Goal: Task Accomplishment & Management: Complete application form

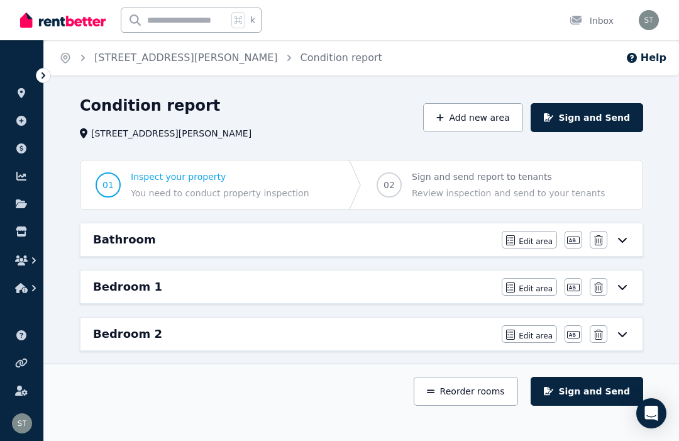
click at [627, 240] on icon at bounding box center [622, 240] width 15 height 10
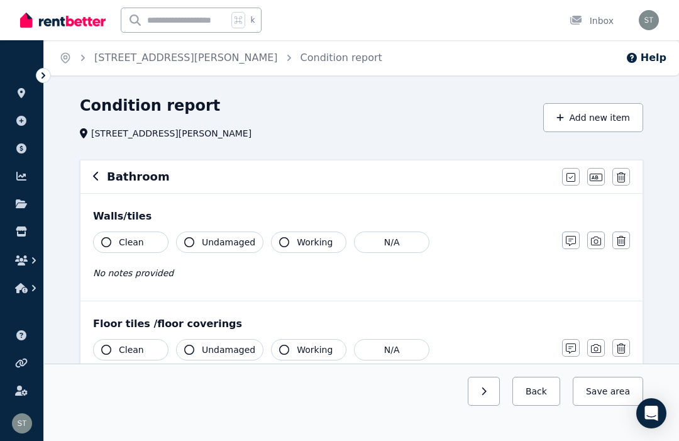
click at [106, 245] on icon "button" at bounding box center [106, 242] width 10 height 10
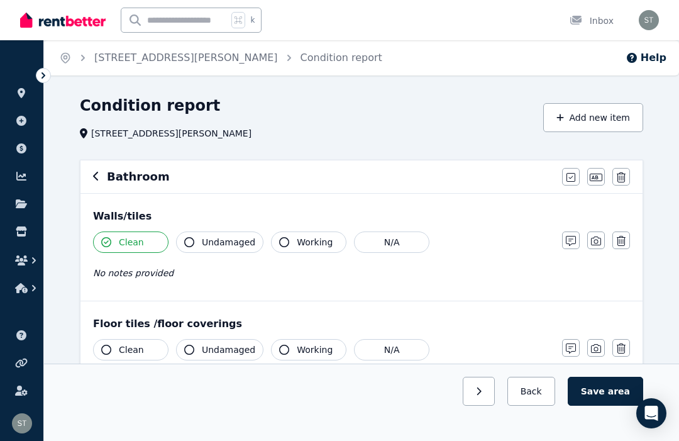
click at [185, 239] on icon "button" at bounding box center [189, 242] width 10 height 10
click at [282, 245] on icon "button" at bounding box center [284, 242] width 10 height 10
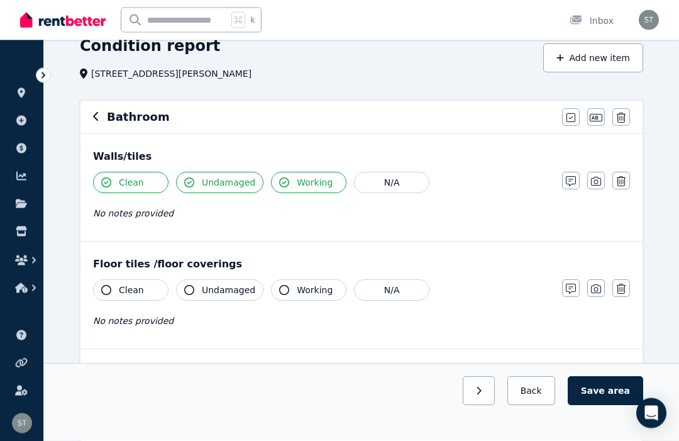
click at [101, 292] on button "Clean" at bounding box center [130, 290] width 75 height 21
click at [199, 296] on button "Undamaged" at bounding box center [219, 289] width 87 height 21
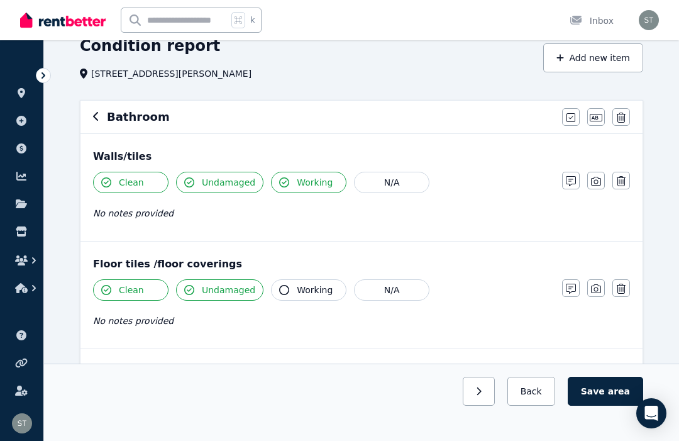
click at [279, 290] on icon "button" at bounding box center [284, 290] width 10 height 10
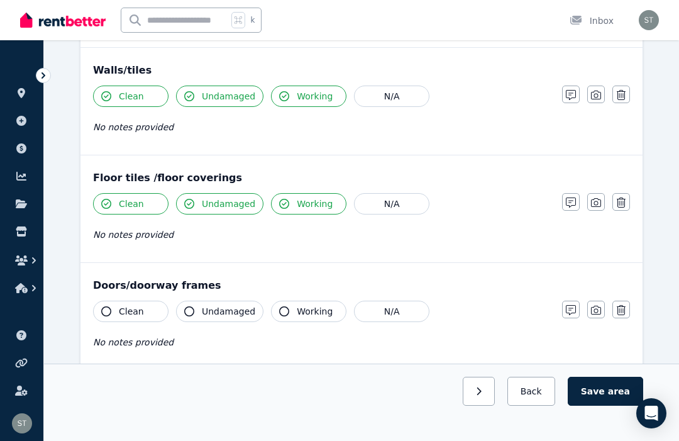
scroll to position [173, 0]
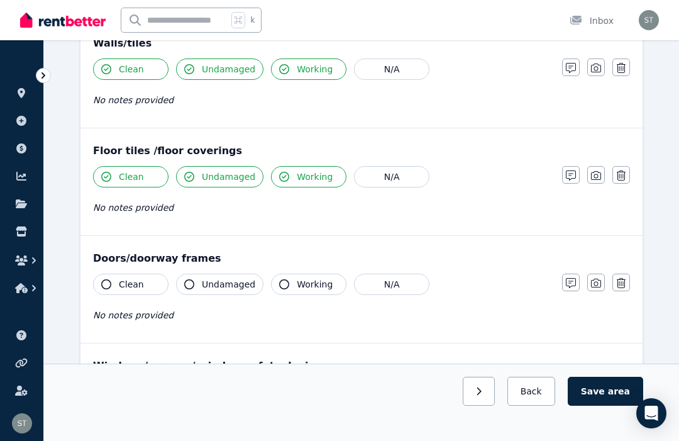
click at [106, 290] on button "Clean" at bounding box center [130, 284] width 75 height 21
click at [182, 289] on button "Undamaged" at bounding box center [219, 284] width 87 height 21
click at [283, 287] on icon "button" at bounding box center [284, 284] width 10 height 10
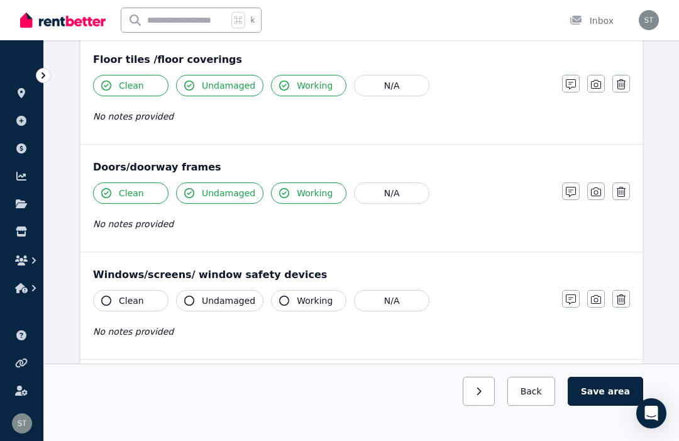
scroll to position [265, 0]
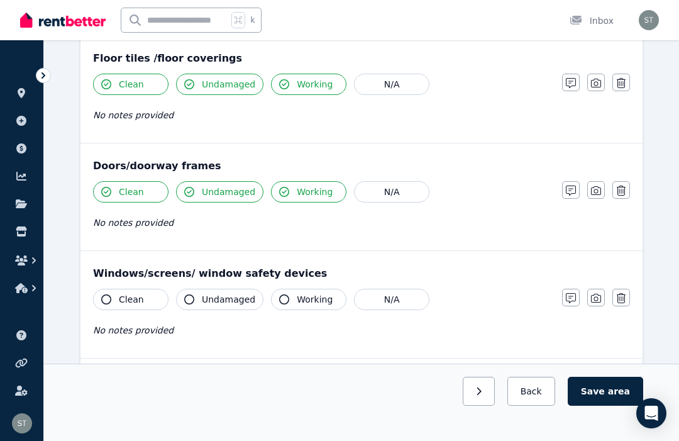
click at [101, 300] on icon "button" at bounding box center [106, 299] width 10 height 10
click at [190, 299] on icon "button" at bounding box center [189, 299] width 10 height 10
click at [275, 297] on button "Working" at bounding box center [308, 299] width 75 height 21
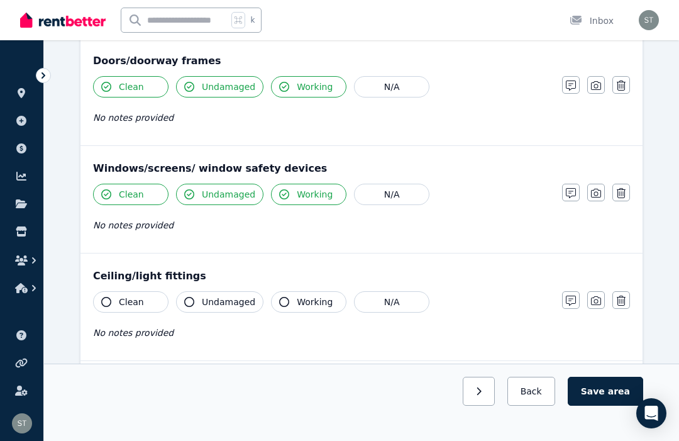
scroll to position [389, 0]
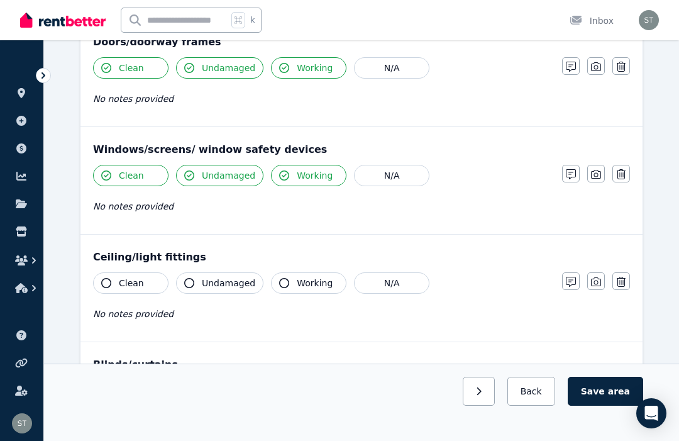
click at [102, 286] on icon "button" at bounding box center [106, 283] width 10 height 10
click at [192, 283] on icon "button" at bounding box center [189, 283] width 10 height 10
click at [288, 283] on button "Working" at bounding box center [308, 282] width 75 height 21
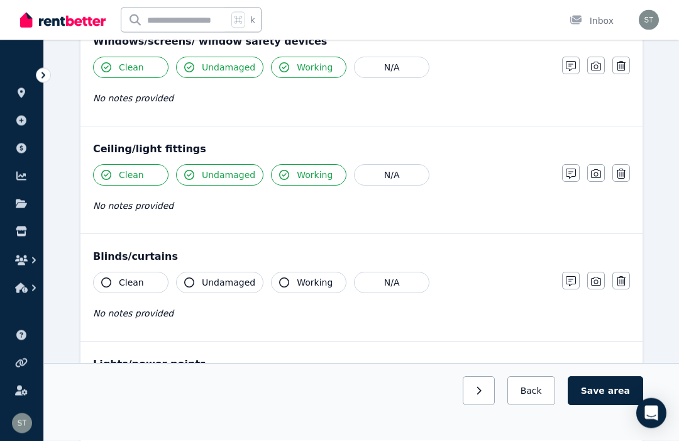
scroll to position [505, 0]
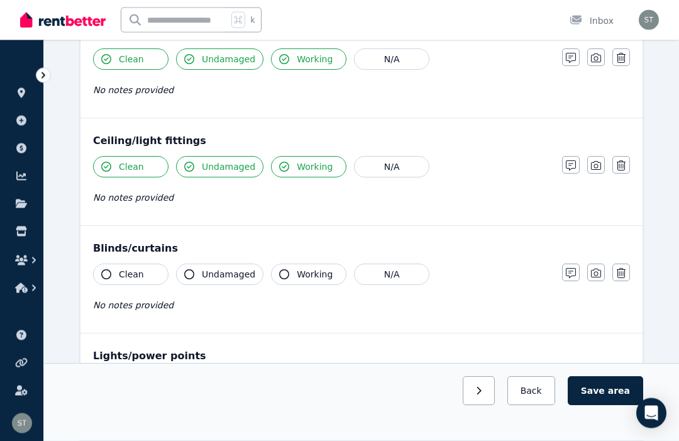
click at [105, 272] on icon "button" at bounding box center [106, 275] width 10 height 10
click at [184, 276] on button "Undamaged" at bounding box center [219, 273] width 87 height 21
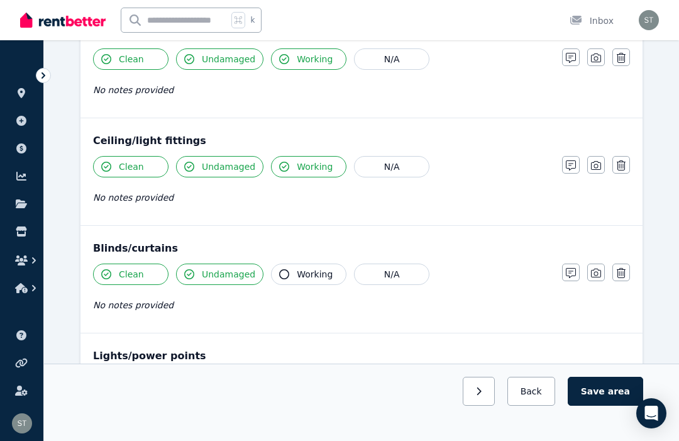
click at [285, 277] on icon "button" at bounding box center [284, 274] width 10 height 10
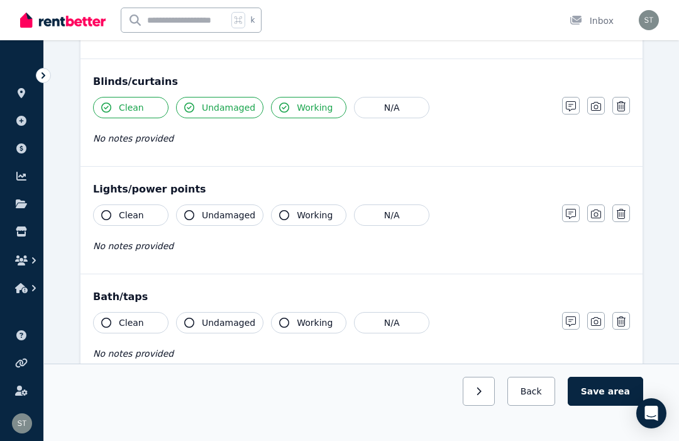
scroll to position [652, 0]
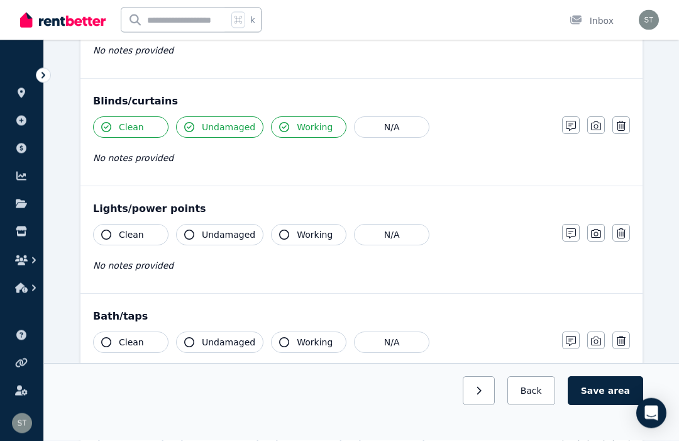
click at [107, 238] on icon "button" at bounding box center [106, 235] width 10 height 10
click at [186, 236] on icon "button" at bounding box center [189, 234] width 10 height 10
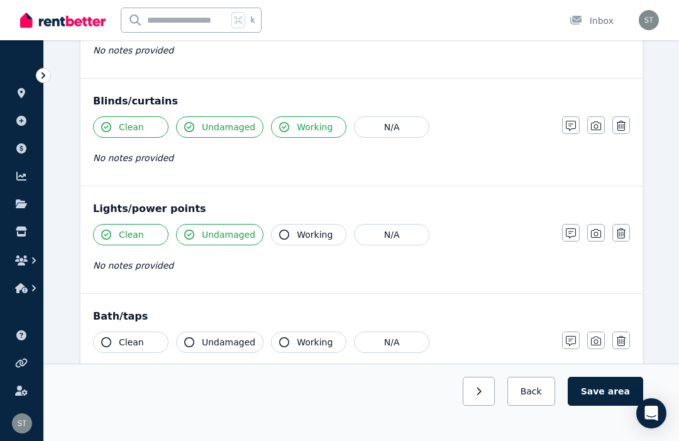
click at [279, 233] on icon "button" at bounding box center [284, 234] width 10 height 10
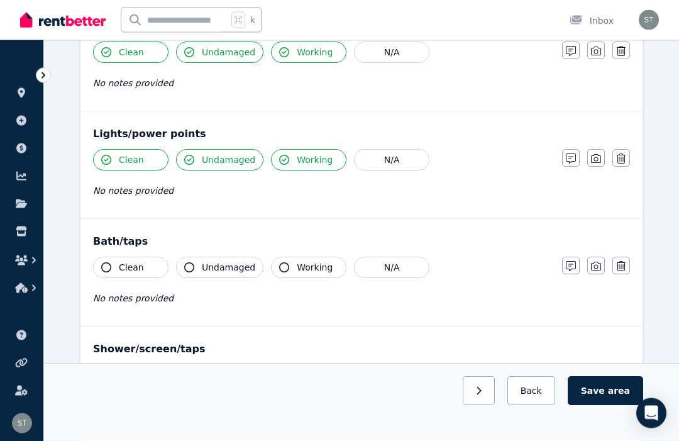
scroll to position [727, 0]
click at [99, 267] on button "Clean" at bounding box center [130, 267] width 75 height 21
click at [191, 267] on icon "button" at bounding box center [189, 267] width 10 height 10
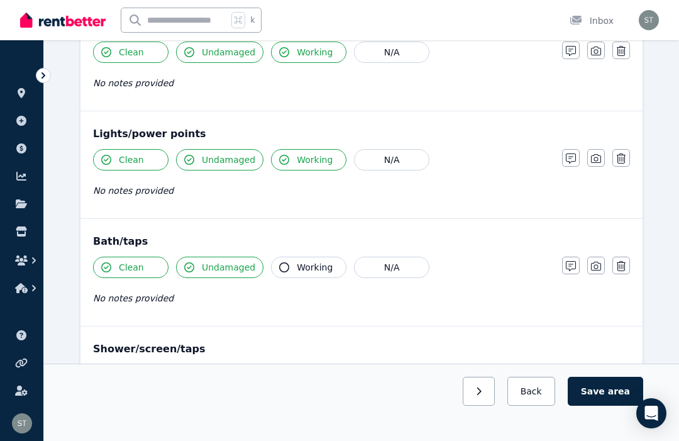
click at [288, 266] on button "Working" at bounding box center [308, 267] width 75 height 21
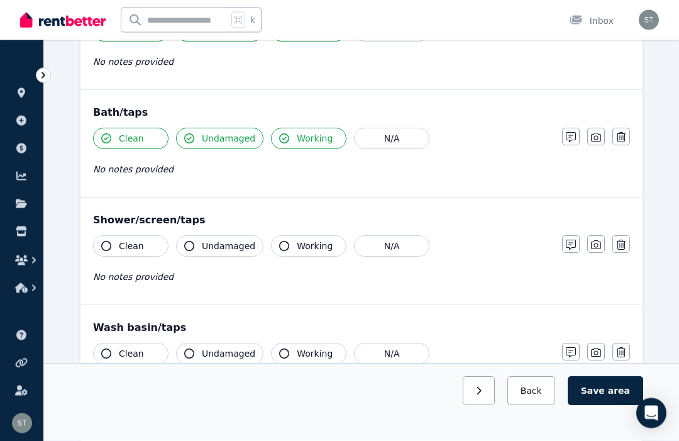
click at [101, 244] on button "Clean" at bounding box center [130, 246] width 75 height 21
click at [186, 248] on icon "button" at bounding box center [189, 246] width 10 height 10
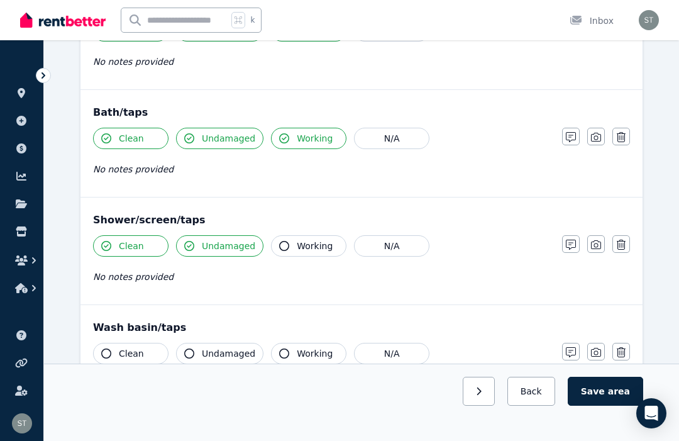
click at [282, 250] on icon "button" at bounding box center [284, 246] width 10 height 10
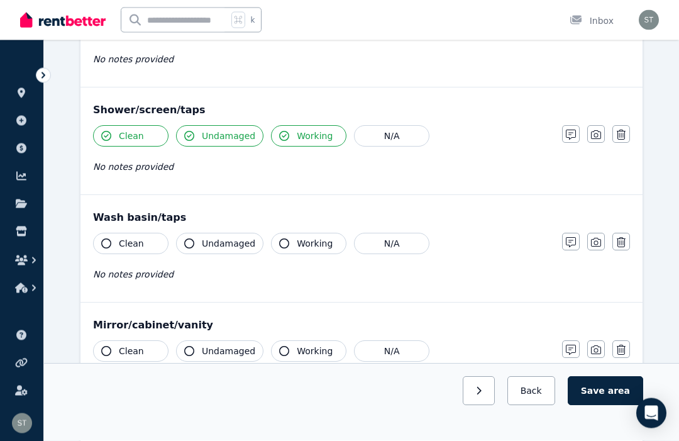
scroll to position [978, 0]
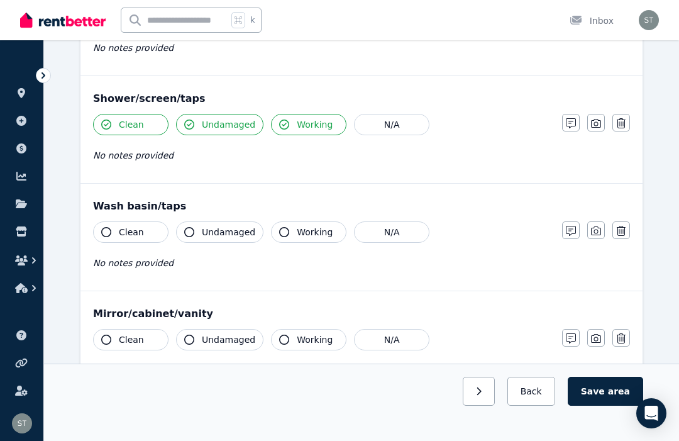
click at [103, 237] on button "Clean" at bounding box center [130, 231] width 75 height 21
click at [191, 238] on button "Undamaged" at bounding box center [219, 231] width 87 height 21
click at [280, 238] on button "Working" at bounding box center [308, 231] width 75 height 21
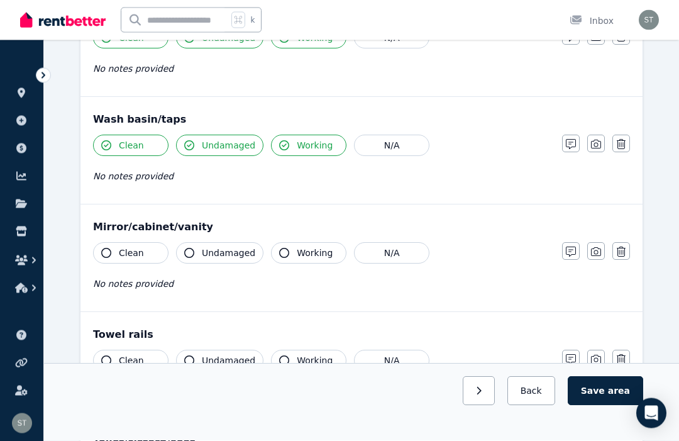
click at [102, 250] on icon "button" at bounding box center [106, 253] width 10 height 10
click at [189, 256] on icon "button" at bounding box center [189, 253] width 10 height 10
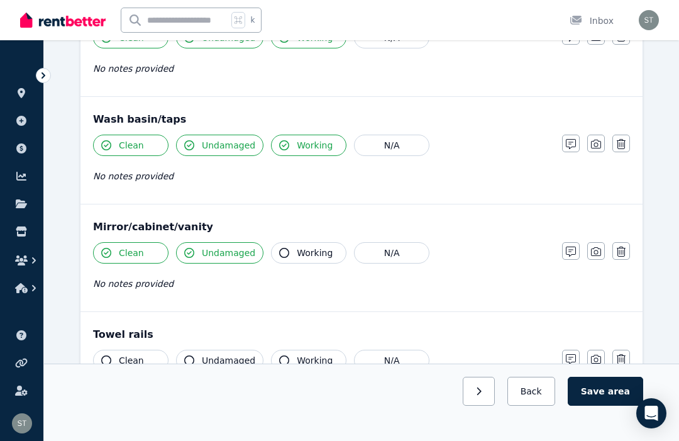
click at [286, 253] on icon "button" at bounding box center [284, 253] width 10 height 10
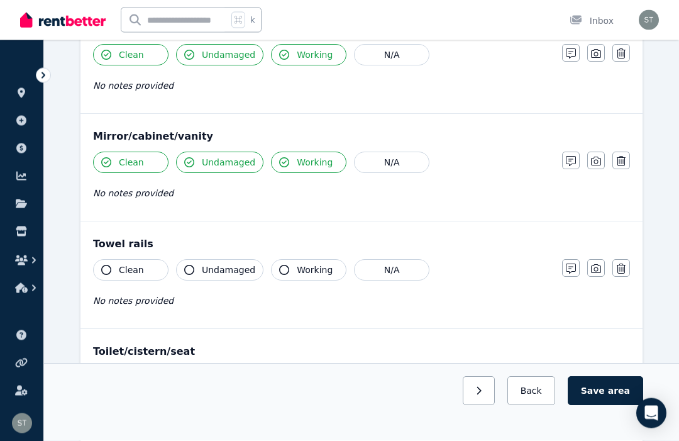
scroll to position [1168, 0]
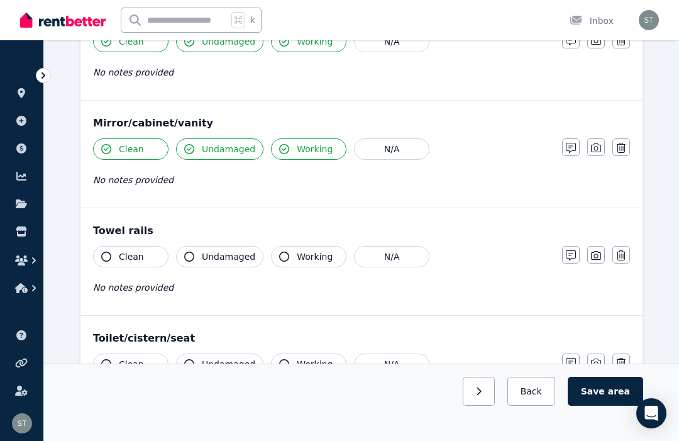
click at [104, 249] on button "Clean" at bounding box center [130, 256] width 75 height 21
click at [189, 259] on icon "button" at bounding box center [189, 256] width 10 height 10
click at [288, 261] on button "Working" at bounding box center [308, 256] width 75 height 21
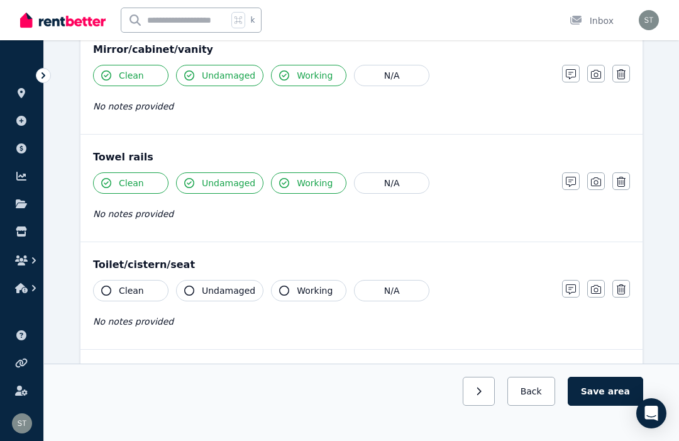
scroll to position [1251, 0]
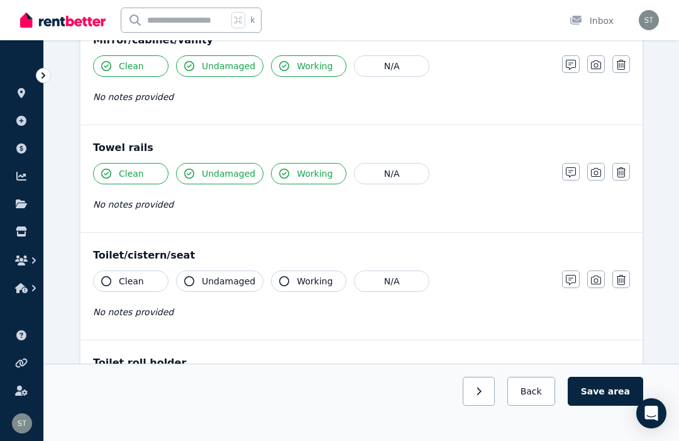
click at [106, 276] on icon "button" at bounding box center [106, 281] width 10 height 10
click at [195, 281] on button "Undamaged" at bounding box center [219, 280] width 87 height 21
click at [284, 282] on icon "button" at bounding box center [284, 281] width 10 height 10
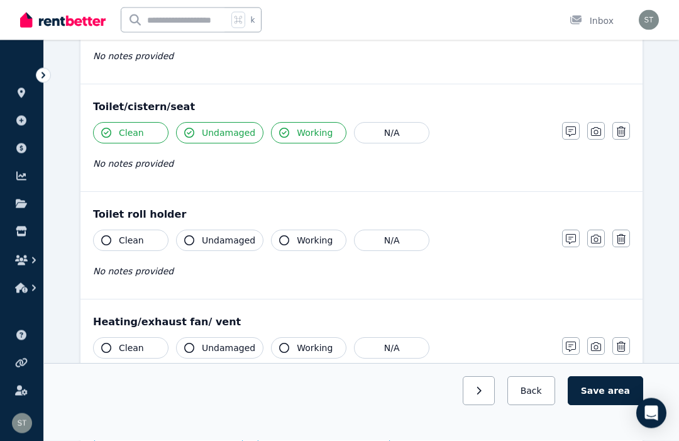
scroll to position [1405, 0]
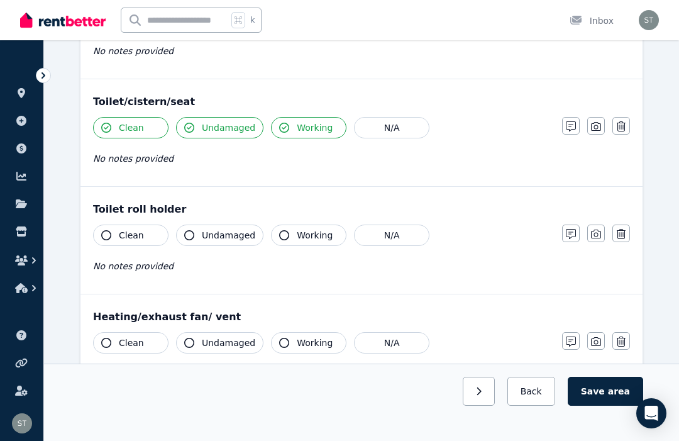
click at [101, 235] on icon "button" at bounding box center [106, 235] width 10 height 10
click at [185, 235] on icon "button" at bounding box center [189, 235] width 10 height 10
click at [284, 240] on button "Working" at bounding box center [308, 234] width 75 height 21
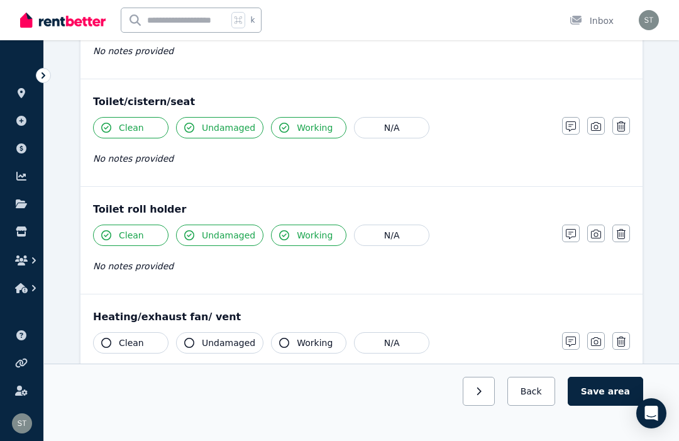
click at [624, 348] on button "button" at bounding box center [621, 341] width 18 height 18
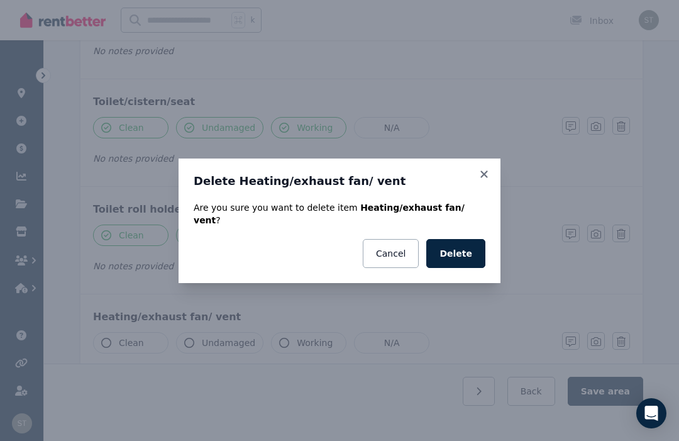
click at [451, 268] on button "Delete" at bounding box center [455, 253] width 59 height 29
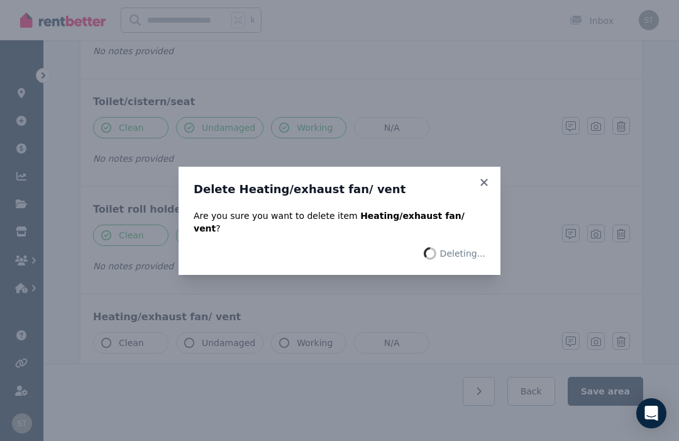
scroll to position [1396, 0]
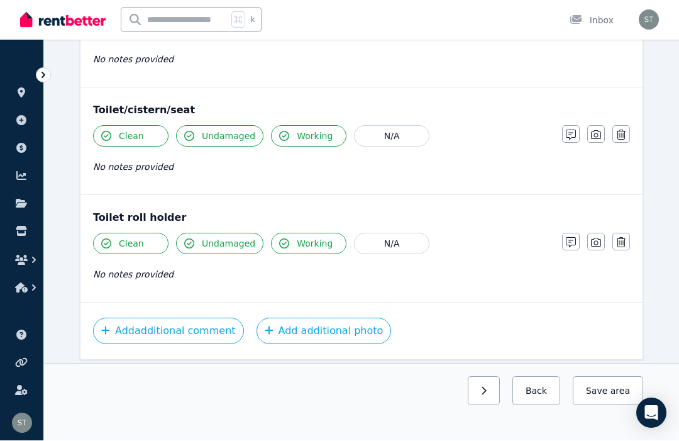
click at [315, 326] on button "Add additional photo" at bounding box center [324, 331] width 135 height 26
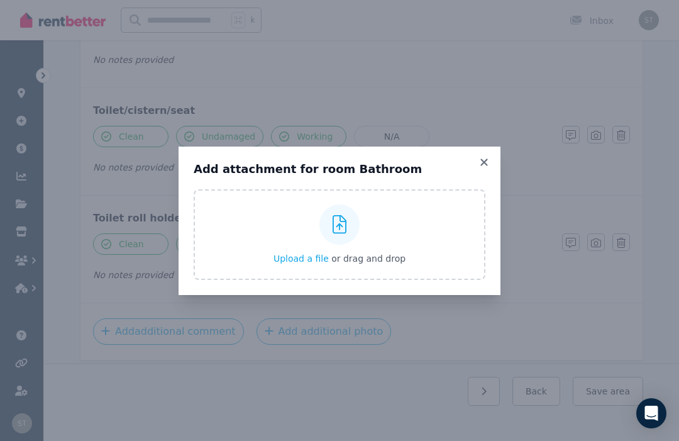
click at [362, 269] on div "Upload a file or drag and drop" at bounding box center [340, 234] width 132 height 75
click at [0, 0] on input "Upload a file or drag and drop" at bounding box center [0, 0] width 0 height 0
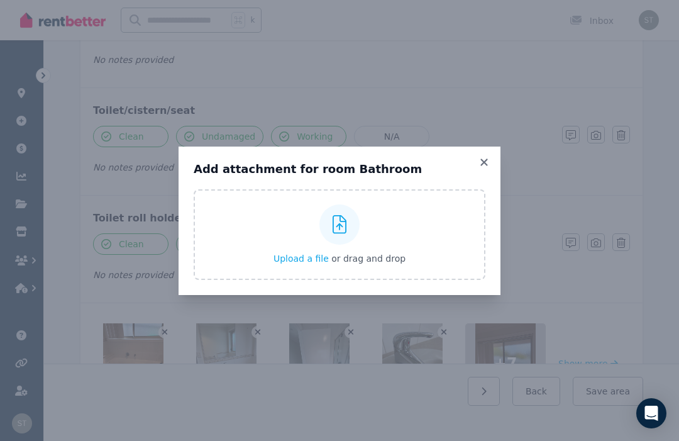
click at [489, 168] on icon at bounding box center [484, 162] width 13 height 11
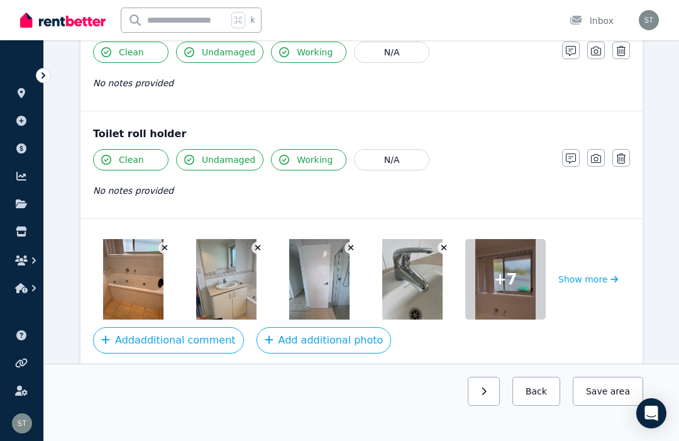
scroll to position [1489, 0]
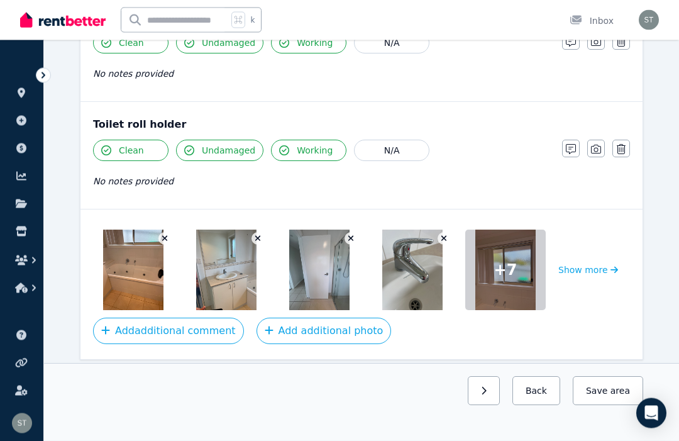
click at [603, 406] on button "Save area" at bounding box center [608, 391] width 70 height 29
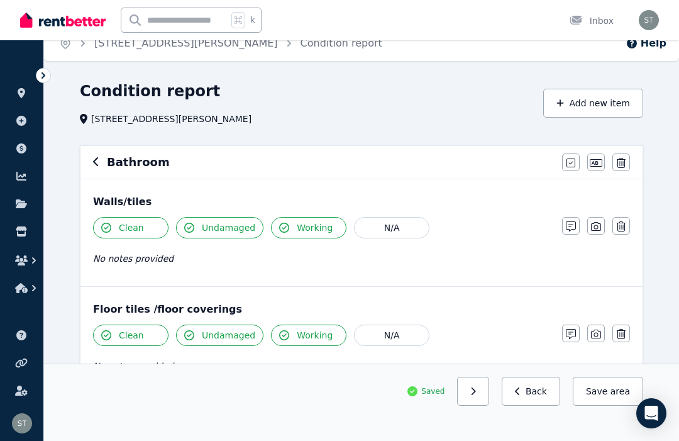
scroll to position [0, 0]
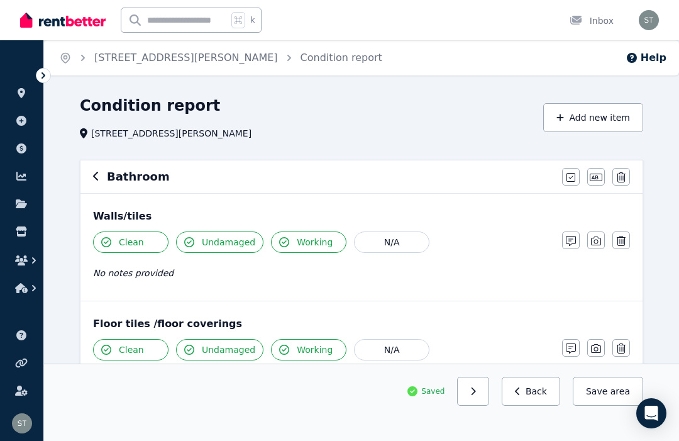
click at [101, 173] on div "Bathroom" at bounding box center [323, 177] width 461 height 18
click at [94, 179] on icon "button" at bounding box center [96, 176] width 6 height 10
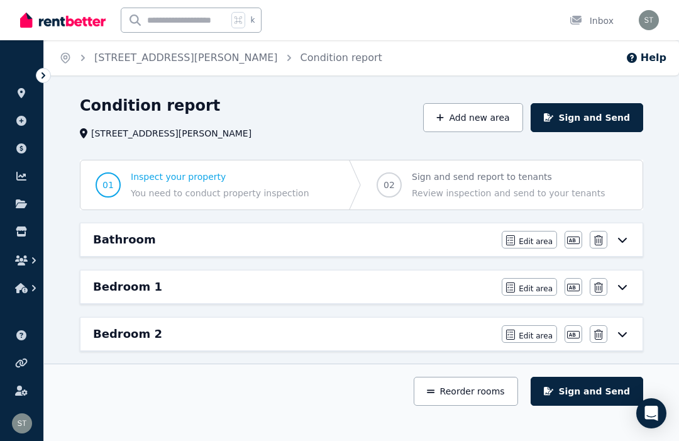
click at [158, 336] on div "Bedroom 2" at bounding box center [293, 334] width 401 height 18
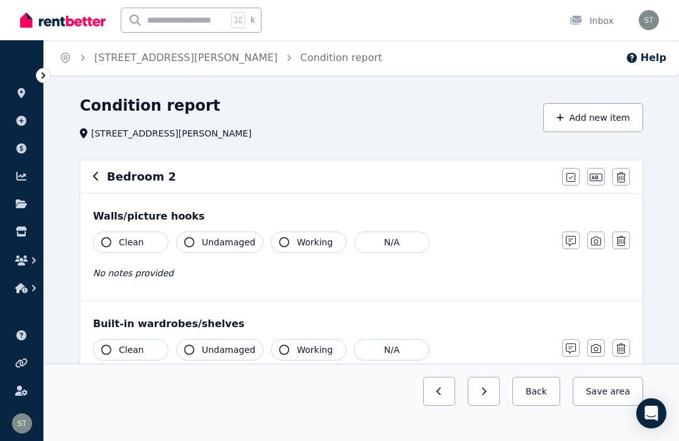
click at [100, 238] on button "Clean" at bounding box center [130, 241] width 75 height 21
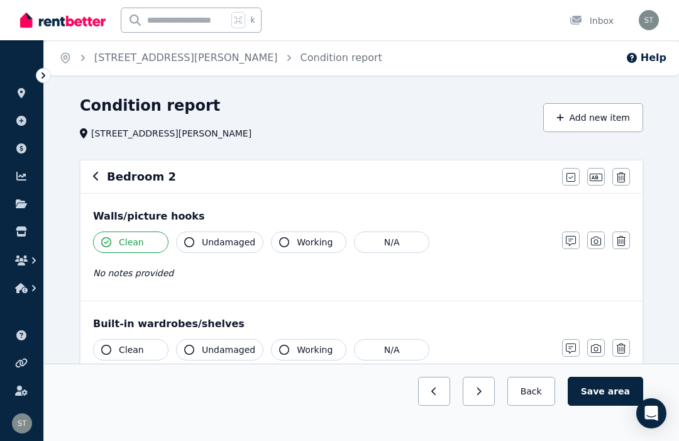
click at [199, 235] on button "Undamaged" at bounding box center [219, 241] width 87 height 21
click at [284, 241] on icon "button" at bounding box center [284, 242] width 10 height 10
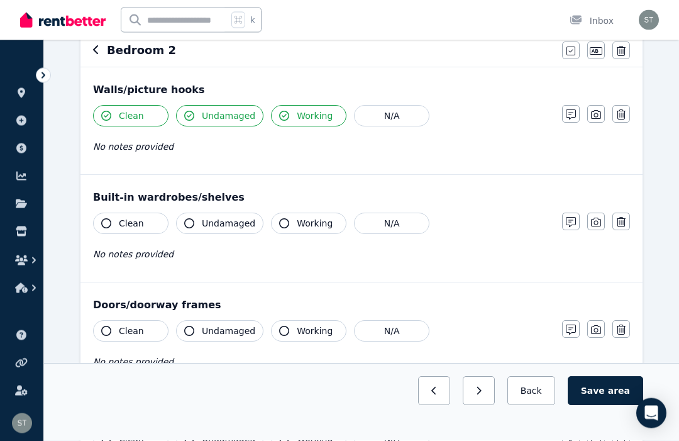
scroll to position [128, 0]
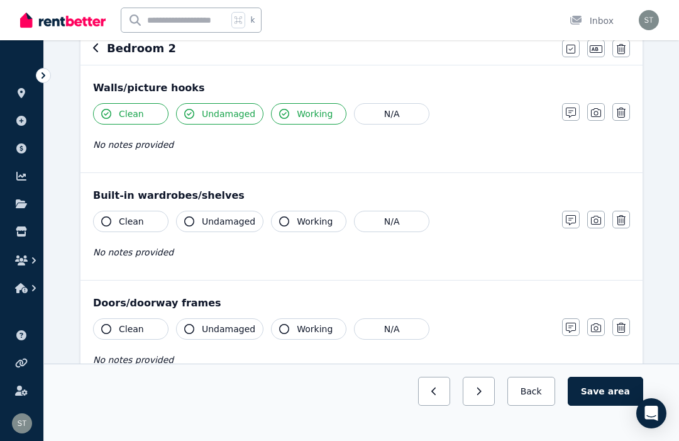
click at [102, 220] on icon "button" at bounding box center [106, 221] width 10 height 10
click at [201, 225] on button "Undamaged" at bounding box center [219, 221] width 87 height 21
click at [284, 217] on icon "button" at bounding box center [284, 221] width 10 height 10
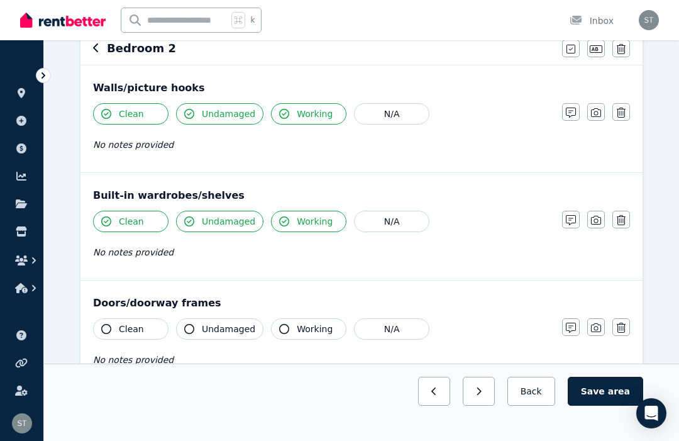
click at [102, 323] on button "Clean" at bounding box center [130, 328] width 75 height 21
click at [194, 325] on icon "button" at bounding box center [189, 329] width 10 height 10
click at [282, 324] on icon "button" at bounding box center [284, 329] width 10 height 10
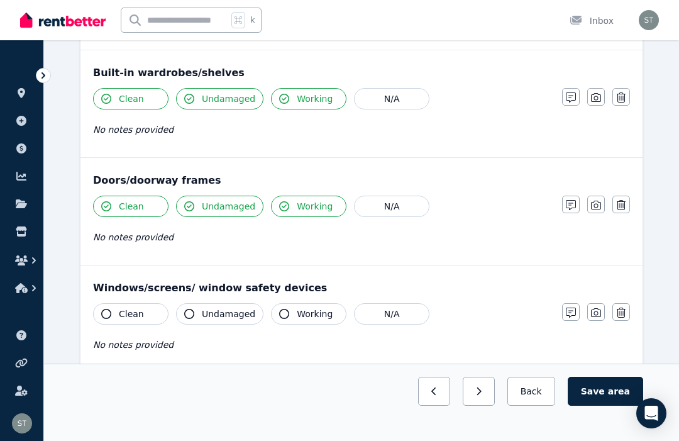
scroll to position [255, 0]
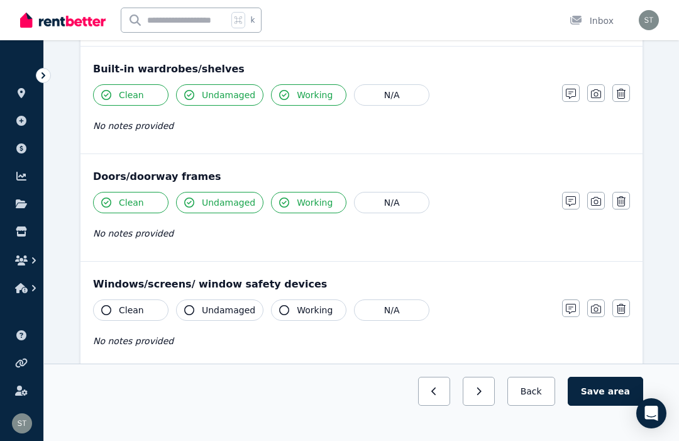
click at [103, 310] on icon "button" at bounding box center [106, 310] width 10 height 10
click at [189, 299] on button "Undamaged" at bounding box center [219, 309] width 87 height 21
click at [279, 301] on button "Working" at bounding box center [308, 309] width 75 height 21
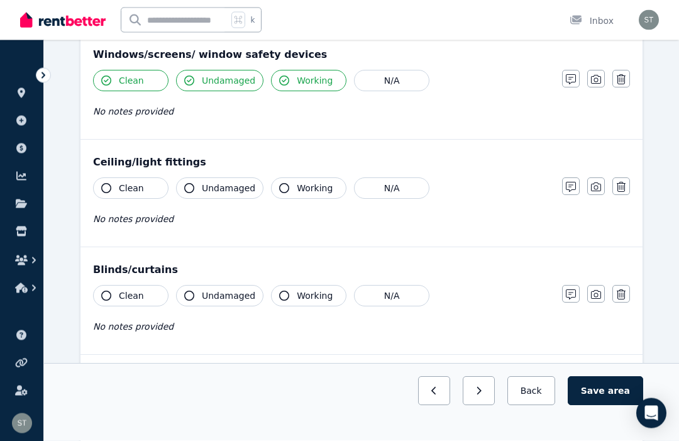
scroll to position [484, 0]
click at [104, 190] on icon "button" at bounding box center [106, 188] width 10 height 10
click at [197, 191] on button "Undamaged" at bounding box center [219, 187] width 87 height 21
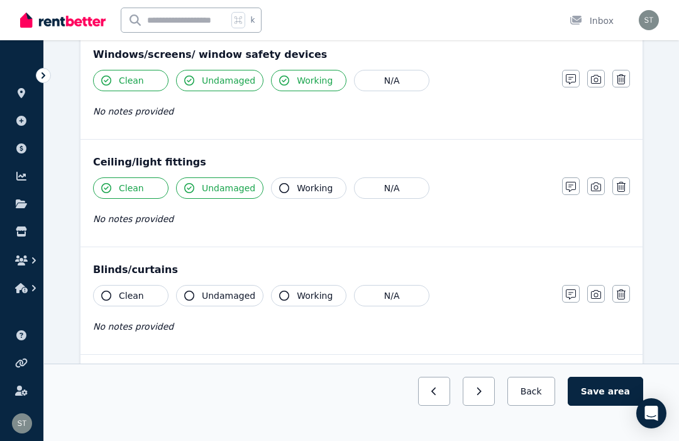
click at [287, 182] on button "Working" at bounding box center [308, 187] width 75 height 21
click at [106, 293] on icon "button" at bounding box center [106, 295] width 10 height 10
click at [195, 292] on button "Undamaged" at bounding box center [219, 295] width 87 height 21
click at [288, 291] on button "Working" at bounding box center [308, 295] width 75 height 21
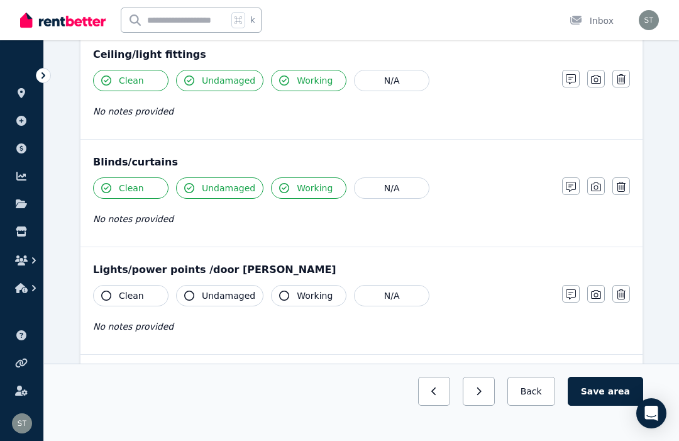
scroll to position [594, 0]
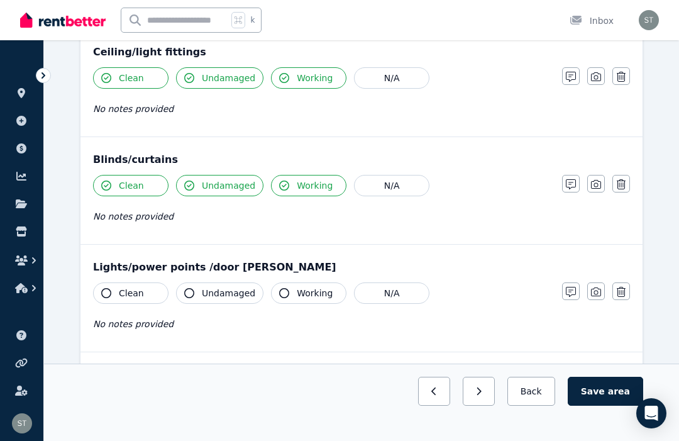
click at [105, 297] on icon "button" at bounding box center [106, 293] width 10 height 10
click at [195, 296] on button "Undamaged" at bounding box center [219, 292] width 87 height 21
click at [284, 293] on icon "button" at bounding box center [284, 293] width 10 height 10
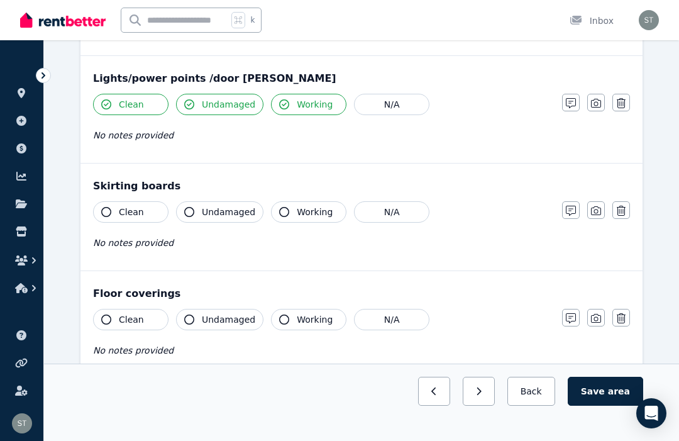
scroll to position [785, 0]
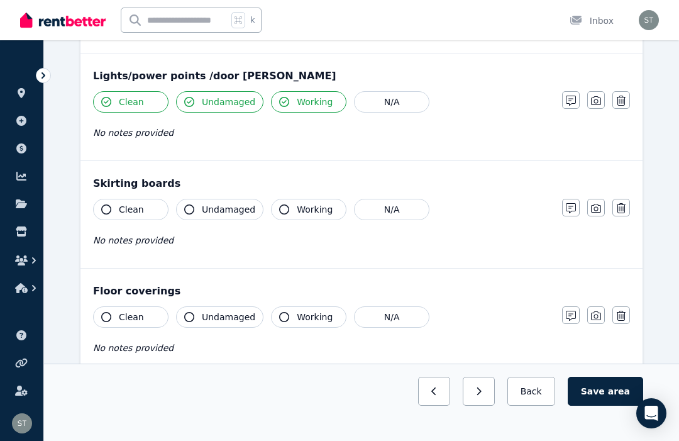
click at [109, 204] on button "Clean" at bounding box center [130, 209] width 75 height 21
click at [191, 209] on icon "button" at bounding box center [189, 209] width 10 height 10
click at [287, 208] on icon "button" at bounding box center [284, 209] width 10 height 10
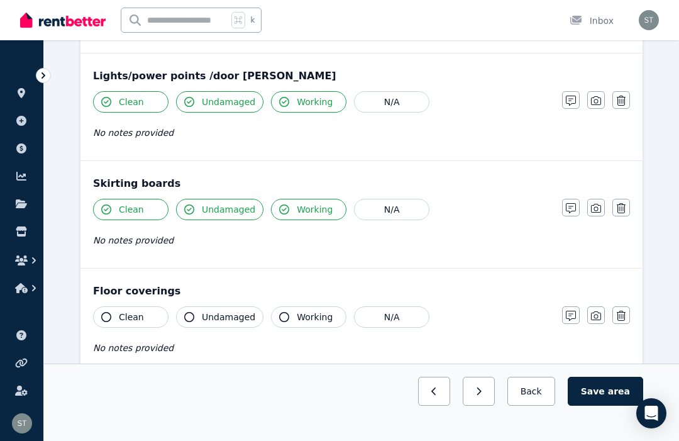
click at [109, 310] on button "Clean" at bounding box center [130, 316] width 75 height 21
click at [201, 308] on button "Undamaged" at bounding box center [219, 316] width 87 height 21
click at [288, 316] on button "Working" at bounding box center [308, 316] width 75 height 21
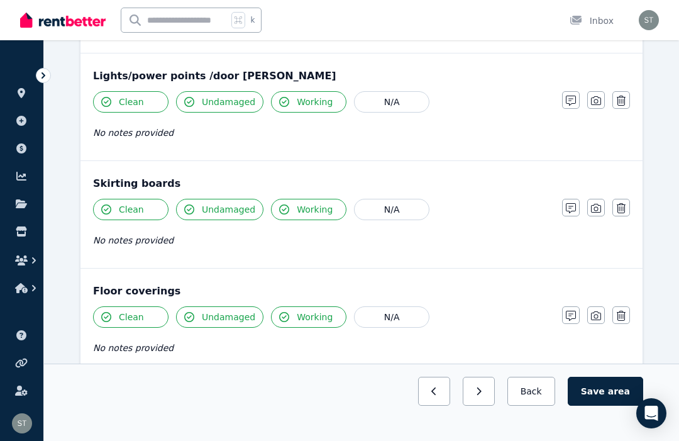
click at [280, 311] on button "Working" at bounding box center [308, 316] width 75 height 21
click at [279, 314] on icon "button" at bounding box center [284, 317] width 10 height 10
click at [570, 315] on icon "button" at bounding box center [571, 316] width 10 height 10
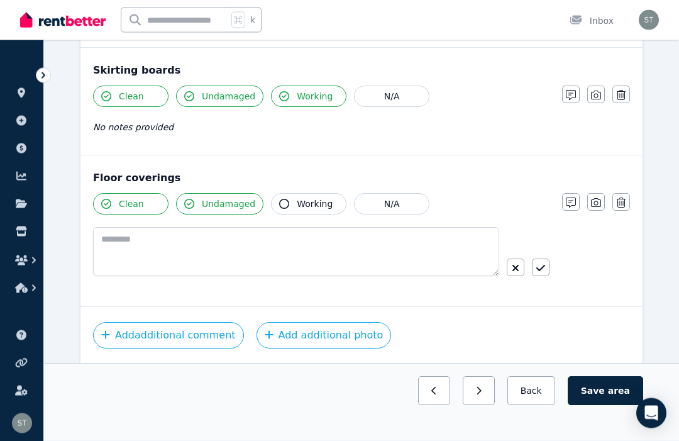
scroll to position [898, 0]
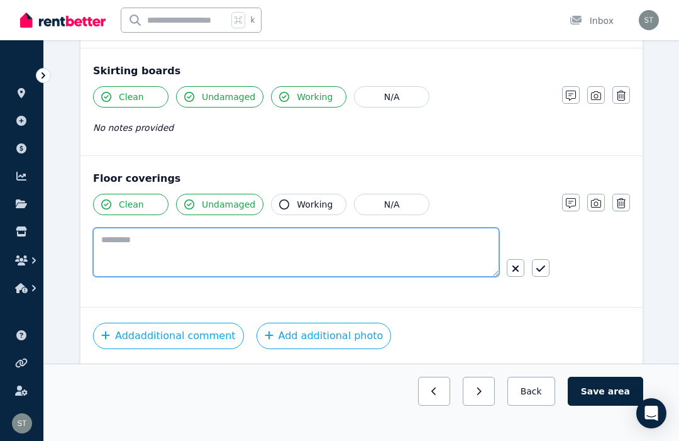
click at [145, 261] on textarea at bounding box center [296, 252] width 406 height 49
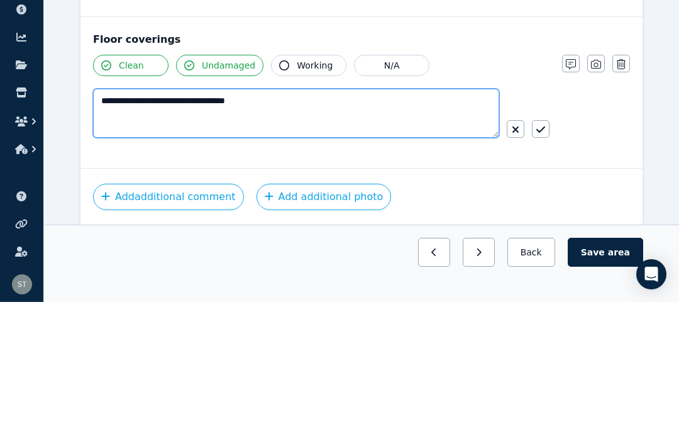
type textarea "**********"
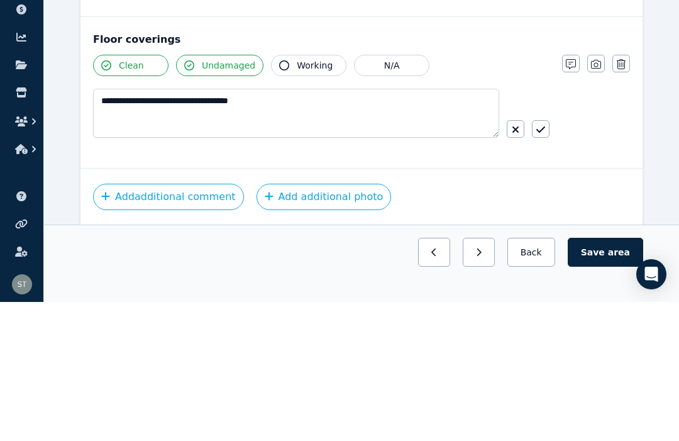
click at [538, 265] on icon "button" at bounding box center [540, 268] width 9 height 6
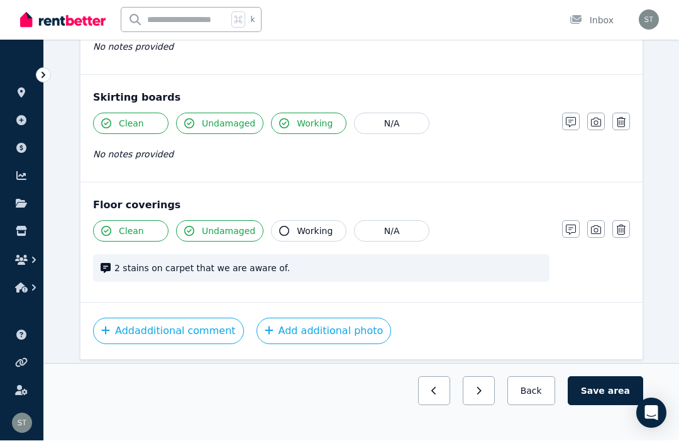
click at [329, 333] on button "Add additional photo" at bounding box center [324, 331] width 135 height 26
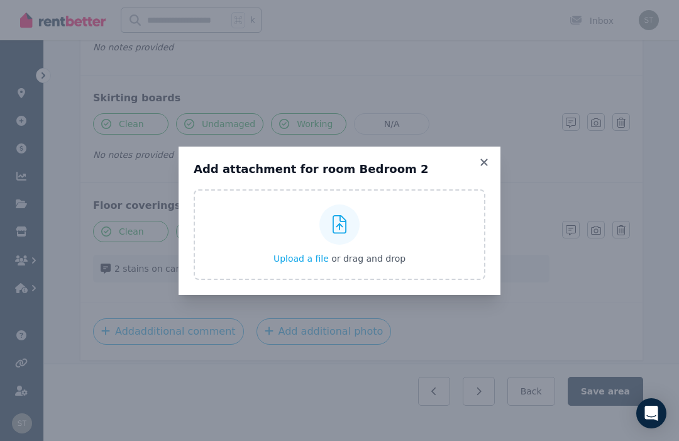
click at [372, 268] on div "Upload a file or drag and drop" at bounding box center [340, 234] width 132 height 75
click at [0, 0] on input "Upload a file or drag and drop" at bounding box center [0, 0] width 0 height 0
click at [490, 168] on icon at bounding box center [484, 162] width 13 height 11
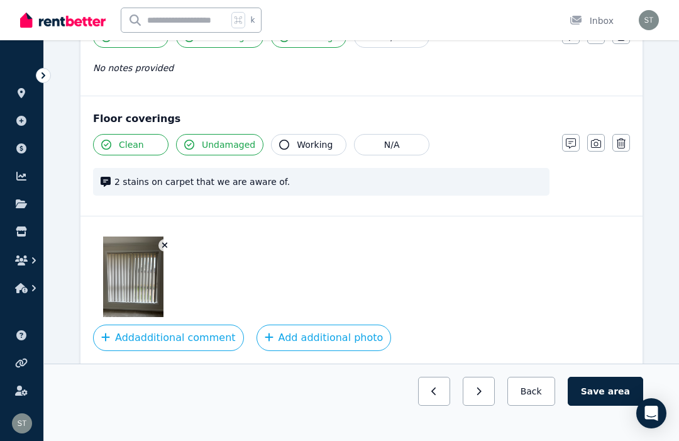
scroll to position [964, 0]
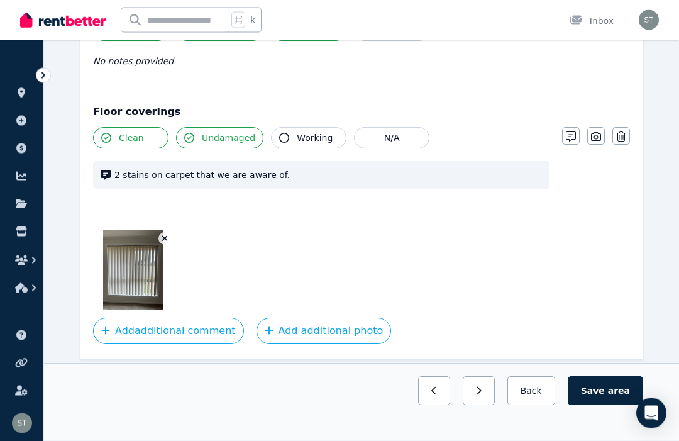
click at [331, 273] on div at bounding box center [361, 270] width 537 height 80
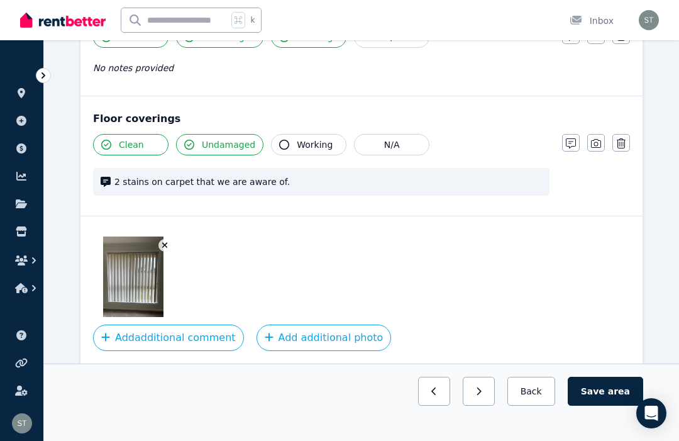
scroll to position [952, 0]
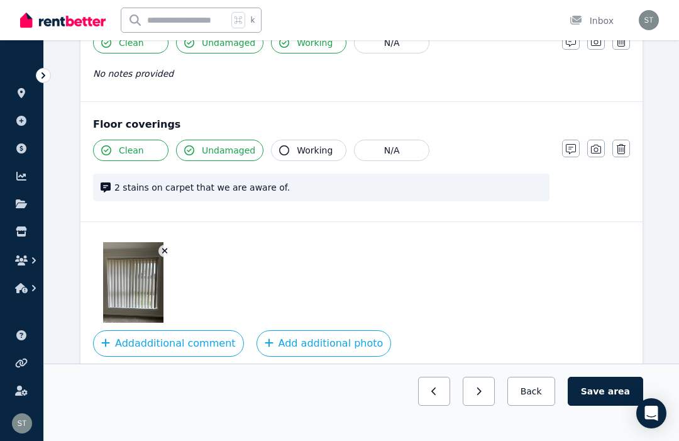
click at [298, 347] on button "Add additional photo" at bounding box center [324, 343] width 135 height 26
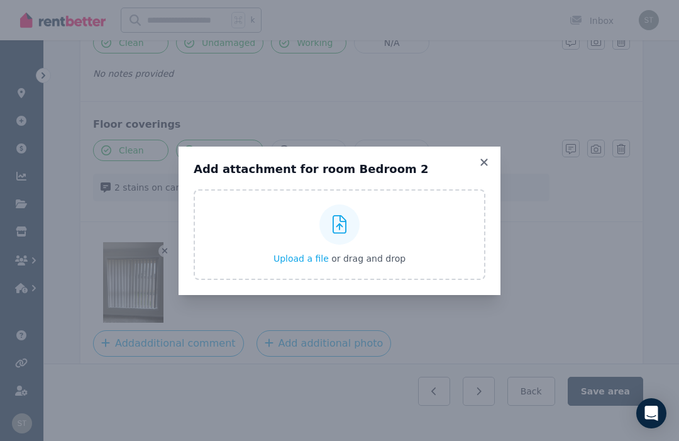
click at [271, 273] on label "Upload a file or drag and drop" at bounding box center [340, 234] width 292 height 91
click at [0, 0] on input "Upload a file or drag and drop" at bounding box center [0, 0] width 0 height 0
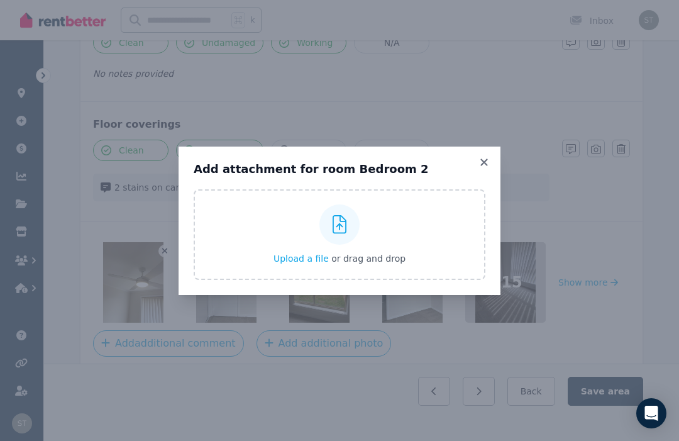
click at [481, 165] on icon at bounding box center [483, 161] width 7 height 7
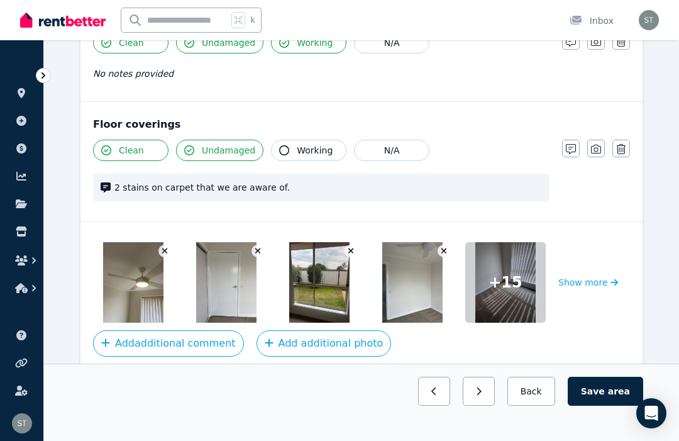
click at [418, 290] on img at bounding box center [412, 282] width 60 height 80
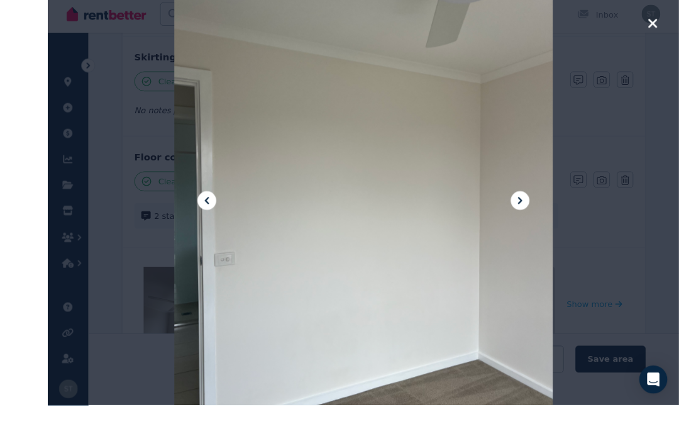
scroll to position [956, 0]
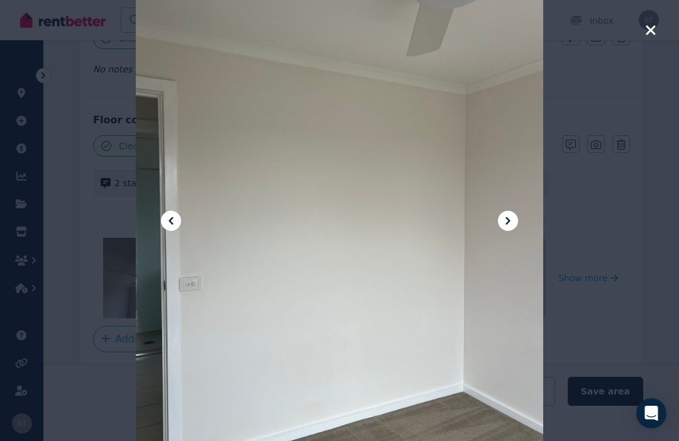
click at [519, 230] on div at bounding box center [339, 220] width 407 height 543
click at [506, 228] on icon at bounding box center [507, 220] width 15 height 15
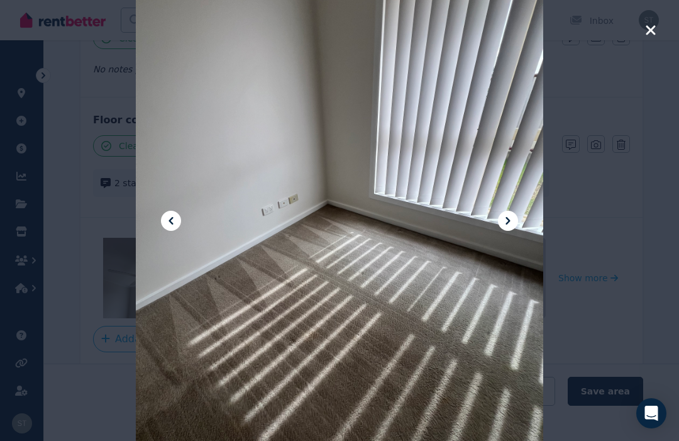
click at [512, 228] on icon at bounding box center [507, 220] width 15 height 15
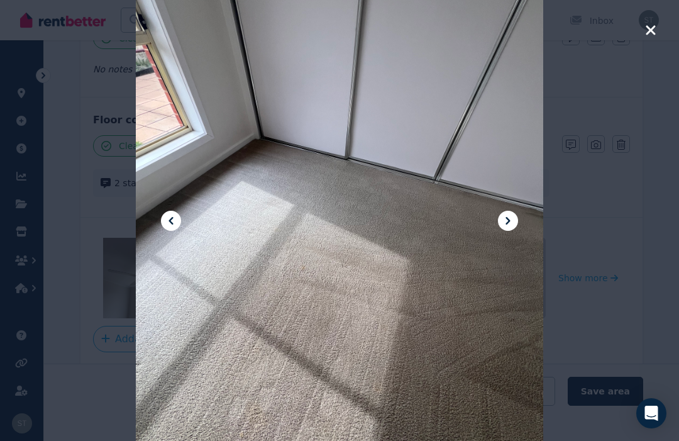
click at [514, 228] on icon at bounding box center [507, 220] width 15 height 15
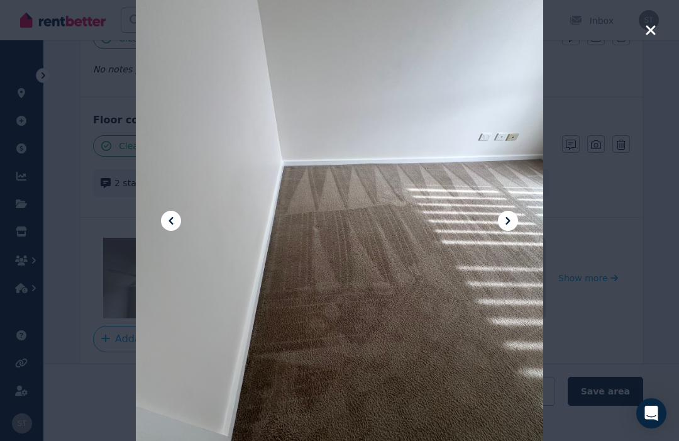
click at [517, 231] on button at bounding box center [508, 221] width 20 height 20
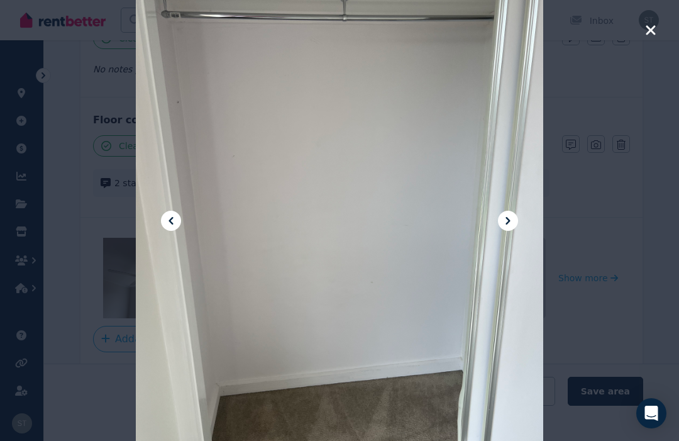
click at [511, 228] on icon at bounding box center [507, 220] width 15 height 15
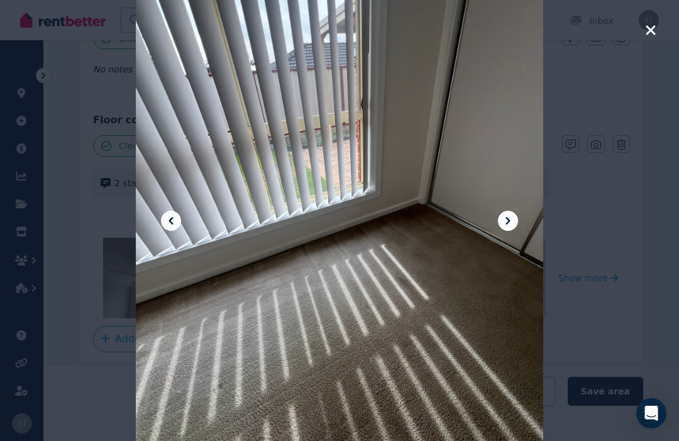
click at [507, 228] on icon at bounding box center [507, 220] width 15 height 15
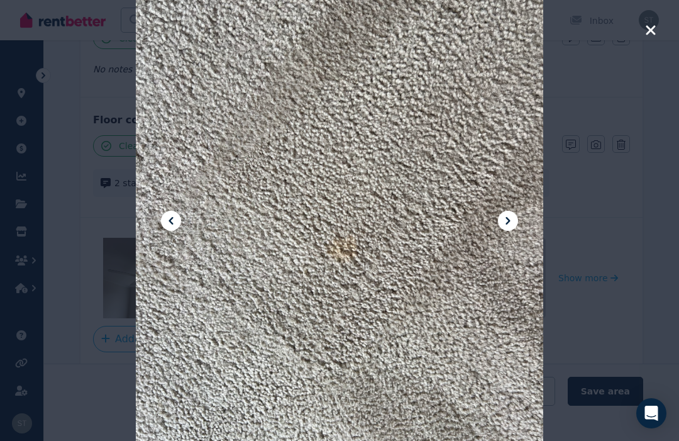
click at [511, 228] on icon at bounding box center [507, 220] width 15 height 15
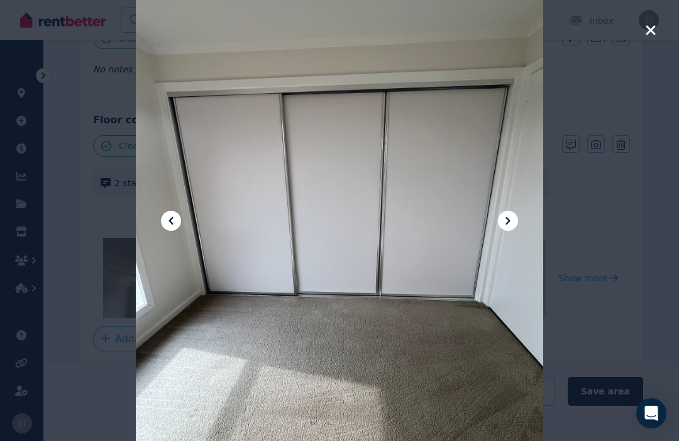
click at [510, 228] on icon at bounding box center [507, 220] width 15 height 15
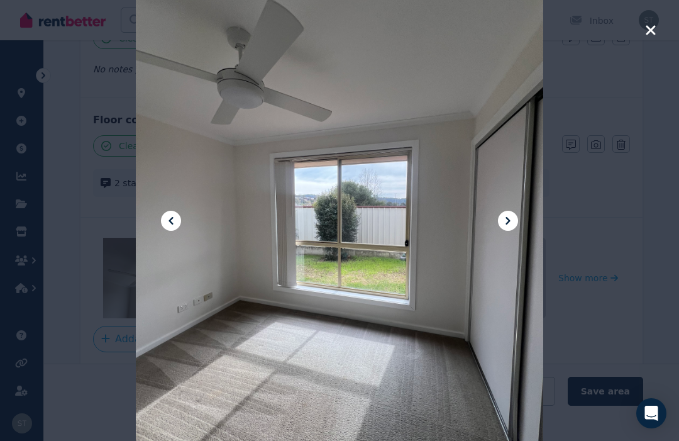
click at [509, 228] on icon at bounding box center [507, 220] width 15 height 15
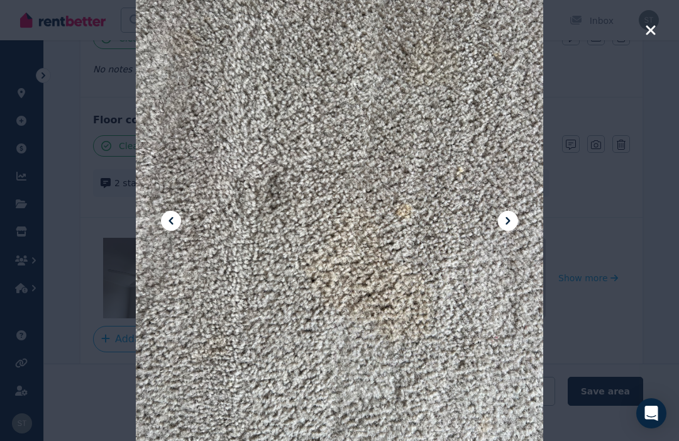
click at [504, 228] on icon at bounding box center [507, 220] width 15 height 15
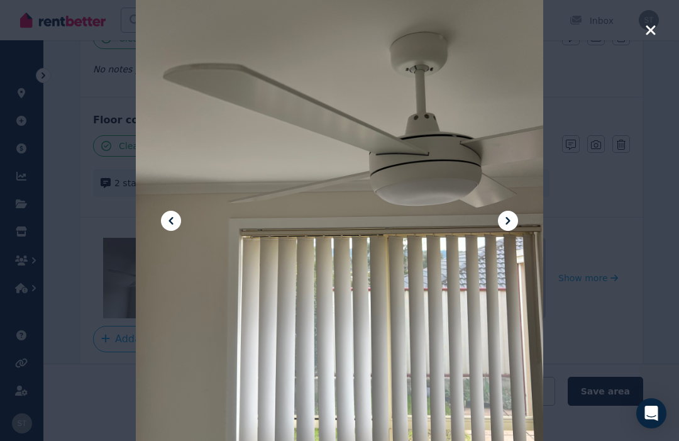
click at [507, 228] on icon at bounding box center [507, 220] width 15 height 15
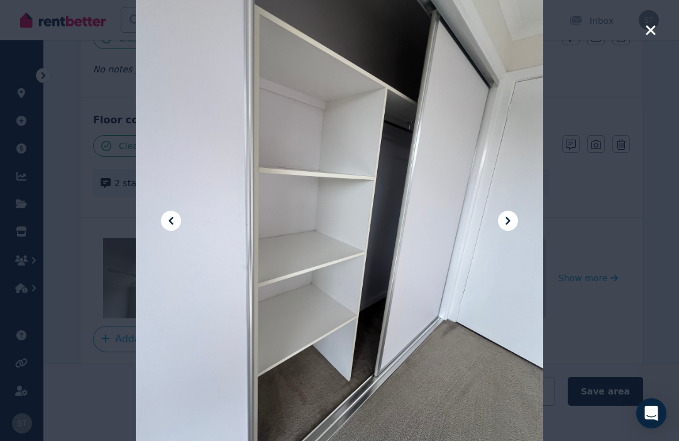
click at [509, 224] on icon at bounding box center [508, 221] width 4 height 8
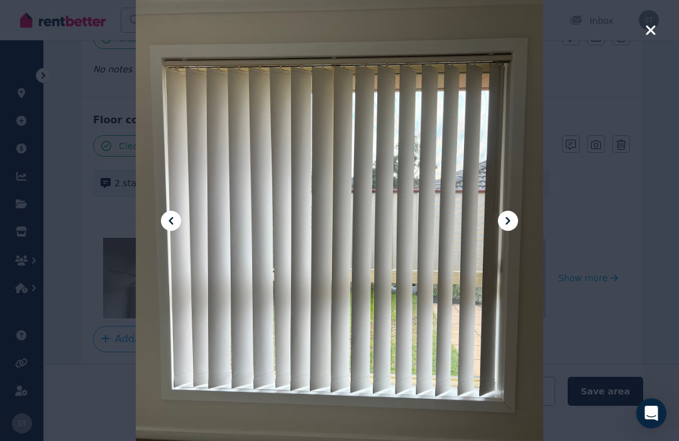
click at [658, 25] on div at bounding box center [339, 220] width 679 height 441
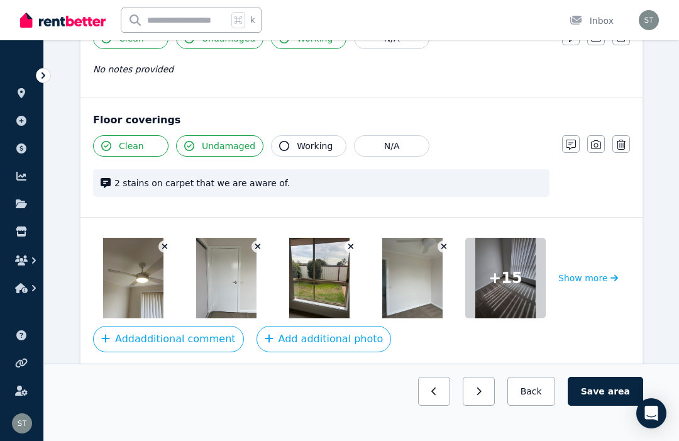
click at [595, 406] on button "Save area" at bounding box center [605, 391] width 75 height 29
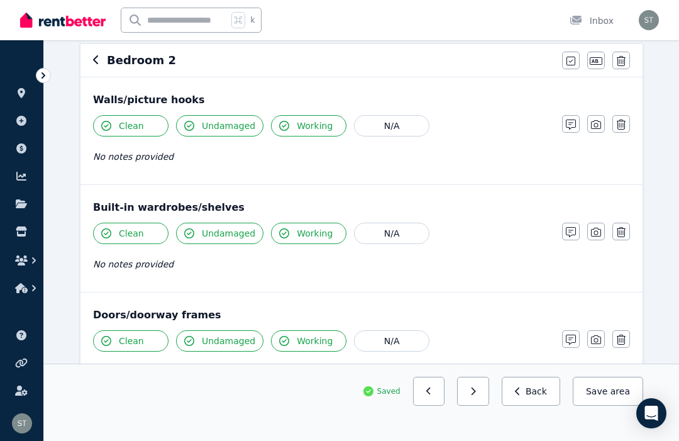
scroll to position [0, 0]
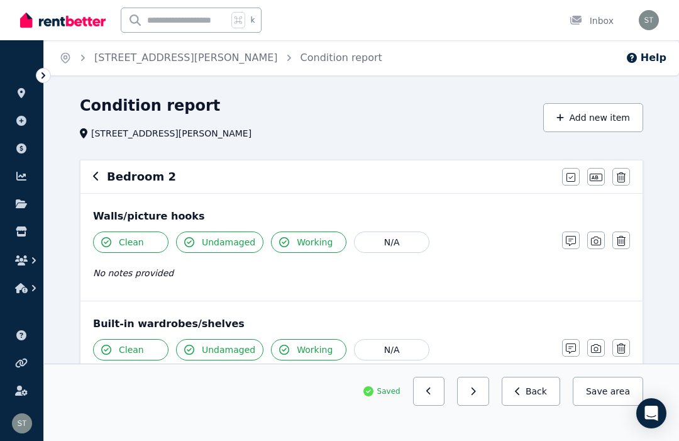
click at [93, 177] on icon "button" at bounding box center [96, 176] width 6 height 10
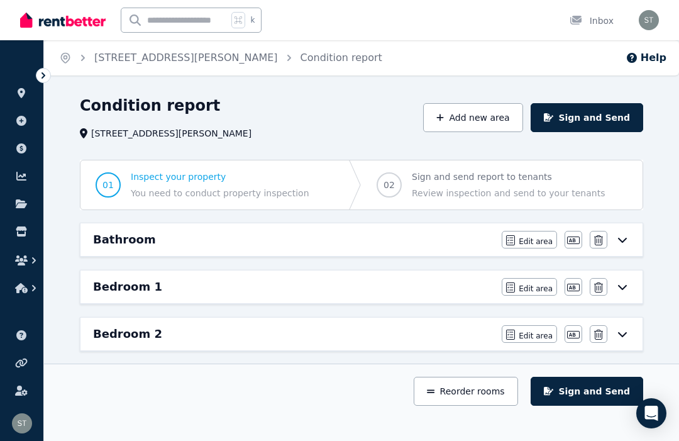
click at [162, 282] on div "Bedroom 1" at bounding box center [293, 287] width 401 height 18
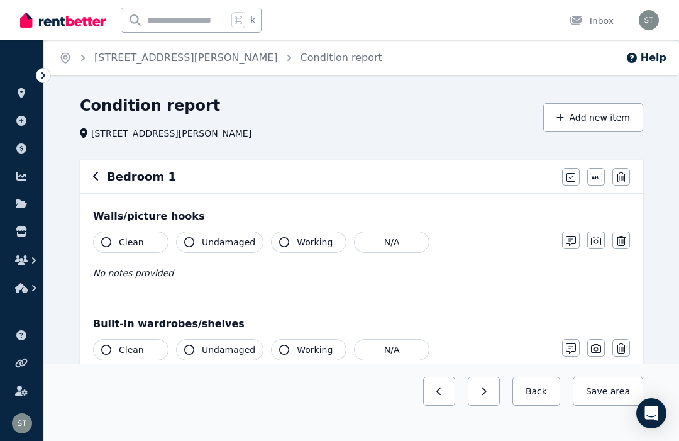
click at [104, 239] on icon "button" at bounding box center [106, 242] width 10 height 10
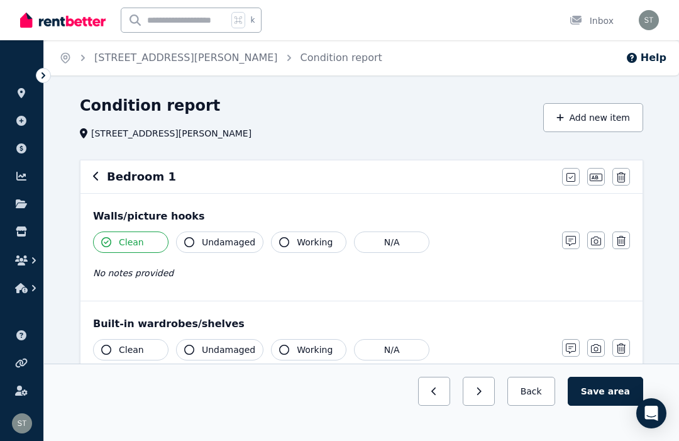
click at [202, 239] on span "Undamaged" at bounding box center [228, 242] width 53 height 13
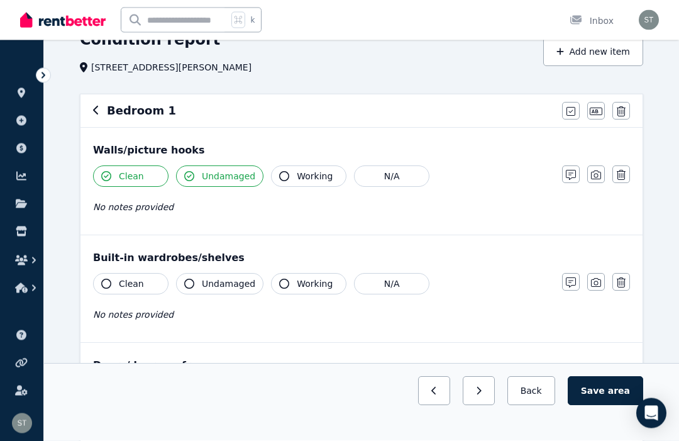
click at [106, 279] on icon "button" at bounding box center [106, 284] width 10 height 10
click at [194, 282] on button "Undamaged" at bounding box center [219, 283] width 87 height 21
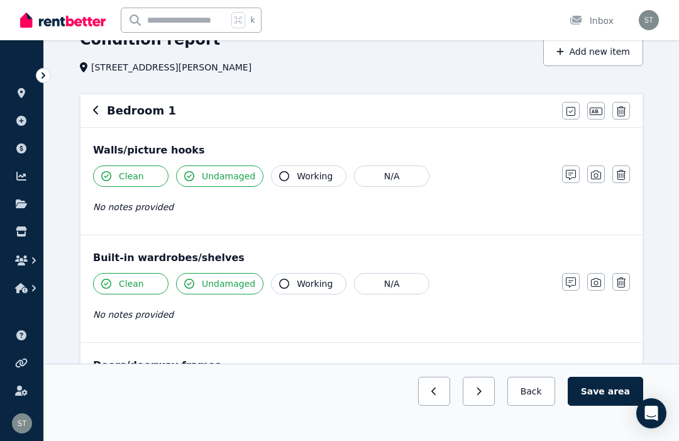
click at [289, 280] on button "Working" at bounding box center [308, 283] width 75 height 21
click at [567, 284] on icon "button" at bounding box center [571, 282] width 10 height 10
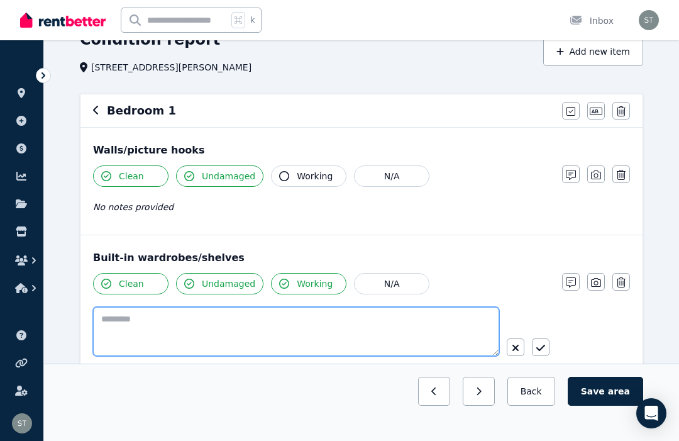
click at [141, 320] on textarea at bounding box center [296, 331] width 406 height 49
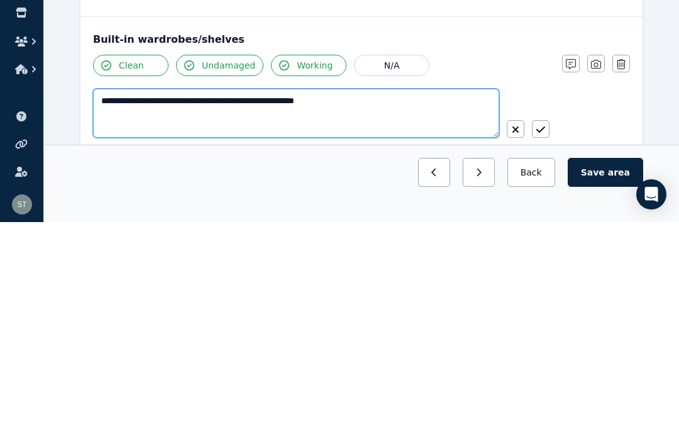
type textarea "**********"
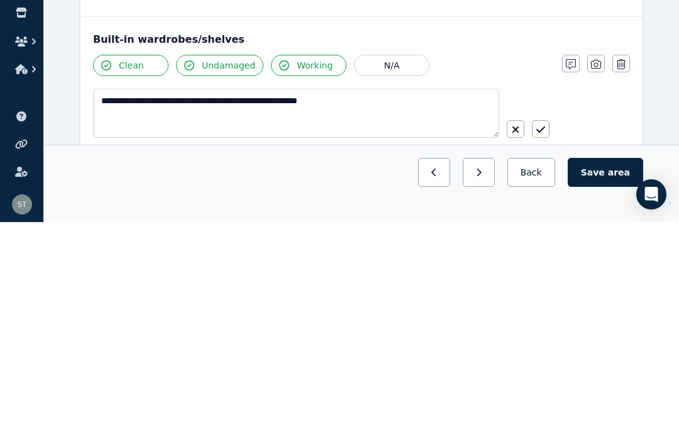
click at [544, 345] on icon "button" at bounding box center [540, 348] width 9 height 6
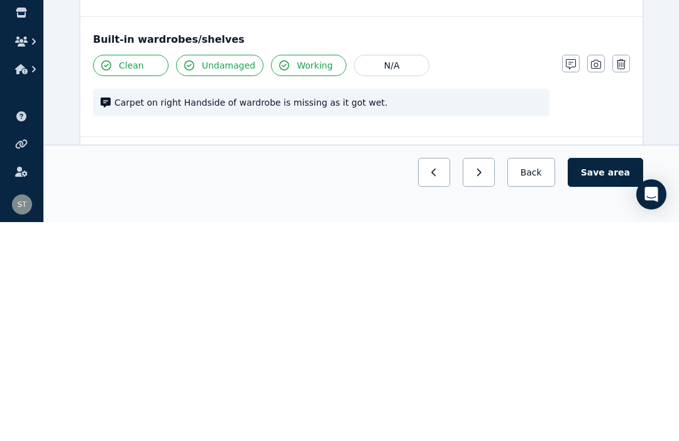
scroll to position [285, 0]
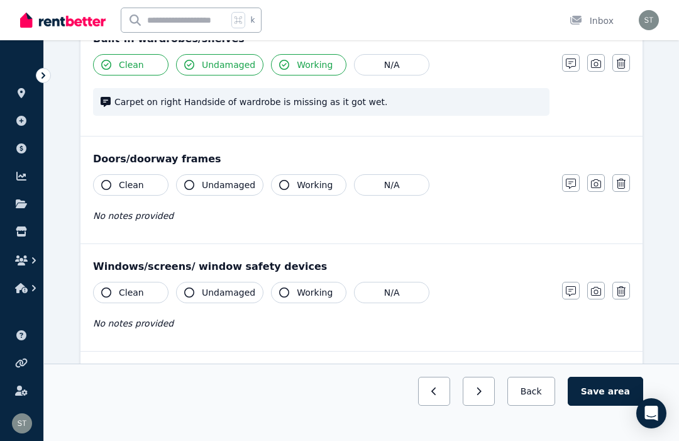
click at [110, 193] on button "Clean" at bounding box center [130, 184] width 75 height 21
click at [194, 187] on icon "button" at bounding box center [189, 185] width 10 height 10
click at [289, 185] on button "Working" at bounding box center [308, 184] width 75 height 21
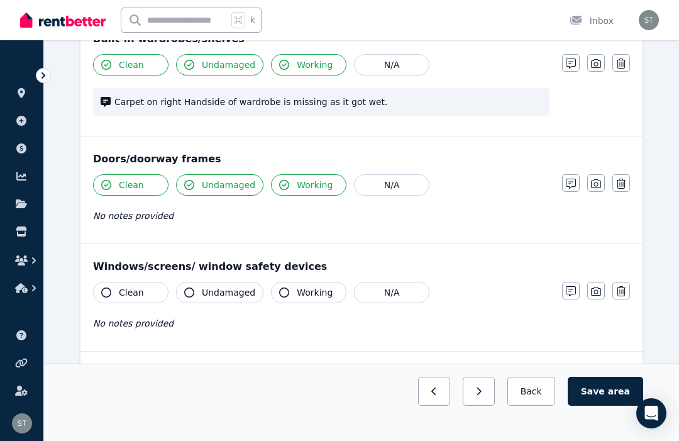
click at [104, 287] on icon "button" at bounding box center [106, 292] width 10 height 10
click at [198, 293] on button "Undamaged" at bounding box center [219, 292] width 87 height 21
click at [287, 287] on button "Working" at bounding box center [308, 292] width 75 height 21
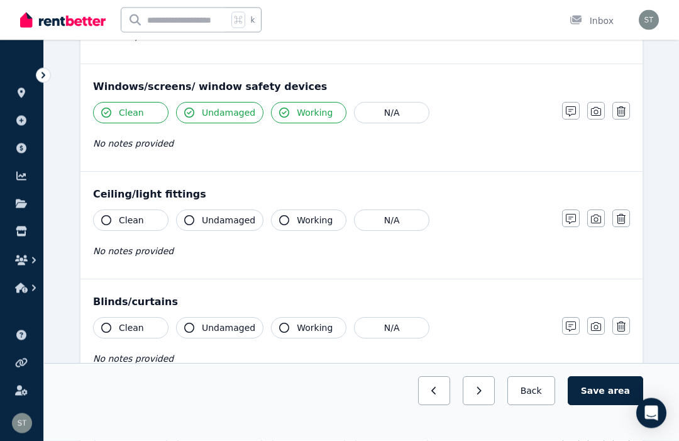
click at [97, 214] on button "Clean" at bounding box center [130, 220] width 75 height 21
click at [191, 224] on icon "button" at bounding box center [189, 220] width 10 height 10
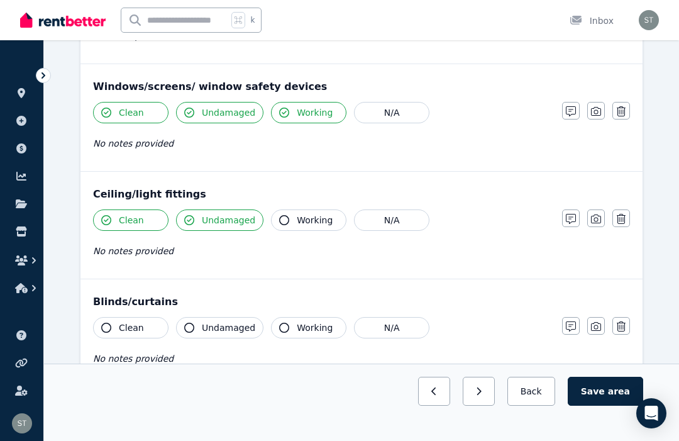
click at [289, 219] on button "Working" at bounding box center [308, 219] width 75 height 21
click at [106, 327] on icon "button" at bounding box center [106, 328] width 10 height 10
click at [194, 326] on icon "button" at bounding box center [189, 328] width 10 height 10
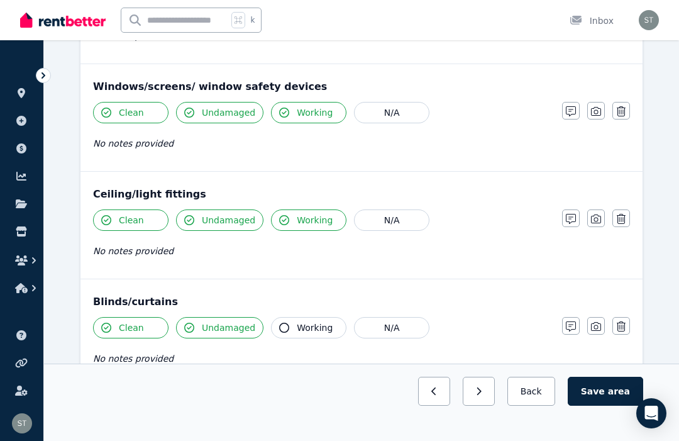
click at [279, 320] on button "Working" at bounding box center [308, 327] width 75 height 21
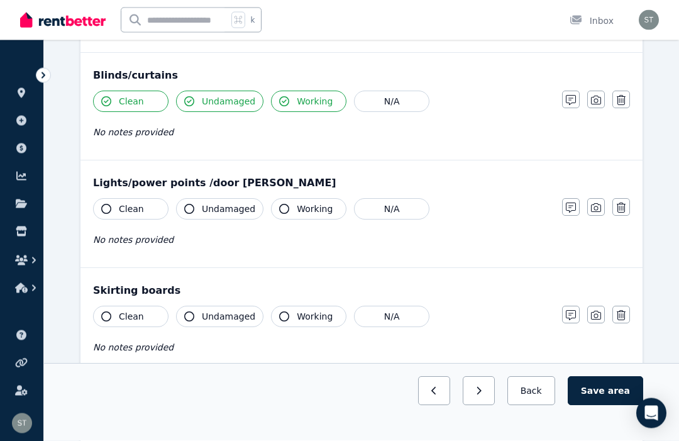
click at [105, 206] on icon "button" at bounding box center [106, 209] width 10 height 10
click at [201, 215] on button "Undamaged" at bounding box center [219, 208] width 87 height 21
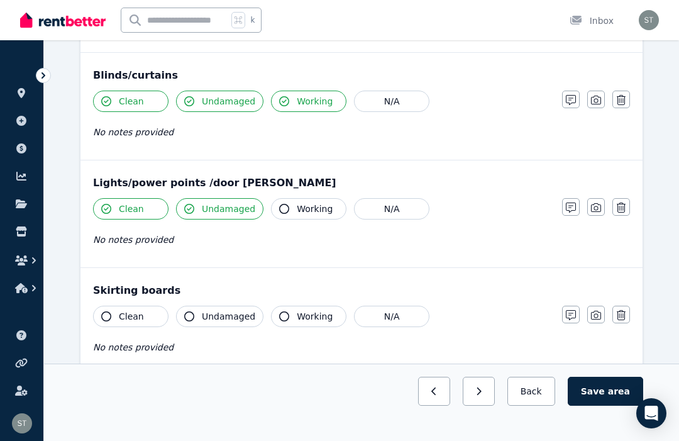
click at [284, 209] on icon "button" at bounding box center [284, 209] width 10 height 10
click at [103, 312] on icon "button" at bounding box center [106, 316] width 10 height 10
click at [180, 311] on button "Undamaged" at bounding box center [219, 316] width 87 height 21
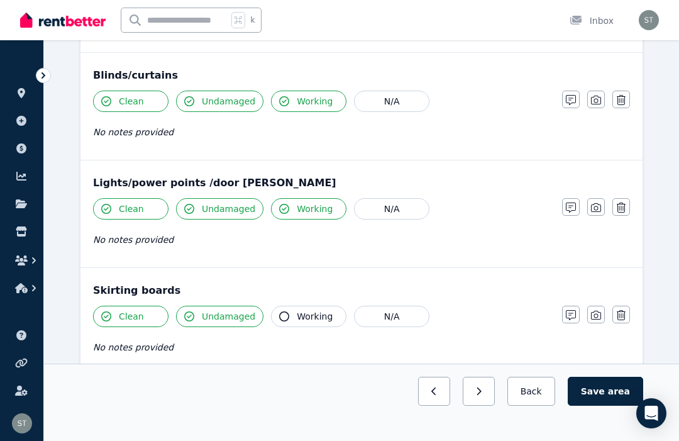
click at [284, 309] on button "Working" at bounding box center [308, 316] width 75 height 21
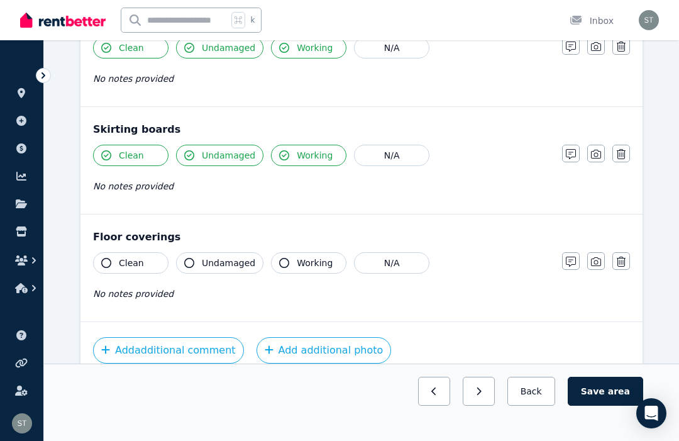
scroll to position [854, 0]
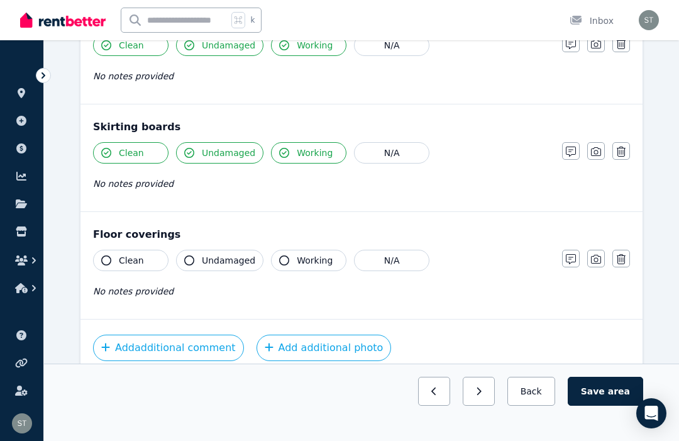
click at [104, 260] on icon "button" at bounding box center [106, 260] width 10 height 10
click at [193, 262] on icon "button" at bounding box center [189, 260] width 10 height 10
click at [289, 262] on button "Working" at bounding box center [308, 260] width 75 height 21
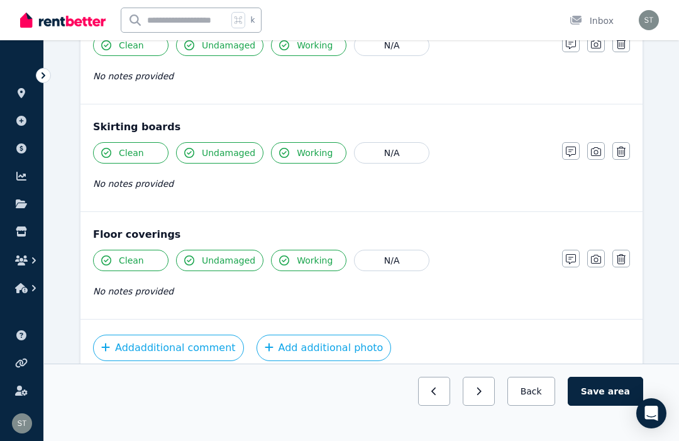
click at [297, 348] on button "Add additional photo" at bounding box center [324, 347] width 135 height 26
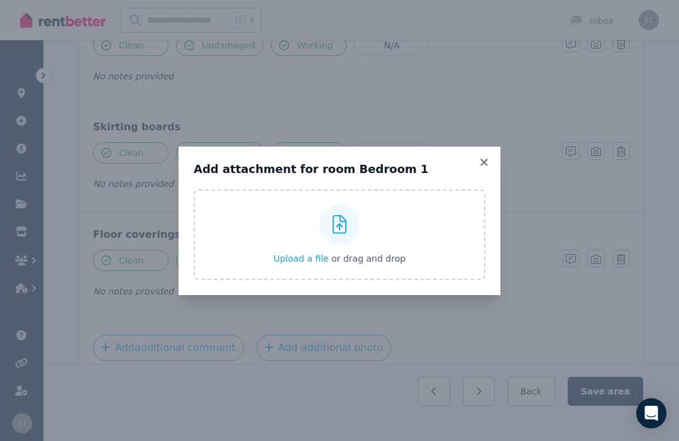
click at [290, 260] on div "Upload a file or drag and drop" at bounding box center [340, 234] width 132 height 75
click at [0, 0] on input "Upload a file or drag and drop" at bounding box center [0, 0] width 0 height 0
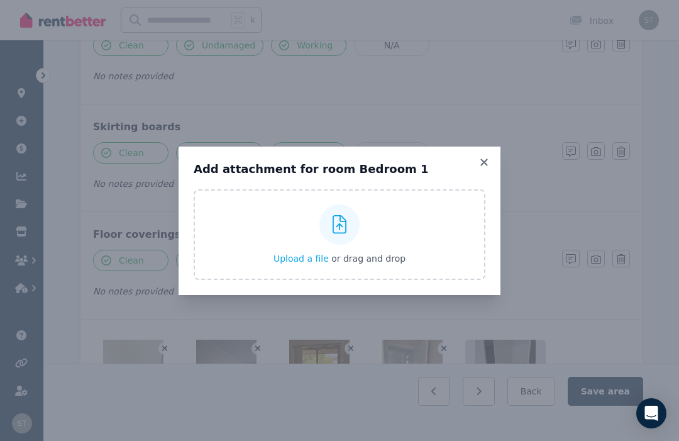
click at [485, 165] on icon at bounding box center [483, 161] width 7 height 7
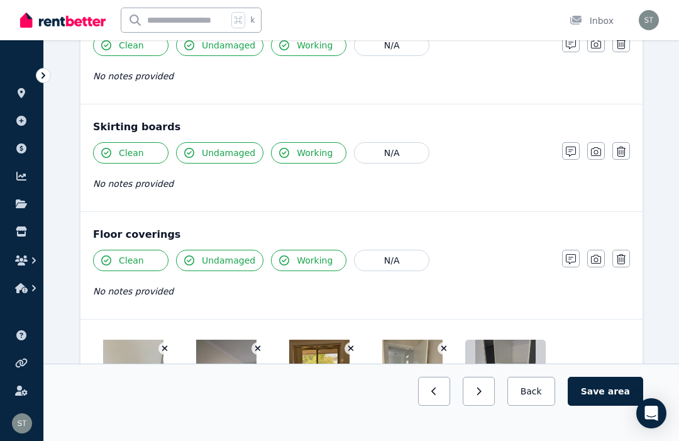
click at [141, 372] on img at bounding box center [133, 380] width 60 height 80
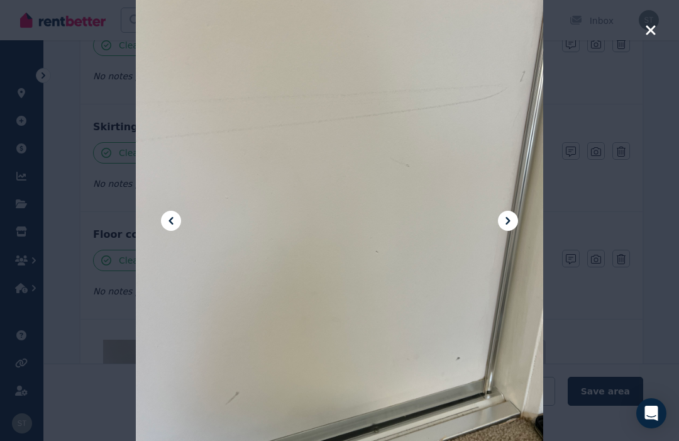
click at [511, 228] on icon at bounding box center [507, 220] width 15 height 15
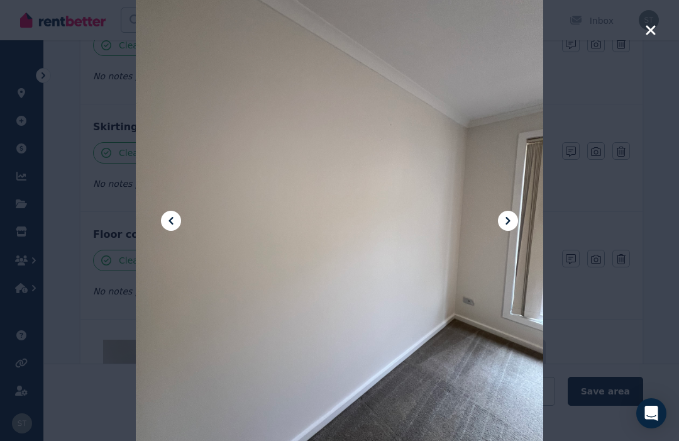
click at [511, 231] on button at bounding box center [508, 221] width 20 height 20
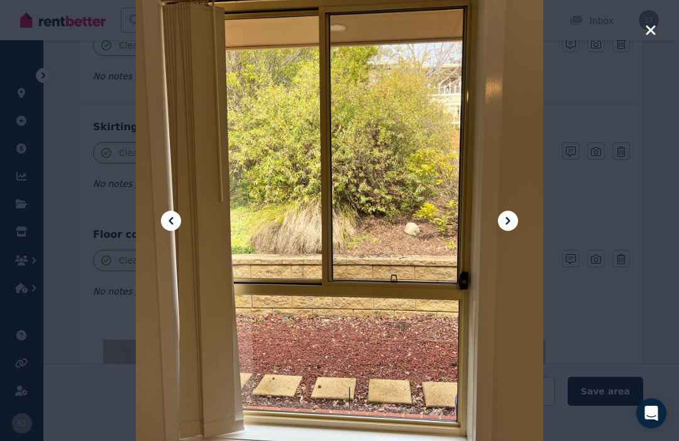
click at [507, 224] on icon at bounding box center [508, 221] width 4 height 8
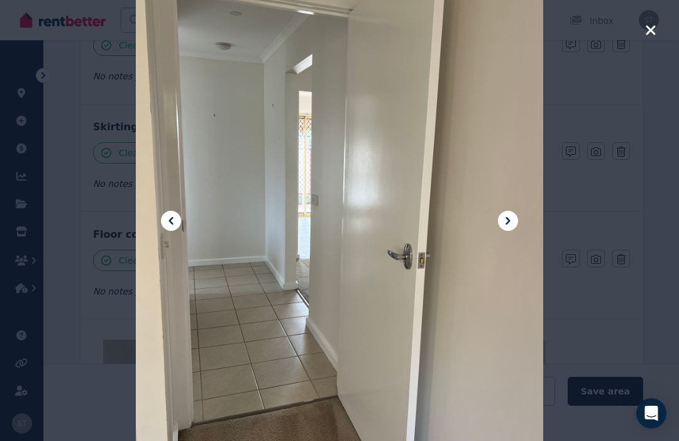
click at [511, 228] on icon at bounding box center [507, 220] width 15 height 15
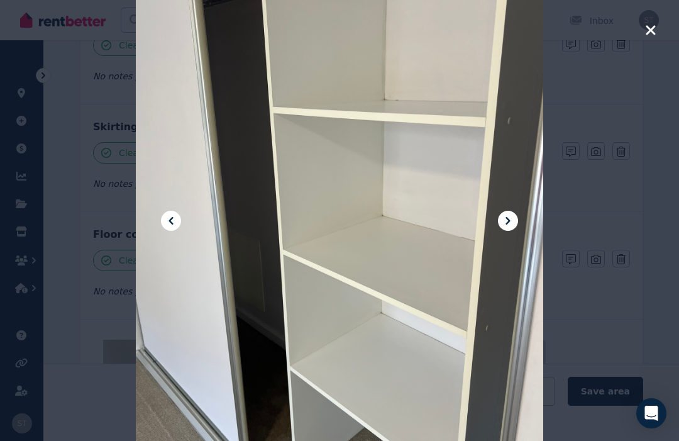
click at [507, 228] on icon at bounding box center [507, 220] width 15 height 15
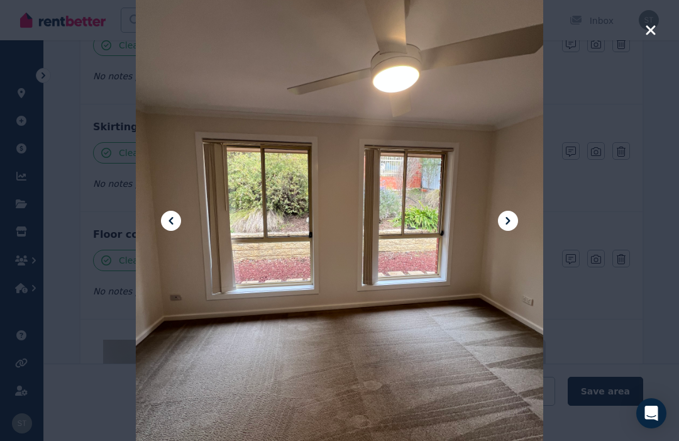
click at [517, 231] on button at bounding box center [508, 221] width 20 height 20
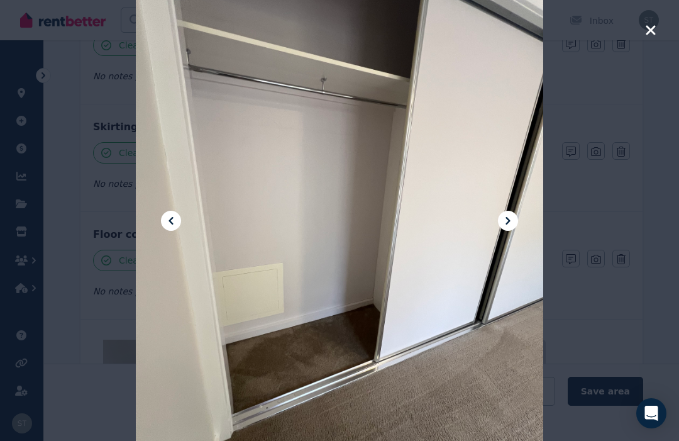
click at [517, 231] on button at bounding box center [508, 221] width 20 height 20
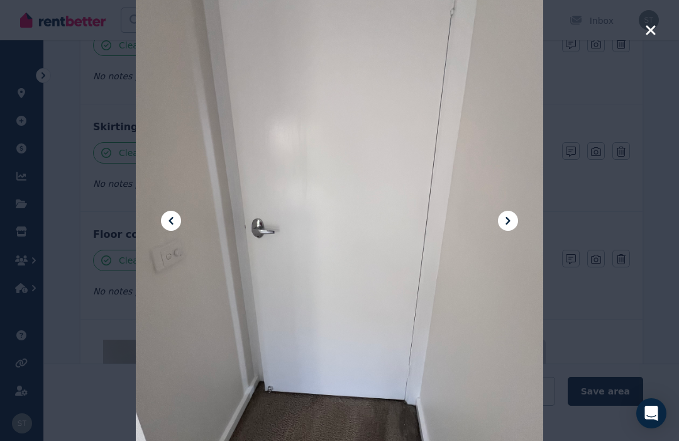
click at [516, 231] on button at bounding box center [508, 221] width 20 height 20
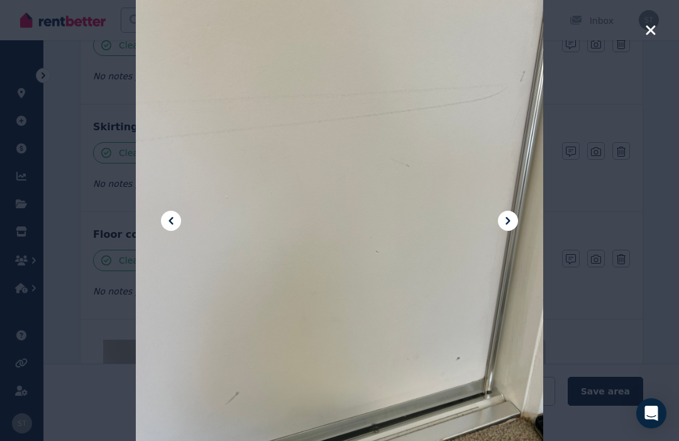
click at [520, 238] on div at bounding box center [339, 220] width 407 height 543
click at [505, 228] on icon at bounding box center [507, 220] width 15 height 15
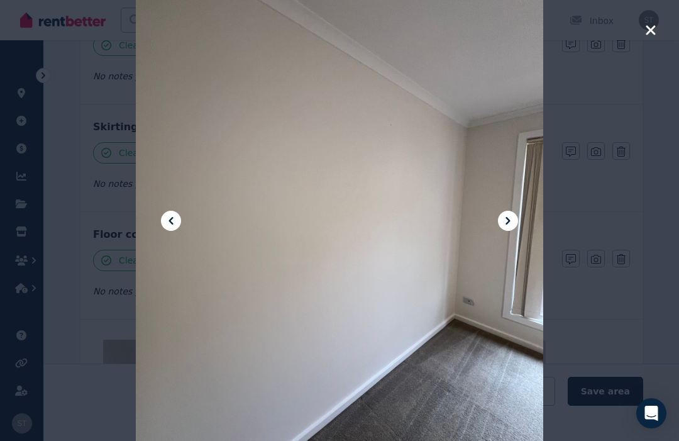
click at [504, 228] on icon at bounding box center [507, 220] width 15 height 15
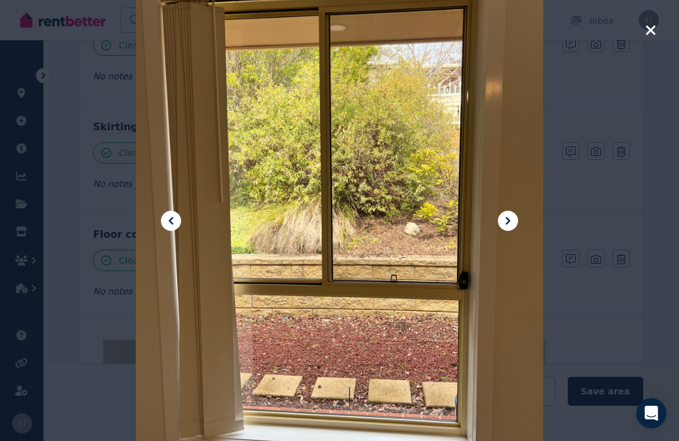
click at [502, 228] on icon at bounding box center [507, 220] width 15 height 15
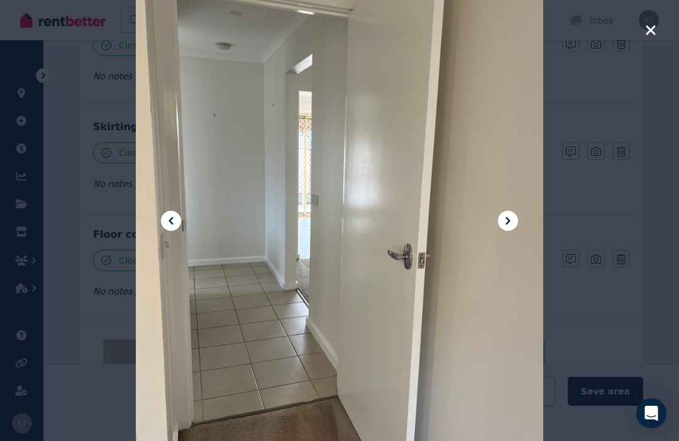
click at [649, 34] on icon "button" at bounding box center [650, 30] width 11 height 15
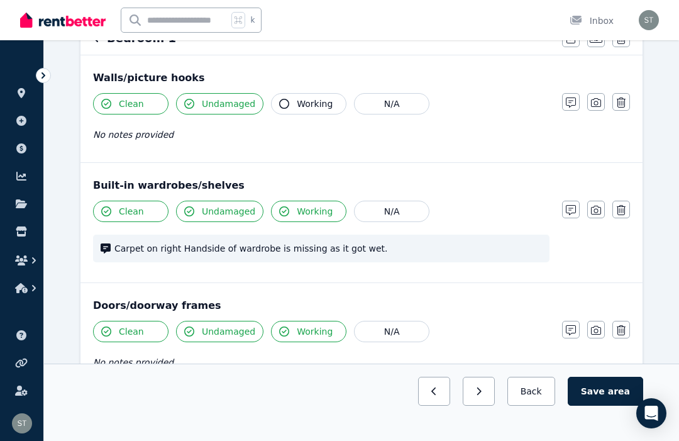
scroll to position [137, 0]
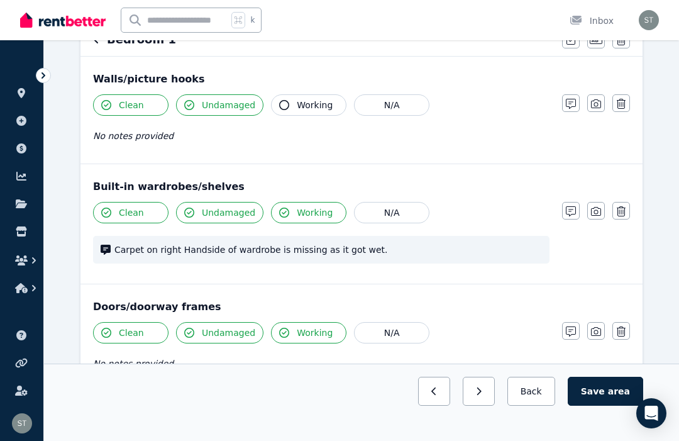
click at [569, 212] on icon "button" at bounding box center [571, 211] width 10 height 10
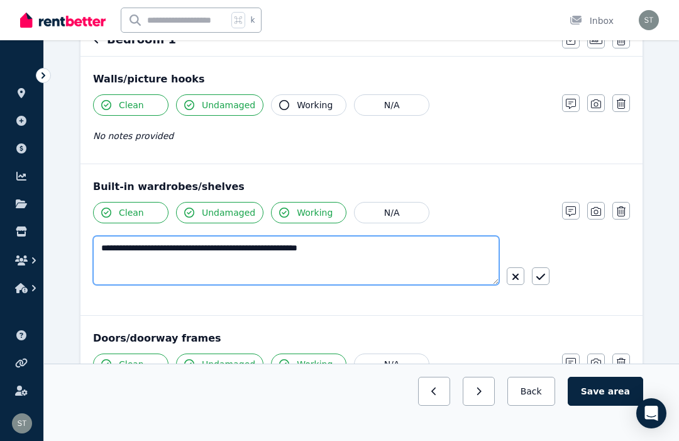
click at [397, 260] on textarea "**********" at bounding box center [296, 260] width 406 height 49
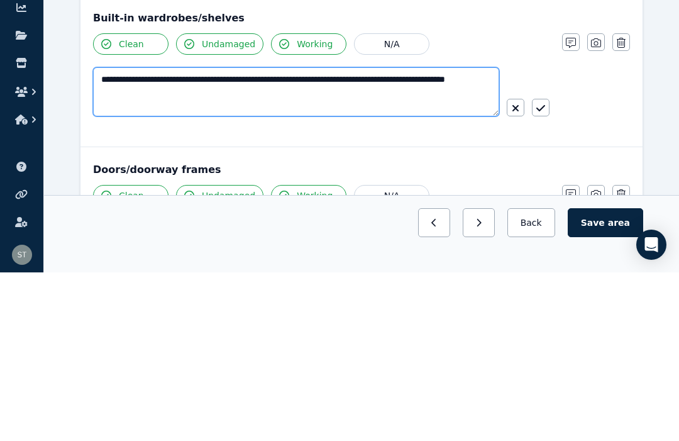
type textarea "**********"
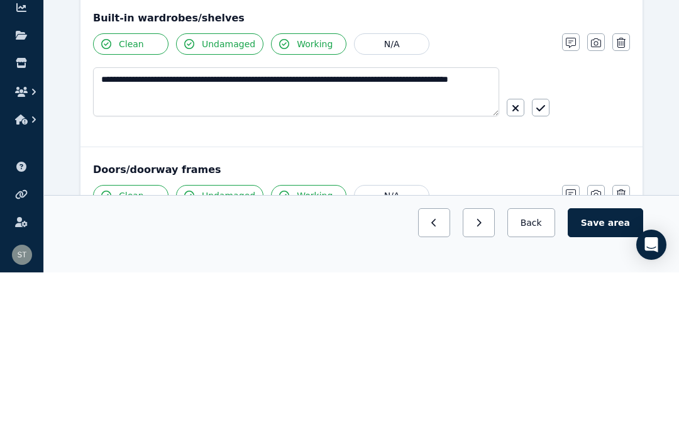
click at [540, 272] on icon "button" at bounding box center [540, 277] width 9 height 10
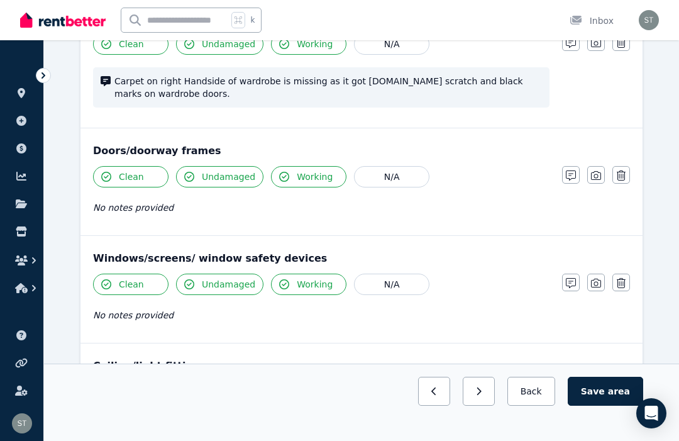
click at [597, 381] on button "Save area" at bounding box center [605, 391] width 75 height 29
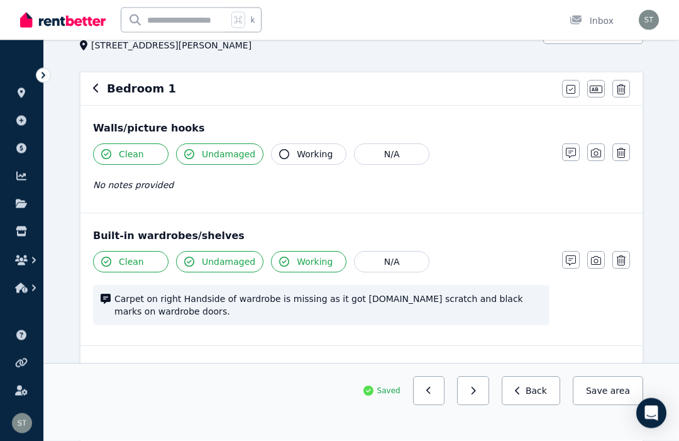
scroll to position [0, 0]
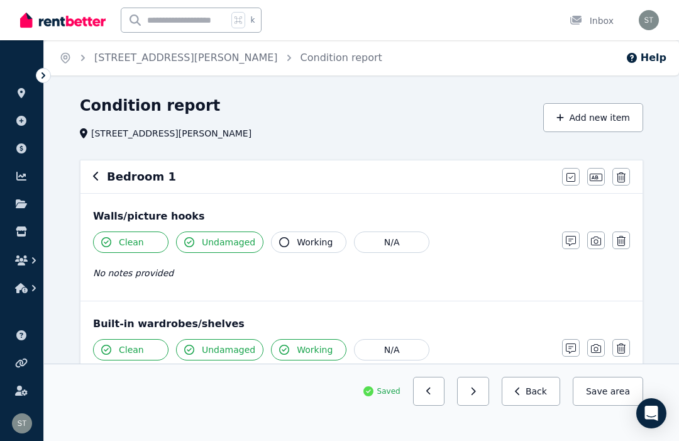
click at [95, 171] on button "button" at bounding box center [96, 176] width 6 height 15
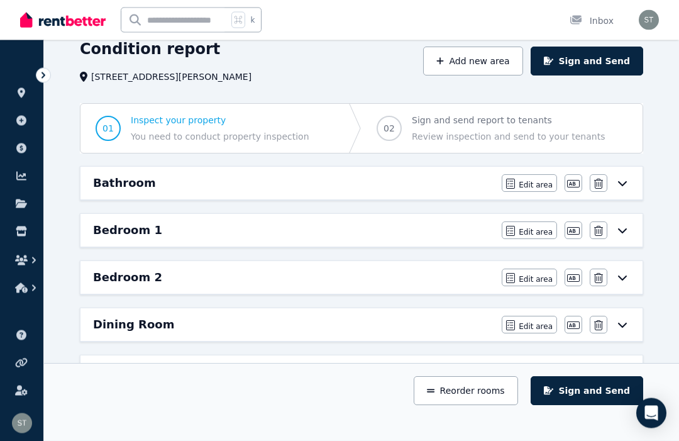
scroll to position [58, 0]
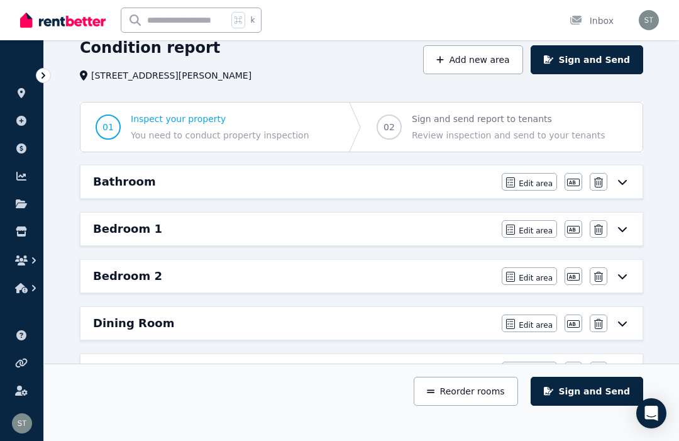
click at [624, 324] on icon at bounding box center [622, 323] width 9 height 5
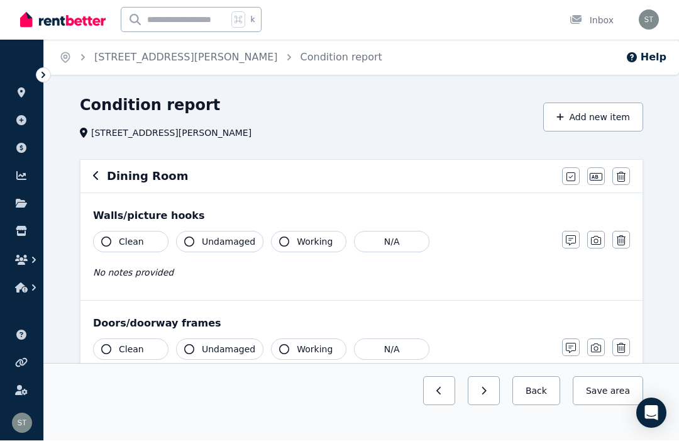
click at [111, 241] on button "Clean" at bounding box center [130, 241] width 75 height 21
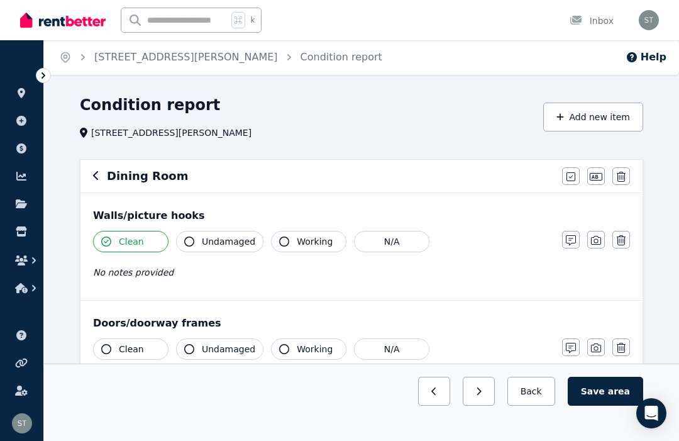
click at [194, 241] on button "Undamaged" at bounding box center [219, 241] width 87 height 21
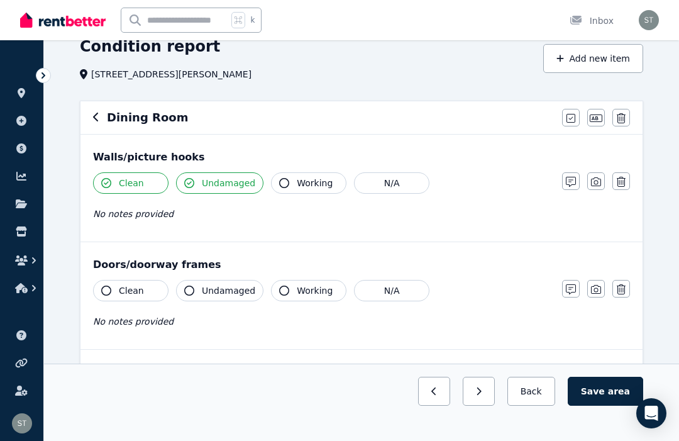
scroll to position [63, 0]
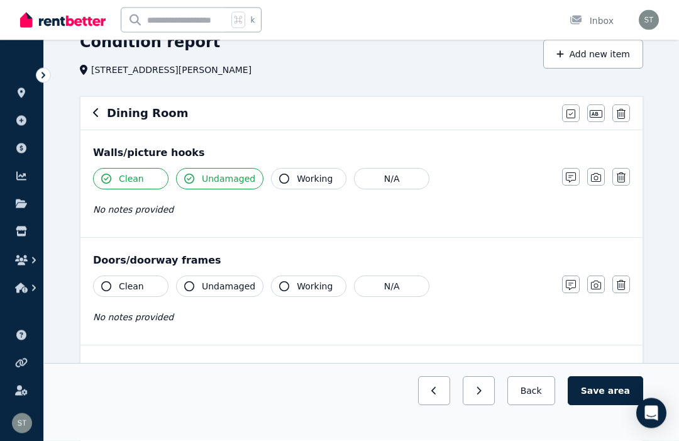
click at [105, 284] on icon "button" at bounding box center [106, 287] width 10 height 10
click at [202, 284] on span "Undamaged" at bounding box center [228, 286] width 53 height 13
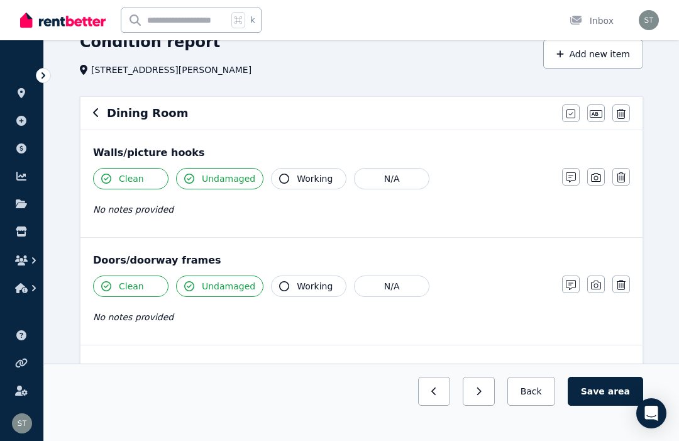
click at [292, 279] on button "Working" at bounding box center [308, 285] width 75 height 21
click at [290, 288] on button "Working" at bounding box center [308, 285] width 75 height 21
click at [297, 285] on span "Working" at bounding box center [315, 286] width 36 height 13
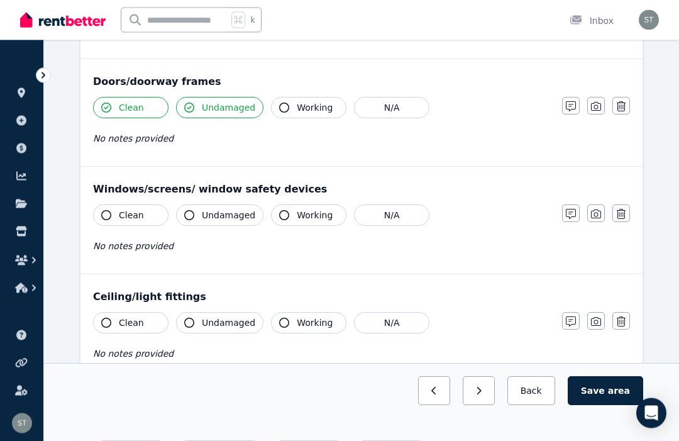
scroll to position [242, 0]
click at [105, 214] on icon "button" at bounding box center [106, 215] width 10 height 10
click at [204, 215] on span "Undamaged" at bounding box center [228, 215] width 53 height 13
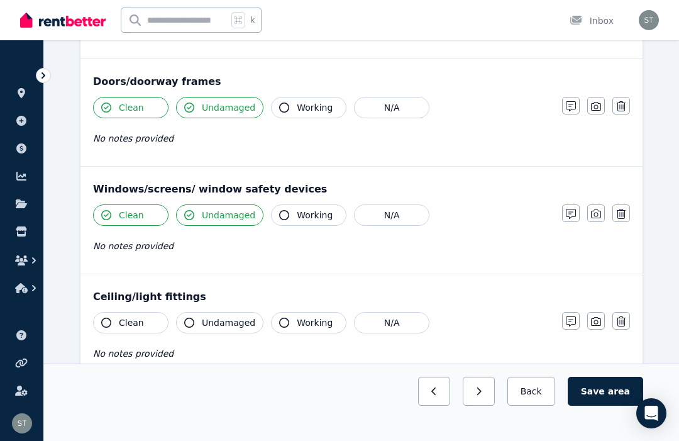
click at [283, 218] on icon "button" at bounding box center [284, 215] width 10 height 10
click at [107, 320] on icon "button" at bounding box center [106, 323] width 10 height 10
click at [191, 321] on icon "button" at bounding box center [189, 323] width 10 height 10
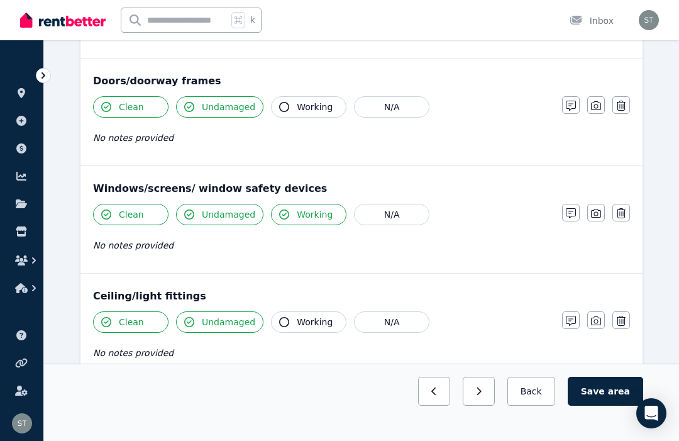
click at [289, 323] on button "Working" at bounding box center [308, 321] width 75 height 21
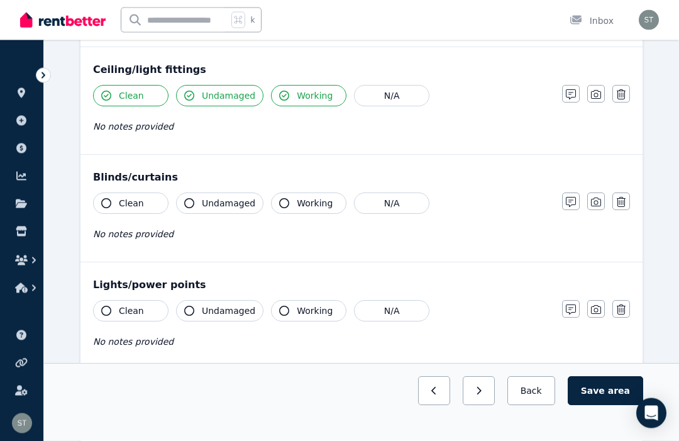
click at [109, 205] on icon "button" at bounding box center [106, 204] width 10 height 10
click at [183, 199] on button "Undamaged" at bounding box center [219, 202] width 87 height 21
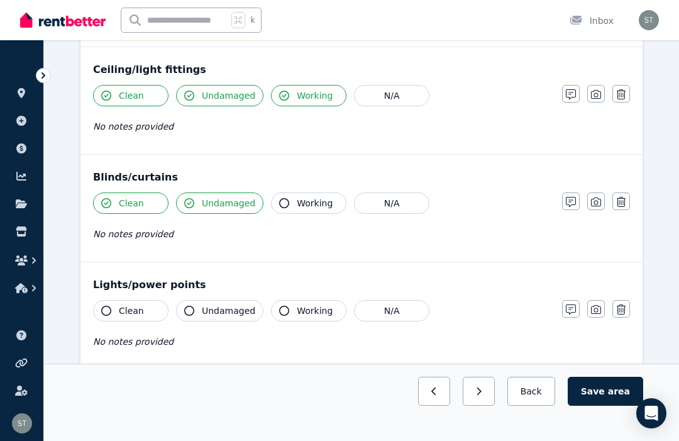
click at [271, 201] on button "Working" at bounding box center [308, 202] width 75 height 21
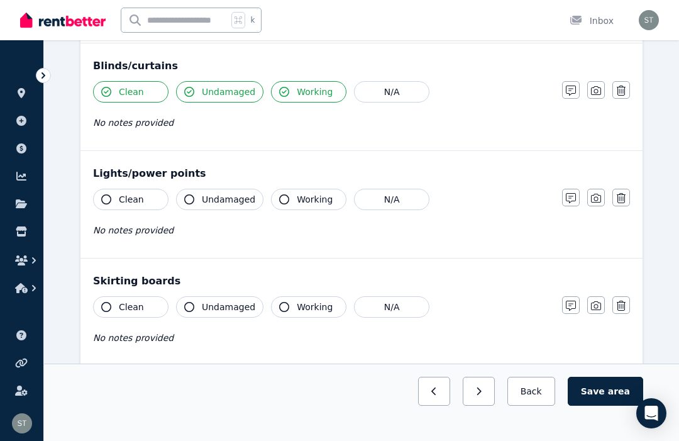
scroll to position [584, 0]
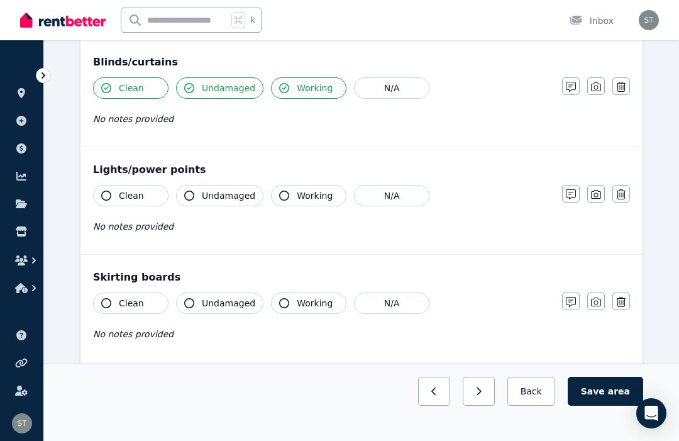
click at [102, 201] on button "Clean" at bounding box center [130, 195] width 75 height 21
click at [188, 189] on button "Undamaged" at bounding box center [219, 195] width 87 height 21
click at [277, 203] on button "Working" at bounding box center [308, 195] width 75 height 21
click at [108, 301] on icon "button" at bounding box center [106, 303] width 10 height 10
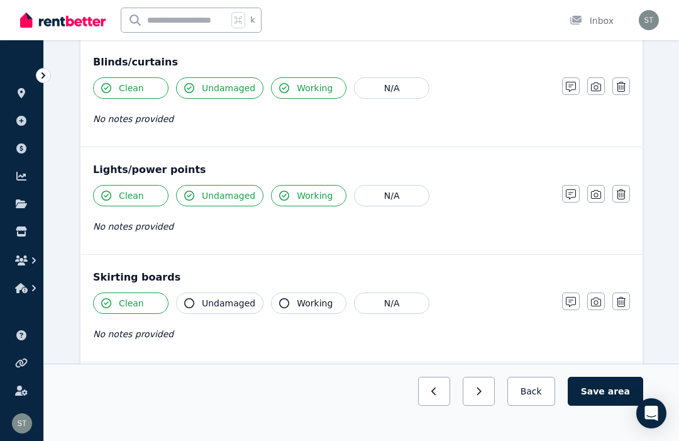
click at [189, 302] on icon "button" at bounding box center [189, 303] width 10 height 10
click at [281, 302] on icon "button" at bounding box center [284, 303] width 10 height 10
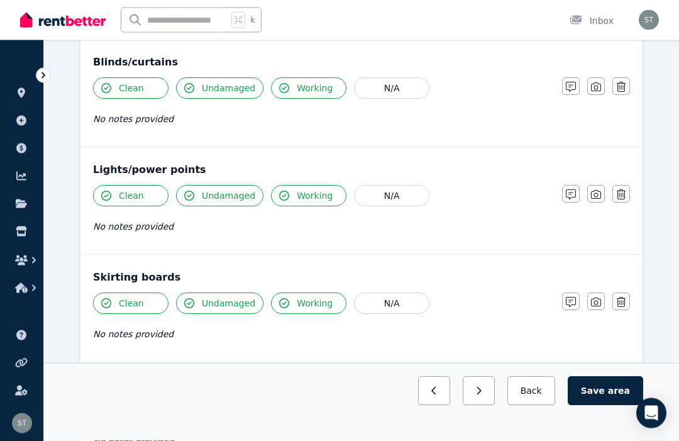
click at [291, 304] on button "Working" at bounding box center [308, 303] width 75 height 21
click at [286, 297] on button "Working" at bounding box center [308, 302] width 75 height 21
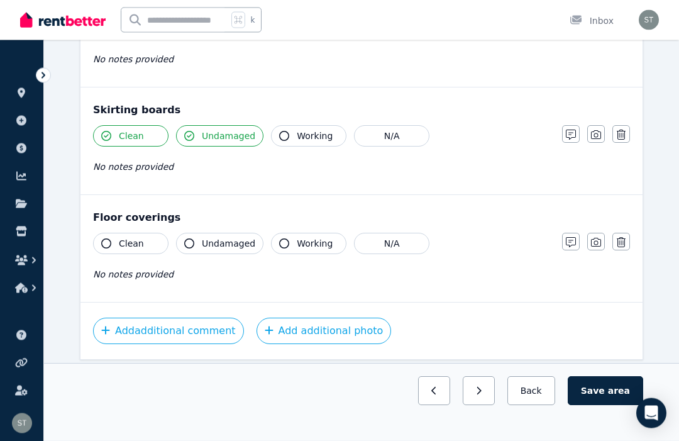
click at [104, 241] on icon "button" at bounding box center [106, 244] width 10 height 10
click at [198, 241] on button "Undamaged" at bounding box center [219, 243] width 87 height 21
click at [567, 241] on icon "button" at bounding box center [571, 243] width 10 height 10
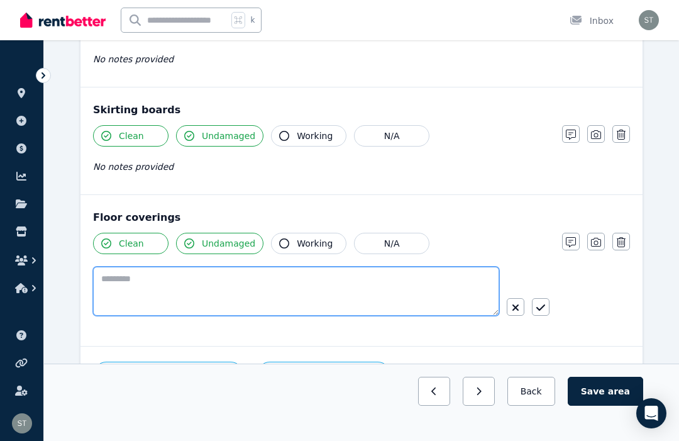
click at [165, 284] on textarea at bounding box center [296, 291] width 406 height 49
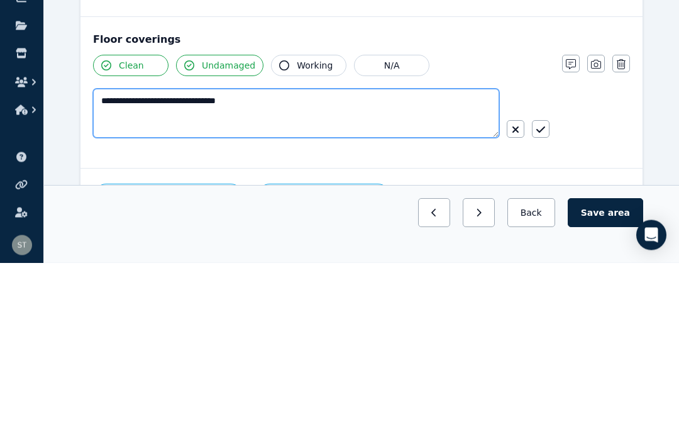
type textarea "**********"
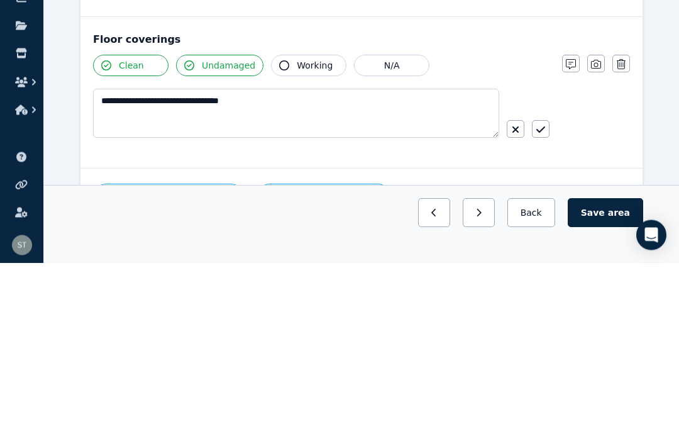
click at [537, 303] on icon "button" at bounding box center [540, 308] width 9 height 10
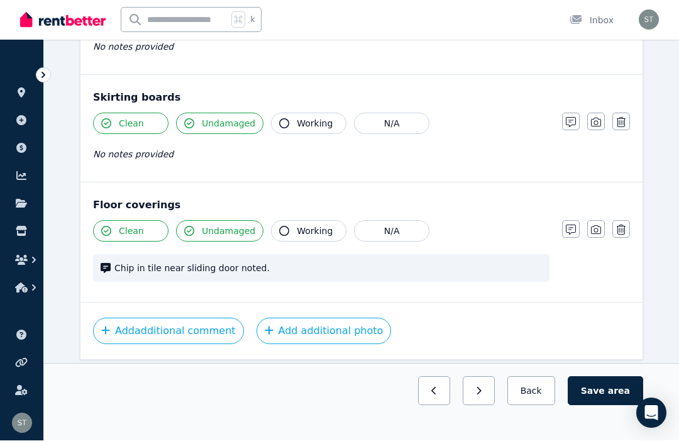
click at [328, 327] on button "Add additional photo" at bounding box center [324, 331] width 135 height 26
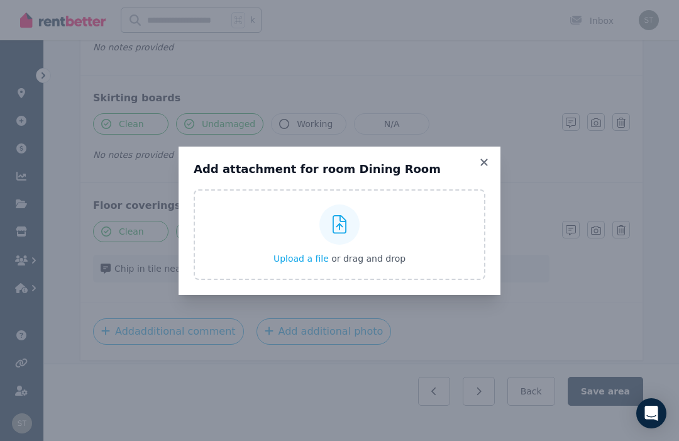
click at [328, 245] on div at bounding box center [339, 224] width 40 height 40
click at [0, 0] on input "Upload a file or drag and drop" at bounding box center [0, 0] width 0 height 0
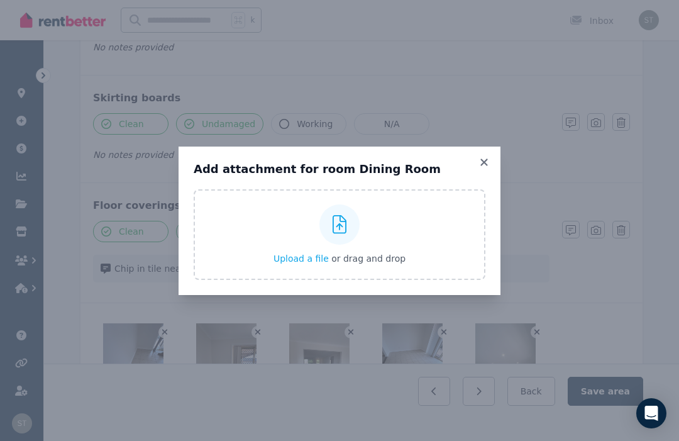
click at [487, 168] on icon at bounding box center [484, 162] width 13 height 11
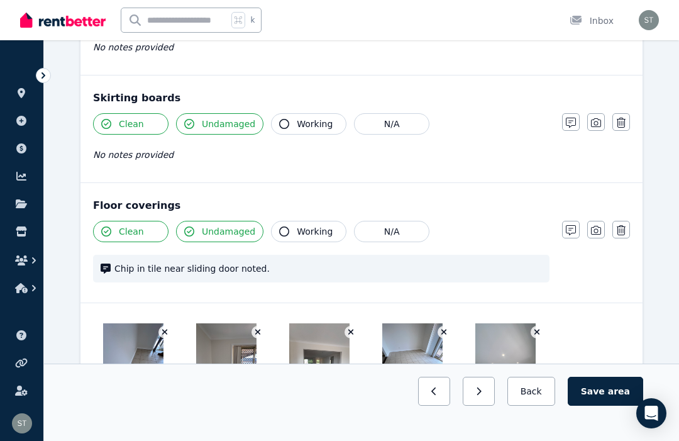
click at [140, 351] on img at bounding box center [133, 363] width 60 height 80
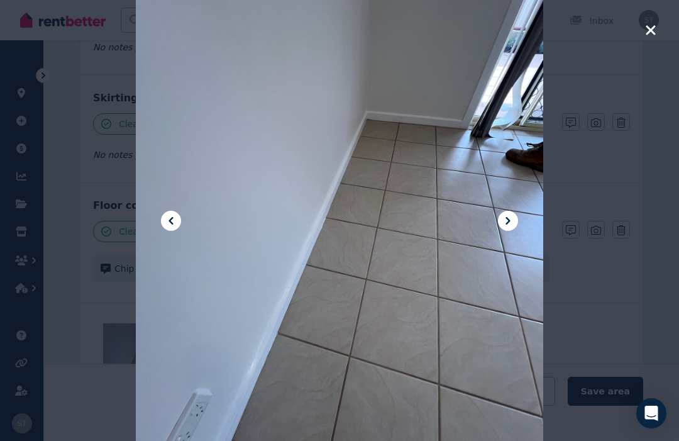
click at [507, 228] on icon at bounding box center [507, 220] width 15 height 15
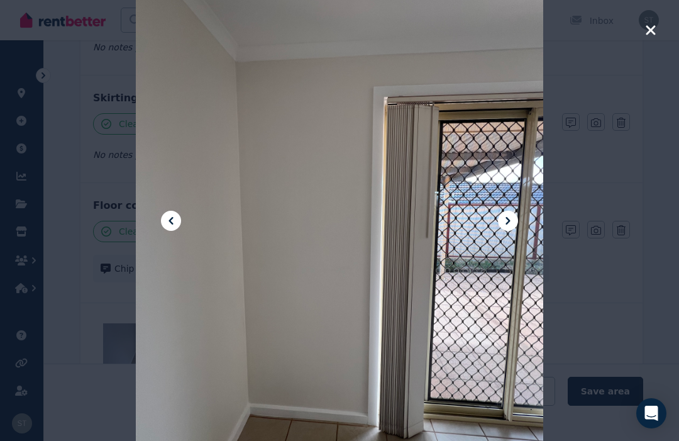
click at [509, 228] on icon at bounding box center [507, 220] width 15 height 15
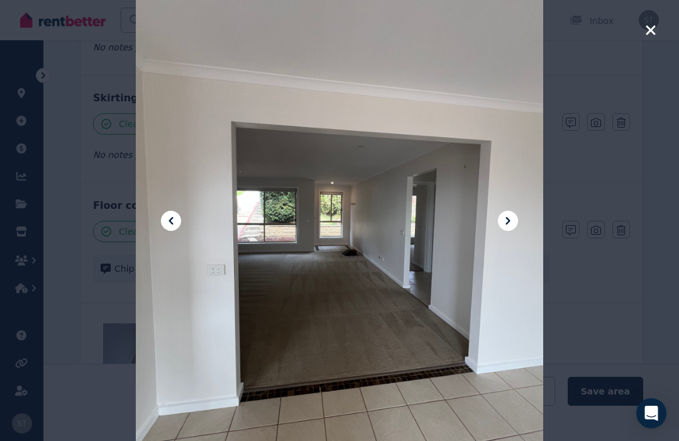
click at [515, 228] on icon at bounding box center [507, 220] width 15 height 15
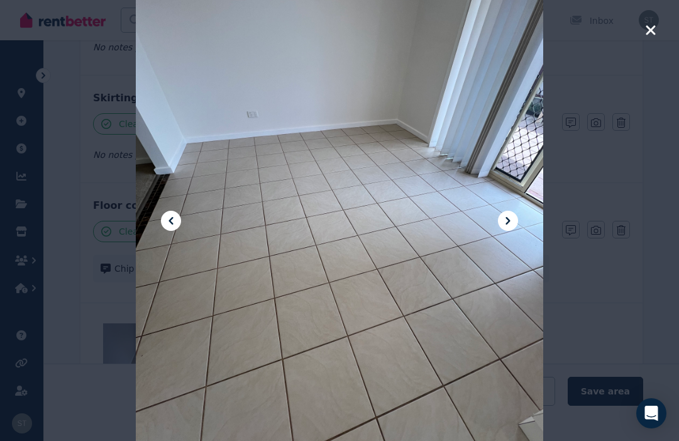
click at [510, 228] on icon at bounding box center [507, 220] width 15 height 15
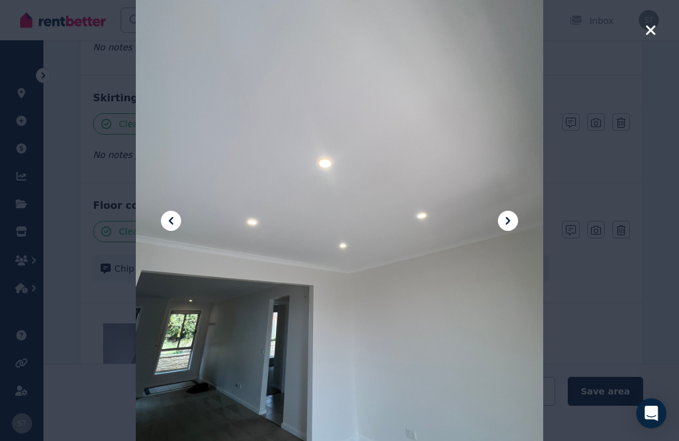
click at [512, 228] on icon at bounding box center [507, 220] width 15 height 15
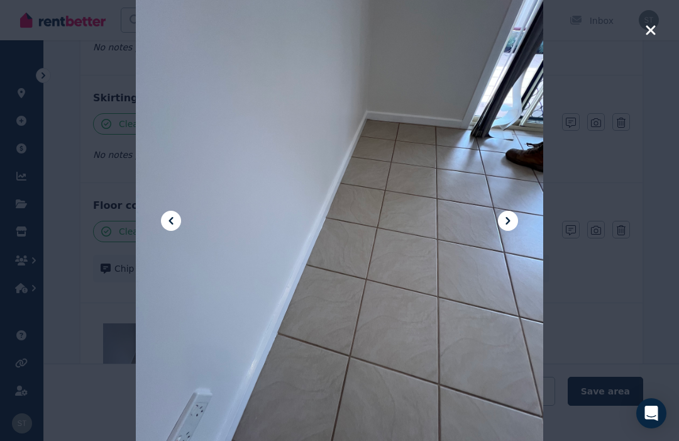
click at [511, 228] on icon at bounding box center [507, 220] width 15 height 15
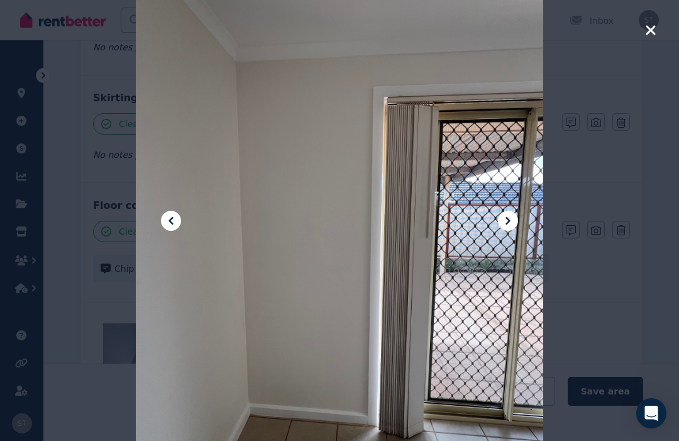
click at [509, 224] on icon at bounding box center [508, 221] width 4 height 8
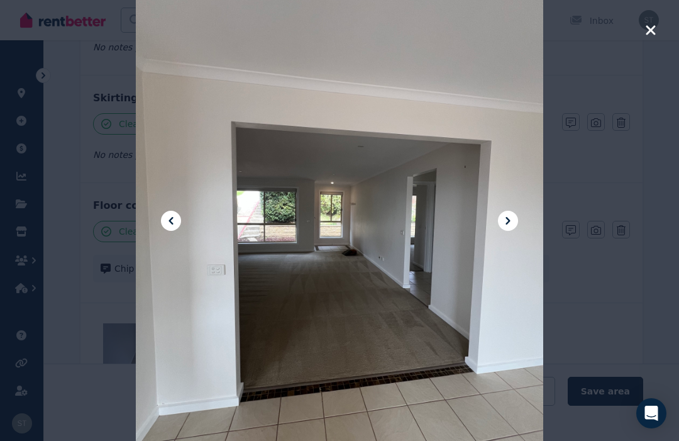
click at [514, 228] on icon at bounding box center [507, 220] width 15 height 15
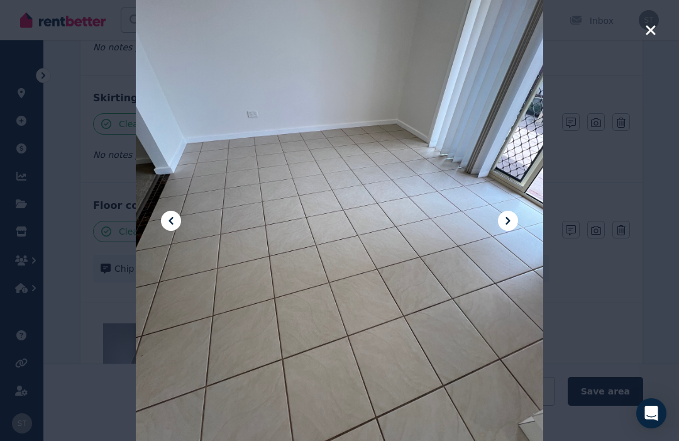
click at [512, 228] on icon at bounding box center [507, 220] width 15 height 15
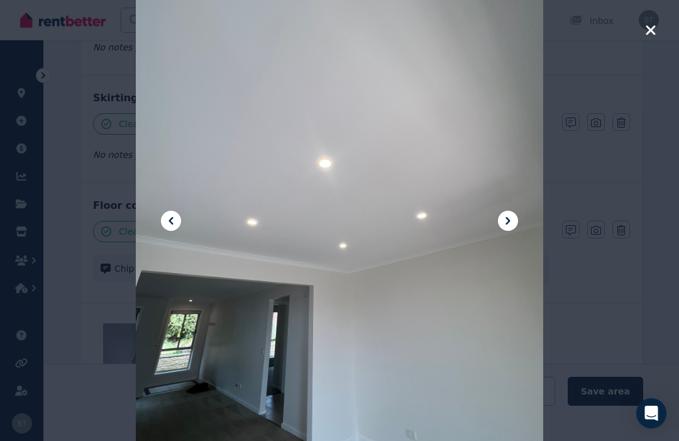
click at [517, 231] on button at bounding box center [508, 221] width 20 height 20
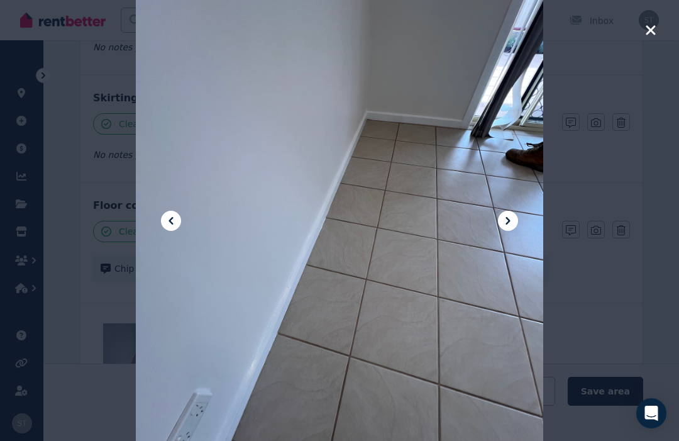
click at [516, 231] on button at bounding box center [508, 221] width 20 height 20
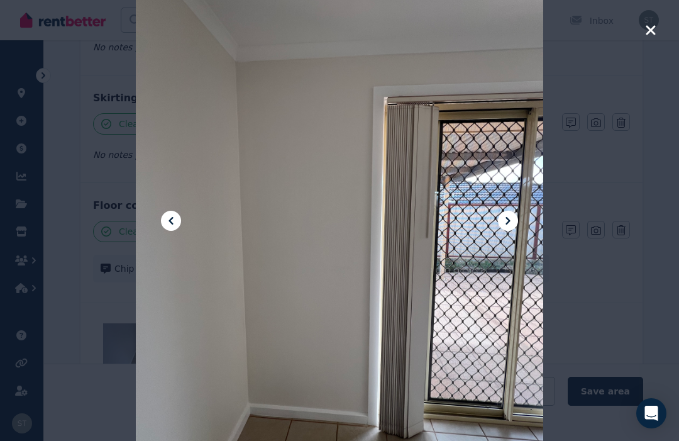
click at [513, 228] on icon at bounding box center [507, 220] width 15 height 15
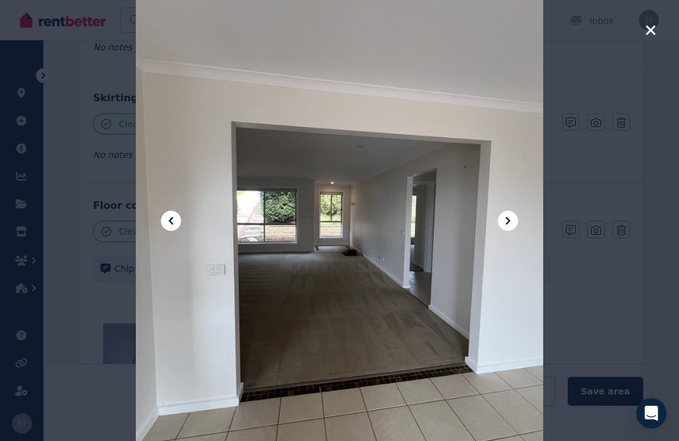
click at [513, 228] on icon at bounding box center [507, 220] width 15 height 15
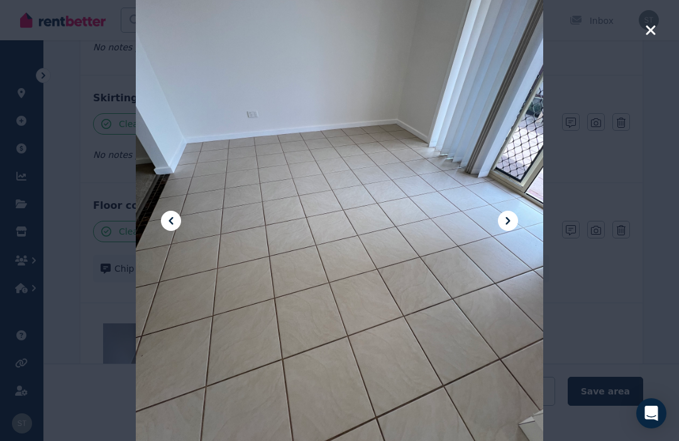
click at [513, 228] on icon at bounding box center [507, 220] width 15 height 15
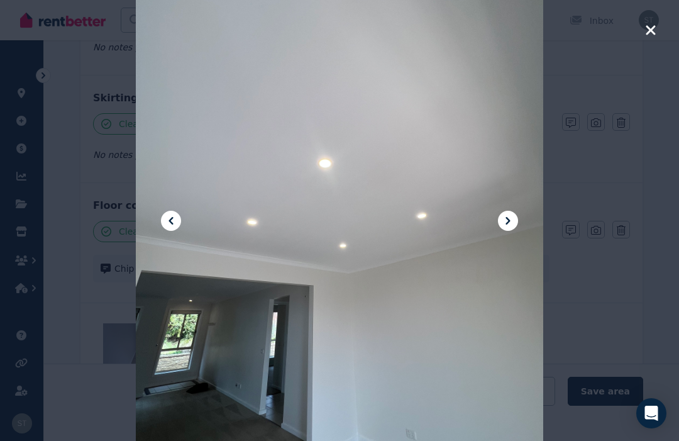
click at [511, 228] on icon at bounding box center [507, 220] width 15 height 15
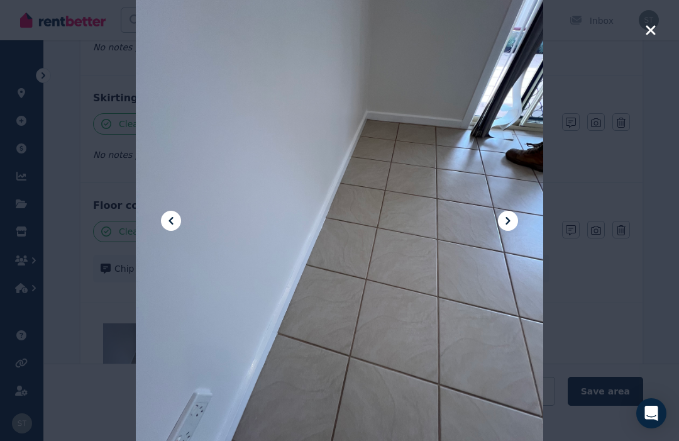
click at [515, 228] on icon at bounding box center [507, 220] width 15 height 15
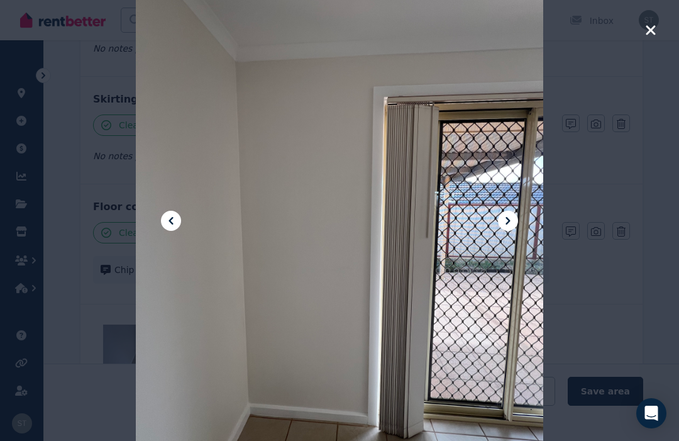
scroll to position [764, 0]
click at [516, 231] on button at bounding box center [508, 221] width 20 height 20
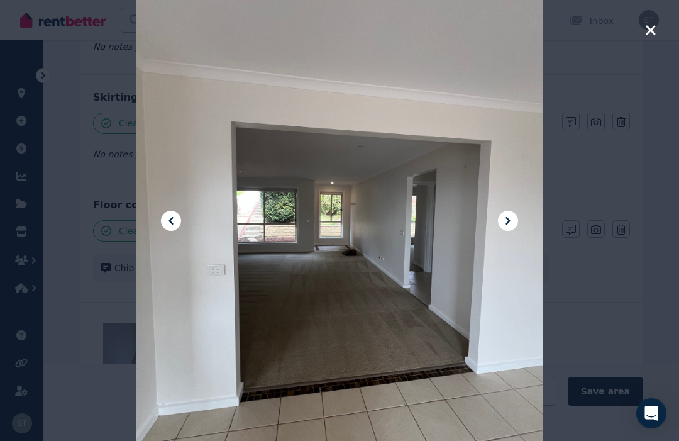
click at [656, 28] on icon "button" at bounding box center [650, 30] width 11 height 15
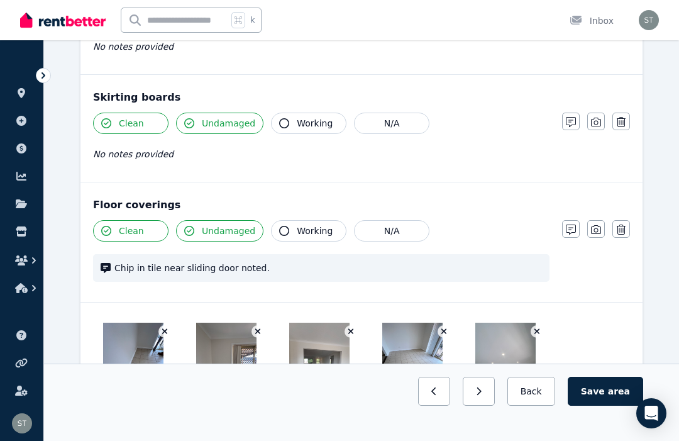
click at [243, 406] on div "Previous: Bedroom 2 Next: Entrance/Hall Back Save area" at bounding box center [361, 391] width 563 height 29
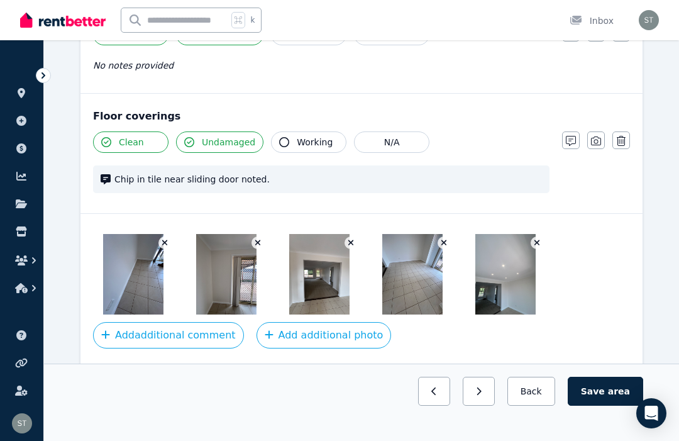
scroll to position [856, 0]
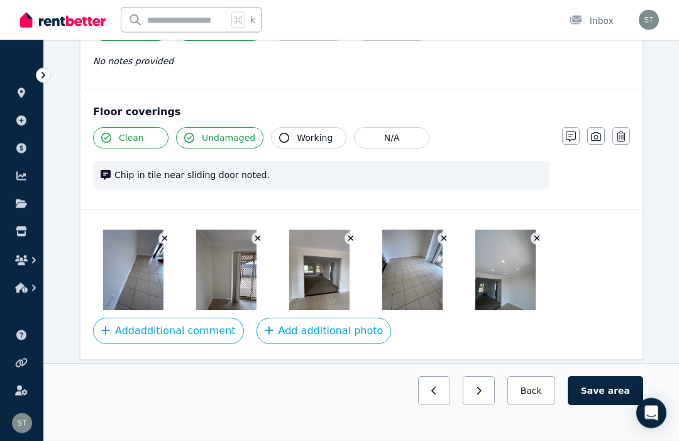
click at [297, 329] on button "Add additional photo" at bounding box center [324, 331] width 135 height 26
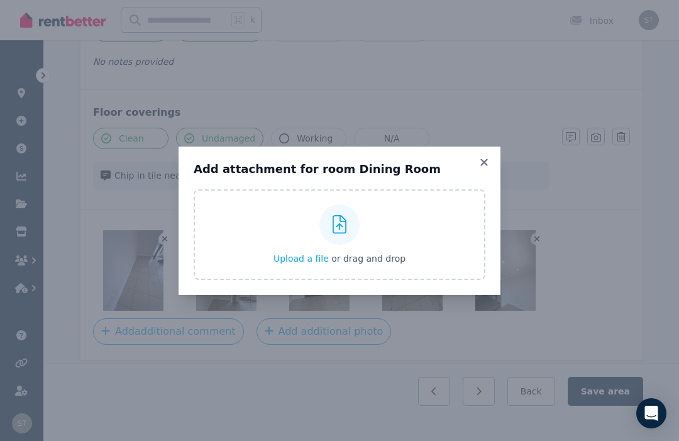
click at [259, 275] on label "Upload a file or drag and drop" at bounding box center [340, 234] width 292 height 91
click at [0, 0] on input "Upload a file or drag and drop" at bounding box center [0, 0] width 0 height 0
click at [484, 168] on icon at bounding box center [484, 162] width 13 height 11
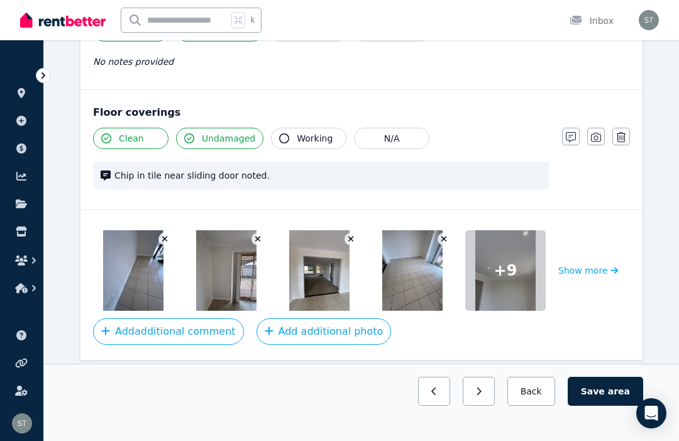
click at [574, 281] on button "Show more" at bounding box center [588, 270] width 60 height 80
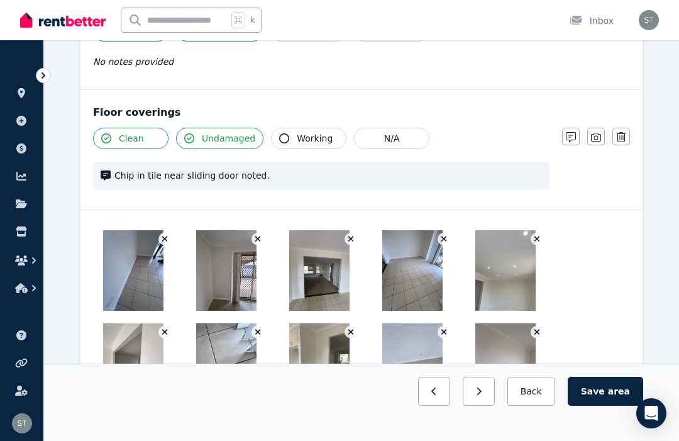
click at [146, 370] on img at bounding box center [133, 363] width 60 height 80
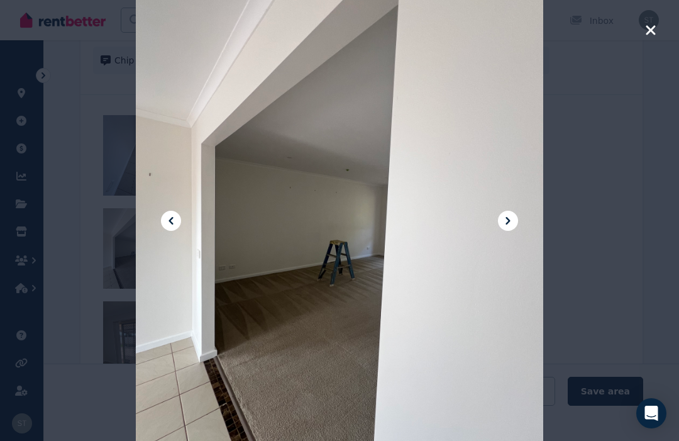
scroll to position [971, 0]
click at [504, 231] on button at bounding box center [508, 221] width 20 height 20
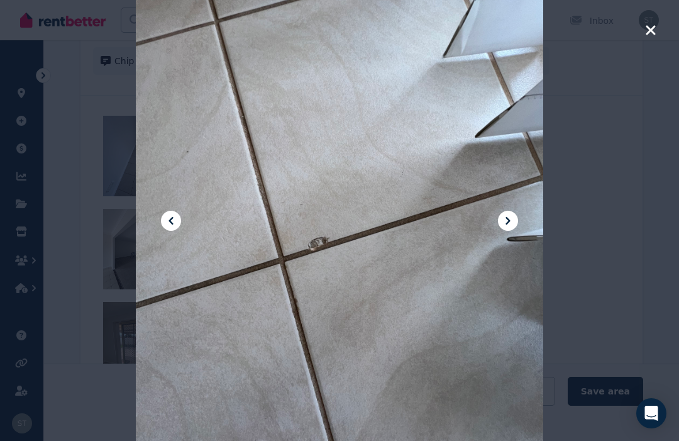
click at [511, 231] on button at bounding box center [508, 221] width 20 height 20
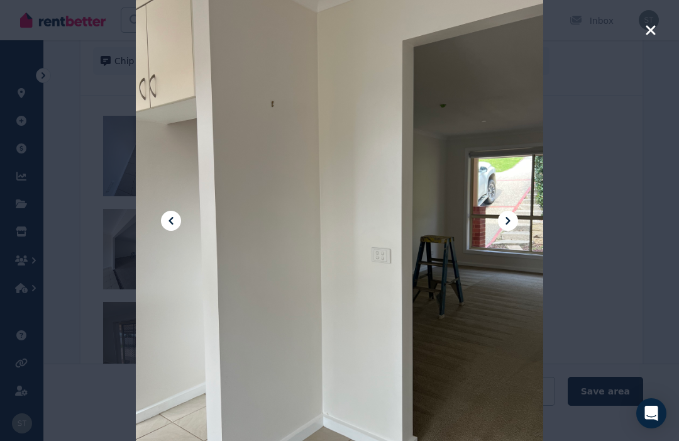
click at [503, 251] on div at bounding box center [339, 220] width 407 height 543
click at [510, 228] on icon at bounding box center [507, 220] width 15 height 15
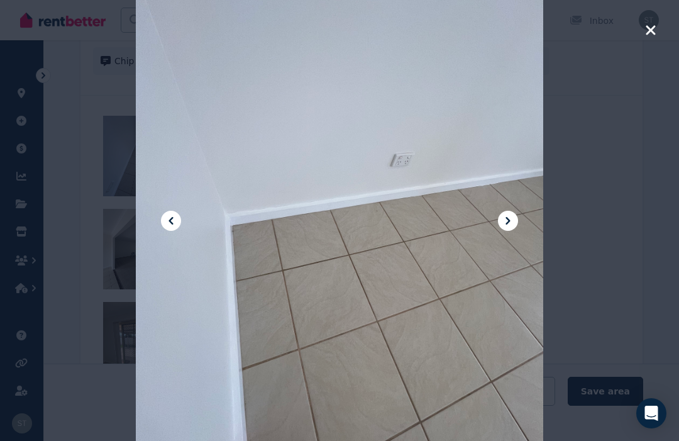
click at [514, 228] on icon at bounding box center [507, 220] width 15 height 15
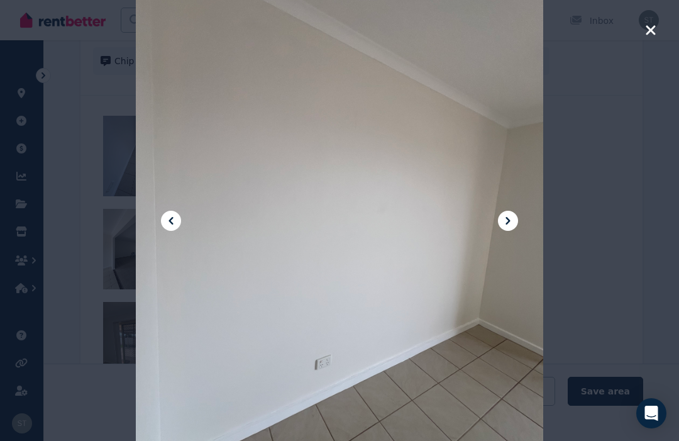
click at [648, 30] on icon "button" at bounding box center [650, 30] width 11 height 15
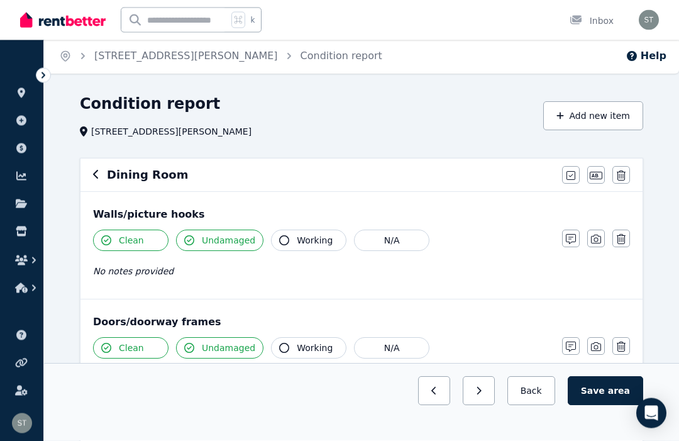
scroll to position [0, 0]
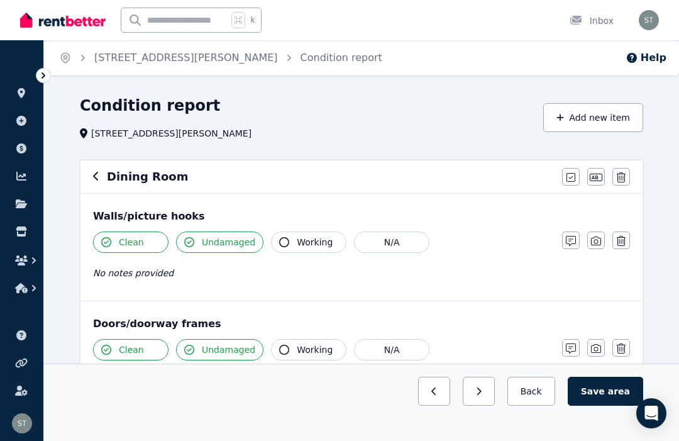
click at [566, 243] on icon "button" at bounding box center [571, 241] width 10 height 10
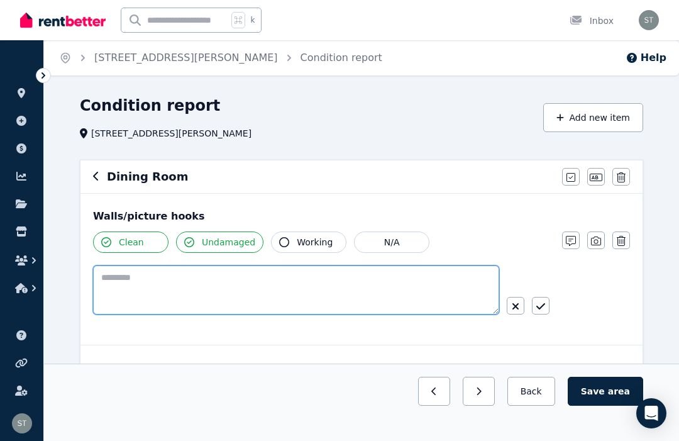
click at [121, 292] on textarea at bounding box center [296, 289] width 406 height 49
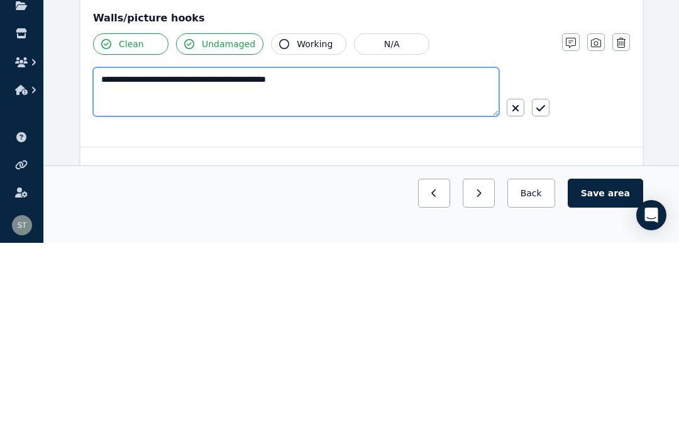
type textarea "**********"
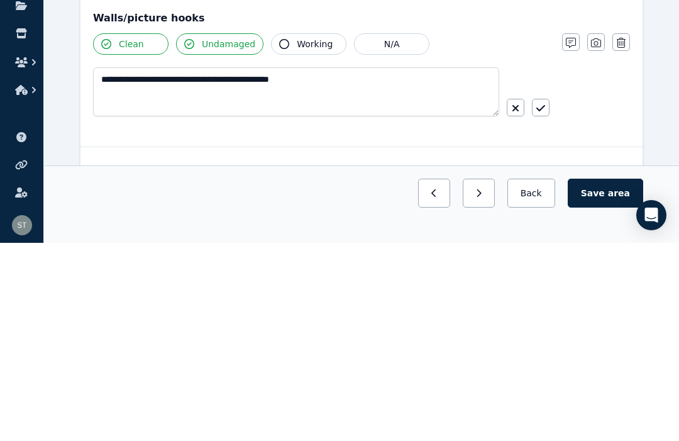
click at [548, 297] on button "button" at bounding box center [541, 306] width 18 height 18
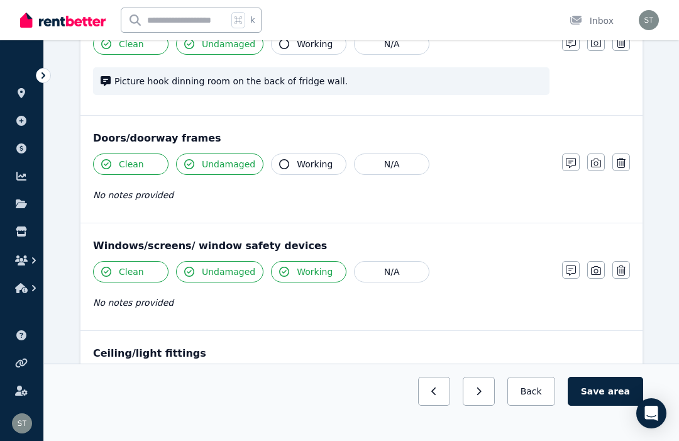
click at [602, 388] on button "Save area" at bounding box center [605, 391] width 75 height 29
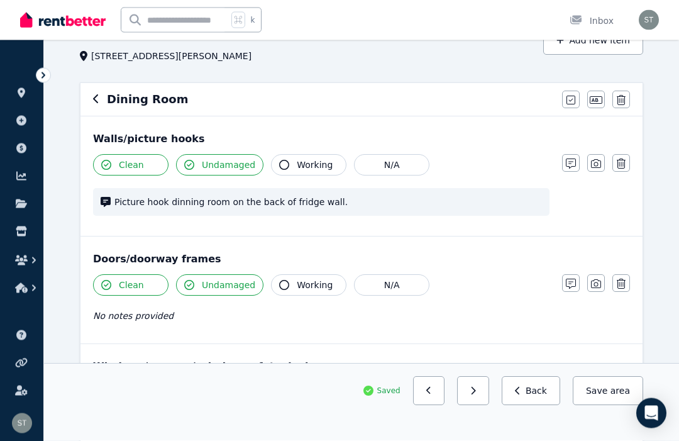
scroll to position [0, 0]
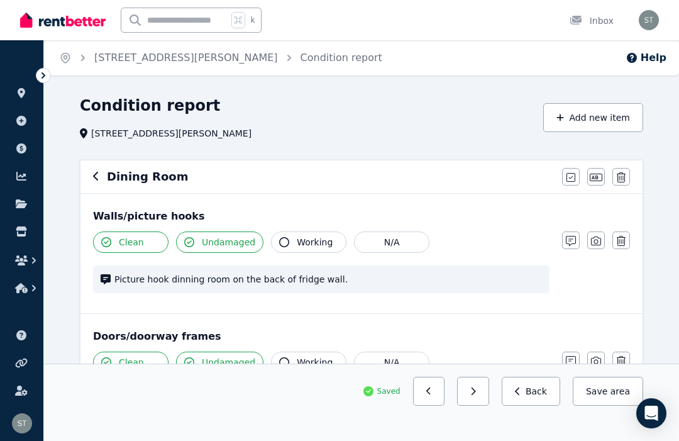
click at [97, 175] on icon "button" at bounding box center [96, 176] width 6 height 10
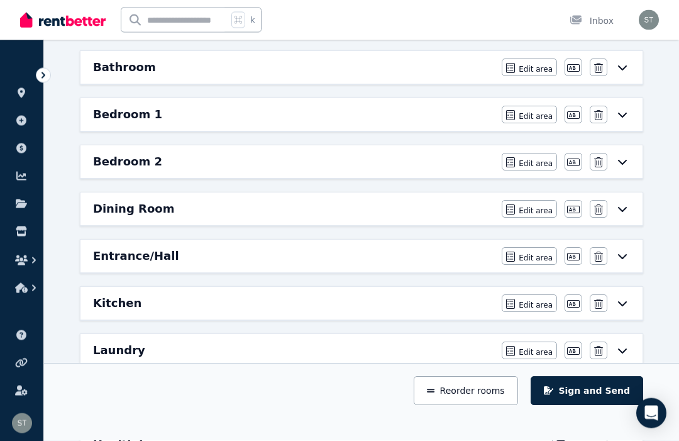
scroll to position [173, 0]
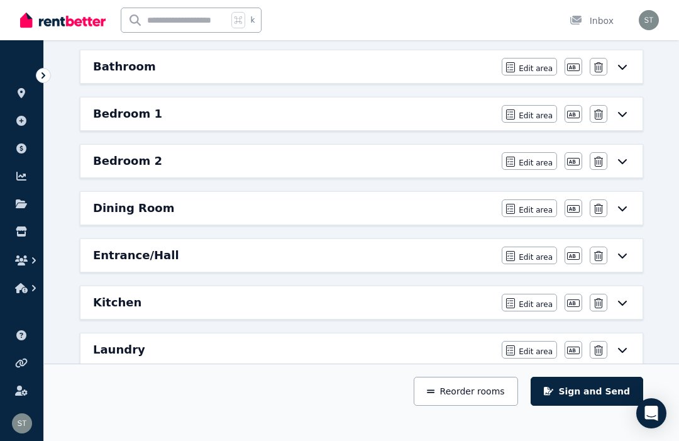
click at [136, 251] on h6 "Entrance/Hall" at bounding box center [136, 255] width 86 height 18
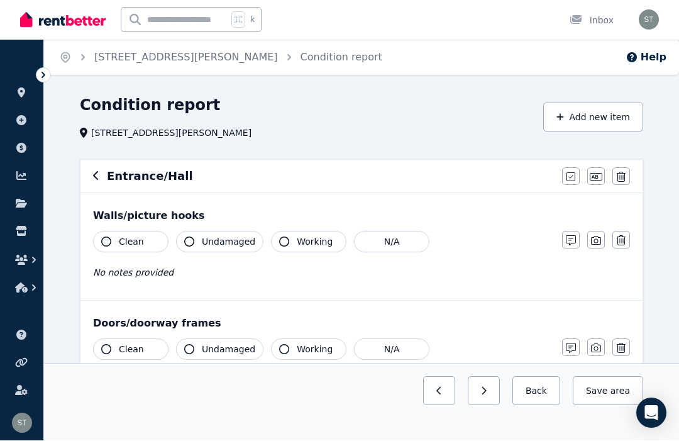
click at [102, 240] on icon "button" at bounding box center [106, 242] width 10 height 10
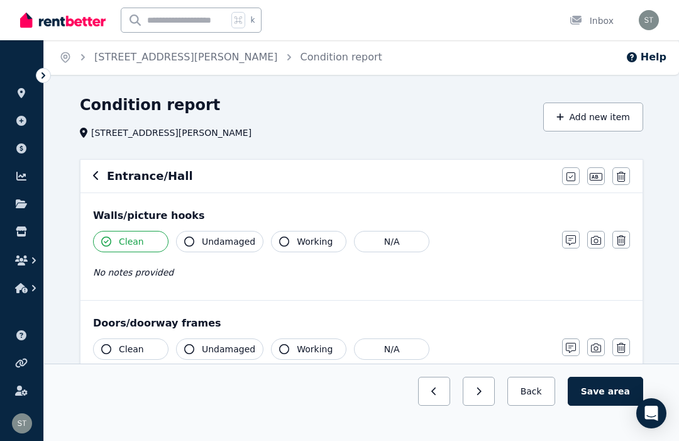
click at [190, 239] on icon "button" at bounding box center [189, 241] width 10 height 10
click at [283, 241] on icon "button" at bounding box center [284, 241] width 10 height 10
click at [287, 242] on button "Working" at bounding box center [308, 241] width 75 height 21
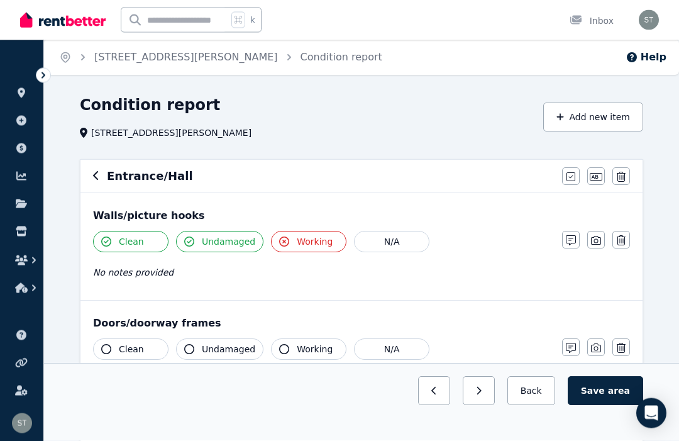
click at [280, 245] on icon "button" at bounding box center [284, 242] width 10 height 10
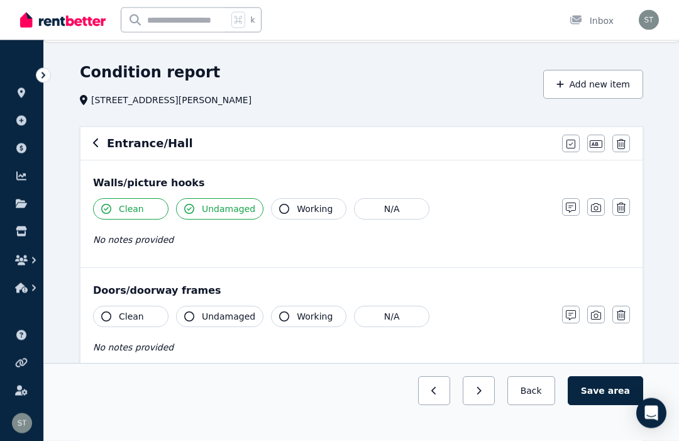
scroll to position [42, 0]
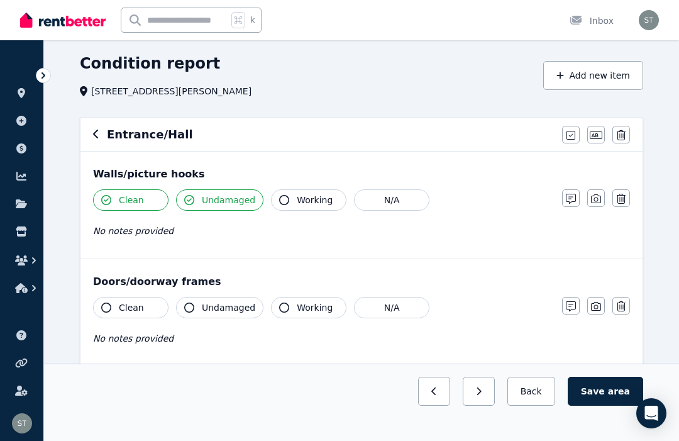
click at [101, 313] on button "Clean" at bounding box center [130, 307] width 75 height 21
click at [192, 311] on icon "button" at bounding box center [189, 307] width 10 height 10
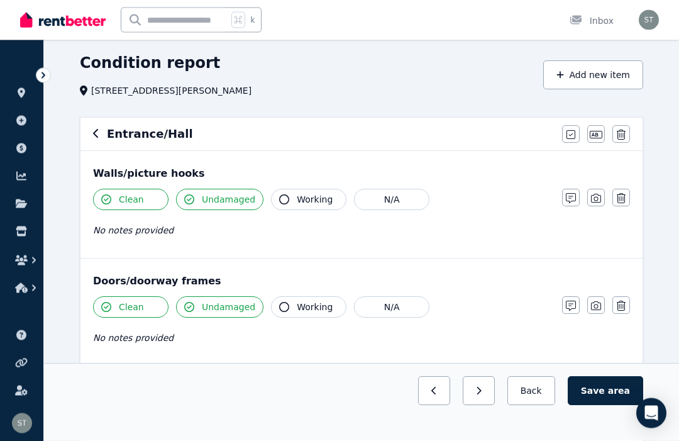
click at [277, 314] on button "Working" at bounding box center [308, 307] width 75 height 21
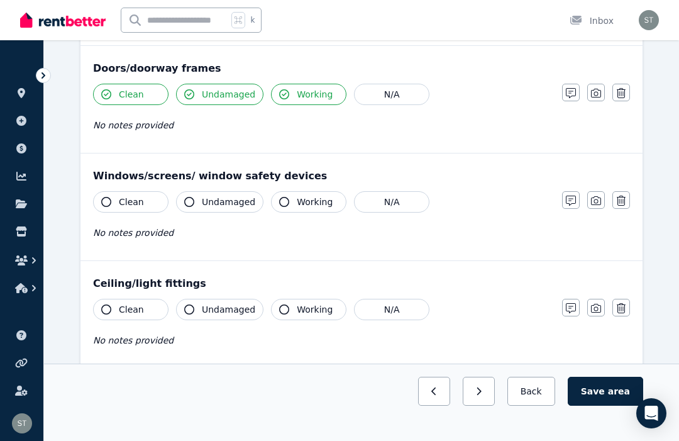
scroll to position [254, 0]
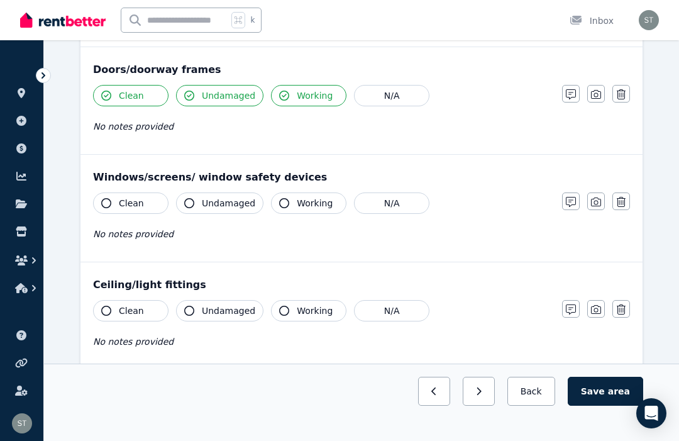
click at [106, 206] on icon "button" at bounding box center [106, 203] width 10 height 10
click at [190, 199] on icon "button" at bounding box center [189, 203] width 10 height 10
click at [287, 202] on icon "button" at bounding box center [284, 203] width 10 height 10
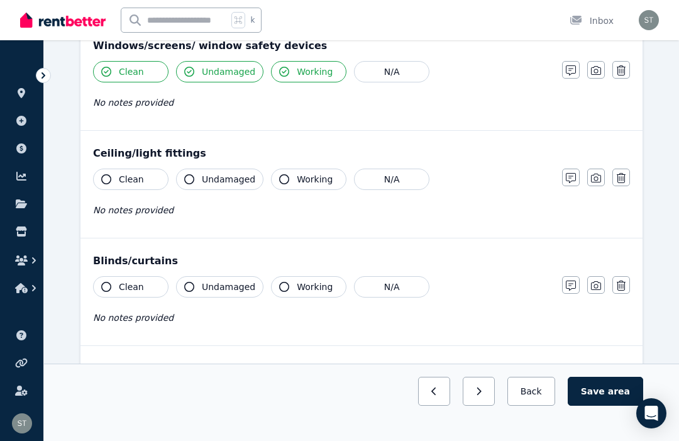
scroll to position [394, 0]
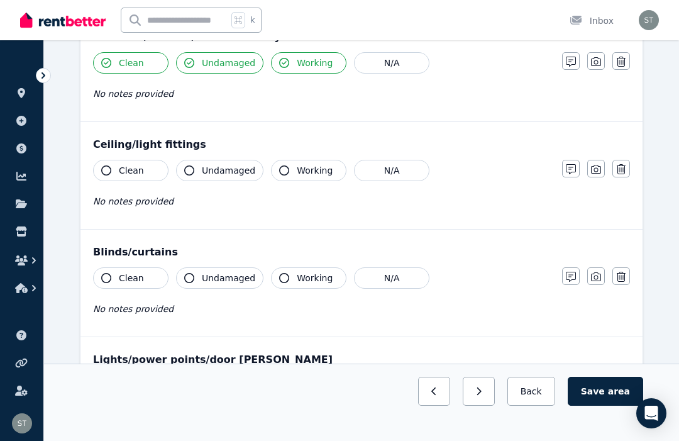
click at [108, 177] on button "Clean" at bounding box center [130, 170] width 75 height 21
click at [102, 168] on icon "button" at bounding box center [106, 170] width 10 height 10
click at [111, 175] on button "Clean" at bounding box center [130, 170] width 75 height 21
click at [102, 169] on icon "button" at bounding box center [106, 170] width 10 height 10
click at [192, 169] on icon "button" at bounding box center [189, 170] width 10 height 10
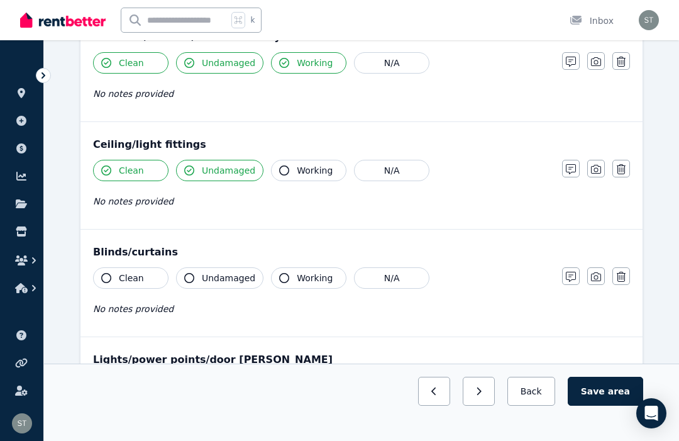
click at [285, 174] on icon "button" at bounding box center [284, 170] width 10 height 10
click at [108, 274] on icon "button" at bounding box center [106, 278] width 10 height 10
click at [190, 280] on icon "button" at bounding box center [189, 278] width 10 height 10
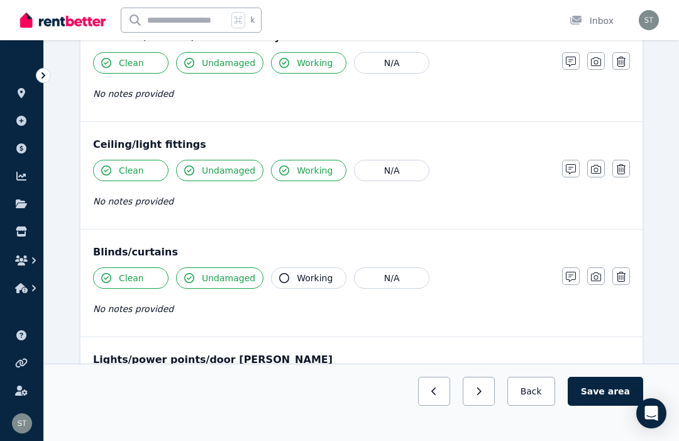
click at [280, 284] on button "Working" at bounding box center [308, 277] width 75 height 21
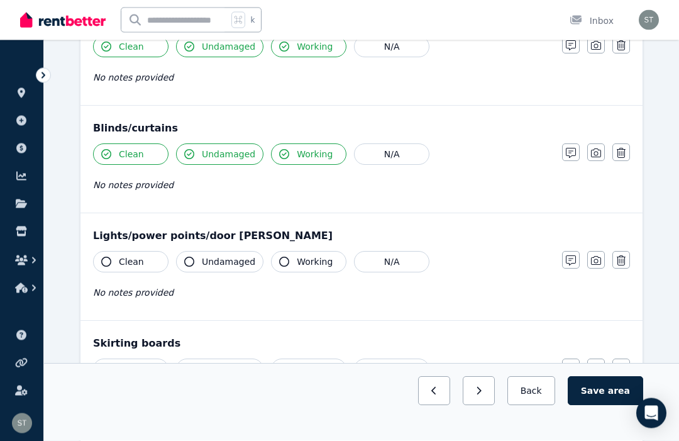
click at [111, 262] on button "Clean" at bounding box center [130, 261] width 75 height 21
click at [195, 267] on button "Undamaged" at bounding box center [219, 261] width 87 height 21
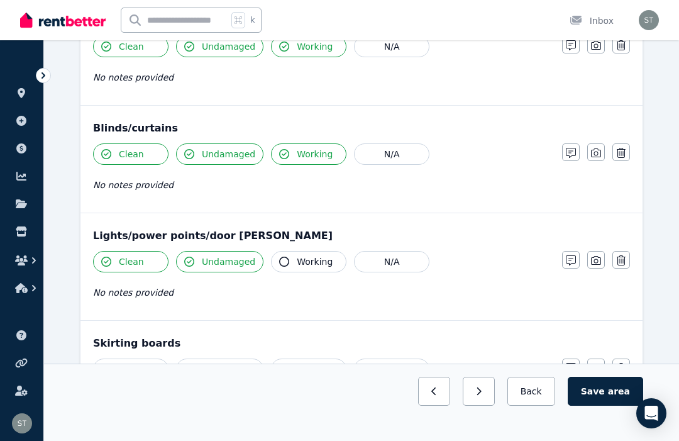
click at [286, 262] on icon "button" at bounding box center [284, 262] width 10 height 10
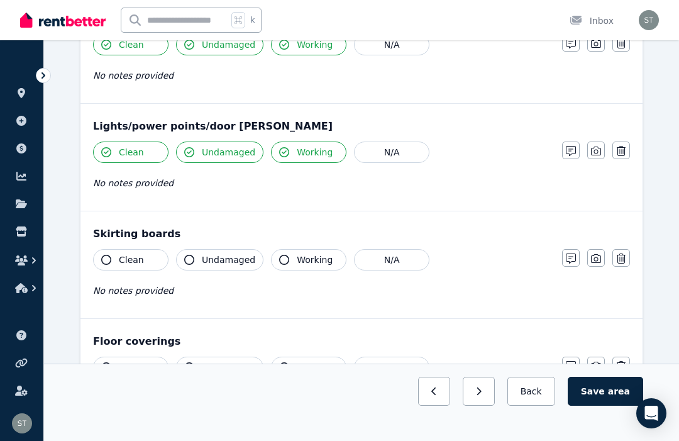
scroll to position [630, 0]
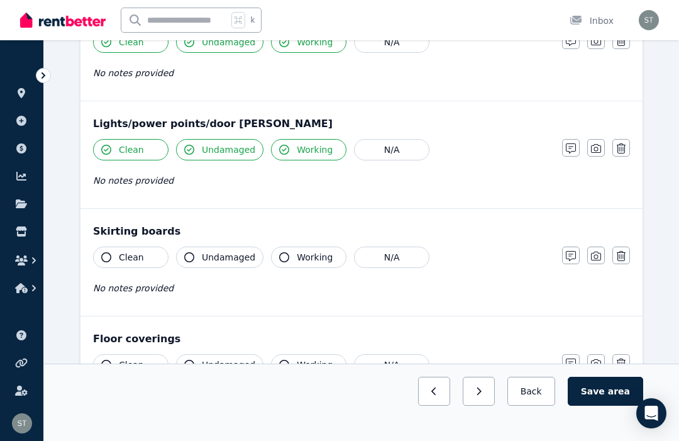
click at [102, 258] on icon "button" at bounding box center [106, 257] width 10 height 10
click at [185, 259] on icon "button" at bounding box center [189, 257] width 10 height 10
click at [275, 253] on button "Working" at bounding box center [308, 256] width 75 height 21
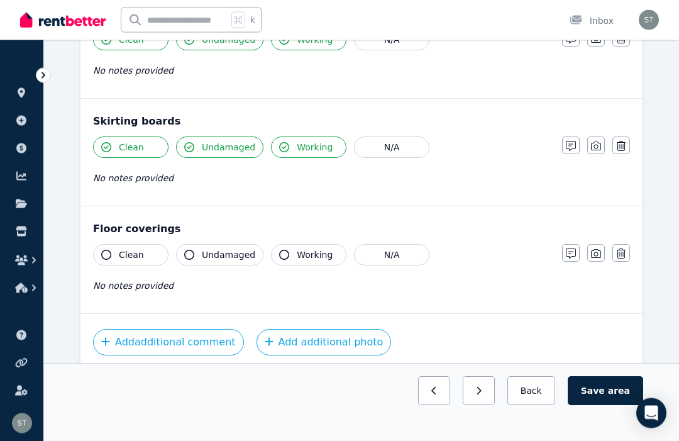
scroll to position [740, 0]
click at [104, 251] on icon "button" at bounding box center [106, 255] width 10 height 10
click at [186, 253] on icon "button" at bounding box center [189, 255] width 10 height 10
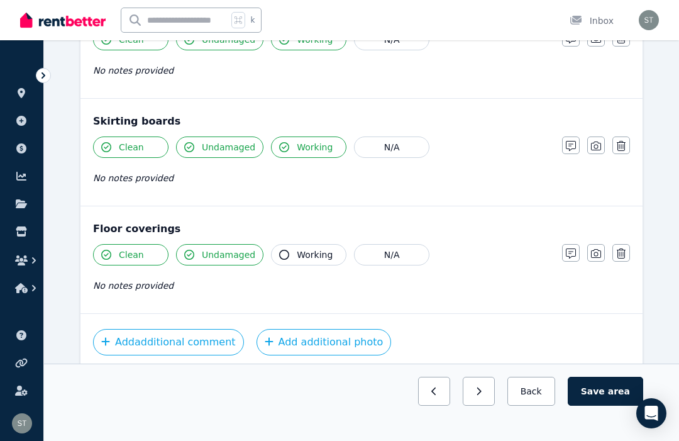
click at [285, 250] on icon "button" at bounding box center [284, 255] width 10 height 10
click at [326, 343] on button "Add additional photo" at bounding box center [324, 342] width 135 height 26
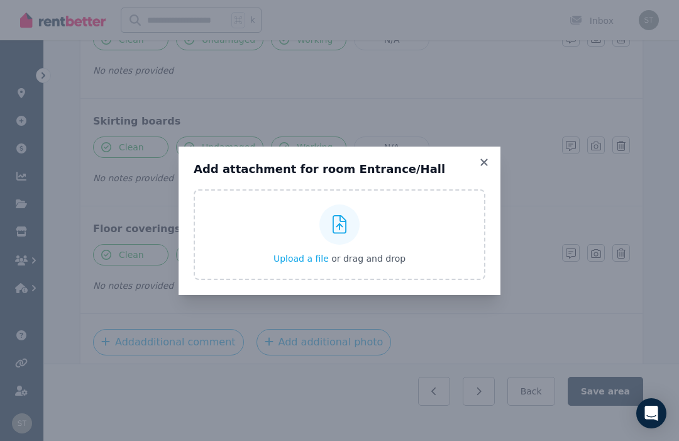
click at [384, 260] on div "Upload a file or drag and drop" at bounding box center [340, 234] width 132 height 75
click at [0, 0] on input "Upload a file or drag and drop" at bounding box center [0, 0] width 0 height 0
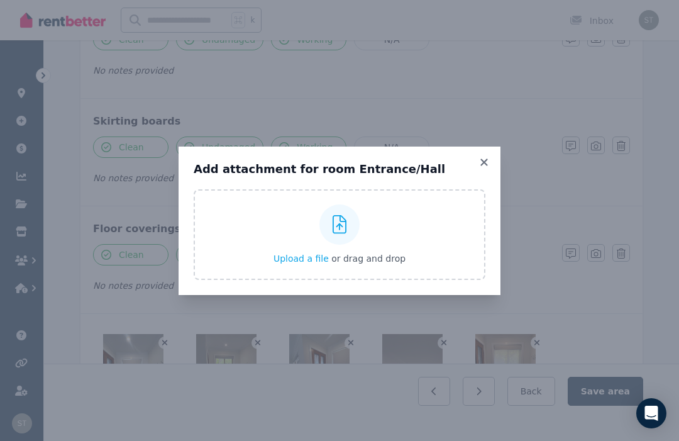
click at [485, 165] on icon at bounding box center [483, 161] width 7 height 7
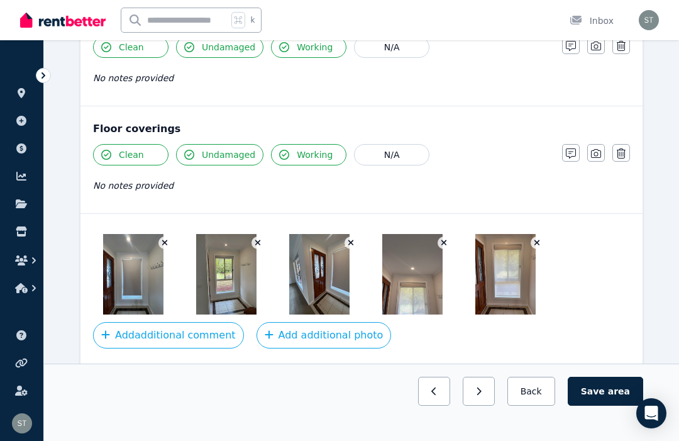
scroll to position [844, 0]
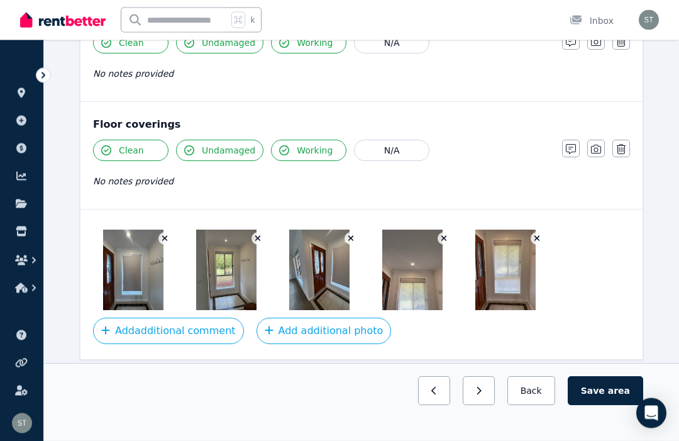
click at [133, 284] on img at bounding box center [133, 270] width 60 height 80
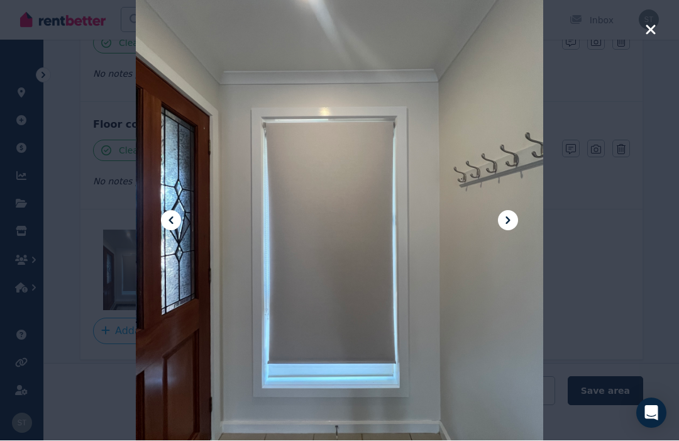
click at [507, 228] on icon at bounding box center [507, 220] width 15 height 15
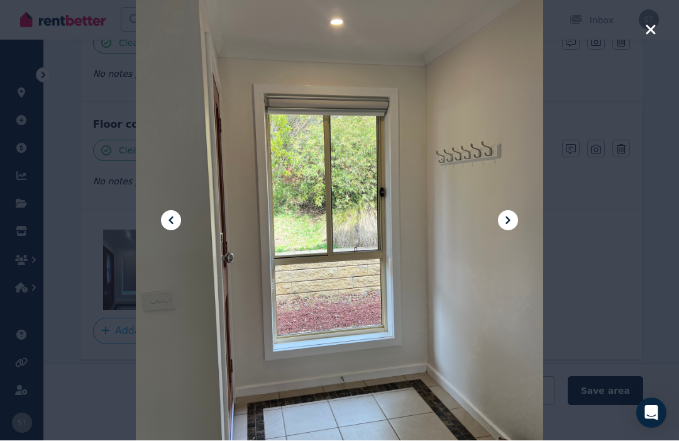
click at [505, 231] on button at bounding box center [508, 221] width 20 height 20
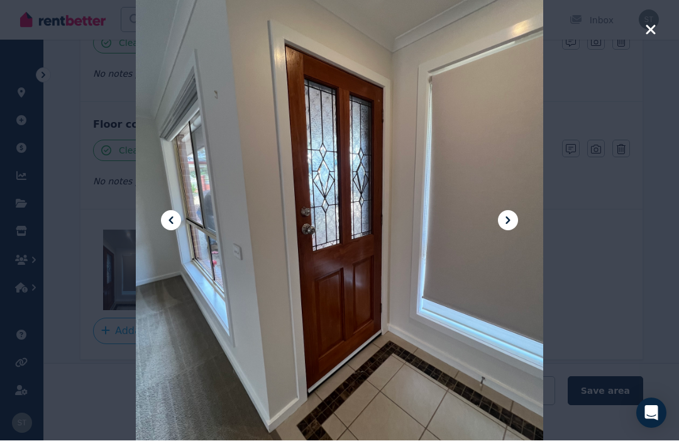
click at [509, 228] on icon at bounding box center [507, 220] width 15 height 15
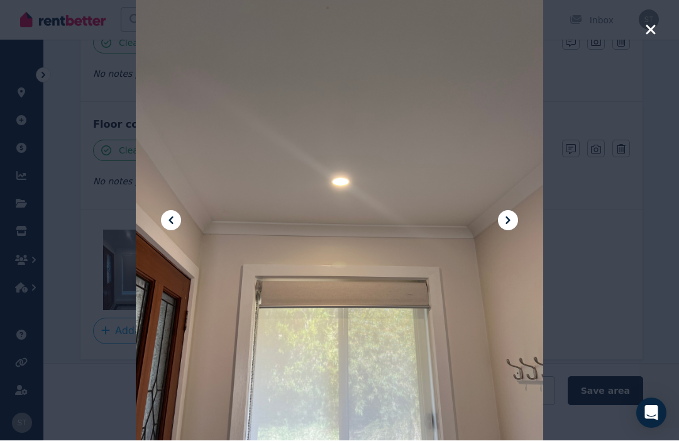
click at [511, 228] on icon at bounding box center [507, 220] width 15 height 15
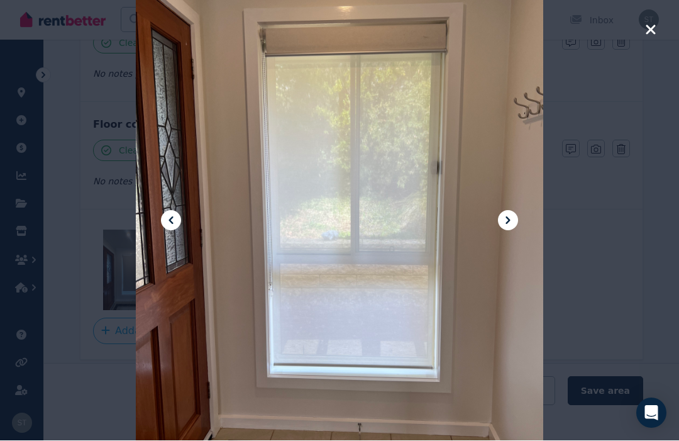
click at [512, 228] on icon at bounding box center [507, 220] width 15 height 15
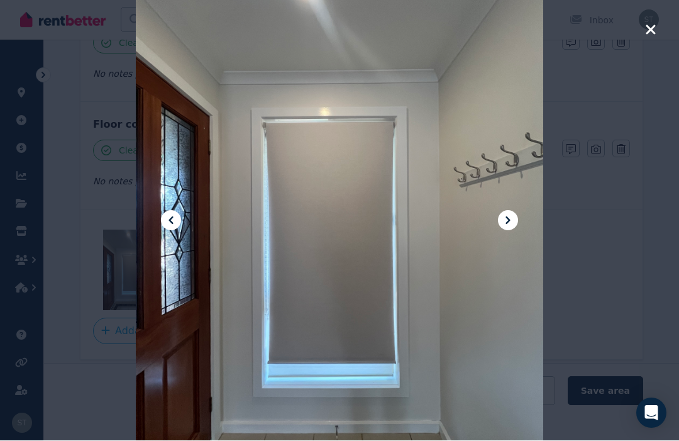
click at [508, 228] on icon at bounding box center [507, 220] width 15 height 15
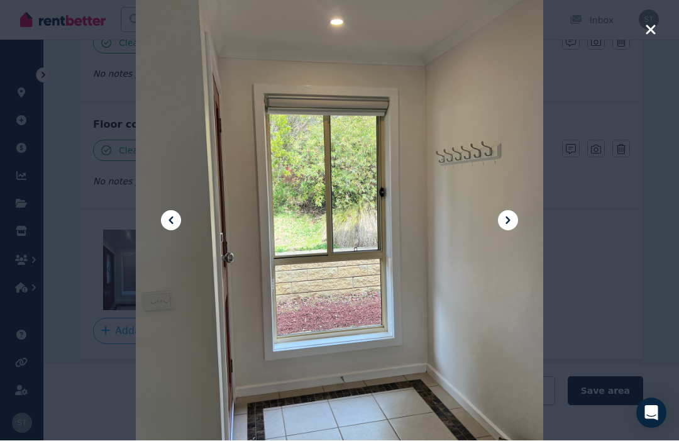
click at [500, 228] on icon at bounding box center [507, 220] width 15 height 15
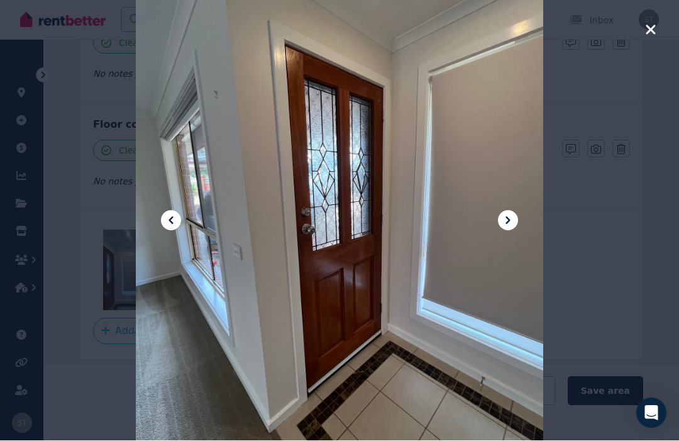
click at [515, 228] on icon at bounding box center [507, 220] width 15 height 15
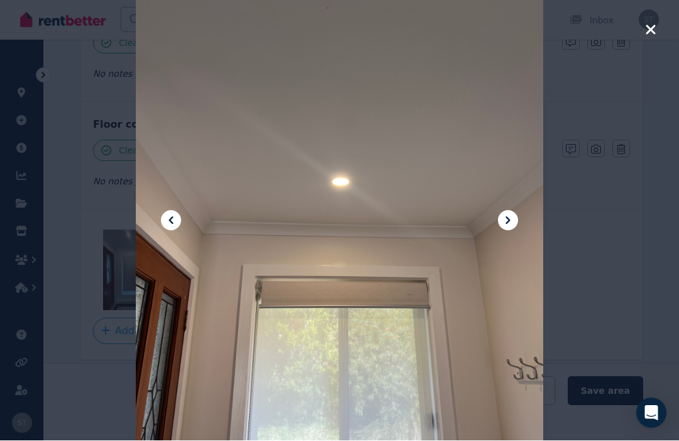
click at [654, 28] on icon "button" at bounding box center [650, 30] width 11 height 15
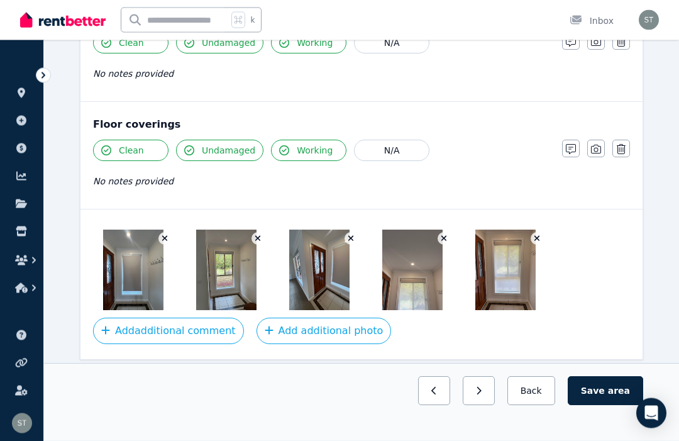
click at [302, 334] on button "Add additional photo" at bounding box center [324, 331] width 135 height 26
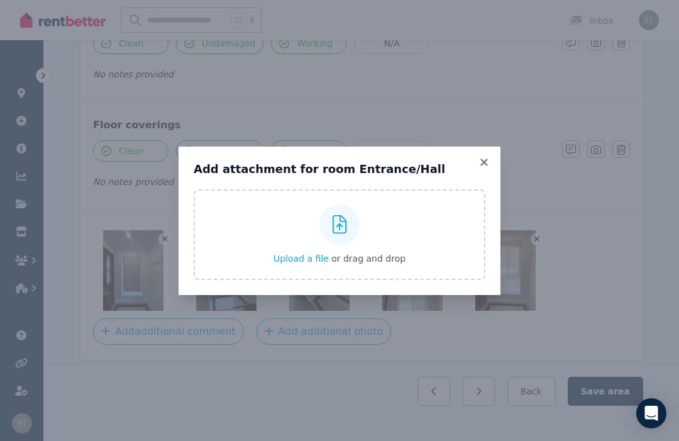
click at [284, 261] on div "Upload a file or drag and drop" at bounding box center [340, 234] width 132 height 75
click at [0, 0] on input "Upload a file or drag and drop" at bounding box center [0, 0] width 0 height 0
click at [482, 165] on icon at bounding box center [483, 161] width 7 height 7
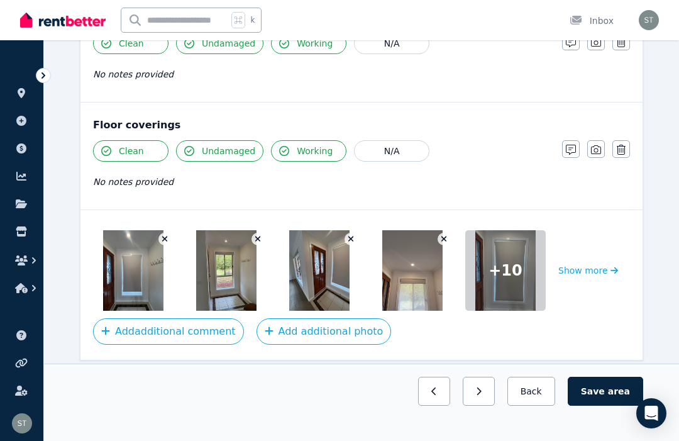
click at [499, 277] on span "+ 10" at bounding box center [506, 270] width 34 height 20
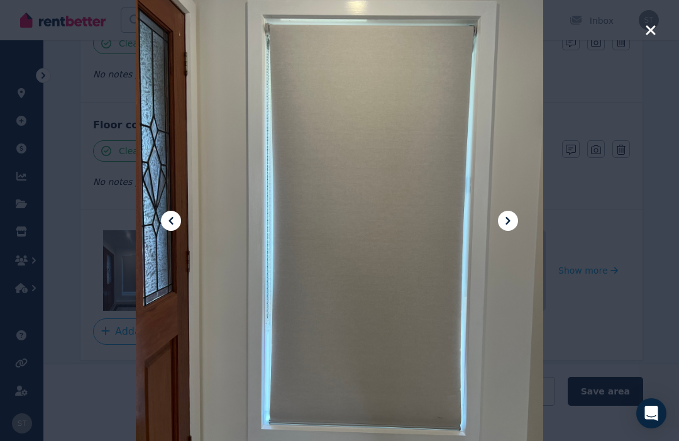
click at [507, 228] on icon at bounding box center [507, 220] width 15 height 15
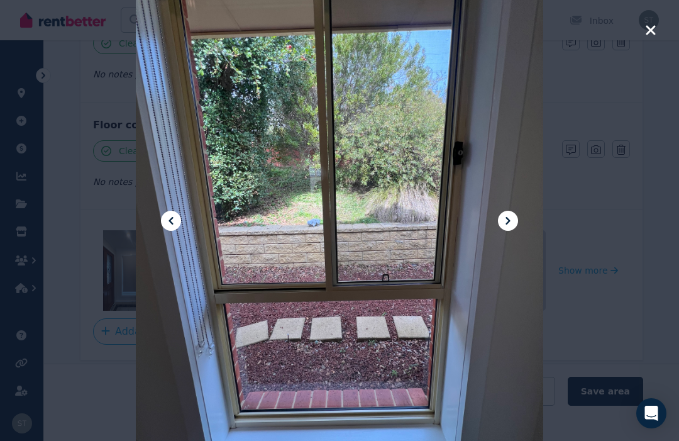
click at [494, 235] on div at bounding box center [339, 220] width 407 height 543
click at [513, 228] on icon at bounding box center [507, 220] width 15 height 15
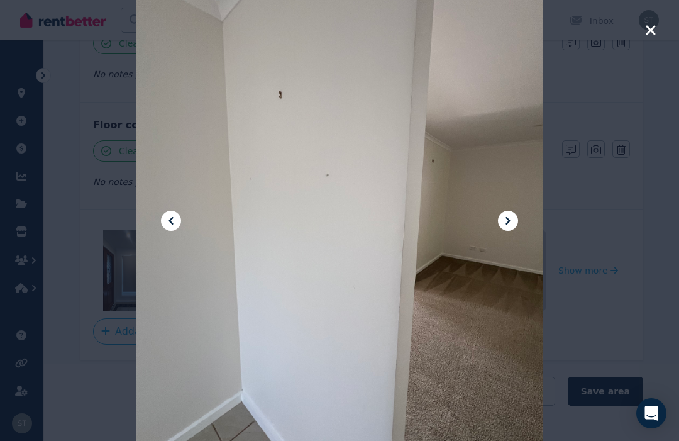
click at [646, 26] on icon "button" at bounding box center [650, 29] width 9 height 9
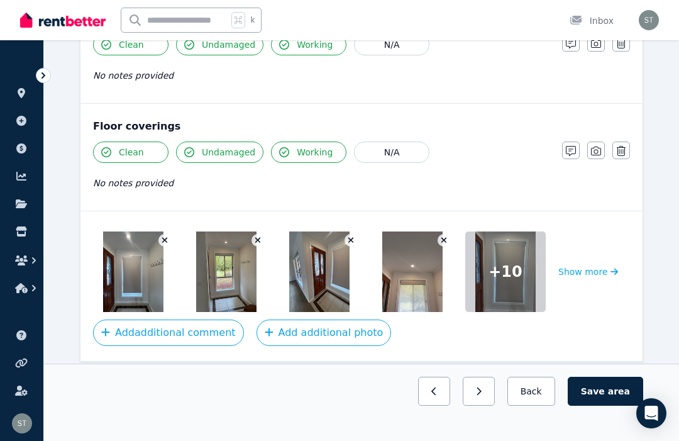
scroll to position [842, 0]
click at [416, 279] on img at bounding box center [412, 272] width 60 height 80
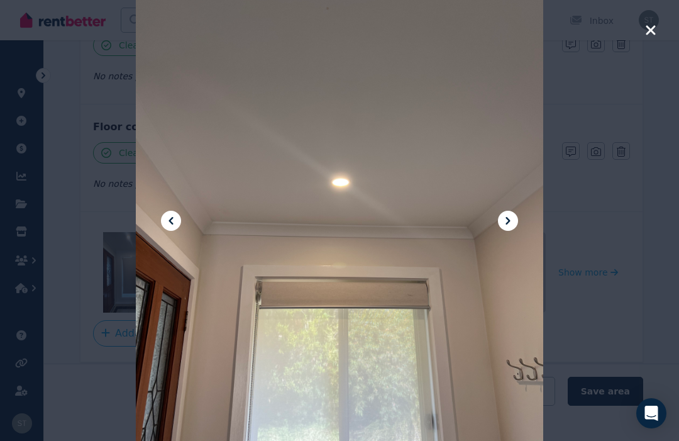
click at [514, 228] on icon at bounding box center [507, 220] width 15 height 15
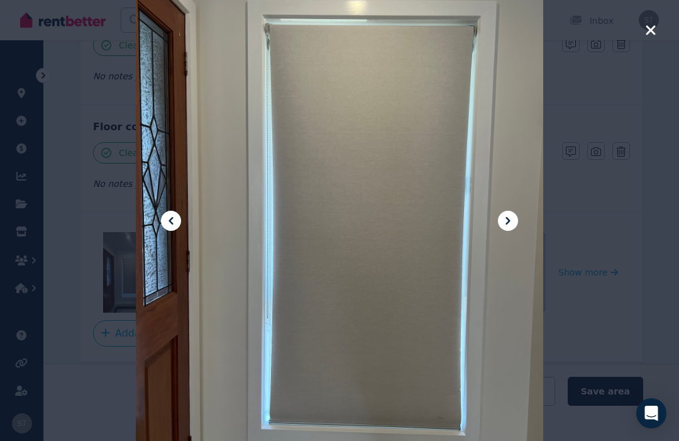
click at [516, 231] on button at bounding box center [508, 221] width 20 height 20
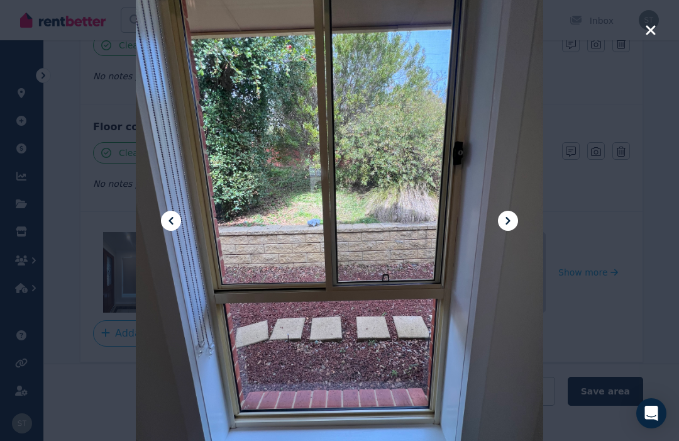
click at [507, 228] on icon at bounding box center [507, 220] width 15 height 15
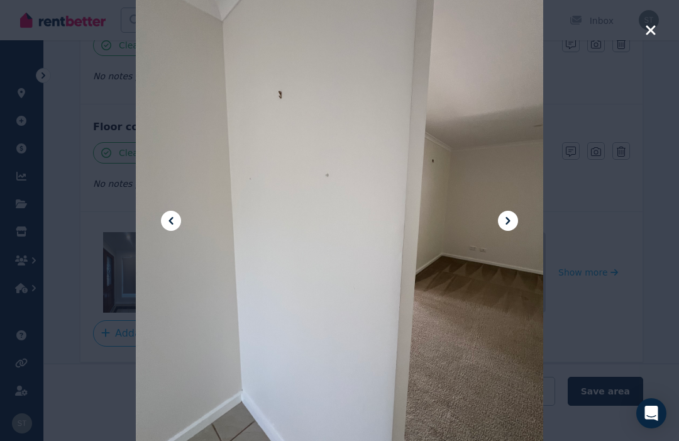
click at [505, 228] on icon at bounding box center [507, 220] width 15 height 15
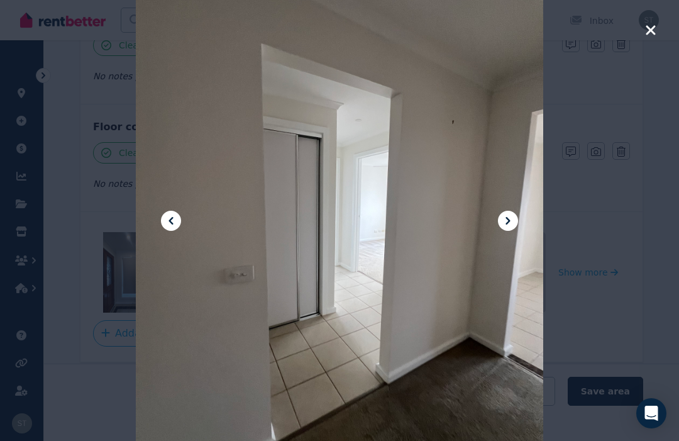
click at [506, 228] on icon at bounding box center [507, 220] width 15 height 15
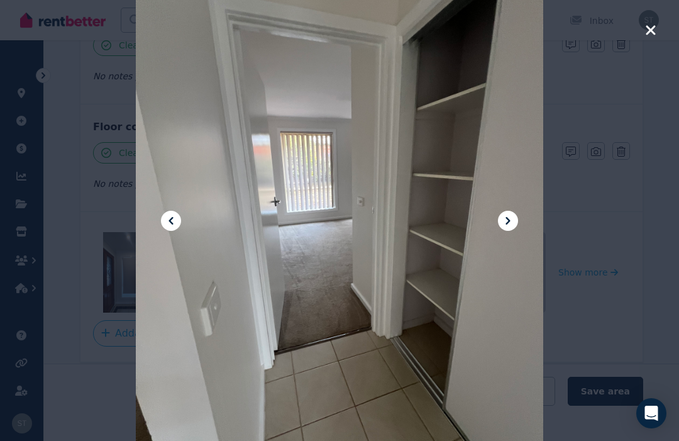
click at [501, 228] on icon at bounding box center [507, 220] width 15 height 15
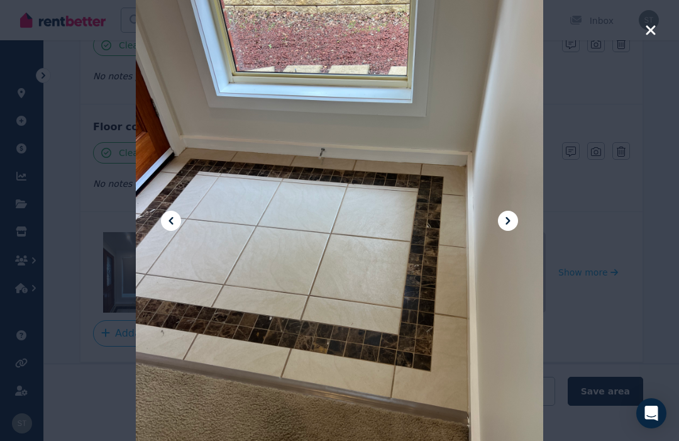
click at [651, 26] on icon "button" at bounding box center [650, 30] width 11 height 15
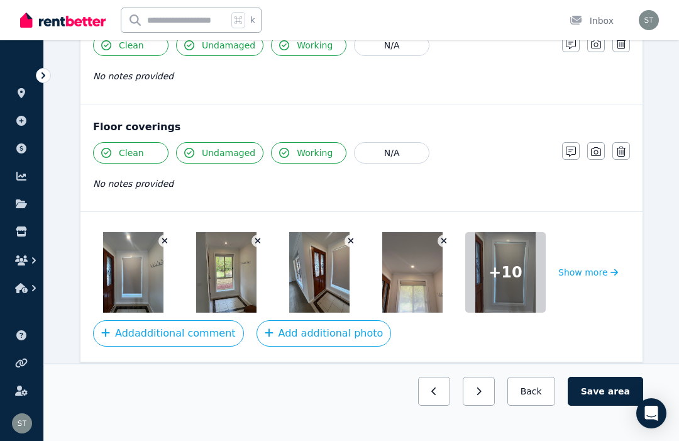
click at [604, 406] on button "Save area" at bounding box center [605, 391] width 75 height 29
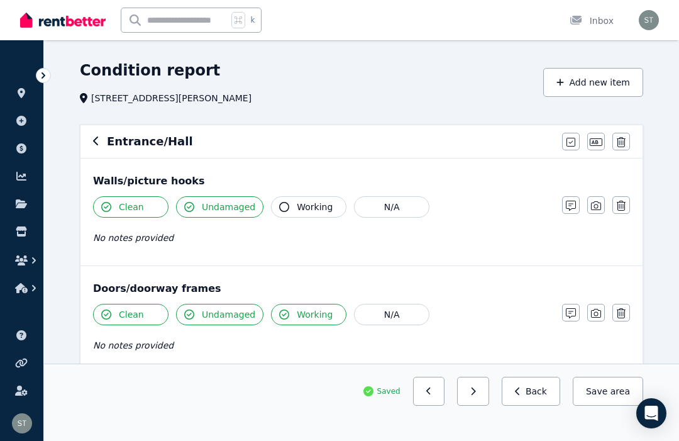
scroll to position [0, 0]
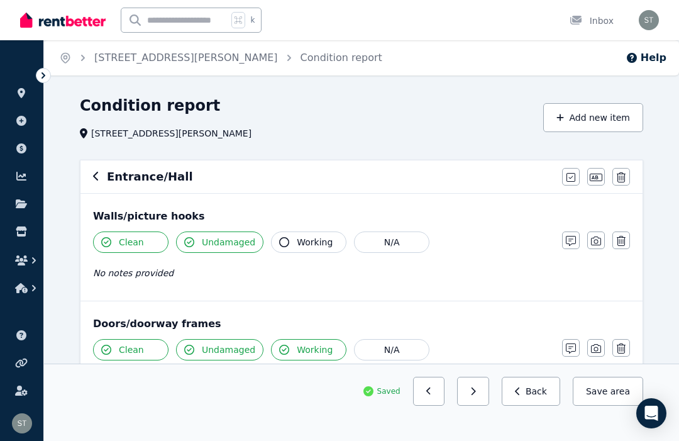
click at [98, 174] on icon "button" at bounding box center [96, 176] width 6 height 10
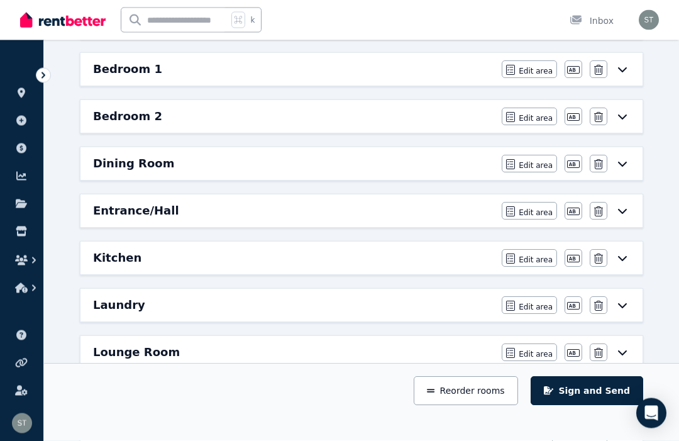
scroll to position [221, 0]
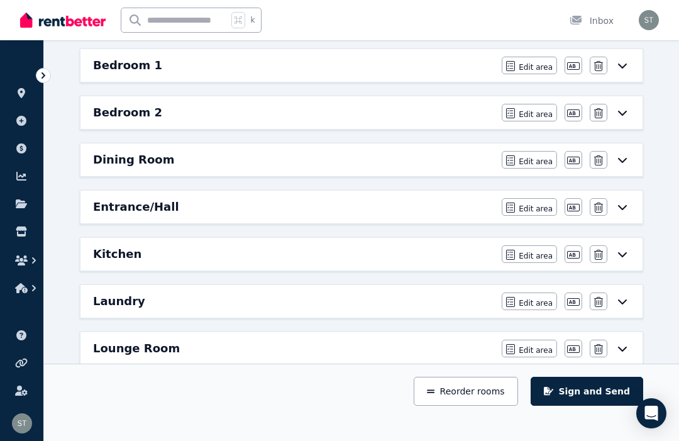
click at [627, 260] on div "Edit area Edit area Edit name [GEOGRAPHIC_DATA]" at bounding box center [566, 254] width 128 height 18
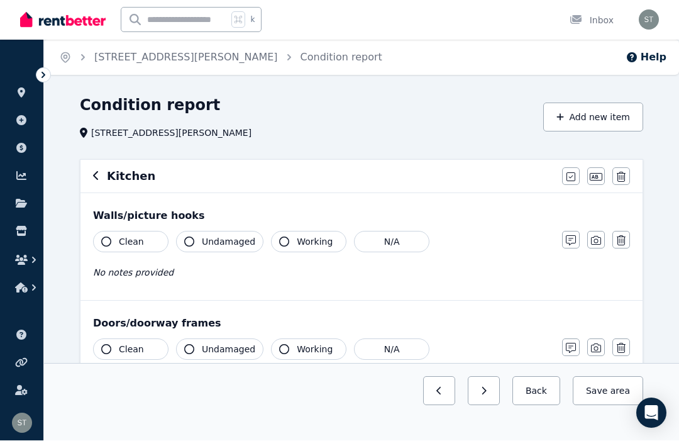
click at [109, 241] on icon "button" at bounding box center [106, 242] width 10 height 10
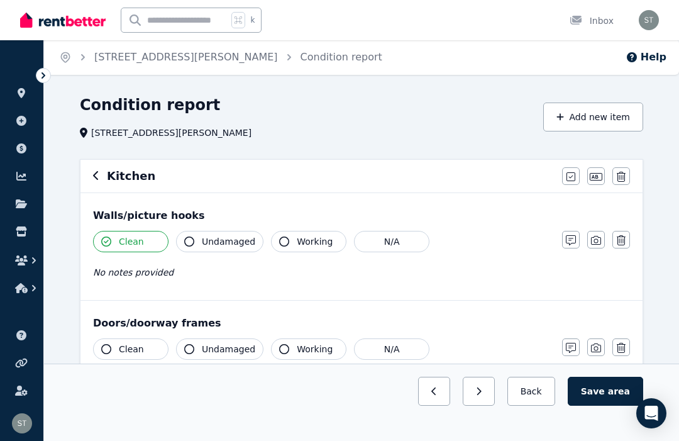
click at [202, 243] on span "Undamaged" at bounding box center [228, 241] width 53 height 13
click at [289, 245] on button "Working" at bounding box center [308, 241] width 75 height 21
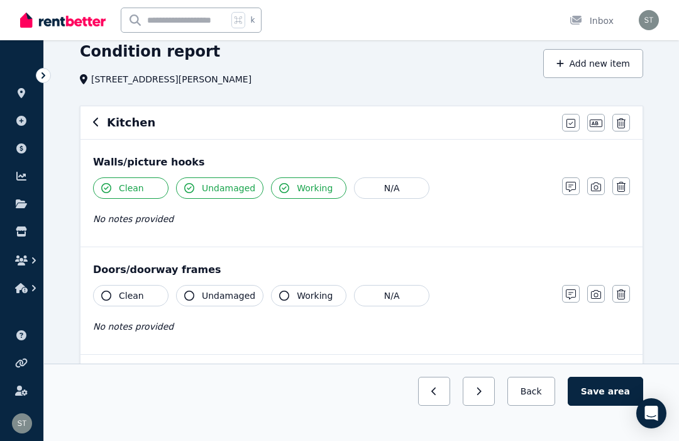
scroll to position [56, 0]
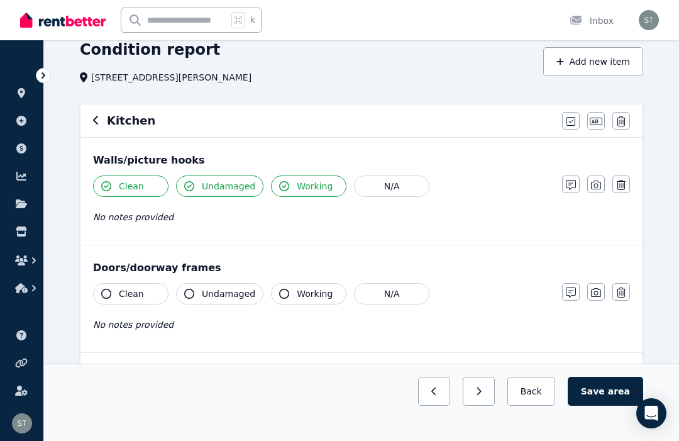
click at [104, 291] on icon "button" at bounding box center [106, 294] width 10 height 10
click at [193, 296] on icon "button" at bounding box center [189, 294] width 10 height 10
click at [283, 294] on icon "button" at bounding box center [284, 294] width 10 height 10
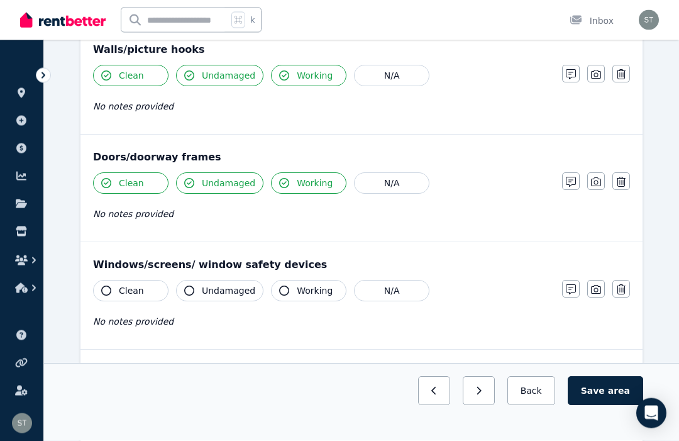
scroll to position [171, 0]
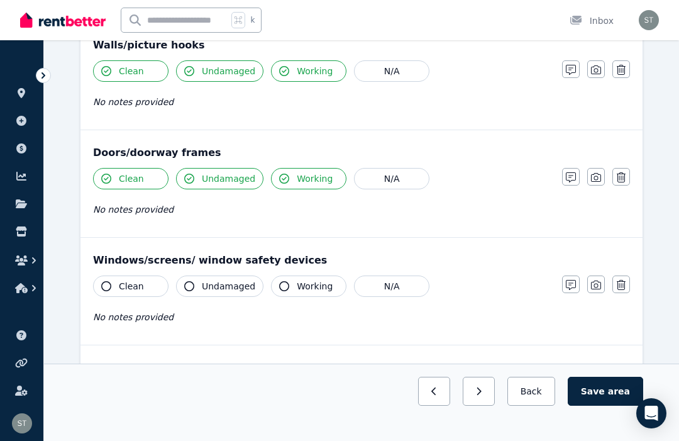
click at [109, 287] on icon "button" at bounding box center [106, 286] width 10 height 10
click at [189, 287] on icon "button" at bounding box center [189, 286] width 10 height 10
click at [284, 288] on icon "button" at bounding box center [284, 286] width 10 height 10
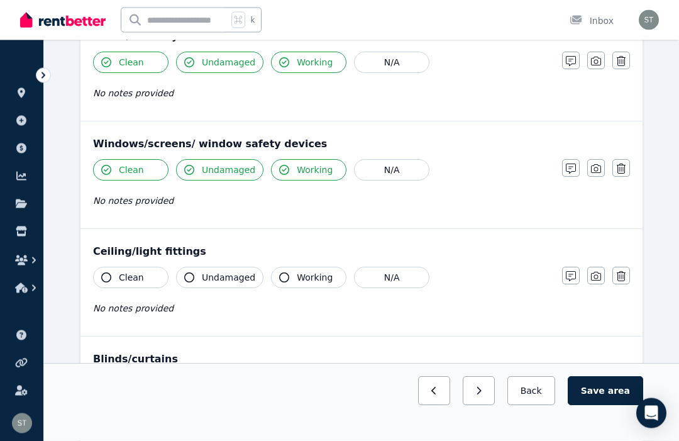
scroll to position [287, 0]
click at [104, 271] on button "Clean" at bounding box center [130, 277] width 75 height 21
click at [194, 277] on icon "button" at bounding box center [189, 277] width 10 height 10
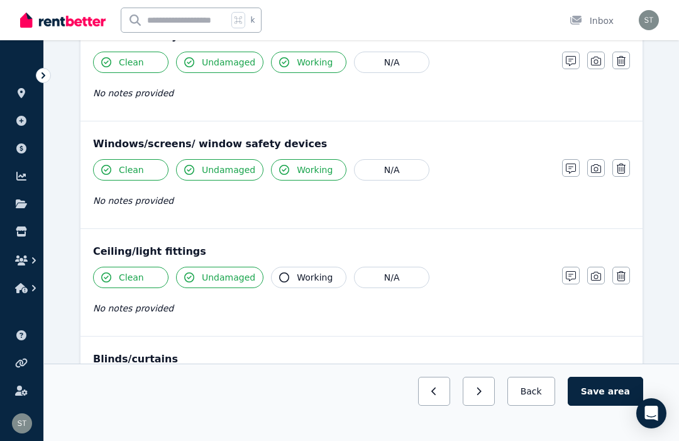
click at [292, 282] on button "Working" at bounding box center [308, 277] width 75 height 21
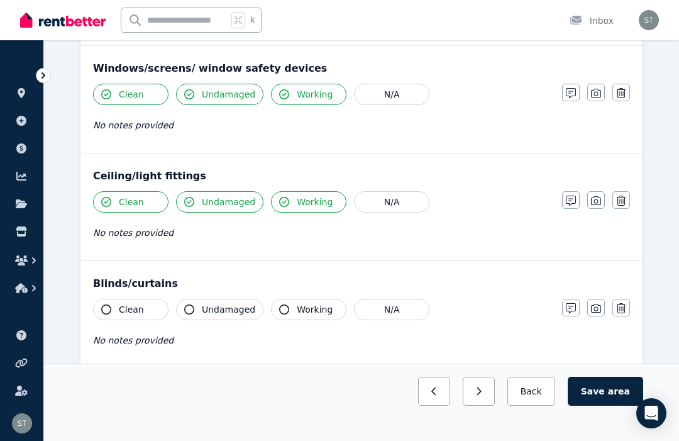
scroll to position [388, 0]
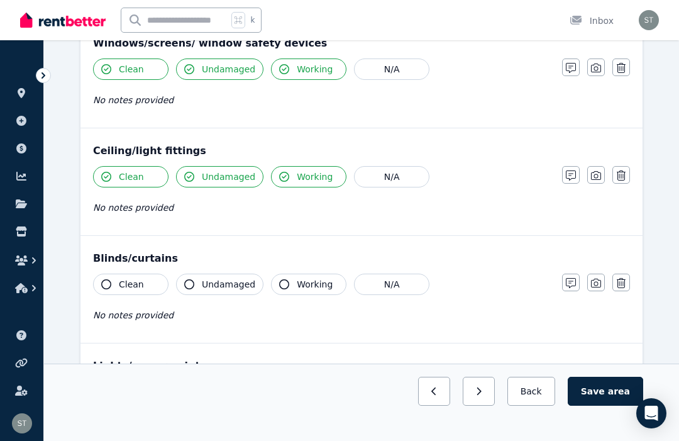
click at [106, 277] on button "Clean" at bounding box center [130, 284] width 75 height 21
click at [189, 285] on icon "button" at bounding box center [189, 284] width 10 height 10
click at [282, 290] on button "Working" at bounding box center [308, 284] width 75 height 21
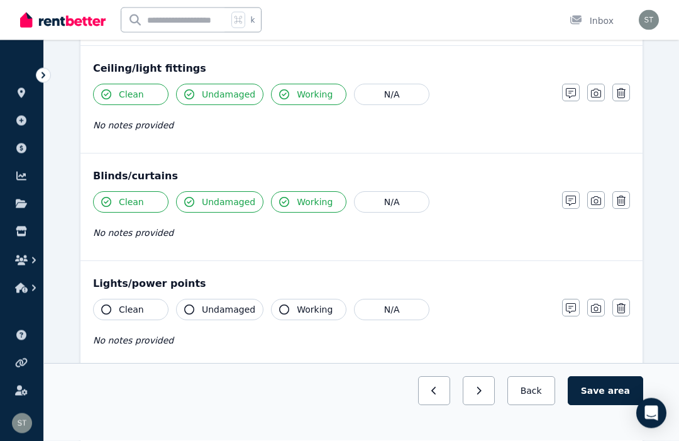
scroll to position [502, 0]
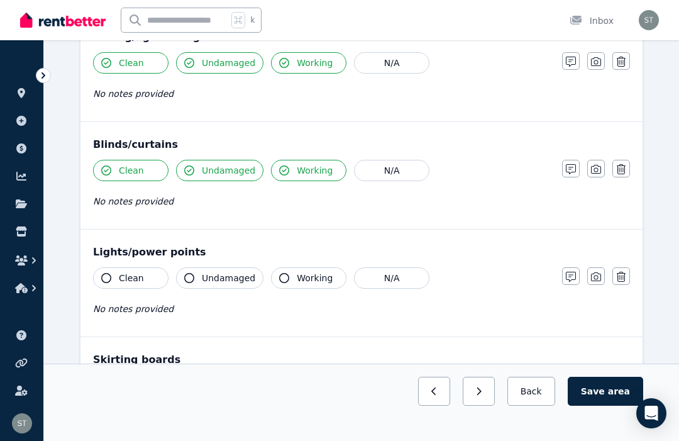
click at [104, 275] on icon "button" at bounding box center [106, 278] width 10 height 10
click at [192, 280] on icon "button" at bounding box center [189, 278] width 10 height 10
click at [292, 285] on button "Working" at bounding box center [308, 277] width 75 height 21
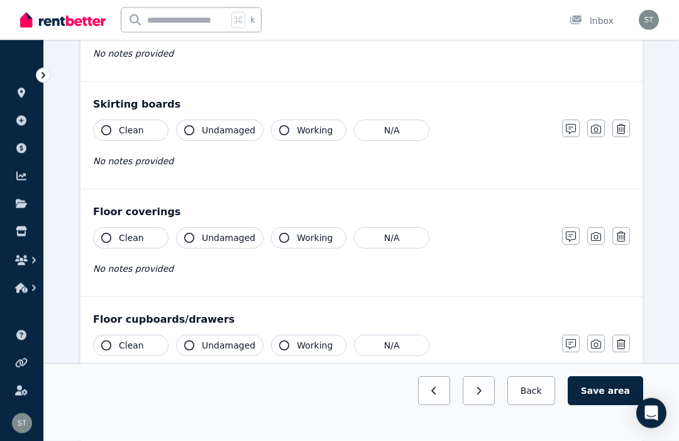
scroll to position [757, 0]
click at [107, 129] on icon "button" at bounding box center [106, 130] width 10 height 10
click at [199, 131] on button "Undamaged" at bounding box center [219, 129] width 87 height 21
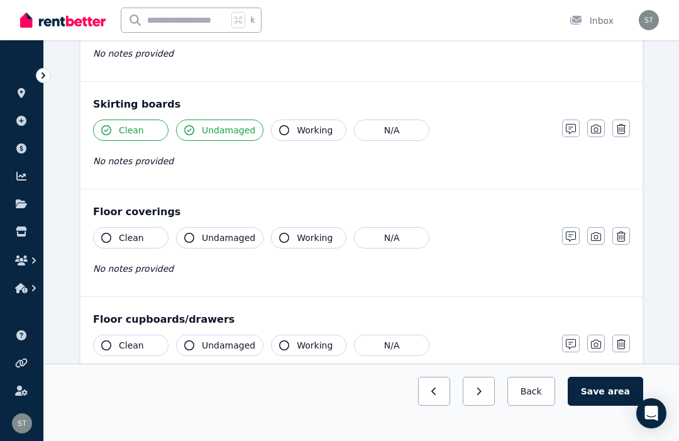
click at [294, 131] on button "Working" at bounding box center [308, 129] width 75 height 21
click at [104, 235] on icon "button" at bounding box center [106, 238] width 10 height 10
click at [194, 241] on icon "button" at bounding box center [189, 238] width 10 height 10
click at [285, 241] on icon "button" at bounding box center [284, 238] width 10 height 10
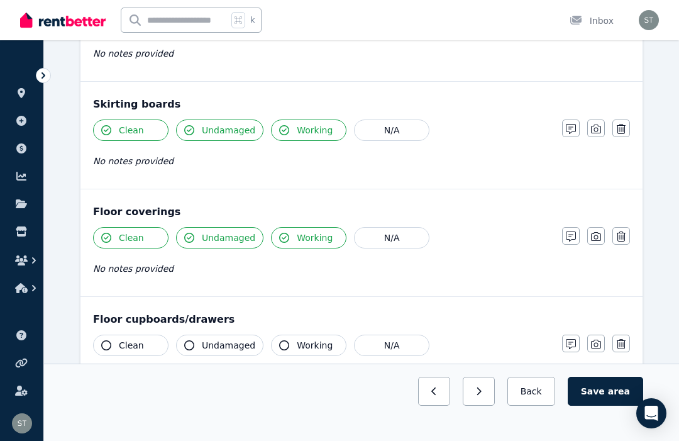
click at [112, 346] on button "Clean" at bounding box center [130, 344] width 75 height 21
click at [194, 350] on button "Undamaged" at bounding box center [219, 344] width 87 height 21
click at [262, 388] on div "Clean Undamaged Working N/A No notes provided" at bounding box center [321, 365] width 456 height 62
click at [283, 355] on button "Working" at bounding box center [308, 344] width 75 height 21
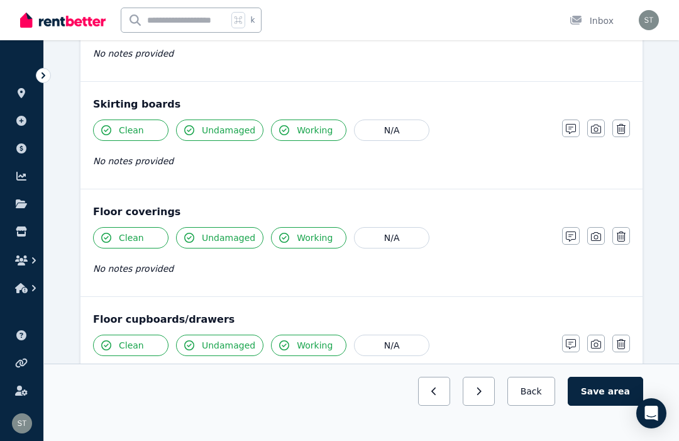
click at [571, 242] on button "button" at bounding box center [571, 236] width 18 height 18
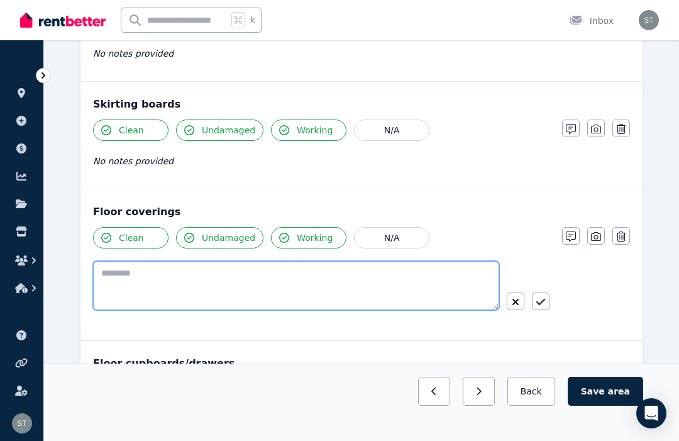
click at [153, 272] on textarea at bounding box center [296, 285] width 406 height 49
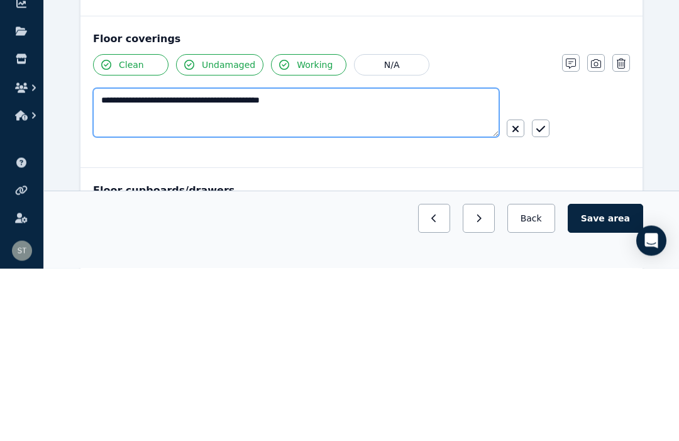
type textarea "**********"
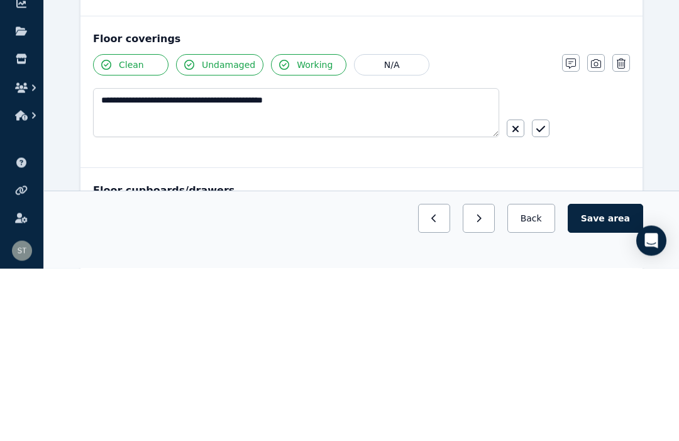
click at [541, 297] on icon "button" at bounding box center [540, 302] width 9 height 10
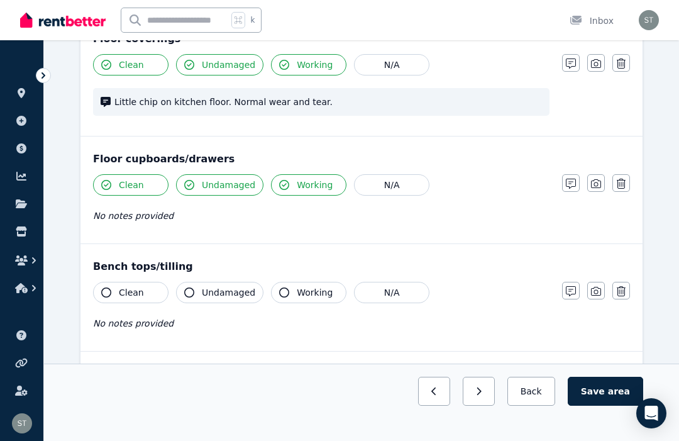
click at [112, 296] on button "Clean" at bounding box center [130, 292] width 75 height 21
click at [194, 292] on icon "button" at bounding box center [189, 292] width 10 height 10
click at [568, 289] on icon "button" at bounding box center [571, 291] width 10 height 10
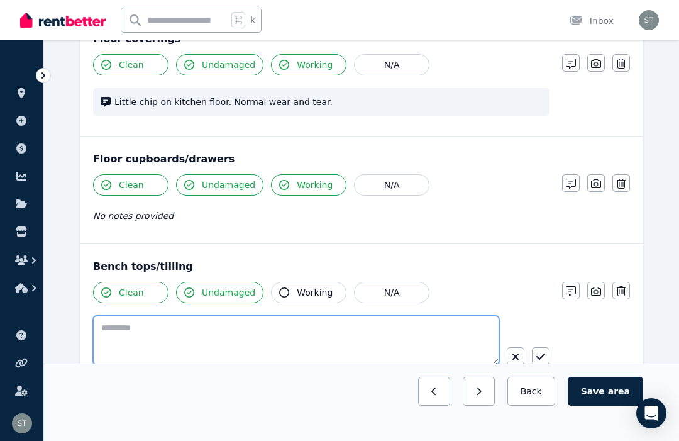
click at [133, 333] on textarea at bounding box center [296, 340] width 406 height 49
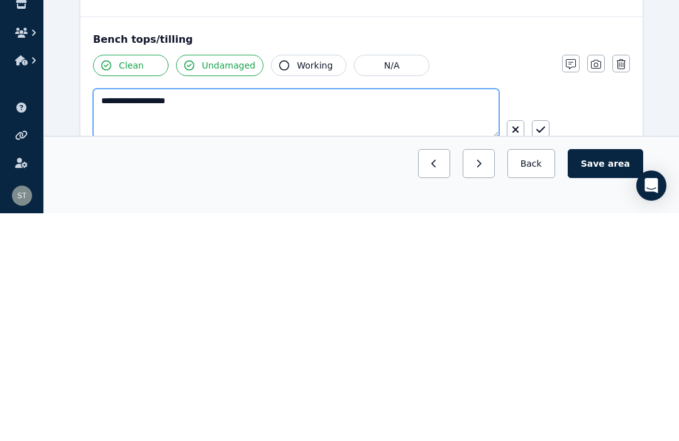
type textarea "**********"
click at [541, 352] on icon "button" at bounding box center [540, 357] width 9 height 10
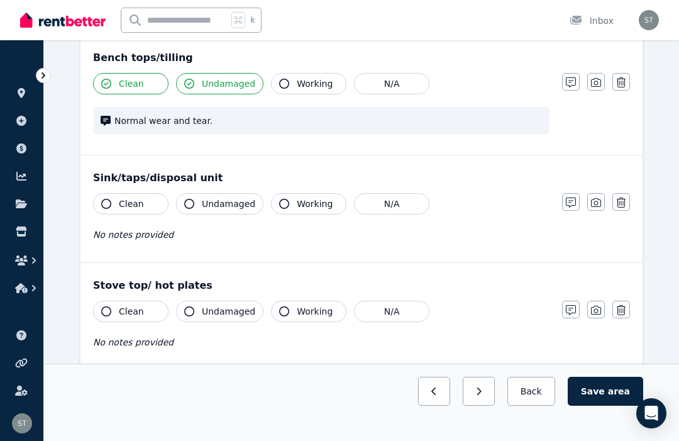
scroll to position [1139, 0]
click at [116, 196] on button "Clean" at bounding box center [130, 202] width 75 height 21
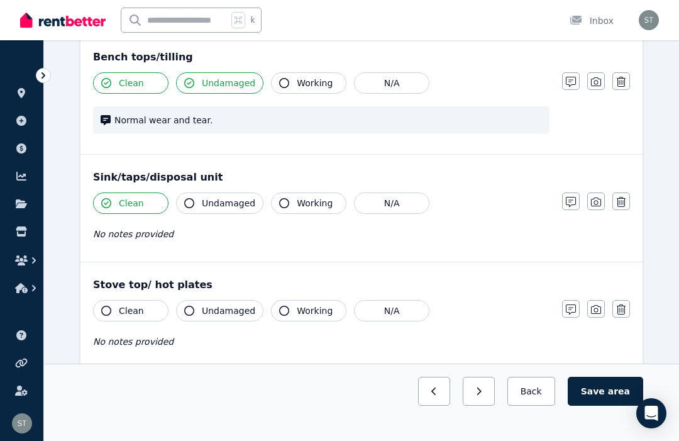
click at [194, 201] on button "Undamaged" at bounding box center [219, 202] width 87 height 21
click at [297, 202] on span "Working" at bounding box center [315, 203] width 36 height 13
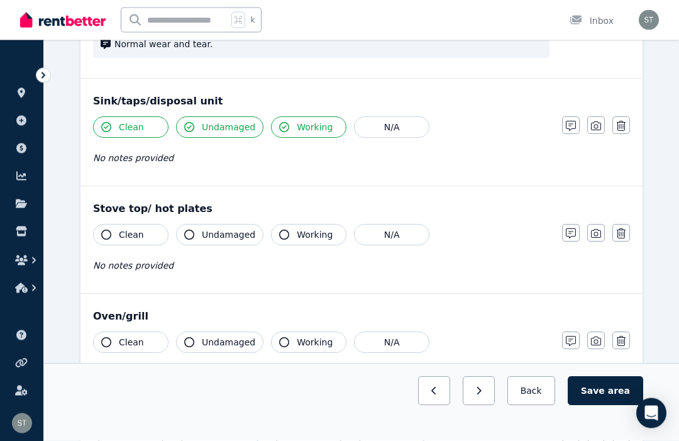
click at [108, 233] on icon "button" at bounding box center [106, 235] width 10 height 10
click at [195, 235] on button "Undamaged" at bounding box center [219, 234] width 87 height 21
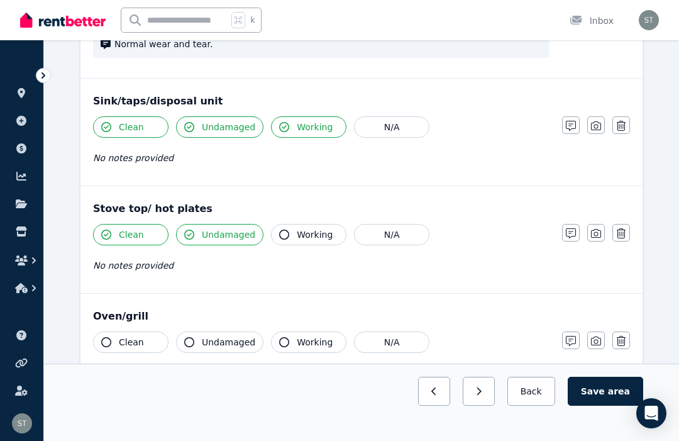
click at [290, 229] on button "Working" at bounding box center [308, 234] width 75 height 21
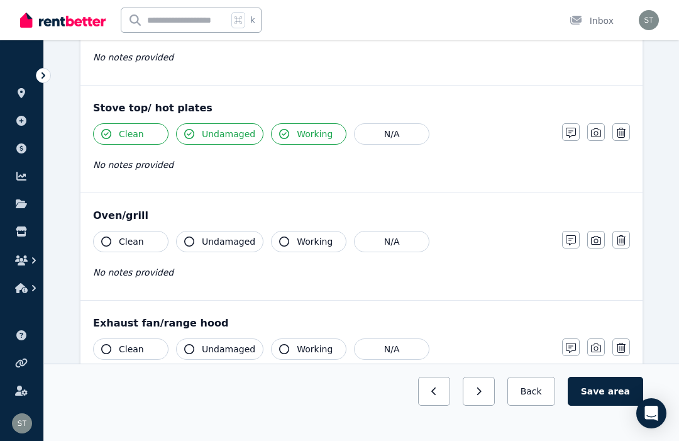
scroll to position [1317, 0]
click at [106, 240] on icon "button" at bounding box center [106, 241] width 10 height 10
click at [196, 245] on button "Undamaged" at bounding box center [219, 240] width 87 height 21
click at [289, 236] on button "Working" at bounding box center [308, 240] width 75 height 21
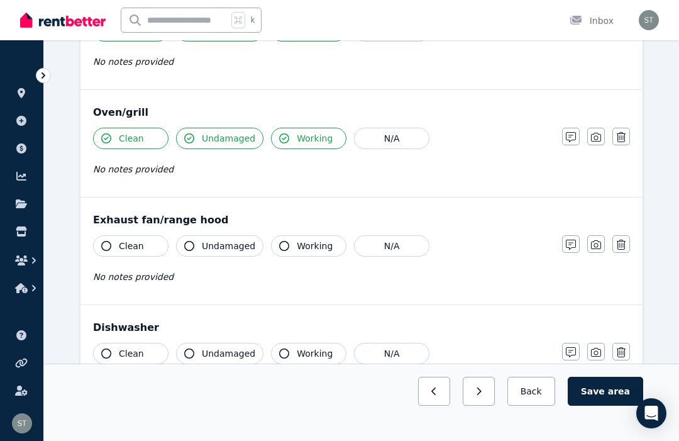
scroll to position [1424, 0]
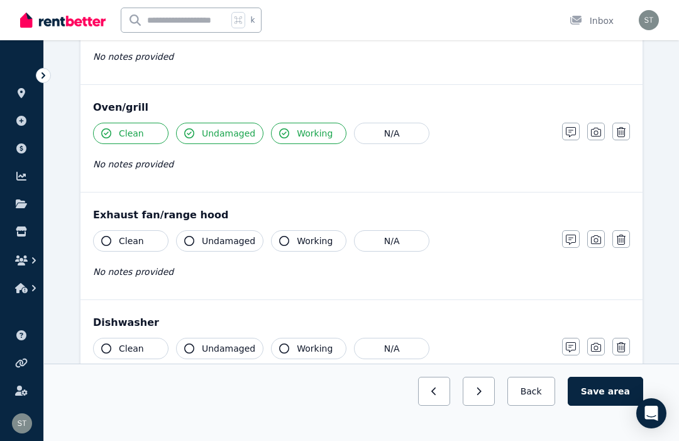
click at [109, 240] on icon "button" at bounding box center [106, 241] width 10 height 10
click at [192, 242] on icon "button" at bounding box center [189, 241] width 10 height 10
click at [286, 235] on button "Working" at bounding box center [308, 240] width 75 height 21
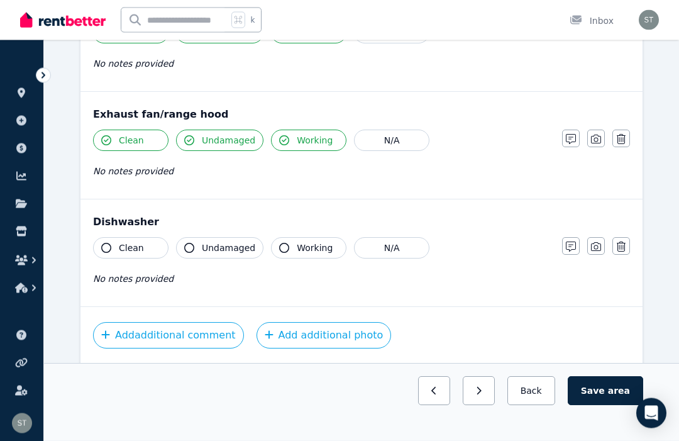
scroll to position [1528, 0]
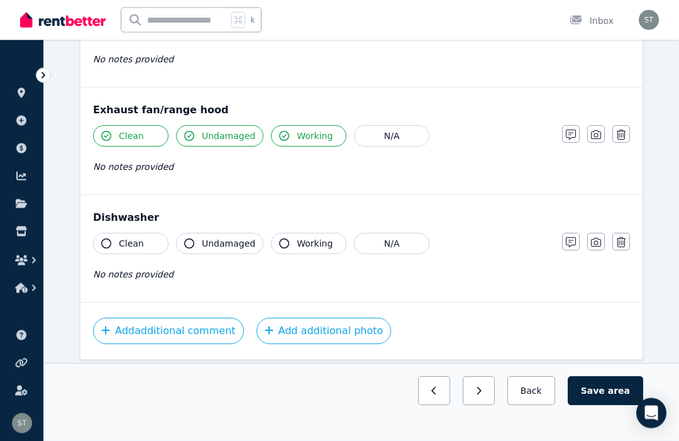
click at [110, 242] on icon "button" at bounding box center [106, 244] width 10 height 10
click at [191, 243] on icon "button" at bounding box center [189, 244] width 10 height 10
click at [286, 238] on button "Working" at bounding box center [308, 243] width 75 height 21
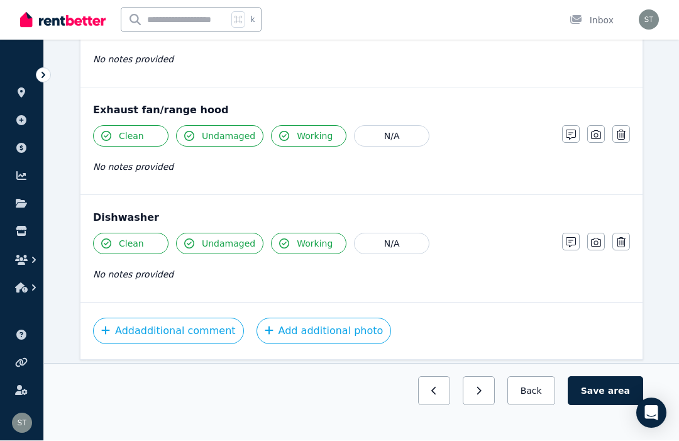
click at [299, 323] on button "Add additional photo" at bounding box center [324, 331] width 135 height 26
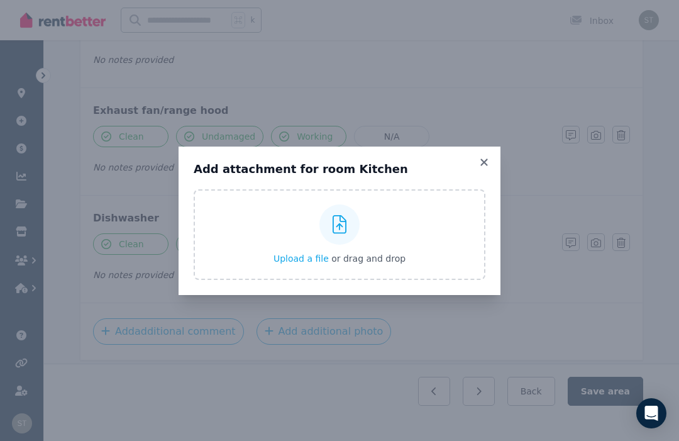
click at [306, 265] on div "Upload a file or drag and drop" at bounding box center [340, 234] width 132 height 75
click at [0, 0] on input "Upload a file or drag and drop" at bounding box center [0, 0] width 0 height 0
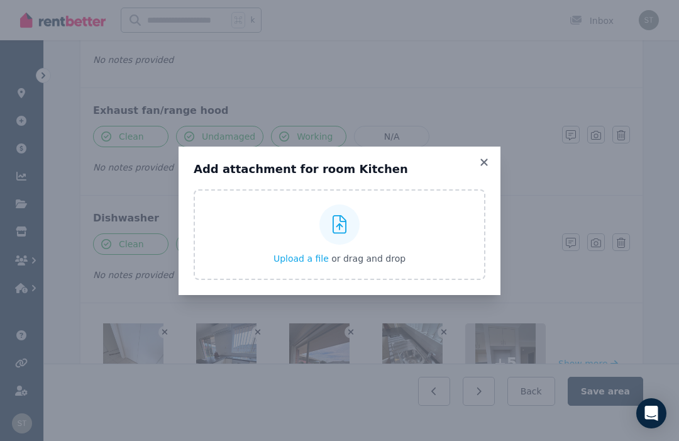
click at [489, 168] on icon at bounding box center [484, 162] width 13 height 11
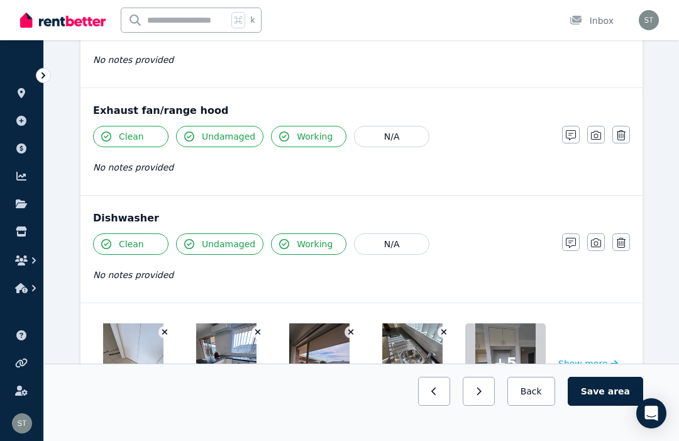
click at [152, 360] on img at bounding box center [133, 363] width 60 height 80
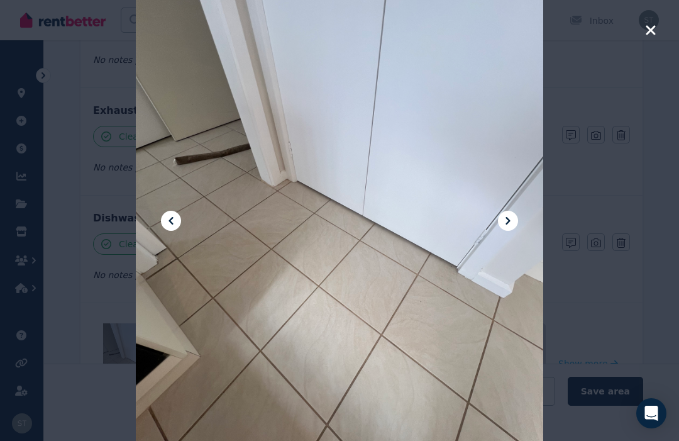
click at [514, 260] on div at bounding box center [339, 220] width 407 height 543
click at [505, 228] on icon at bounding box center [507, 220] width 15 height 15
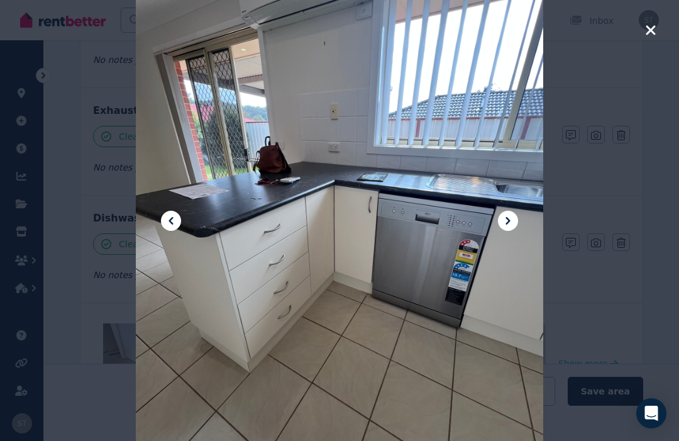
click at [516, 231] on button at bounding box center [508, 221] width 20 height 20
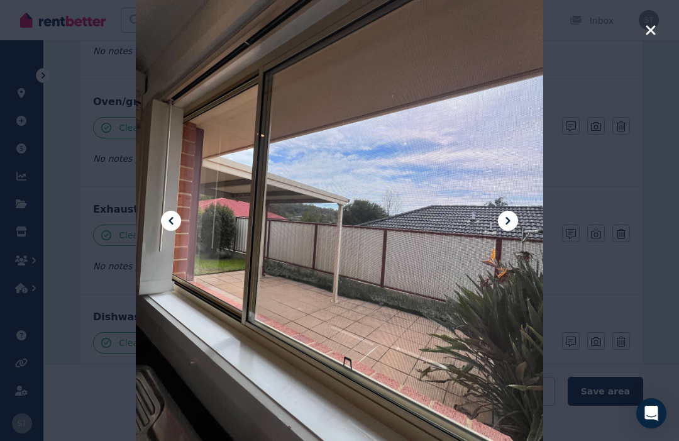
scroll to position [1421, 0]
click at [507, 228] on icon at bounding box center [507, 220] width 15 height 15
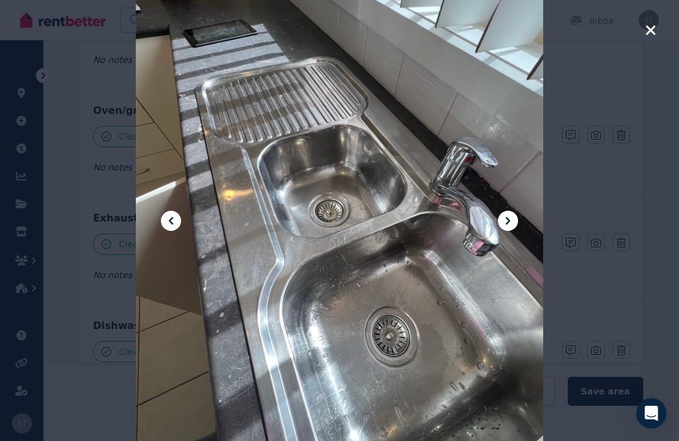
click at [510, 217] on icon at bounding box center [507, 220] width 15 height 15
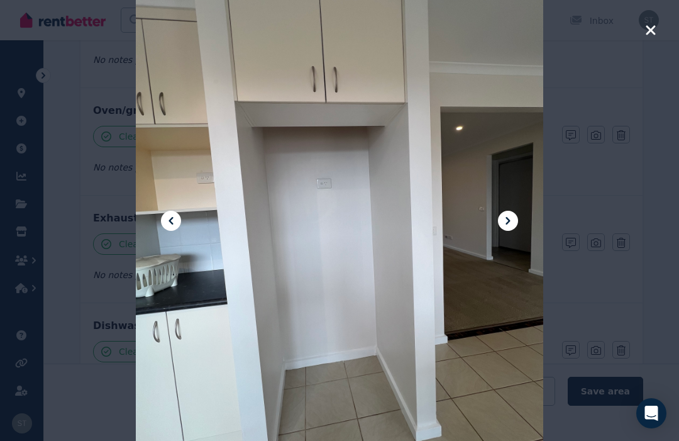
click at [514, 220] on icon at bounding box center [507, 220] width 15 height 15
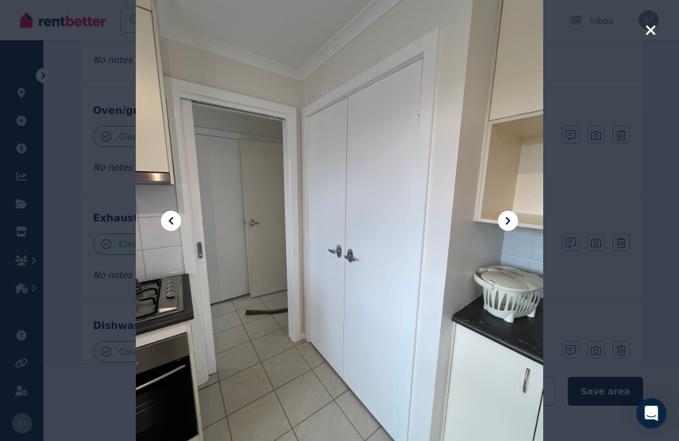
click at [507, 223] on icon at bounding box center [508, 221] width 4 height 8
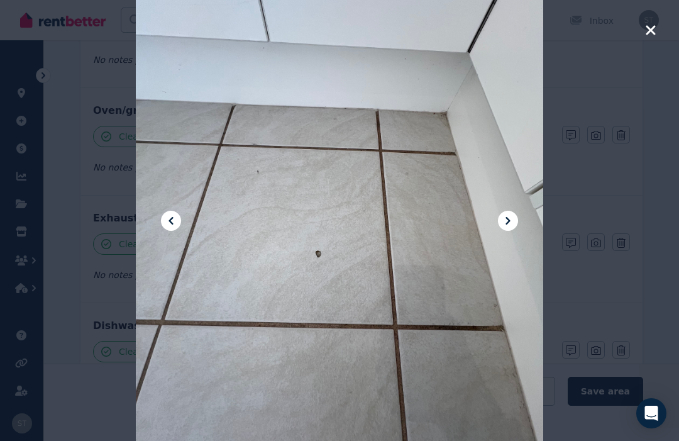
click at [514, 224] on icon at bounding box center [507, 220] width 15 height 15
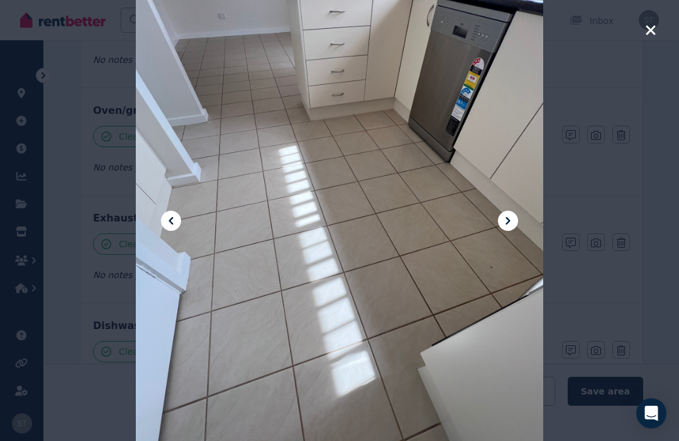
click at [514, 227] on icon at bounding box center [507, 220] width 15 height 15
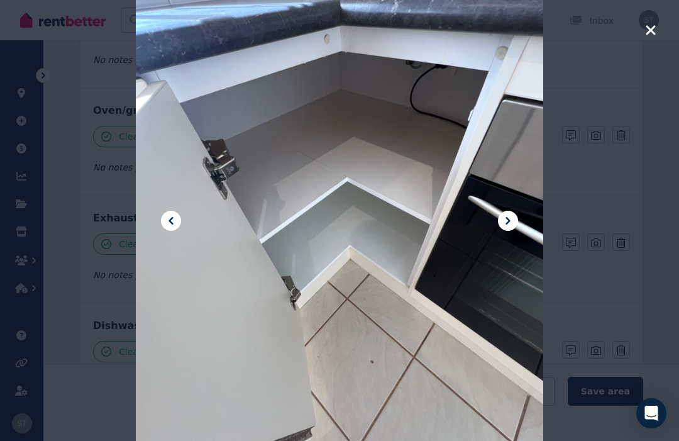
click at [509, 218] on icon at bounding box center [507, 220] width 15 height 15
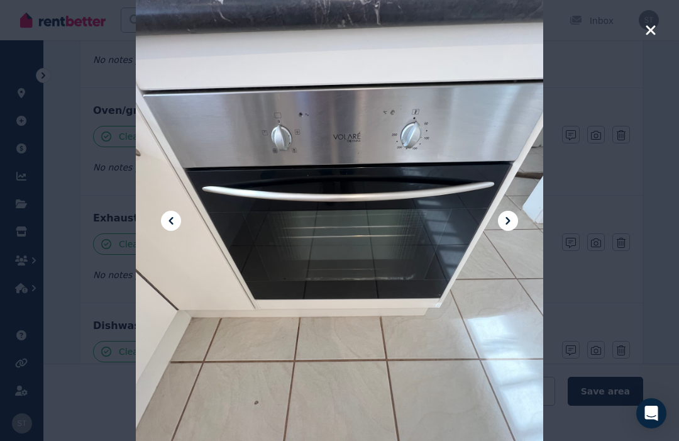
click at [506, 226] on icon at bounding box center [507, 220] width 15 height 15
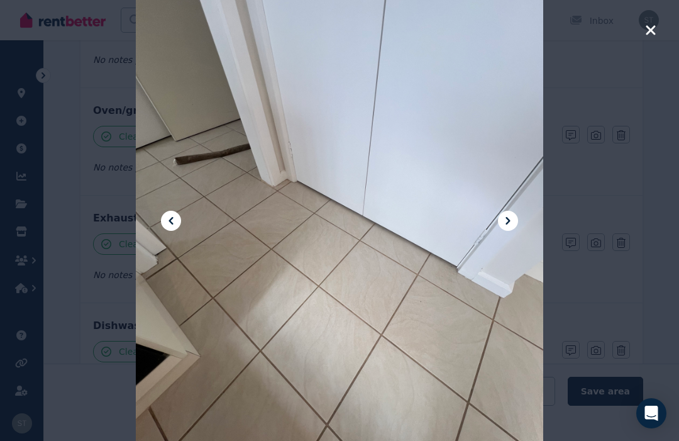
click at [501, 221] on icon at bounding box center [507, 220] width 15 height 15
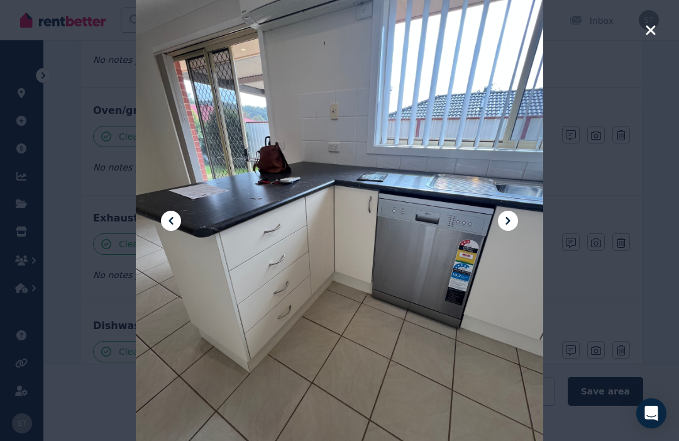
click at [650, 32] on icon "button" at bounding box center [650, 29] width 9 height 9
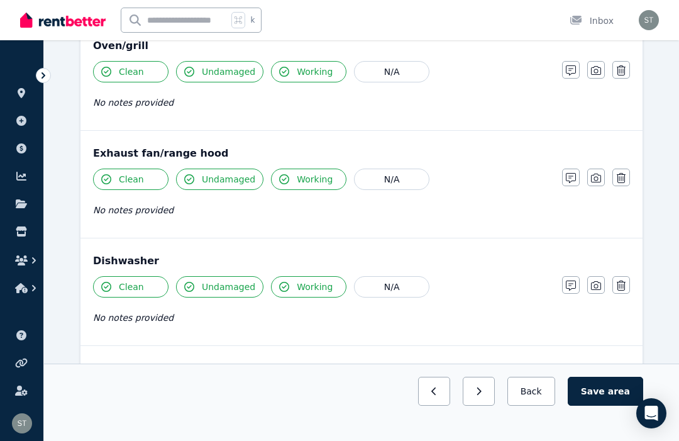
scroll to position [1622, 0]
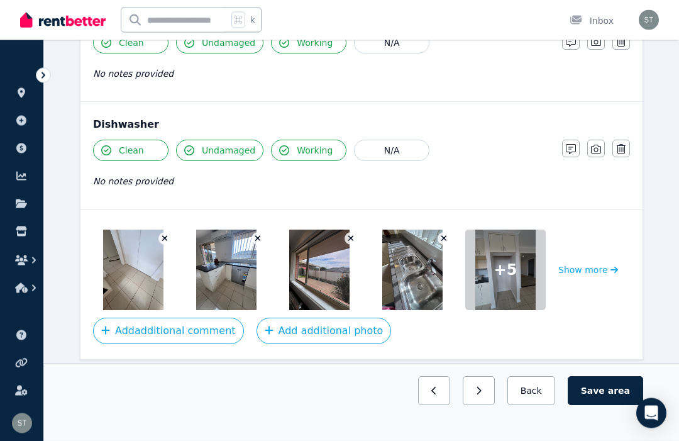
click at [316, 329] on button "Add additional photo" at bounding box center [324, 331] width 135 height 26
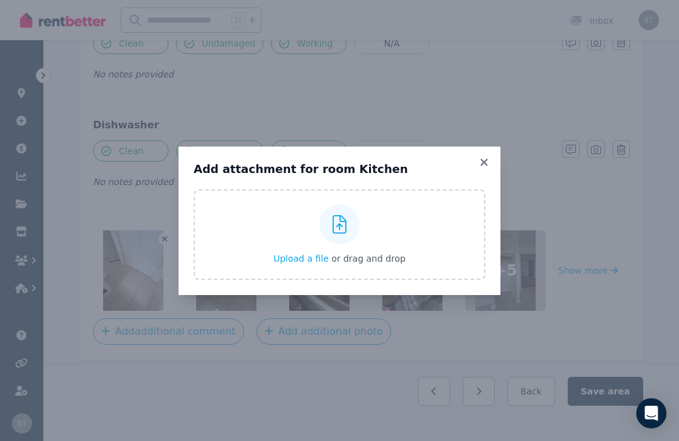
click at [369, 255] on div "Upload a file or drag and drop" at bounding box center [340, 234] width 132 height 75
click at [0, 0] on input "Upload a file or drag and drop" at bounding box center [0, 0] width 0 height 0
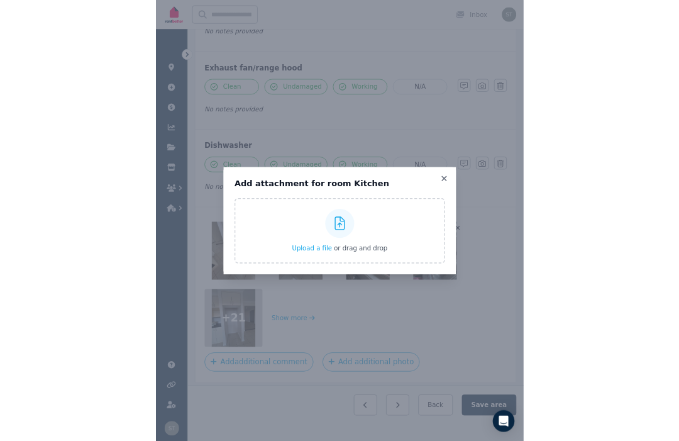
scroll to position [1562, 0]
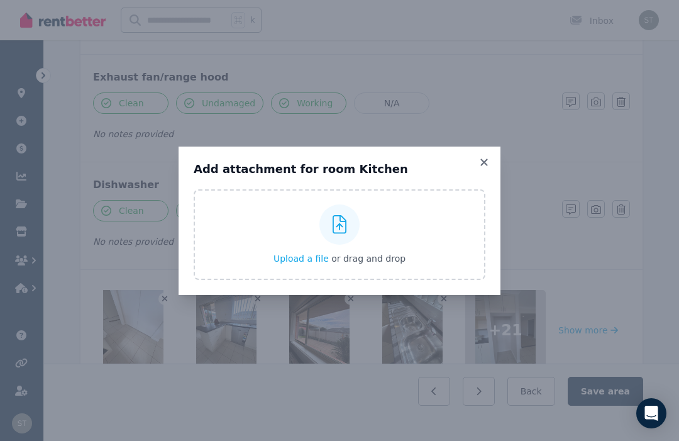
click at [480, 168] on icon at bounding box center [484, 162] width 13 height 11
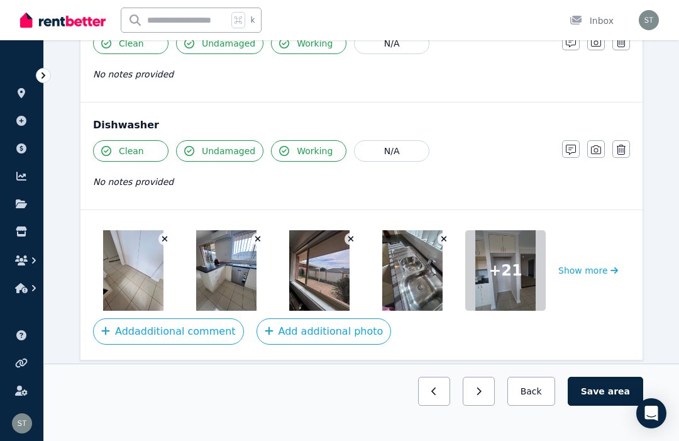
click at [150, 290] on img at bounding box center [133, 270] width 60 height 80
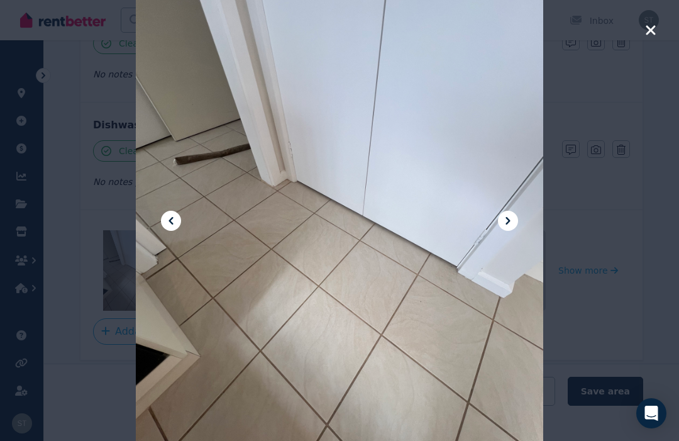
click at [497, 246] on div at bounding box center [339, 220] width 407 height 543
click at [505, 231] on button at bounding box center [508, 221] width 20 height 20
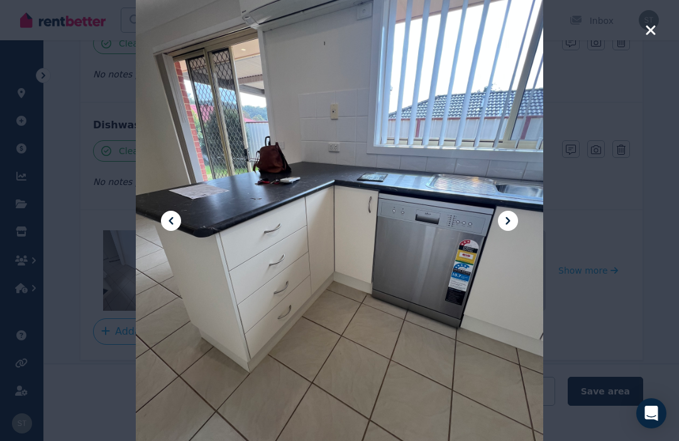
click at [510, 228] on icon at bounding box center [507, 220] width 15 height 15
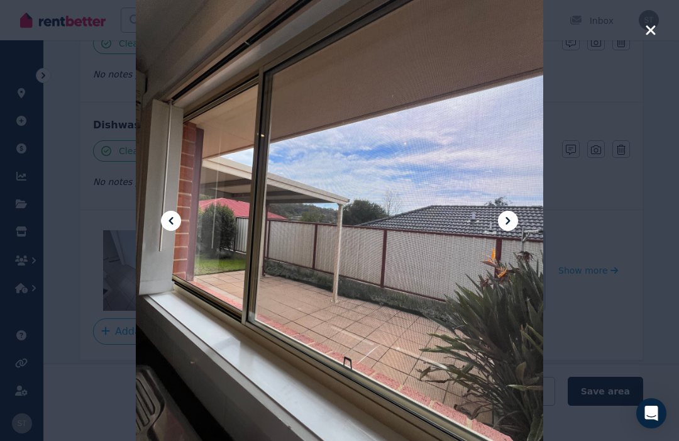
click at [509, 228] on icon at bounding box center [507, 220] width 15 height 15
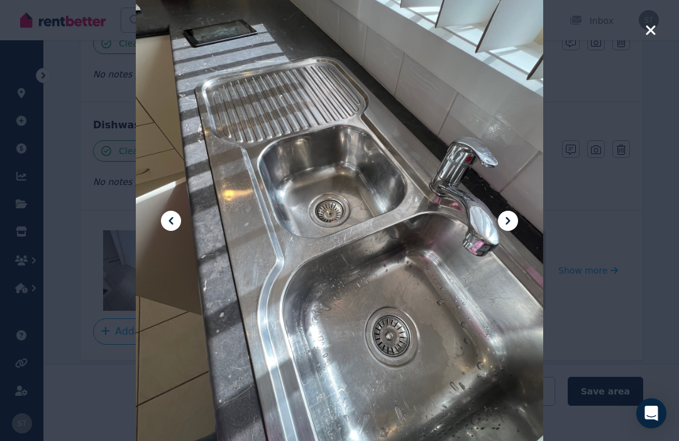
click at [490, 238] on div at bounding box center [339, 220] width 407 height 543
click at [495, 248] on div at bounding box center [339, 220] width 407 height 543
click at [499, 231] on button at bounding box center [508, 221] width 20 height 20
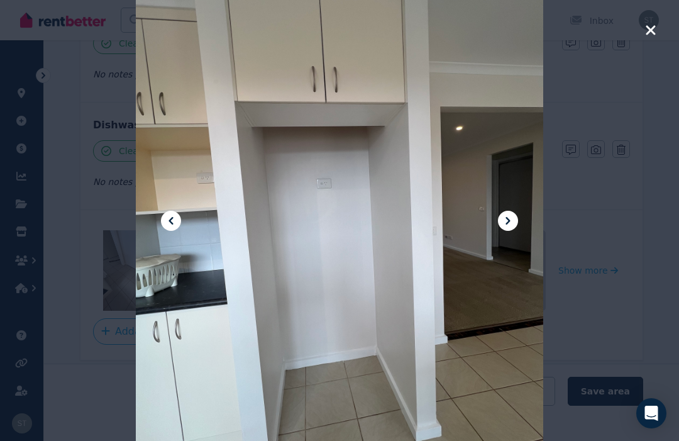
click at [499, 256] on div at bounding box center [339, 220] width 407 height 543
click at [510, 228] on icon at bounding box center [507, 220] width 15 height 15
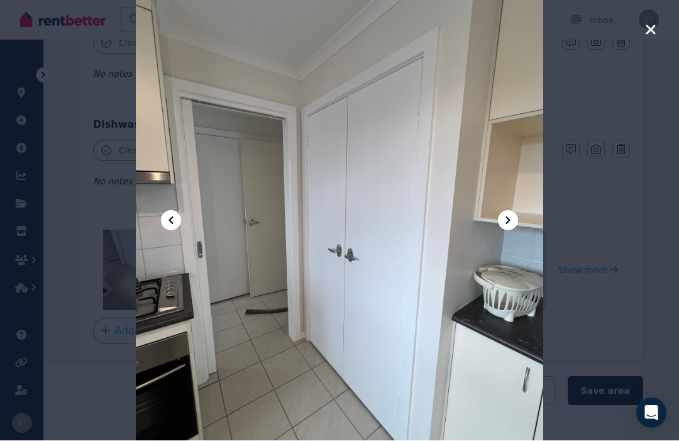
click at [500, 228] on icon at bounding box center [507, 220] width 15 height 15
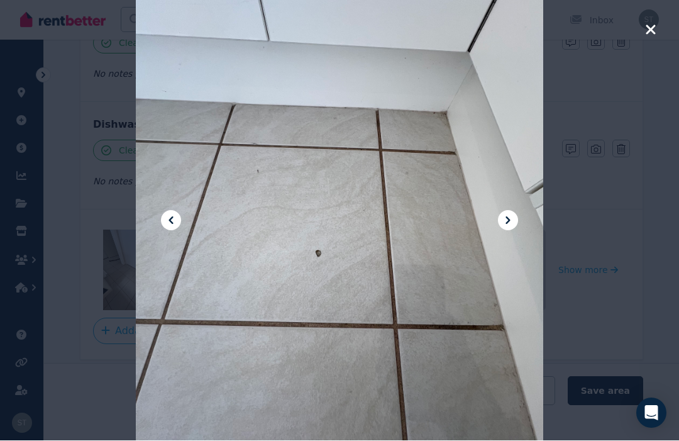
click at [506, 221] on div at bounding box center [339, 220] width 407 height 543
click at [504, 228] on icon at bounding box center [507, 220] width 15 height 15
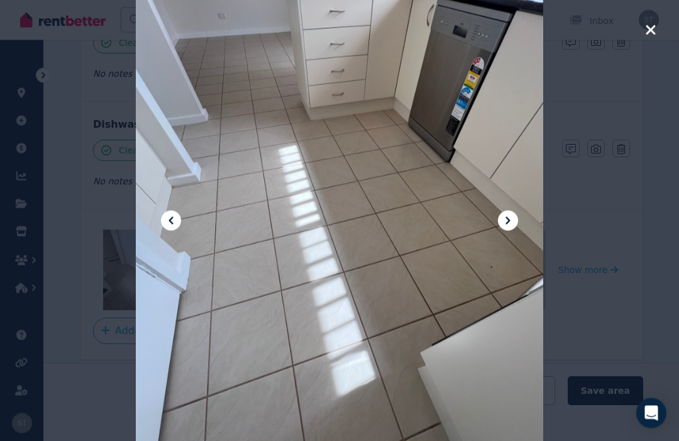
click at [500, 231] on button at bounding box center [508, 221] width 20 height 20
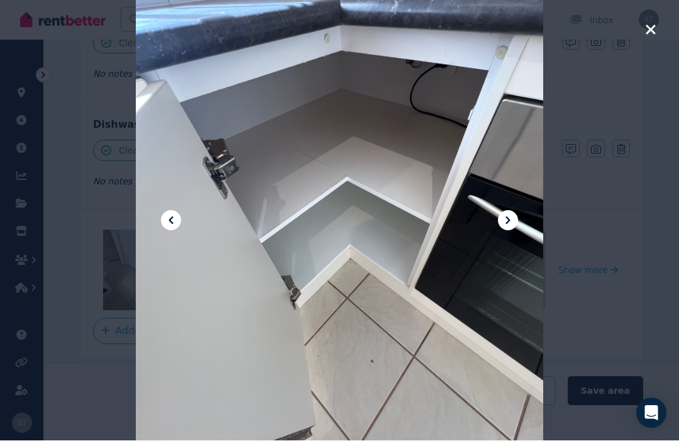
click at [507, 224] on icon at bounding box center [508, 221] width 4 height 8
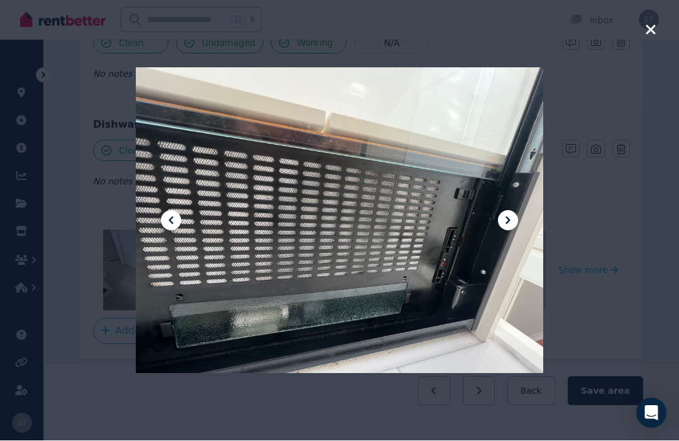
click at [506, 228] on icon at bounding box center [507, 220] width 15 height 15
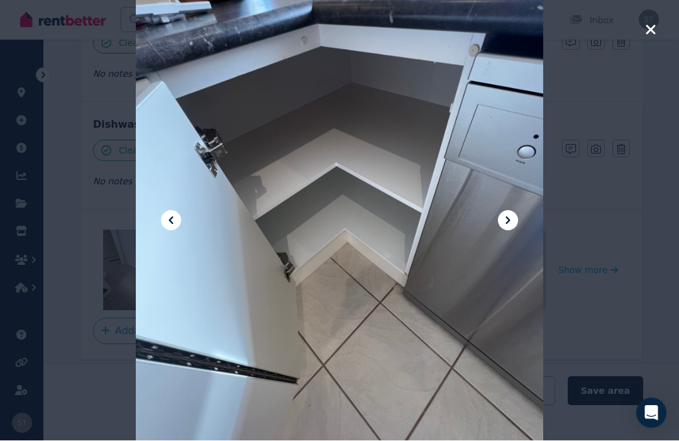
click at [499, 231] on button at bounding box center [508, 221] width 20 height 20
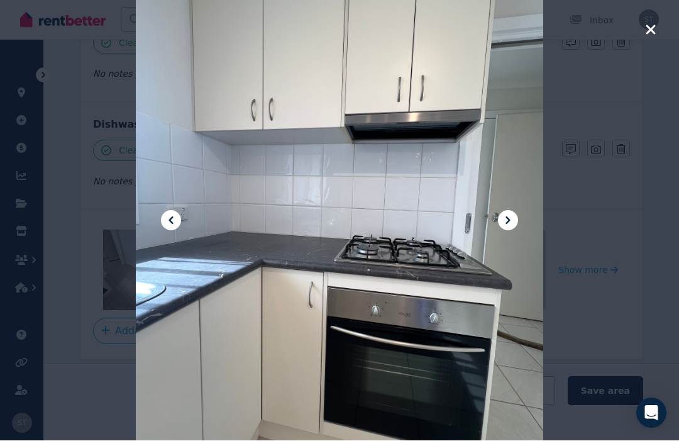
click at [511, 228] on icon at bounding box center [507, 220] width 15 height 15
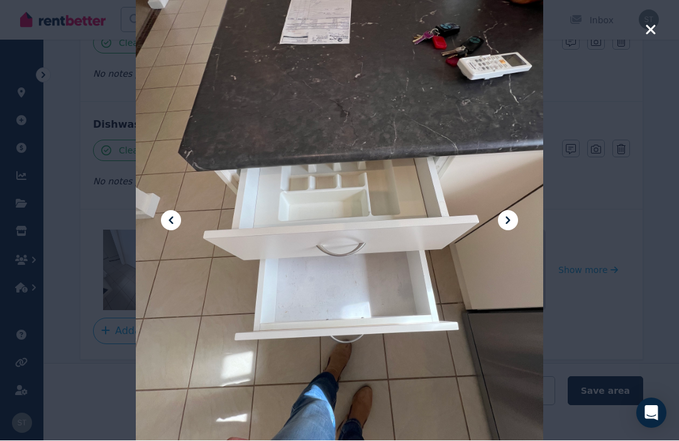
click at [515, 228] on icon at bounding box center [507, 220] width 15 height 15
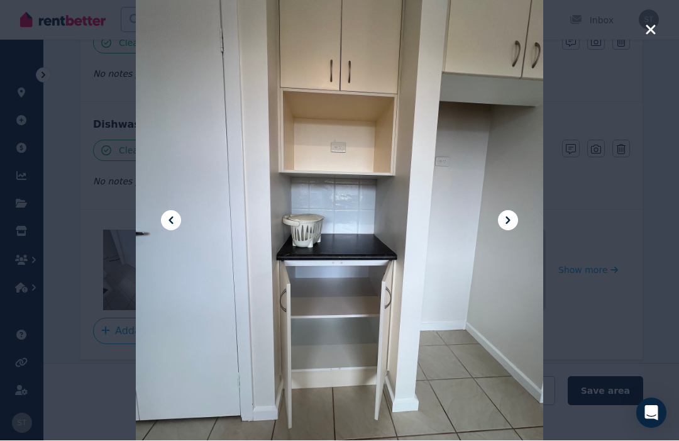
click at [501, 228] on icon at bounding box center [507, 220] width 15 height 15
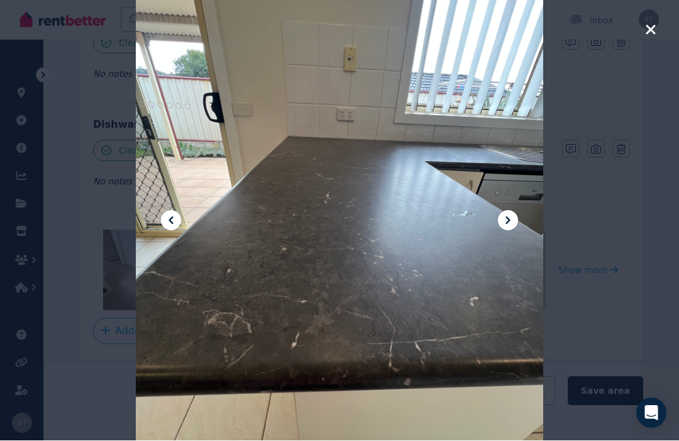
scroll to position [1617, 0]
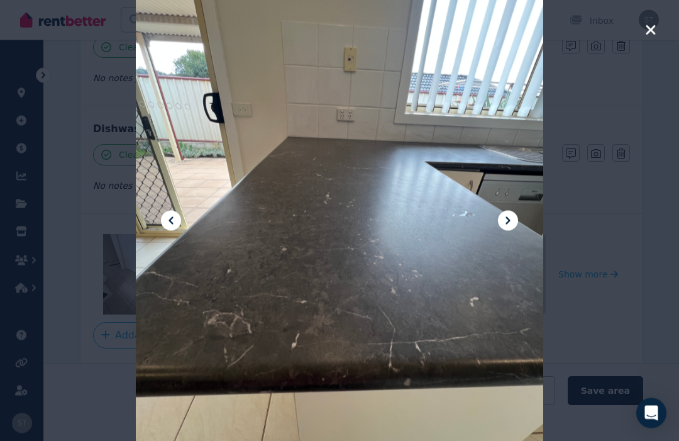
click at [512, 228] on icon at bounding box center [507, 220] width 15 height 15
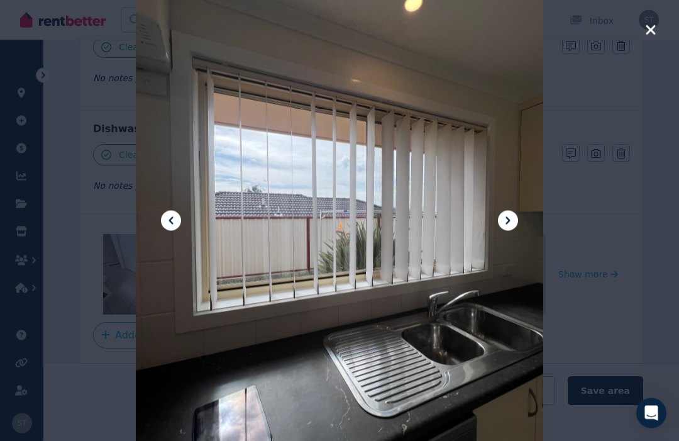
scroll to position [1618, 0]
click at [504, 264] on div at bounding box center [339, 220] width 407 height 543
click at [511, 228] on icon at bounding box center [507, 220] width 15 height 15
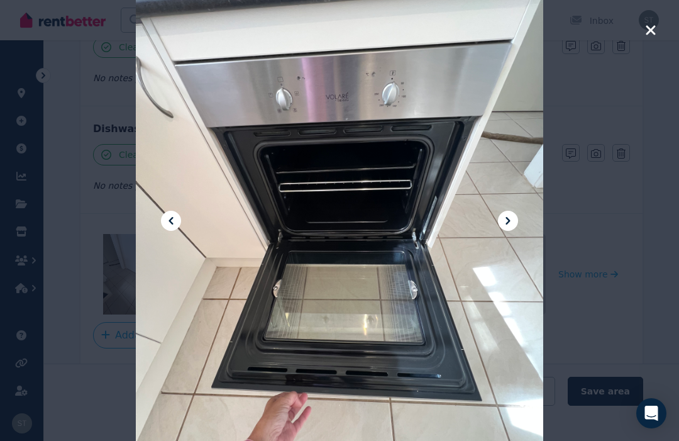
click at [513, 228] on icon at bounding box center [507, 220] width 15 height 15
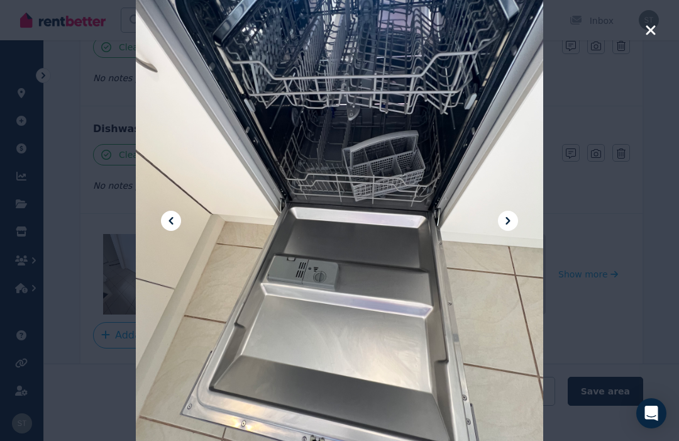
click at [507, 224] on icon at bounding box center [508, 221] width 4 height 8
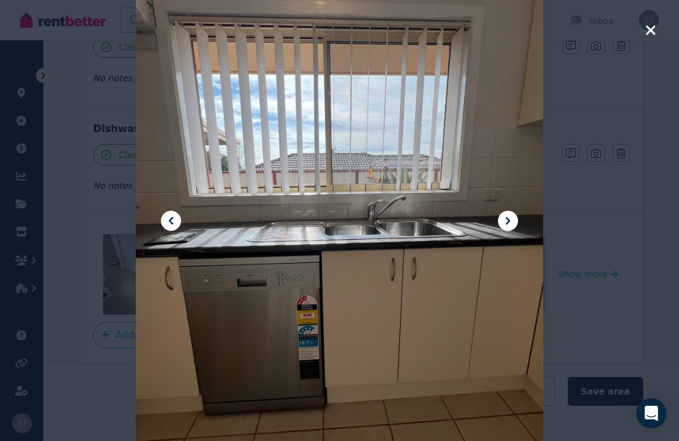
click at [515, 228] on icon at bounding box center [507, 220] width 15 height 15
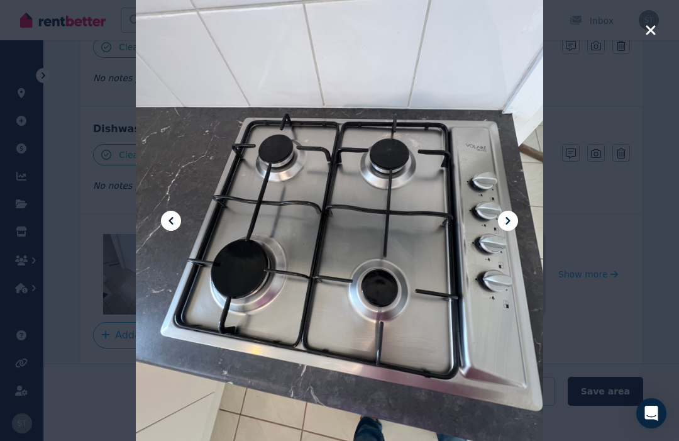
click at [500, 231] on button at bounding box center [508, 221] width 20 height 20
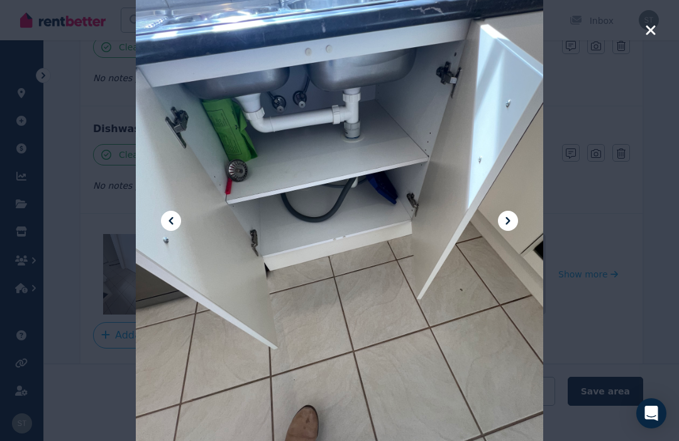
click at [511, 228] on icon at bounding box center [507, 220] width 15 height 15
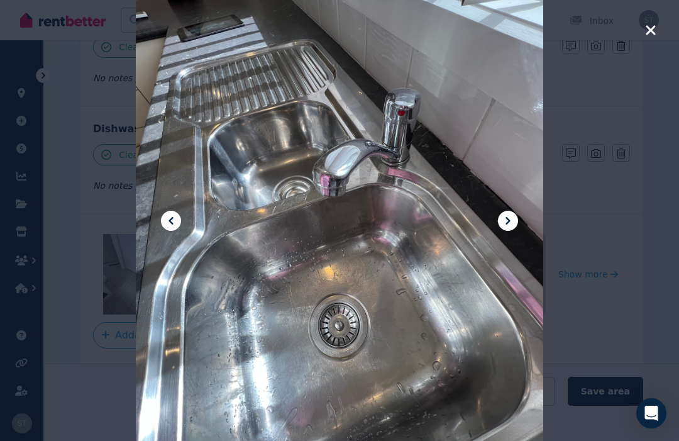
click at [507, 224] on icon at bounding box center [508, 221] width 4 height 8
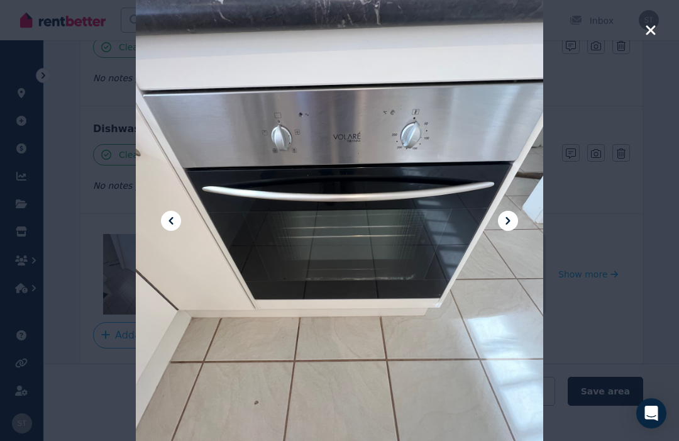
click at [509, 224] on icon at bounding box center [508, 221] width 4 height 8
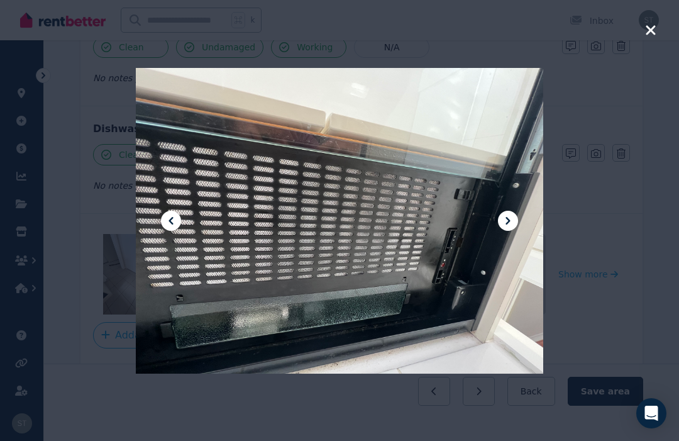
click at [505, 228] on icon at bounding box center [507, 220] width 15 height 15
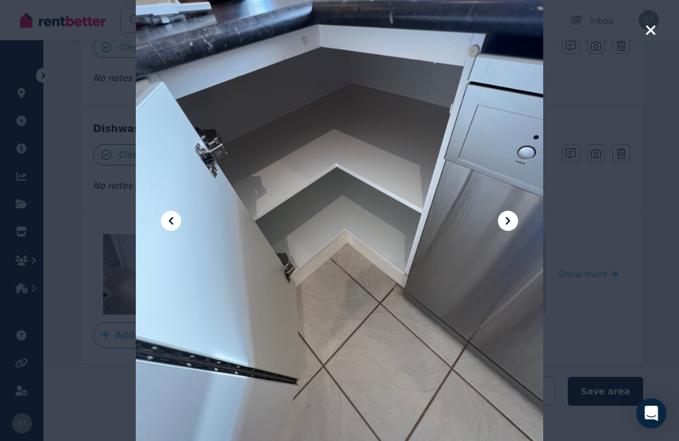
click at [647, 28] on icon "button" at bounding box center [650, 30] width 11 height 15
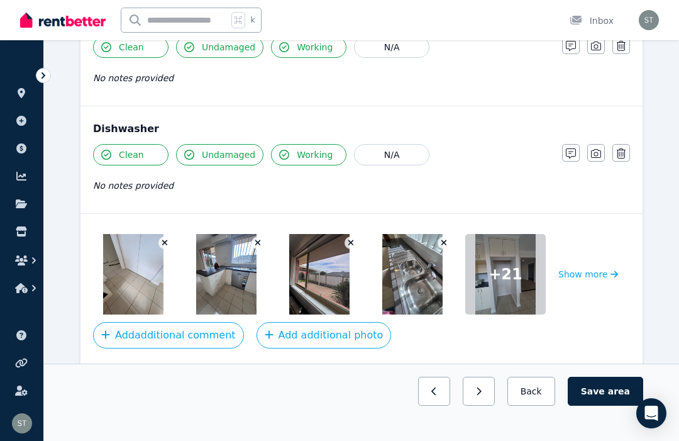
click at [609, 406] on button "Save area" at bounding box center [605, 391] width 75 height 29
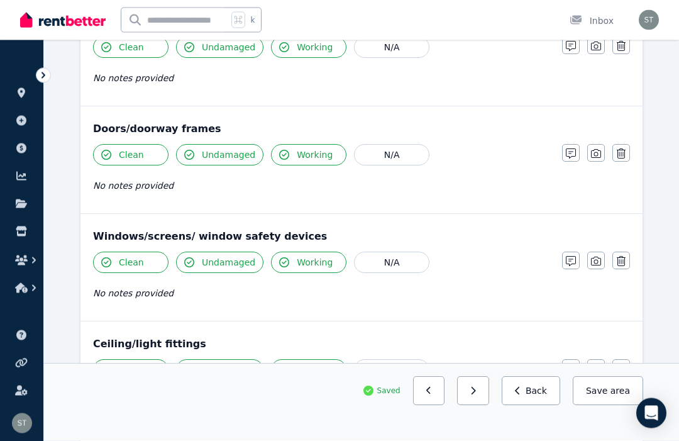
scroll to position [0, 0]
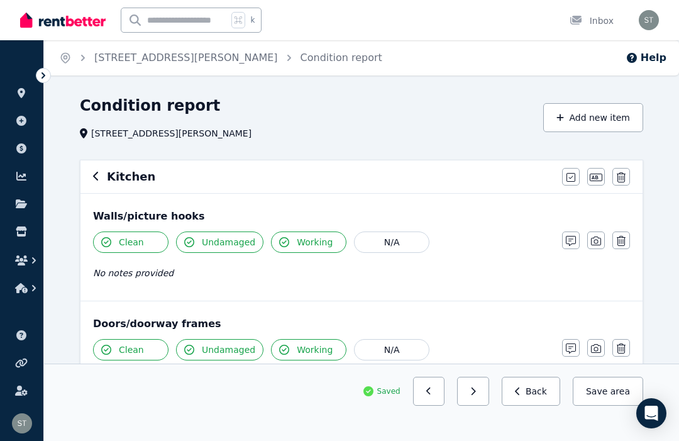
click at [94, 175] on icon "button" at bounding box center [96, 176] width 6 height 10
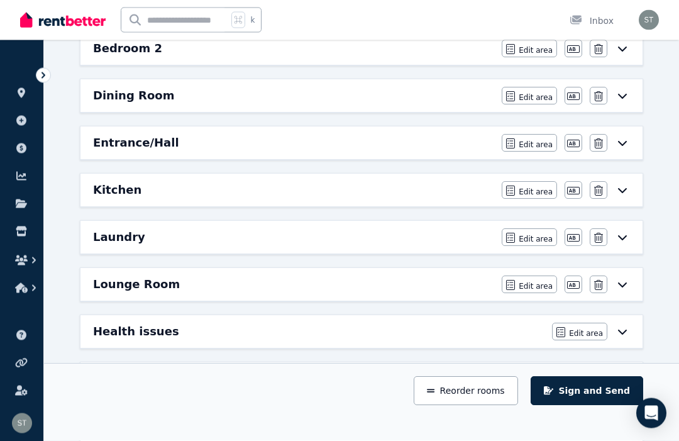
scroll to position [286, 0]
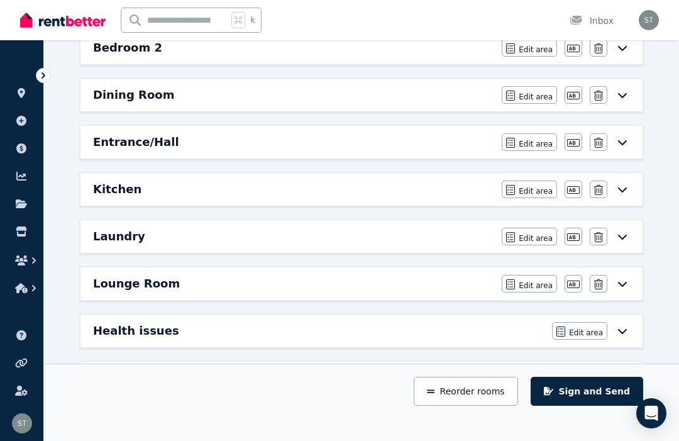
click at [384, 238] on div "Laundry" at bounding box center [293, 237] width 401 height 18
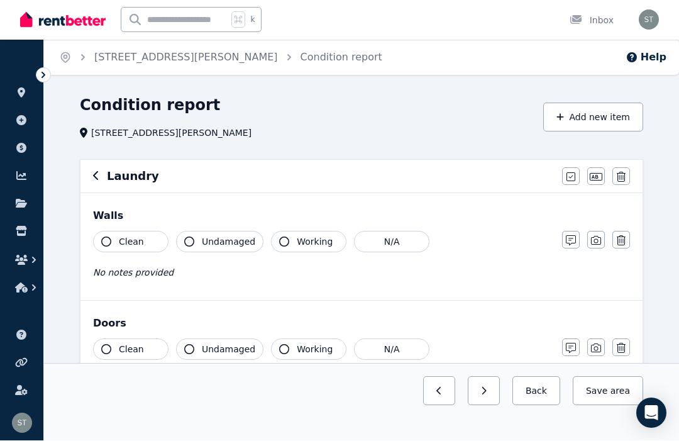
click at [113, 246] on button "Clean" at bounding box center [130, 241] width 75 height 21
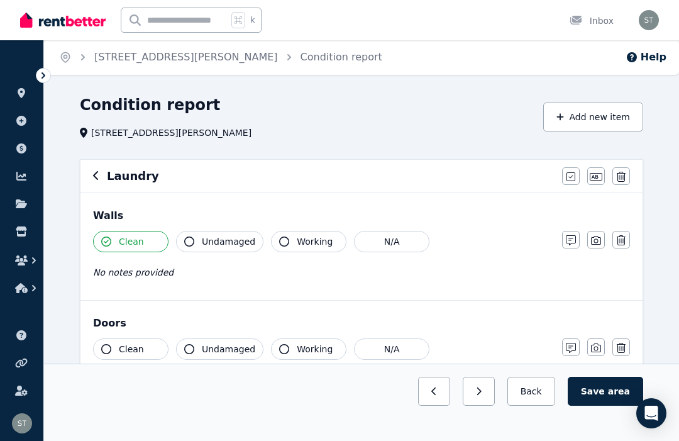
click at [209, 228] on div "Walls Clean Undamaged Working N/A No notes provided Notes Photo Delete" at bounding box center [361, 246] width 562 height 107
click at [184, 240] on button "Undamaged" at bounding box center [219, 241] width 87 height 21
click at [292, 238] on button "Working" at bounding box center [308, 241] width 75 height 21
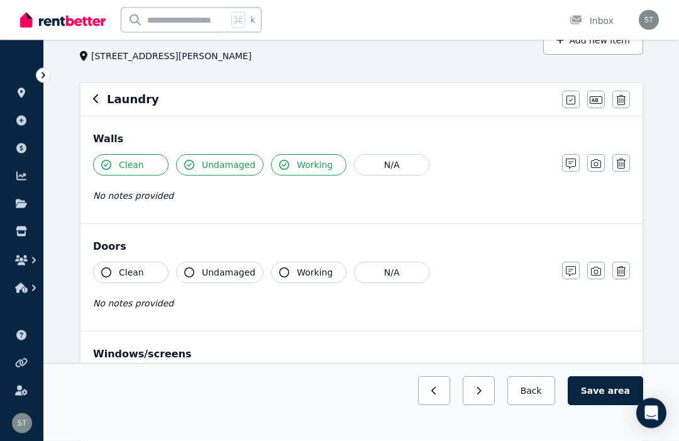
scroll to position [90, 0]
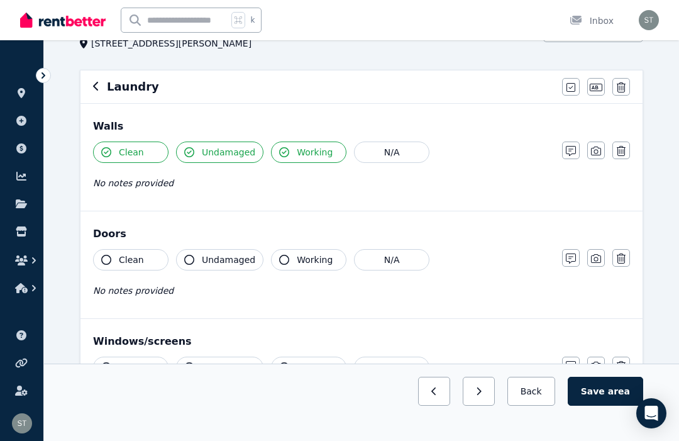
click at [101, 261] on icon "button" at bounding box center [106, 260] width 10 height 10
click at [194, 264] on icon "button" at bounding box center [189, 260] width 10 height 10
click at [287, 268] on button "Working" at bounding box center [308, 259] width 75 height 21
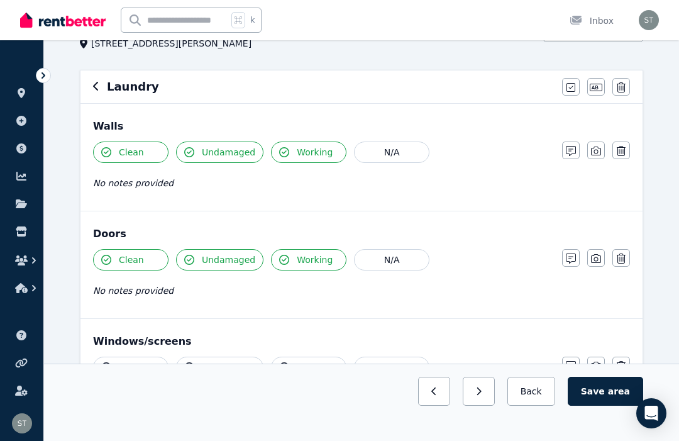
click at [104, 364] on icon "button" at bounding box center [106, 367] width 10 height 10
click at [195, 369] on button "Undamaged" at bounding box center [219, 366] width 87 height 21
click at [289, 366] on button "Working" at bounding box center [308, 366] width 75 height 21
click at [568, 364] on icon "button" at bounding box center [571, 366] width 10 height 10
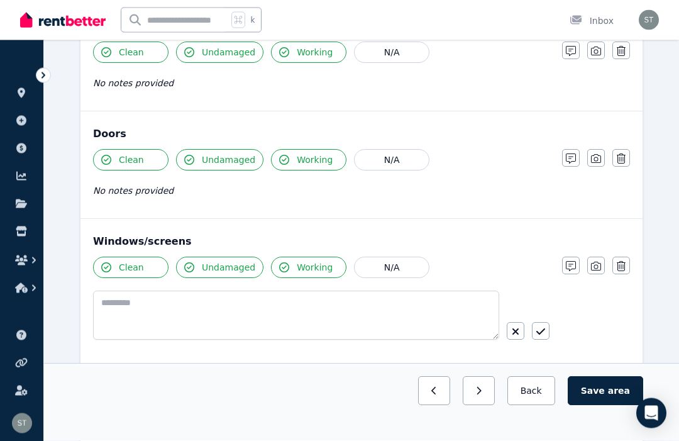
scroll to position [188, 0]
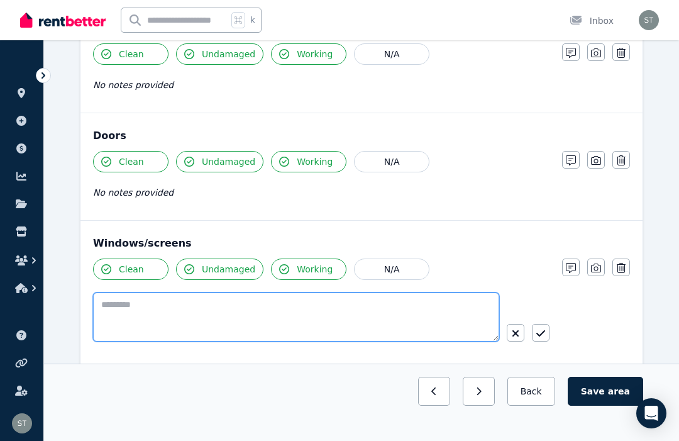
click at [123, 308] on textarea at bounding box center [296, 316] width 406 height 49
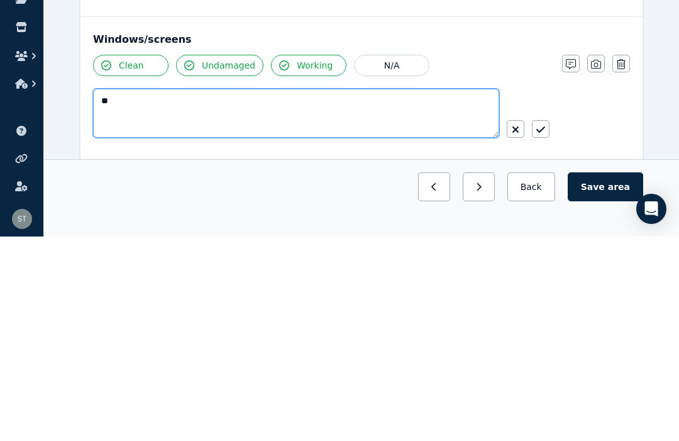
type textarea "*"
type textarea "**********"
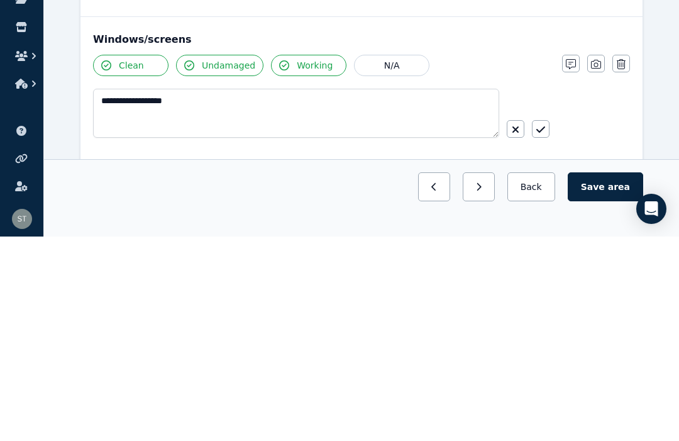
click at [543, 324] on button "button" at bounding box center [541, 333] width 18 height 18
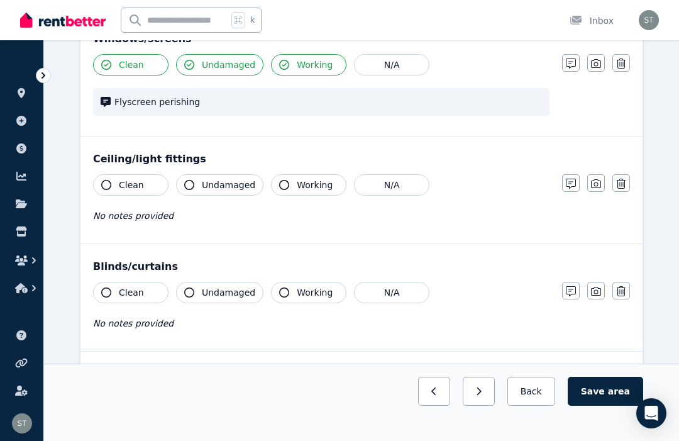
click at [102, 184] on icon "button" at bounding box center [106, 185] width 10 height 10
click at [187, 185] on icon "button" at bounding box center [189, 185] width 10 height 10
click at [284, 179] on button "Working" at bounding box center [308, 184] width 75 height 21
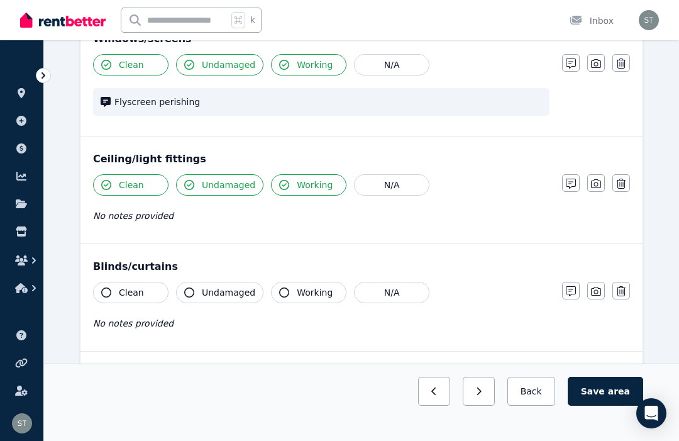
click at [101, 288] on icon "button" at bounding box center [106, 292] width 10 height 10
click at [194, 294] on button "Undamaged" at bounding box center [219, 292] width 87 height 21
click at [290, 290] on button "Working" at bounding box center [308, 292] width 75 height 21
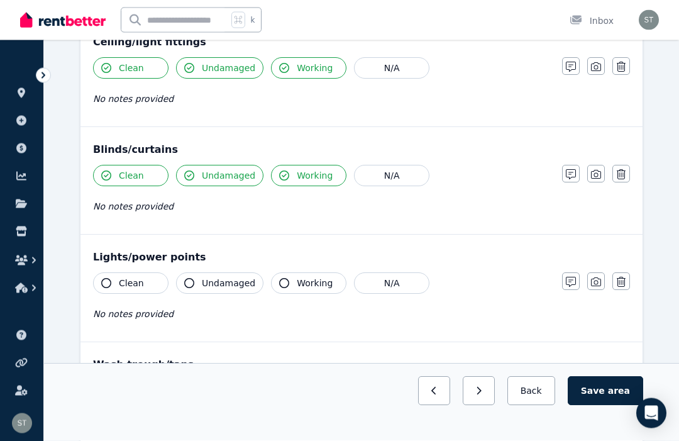
click at [95, 284] on button "Clean" at bounding box center [130, 283] width 75 height 21
click at [196, 290] on button "Undamaged" at bounding box center [219, 282] width 87 height 21
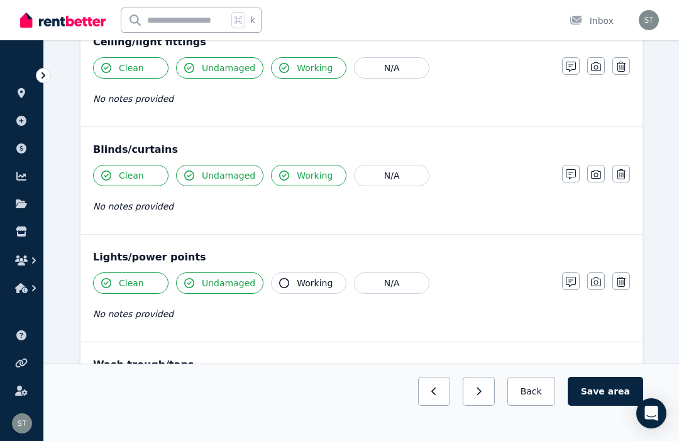
click at [288, 282] on button "Working" at bounding box center [308, 282] width 75 height 21
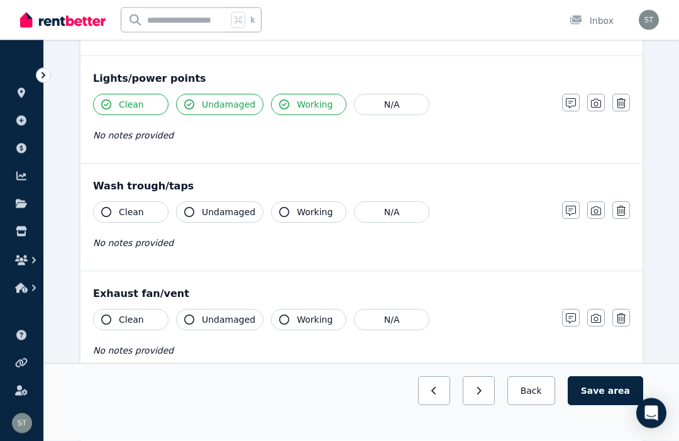
scroll to position [690, 0]
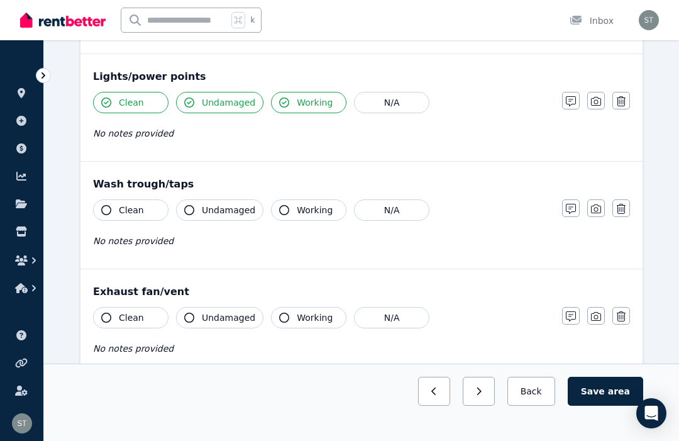
click at [113, 211] on button "Clean" at bounding box center [130, 209] width 75 height 21
click at [191, 208] on icon "button" at bounding box center [189, 210] width 10 height 10
click at [287, 216] on button "Working" at bounding box center [308, 209] width 75 height 21
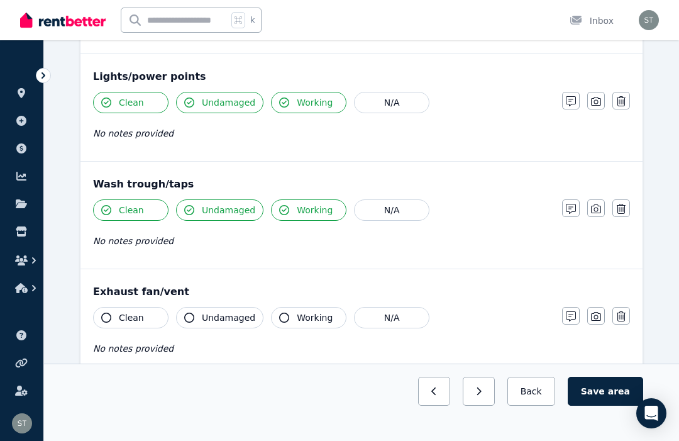
click at [394, 326] on button "N/A" at bounding box center [391, 317] width 75 height 21
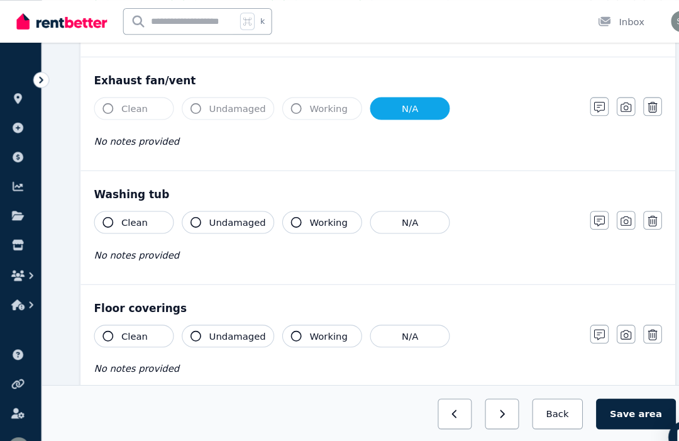
scroll to position [907, 0]
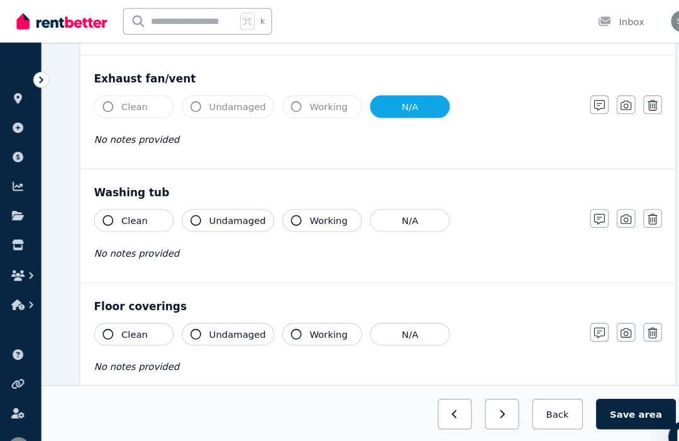
click at [132, 207] on span "Clean" at bounding box center [131, 208] width 25 height 13
click at [217, 214] on button "Undamaged" at bounding box center [219, 207] width 87 height 21
click at [313, 211] on span "Working" at bounding box center [315, 208] width 36 height 13
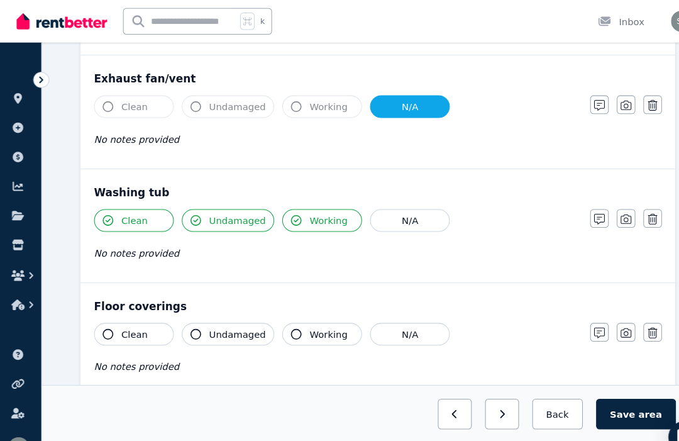
click at [128, 311] on span "Clean" at bounding box center [131, 315] width 25 height 13
click at [216, 321] on span "Undamaged" at bounding box center [228, 315] width 53 height 13
click at [304, 319] on span "Working" at bounding box center [315, 315] width 36 height 13
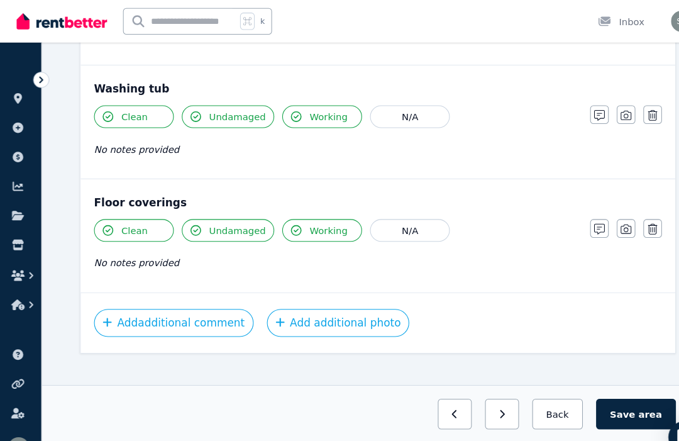
scroll to position [1005, 0]
click at [303, 307] on button "Add additional photo" at bounding box center [324, 305] width 135 height 26
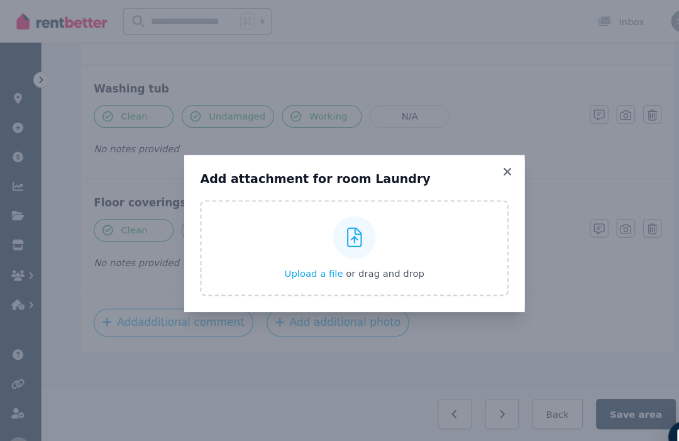
click at [294, 263] on span "Upload a file" at bounding box center [301, 258] width 55 height 10
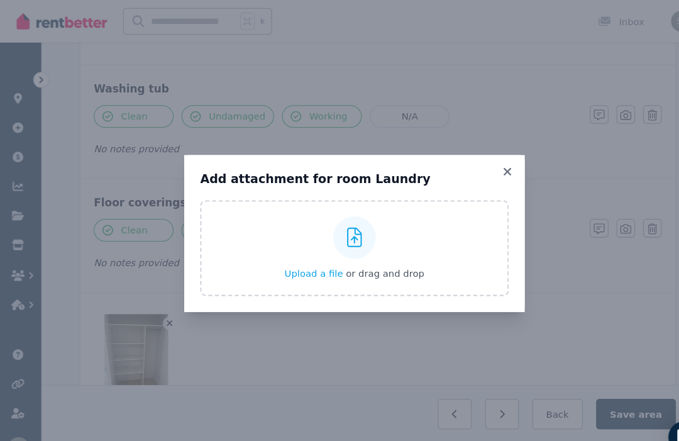
click at [482, 165] on icon at bounding box center [483, 161] width 7 height 7
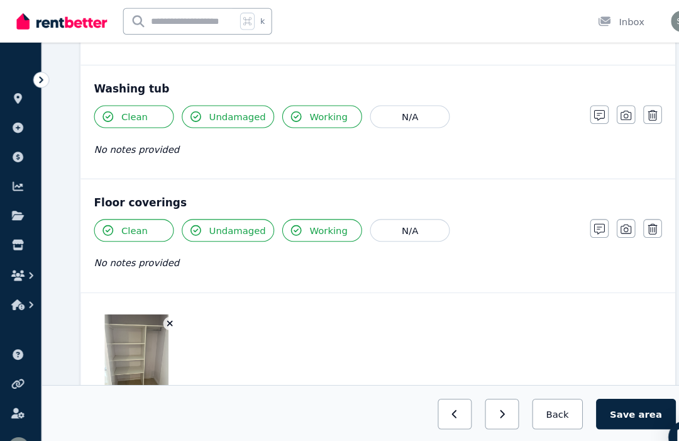
click at [206, 338] on div at bounding box center [361, 337] width 537 height 80
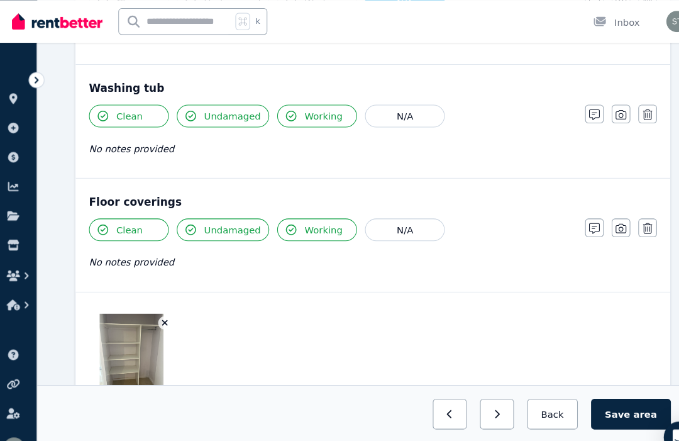
click at [128, 339] on img at bounding box center [133, 336] width 60 height 80
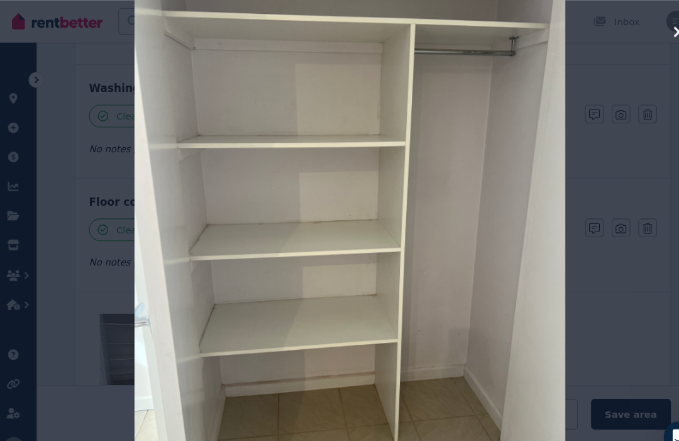
scroll to position [1005, 0]
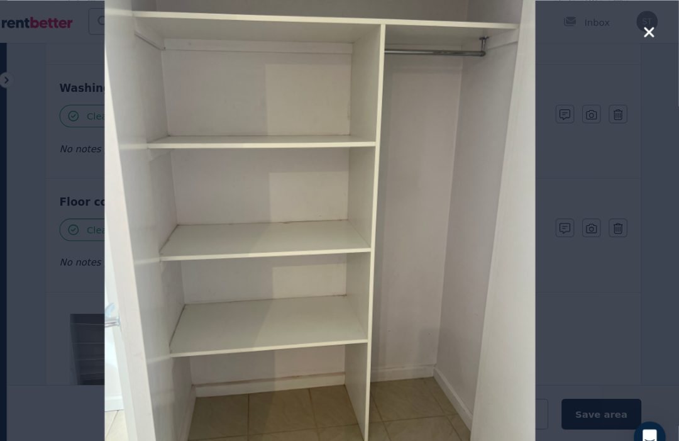
click at [626, 28] on div at bounding box center [339, 220] width 679 height 441
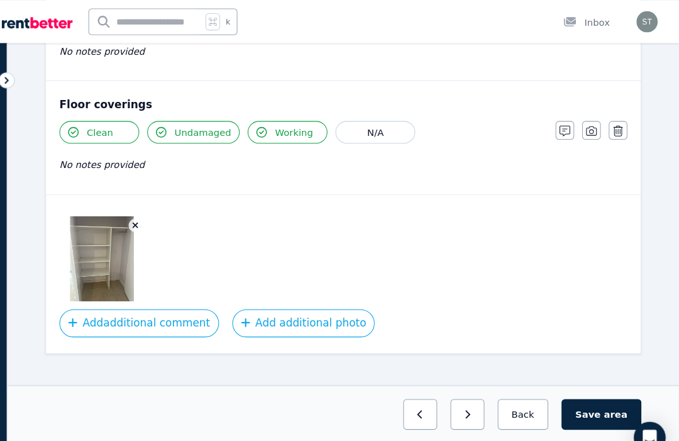
click at [260, 301] on button "Add additional photo" at bounding box center [324, 305] width 135 height 26
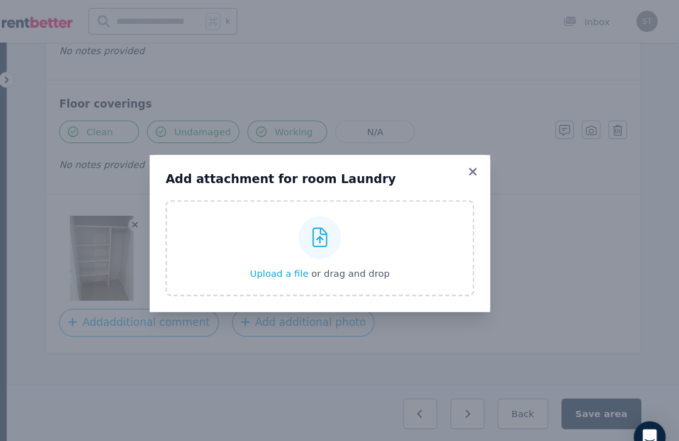
click at [236, 249] on label "Upload a file or drag and drop" at bounding box center [340, 234] width 292 height 91
click at [0, 0] on input "Upload a file or drag and drop" at bounding box center [0, 0] width 0 height 0
click at [319, 238] on div at bounding box center [339, 224] width 40 height 40
click at [0, 0] on input "Upload a file or drag and drop" at bounding box center [0, 0] width 0 height 0
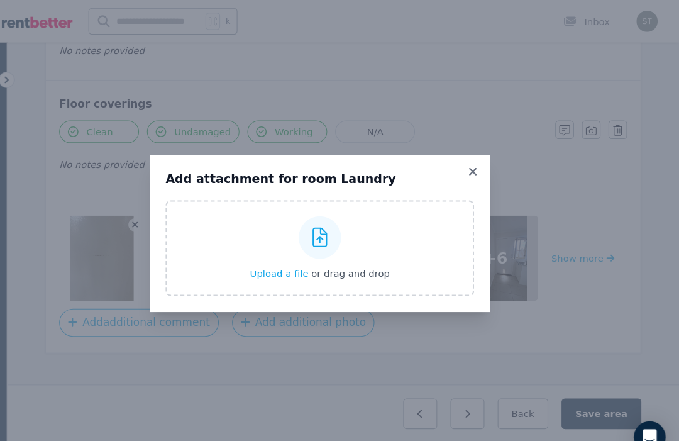
click at [480, 165] on icon at bounding box center [483, 161] width 7 height 7
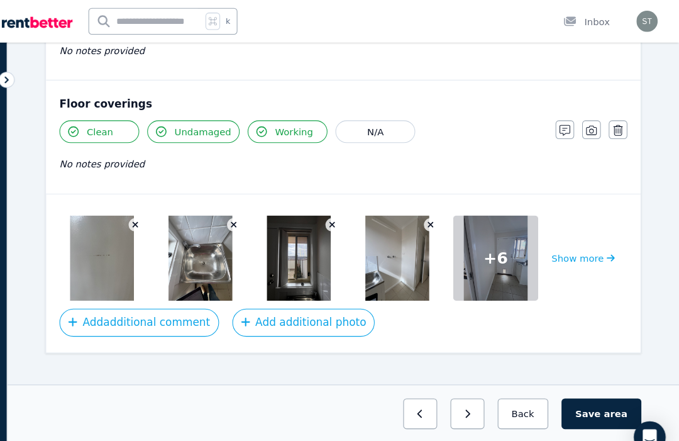
click at [103, 251] on img at bounding box center [133, 244] width 60 height 80
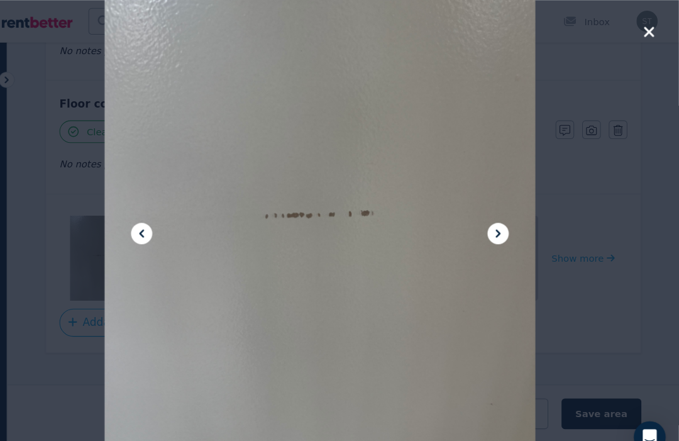
click at [500, 223] on icon at bounding box center [507, 220] width 15 height 15
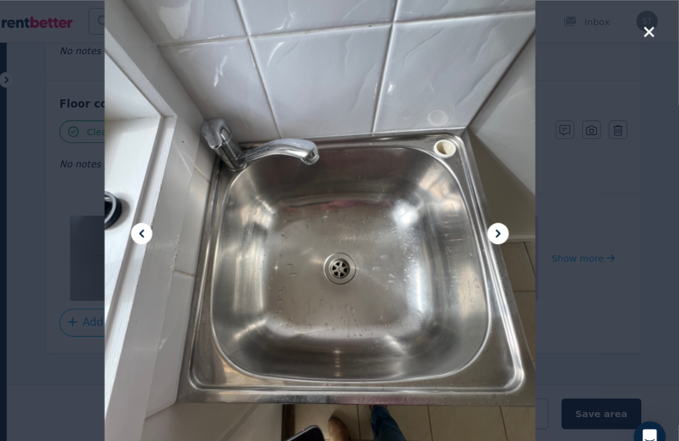
click at [498, 228] on button at bounding box center [508, 221] width 20 height 20
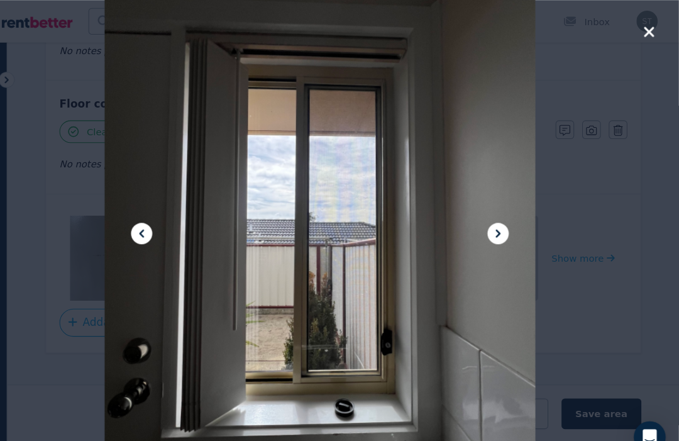
click at [506, 224] on icon at bounding box center [508, 221] width 4 height 8
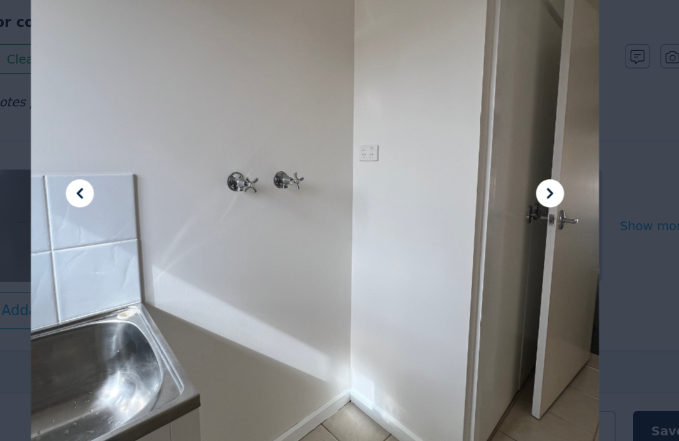
scroll to position [1071, 0]
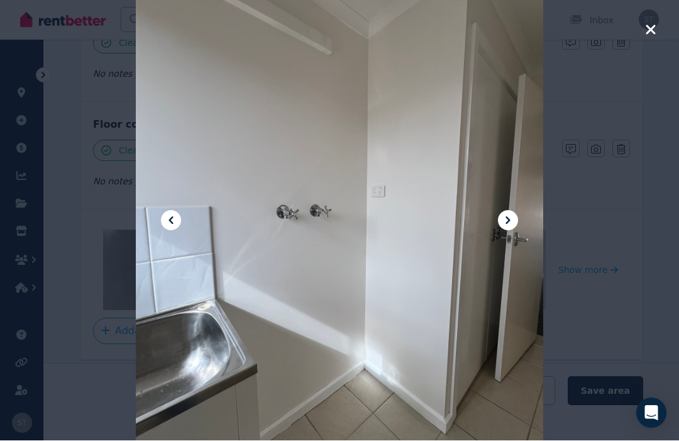
click at [511, 228] on icon at bounding box center [507, 220] width 15 height 15
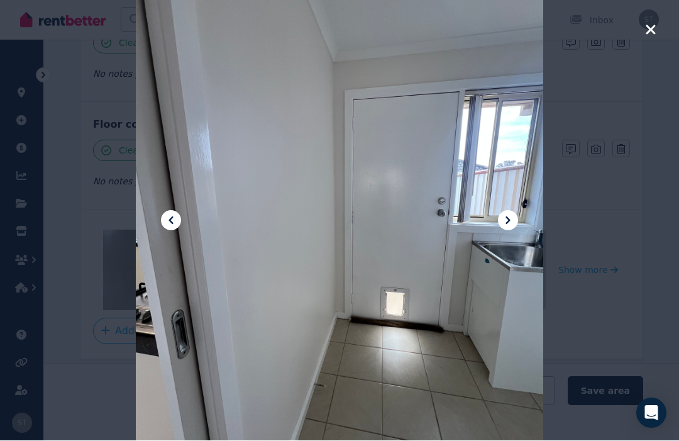
click at [513, 228] on icon at bounding box center [507, 220] width 15 height 15
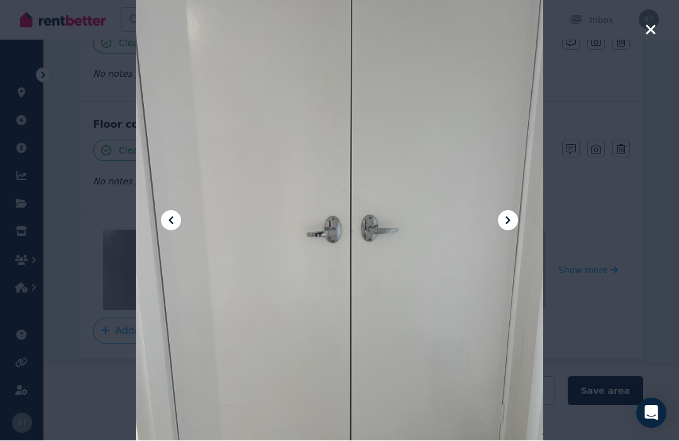
click at [508, 228] on icon at bounding box center [507, 220] width 15 height 15
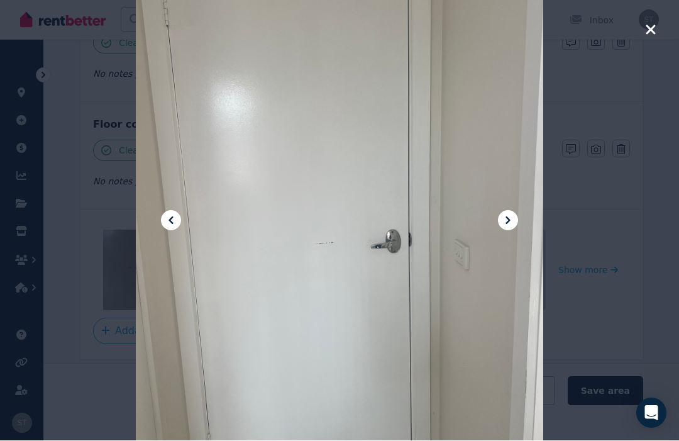
click at [511, 228] on icon at bounding box center [507, 220] width 15 height 15
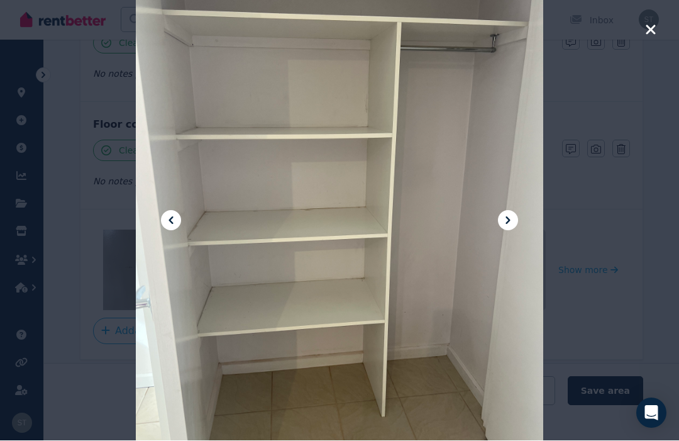
click at [655, 28] on icon "button" at bounding box center [650, 30] width 11 height 15
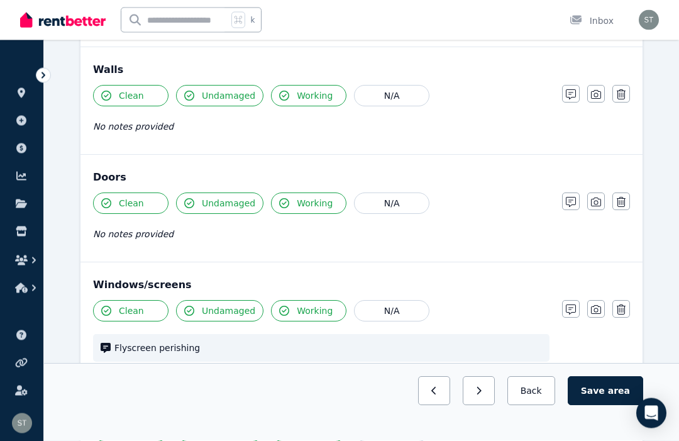
scroll to position [142, 0]
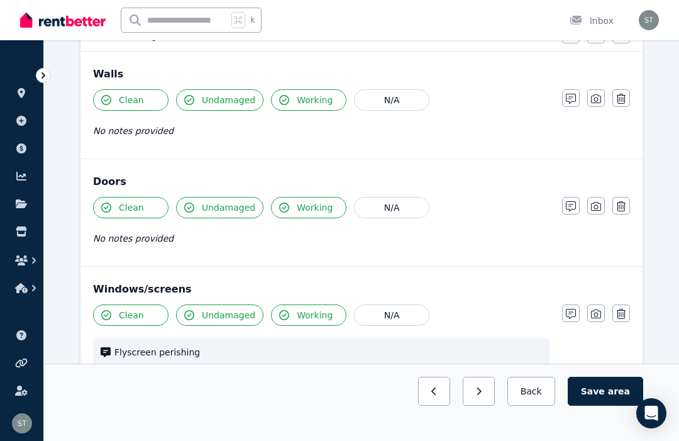
click at [571, 207] on icon "button" at bounding box center [571, 206] width 10 height 10
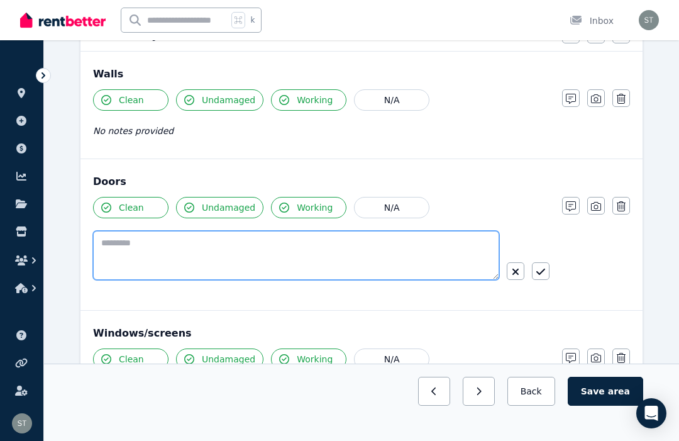
click at [253, 256] on textarea at bounding box center [296, 255] width 406 height 49
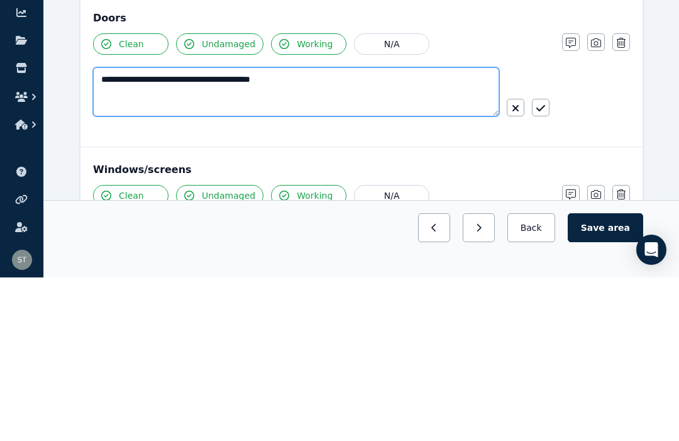
type textarea "**********"
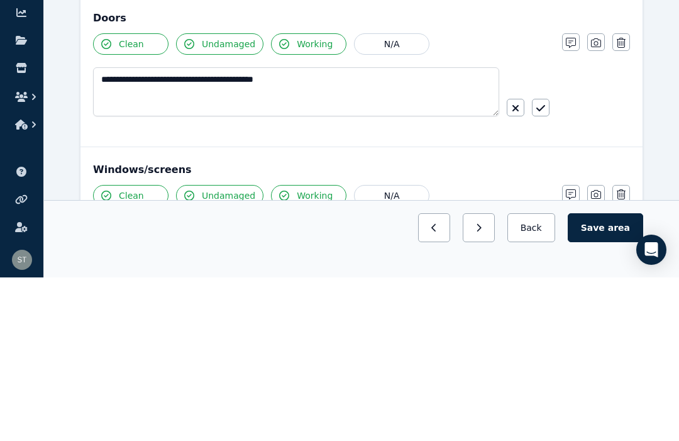
click at [549, 262] on button "button" at bounding box center [541, 271] width 18 height 18
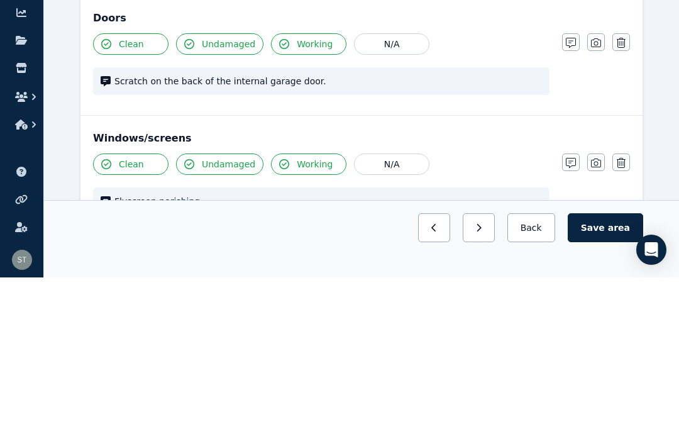
scroll to position [306, 0]
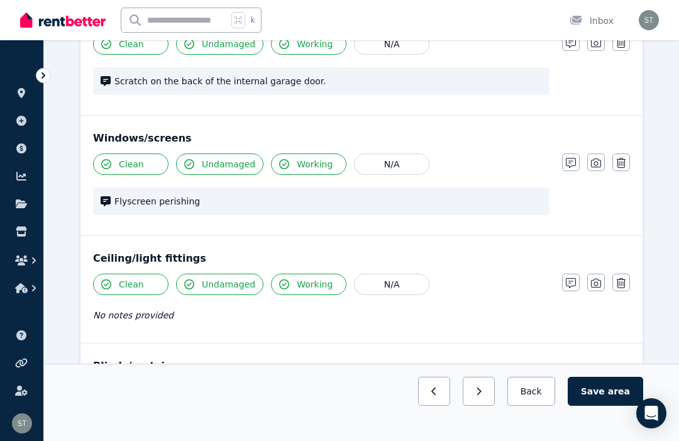
click at [595, 380] on button "Save area" at bounding box center [605, 391] width 75 height 29
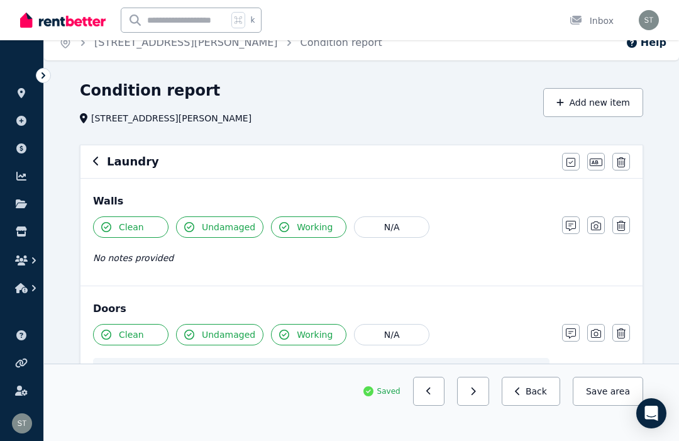
scroll to position [0, 0]
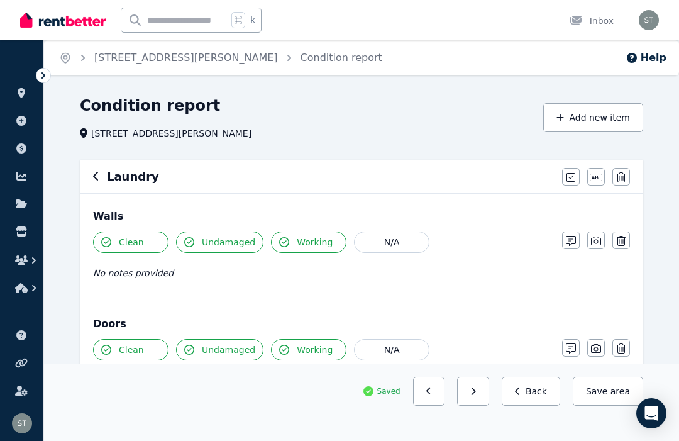
click at [95, 177] on icon "button" at bounding box center [95, 176] width 5 height 9
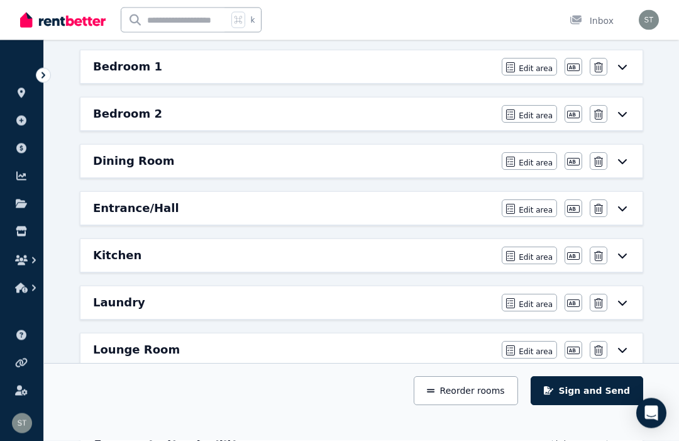
scroll to position [220, 0]
click at [209, 345] on div "Lounge Room" at bounding box center [293, 350] width 401 height 18
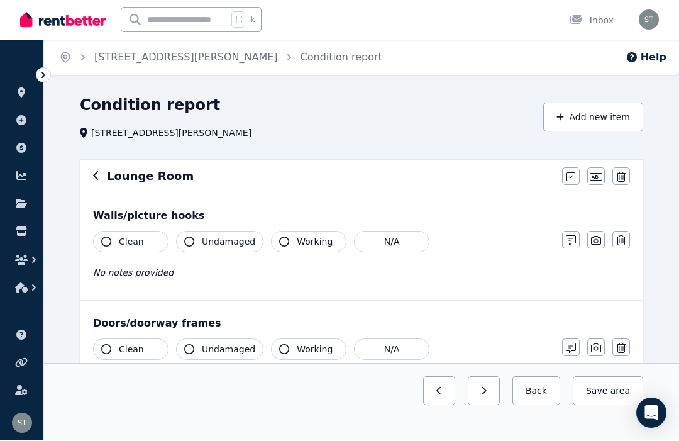
scroll to position [1, 0]
click at [110, 242] on icon "button" at bounding box center [106, 241] width 10 height 10
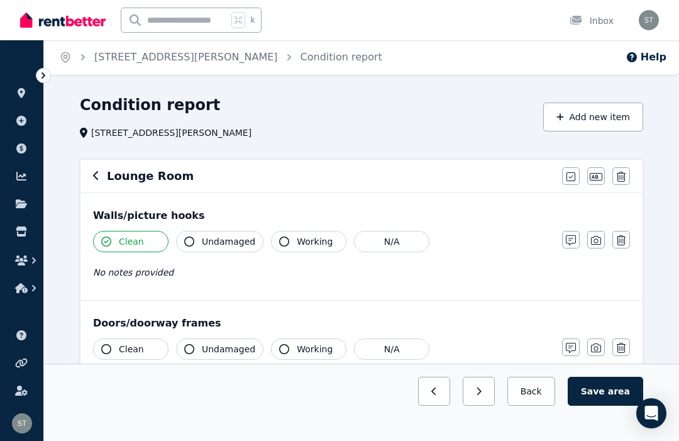
click at [192, 241] on icon "button" at bounding box center [189, 241] width 10 height 10
click at [576, 236] on button "button" at bounding box center [571, 240] width 18 height 18
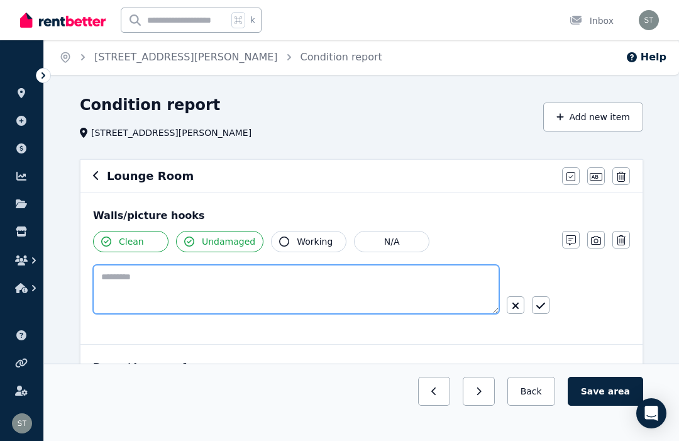
click at [135, 284] on textarea at bounding box center [296, 289] width 406 height 49
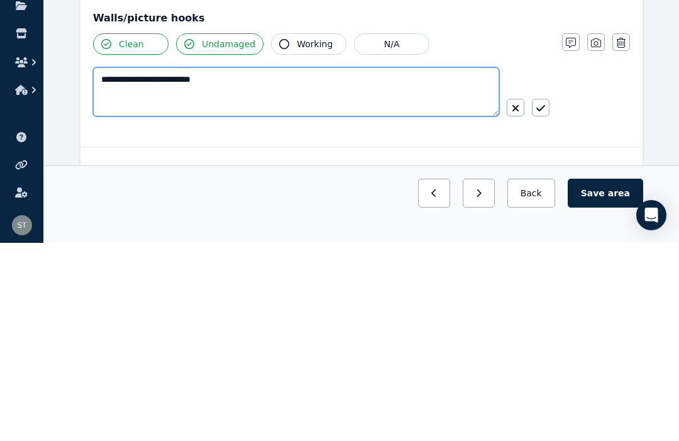
type textarea "**********"
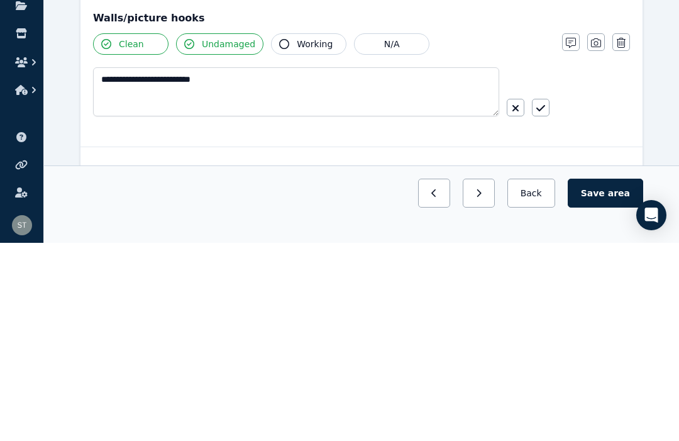
click at [551, 231] on div "**********" at bounding box center [361, 284] width 537 height 106
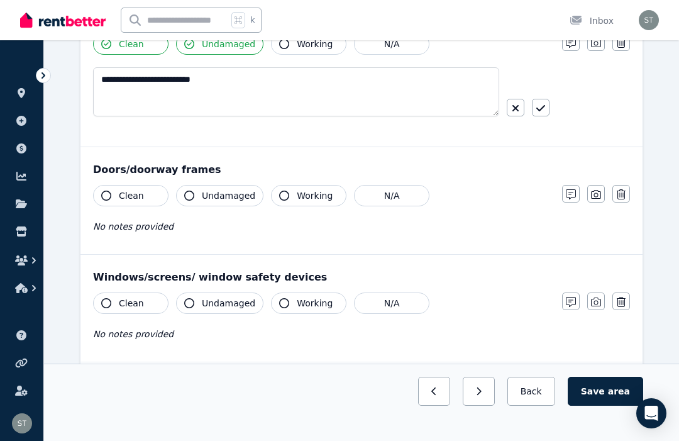
click at [108, 194] on icon "button" at bounding box center [106, 196] width 10 height 10
click at [198, 197] on button "Undamaged" at bounding box center [219, 195] width 87 height 21
click at [283, 194] on icon "button" at bounding box center [284, 196] width 10 height 10
click at [110, 303] on icon "button" at bounding box center [106, 303] width 10 height 10
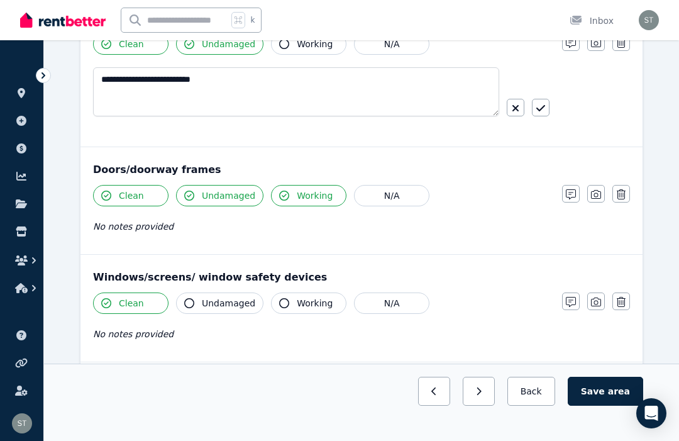
click at [206, 299] on span "Undamaged" at bounding box center [228, 303] width 53 height 13
click at [292, 306] on button "Working" at bounding box center [308, 302] width 75 height 21
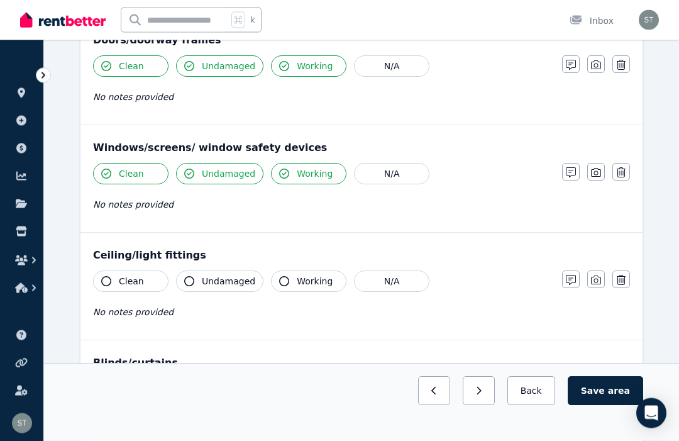
scroll to position [328, 0]
click at [108, 280] on icon "button" at bounding box center [106, 280] width 10 height 10
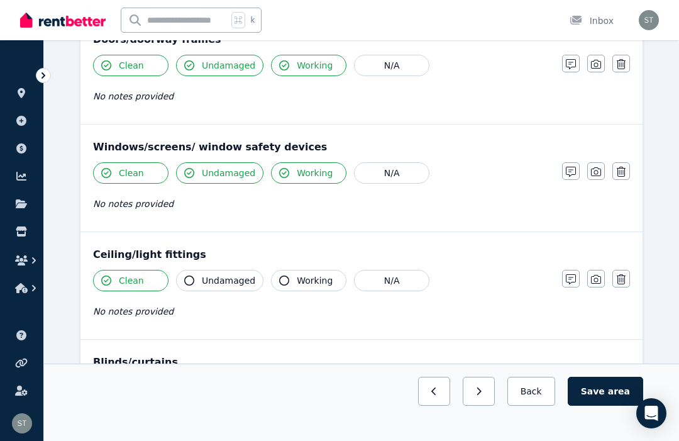
click at [196, 282] on button "Undamaged" at bounding box center [219, 280] width 87 height 21
click at [285, 276] on icon "button" at bounding box center [284, 280] width 10 height 10
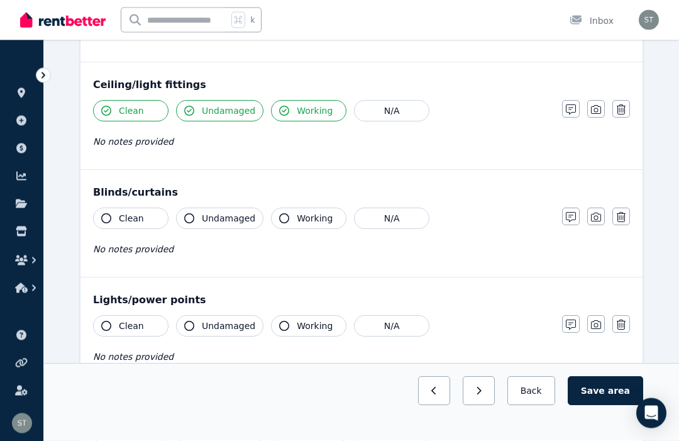
scroll to position [503, 0]
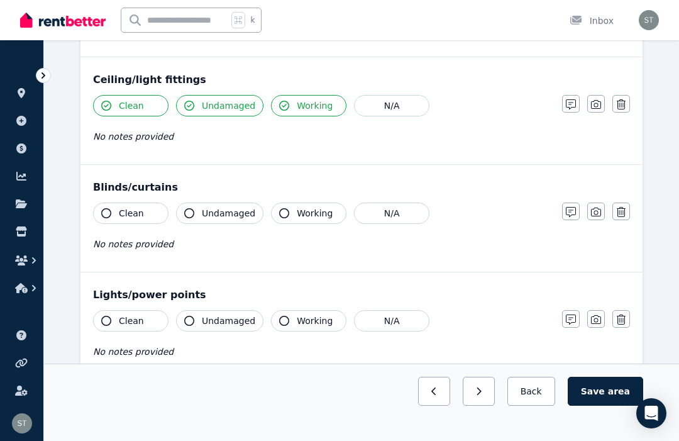
click at [101, 213] on icon "button" at bounding box center [106, 213] width 10 height 10
click at [192, 219] on button "Undamaged" at bounding box center [219, 212] width 87 height 21
click at [274, 212] on button "Working" at bounding box center [308, 212] width 75 height 21
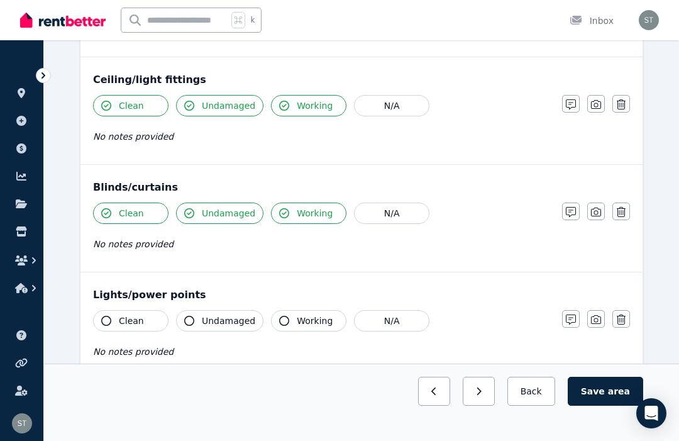
click at [110, 321] on icon "button" at bounding box center [106, 321] width 10 height 10
click at [202, 316] on span "Undamaged" at bounding box center [228, 320] width 53 height 13
click at [292, 316] on button "Working" at bounding box center [308, 320] width 75 height 21
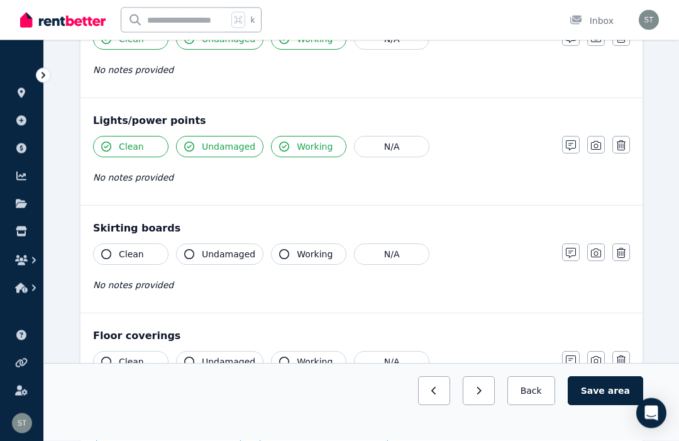
click at [107, 250] on icon "button" at bounding box center [106, 255] width 10 height 10
click at [196, 256] on button "Undamaged" at bounding box center [219, 253] width 87 height 21
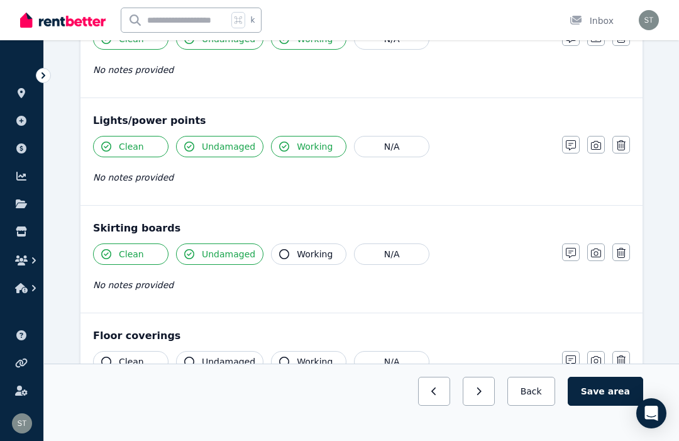
click at [285, 254] on icon "button" at bounding box center [284, 254] width 10 height 10
click at [109, 357] on icon "button" at bounding box center [106, 361] width 10 height 10
click at [189, 356] on button "Undamaged" at bounding box center [219, 361] width 87 height 21
click at [291, 358] on button "Working" at bounding box center [308, 361] width 75 height 21
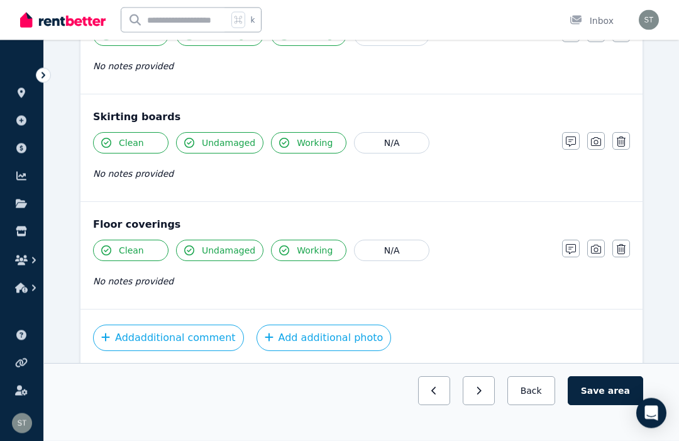
scroll to position [795, 0]
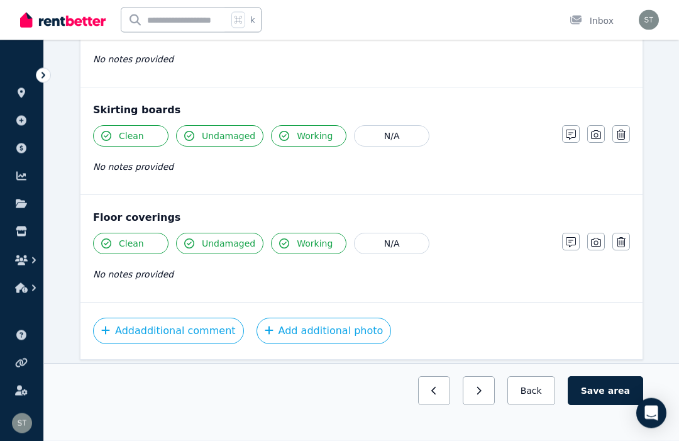
click at [574, 241] on icon "button" at bounding box center [571, 243] width 10 height 10
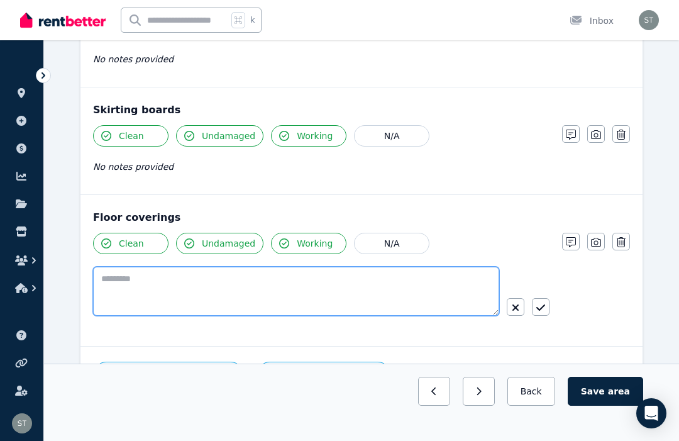
click at [163, 288] on textarea at bounding box center [296, 291] width 406 height 49
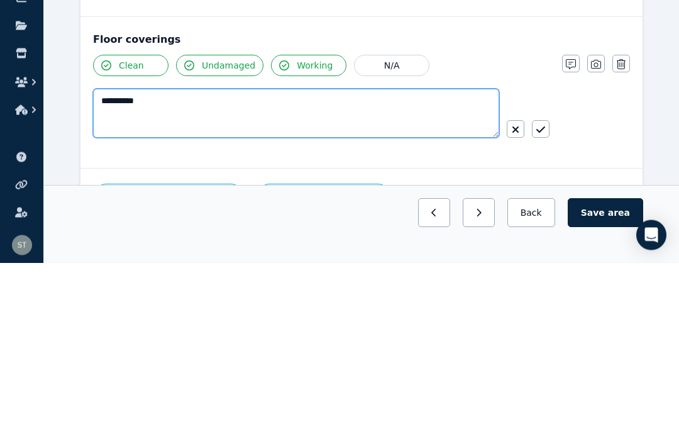
type textarea "**********"
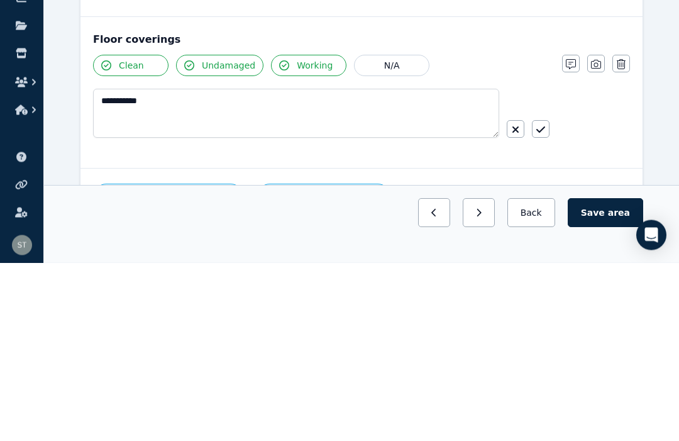
click at [548, 299] on button "button" at bounding box center [541, 308] width 18 height 18
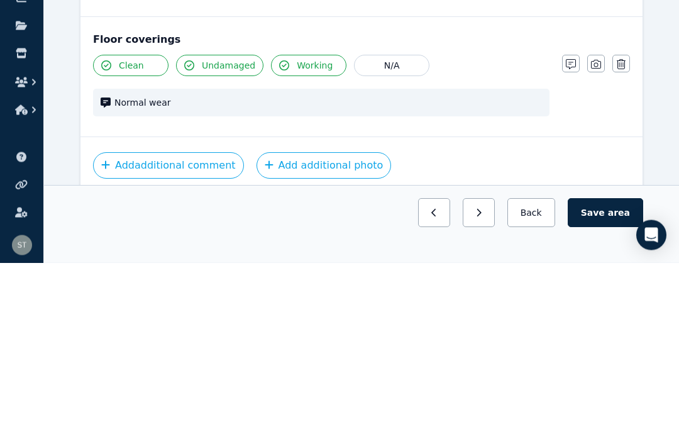
scroll to position [807, 0]
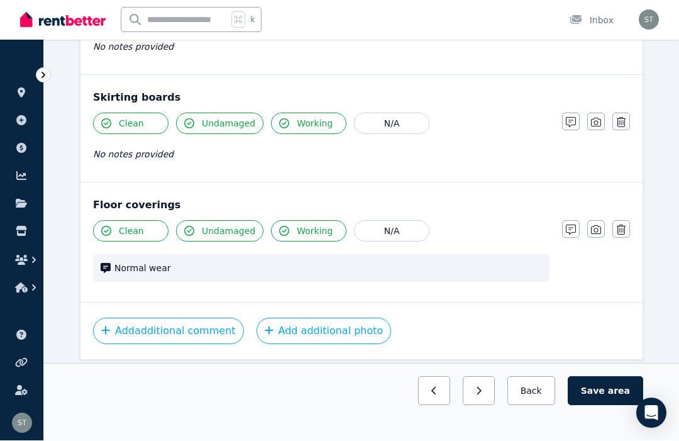
click at [303, 329] on button "Add additional photo" at bounding box center [324, 331] width 135 height 26
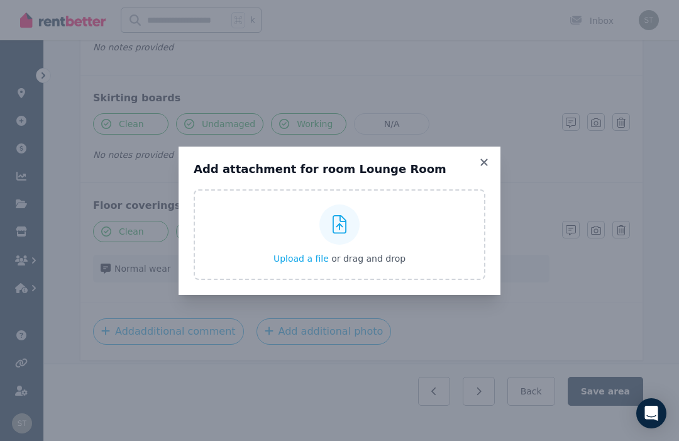
click at [290, 260] on div "Upload a file or drag and drop" at bounding box center [340, 234] width 132 height 75
click at [0, 0] on input "Upload a file or drag and drop" at bounding box center [0, 0] width 0 height 0
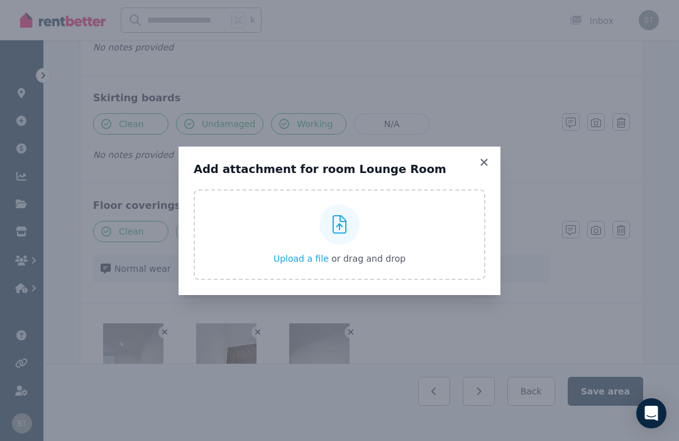
click at [487, 165] on icon at bounding box center [483, 161] width 7 height 7
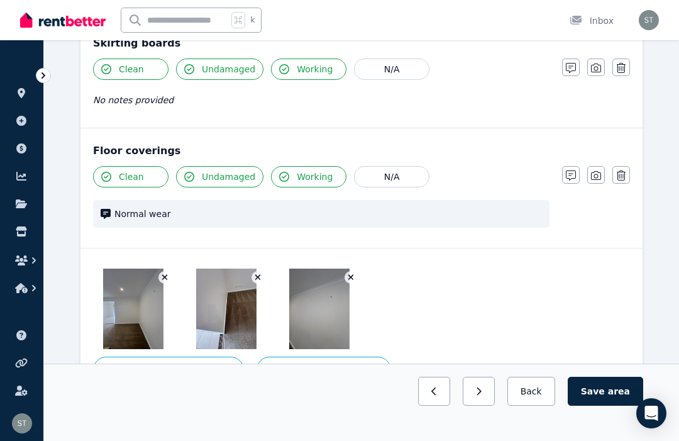
scroll to position [866, 0]
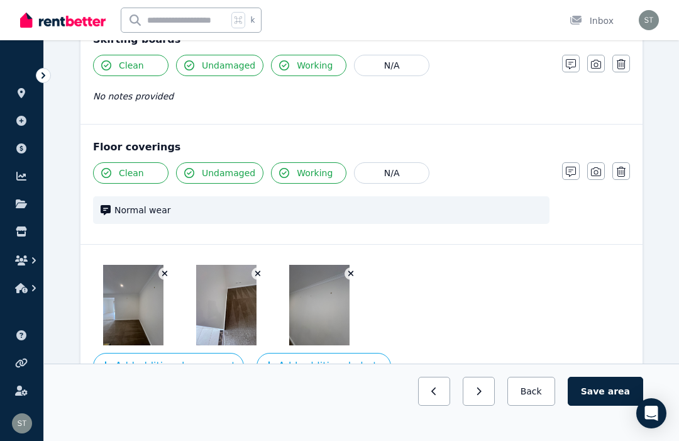
click at [310, 365] on button "Add additional photo" at bounding box center [324, 366] width 135 height 26
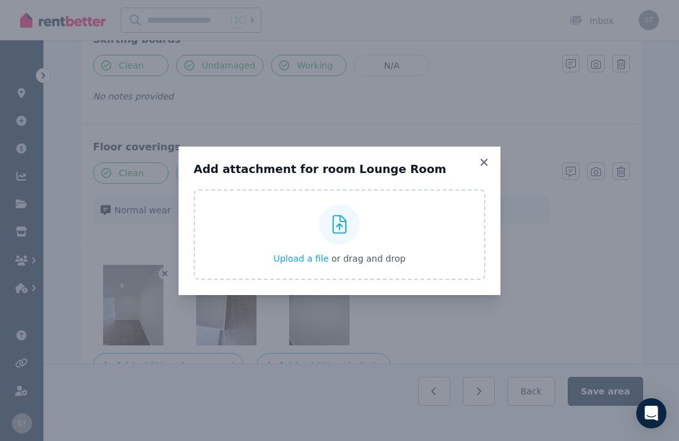
click at [276, 270] on label "Upload a file or drag and drop" at bounding box center [340, 234] width 292 height 91
click at [0, 0] on input "Upload a file or drag and drop" at bounding box center [0, 0] width 0 height 0
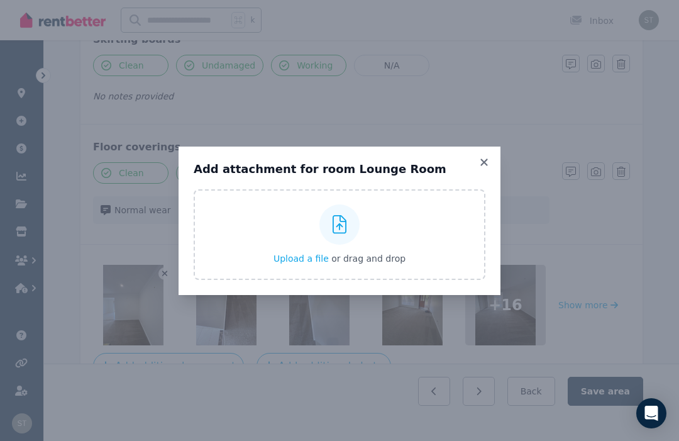
click at [489, 168] on icon at bounding box center [484, 162] width 13 height 11
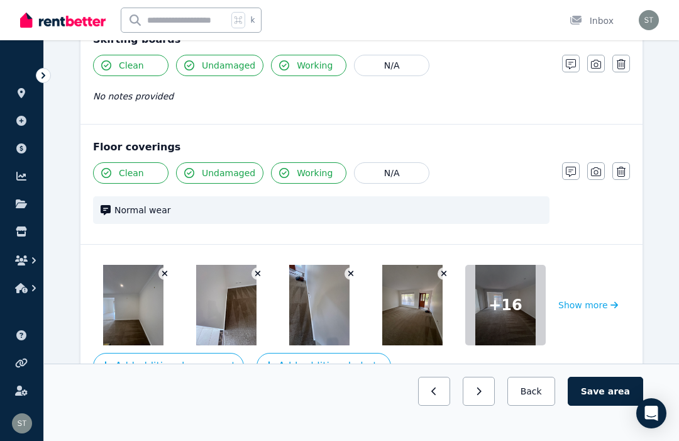
click at [143, 306] on img at bounding box center [133, 305] width 60 height 80
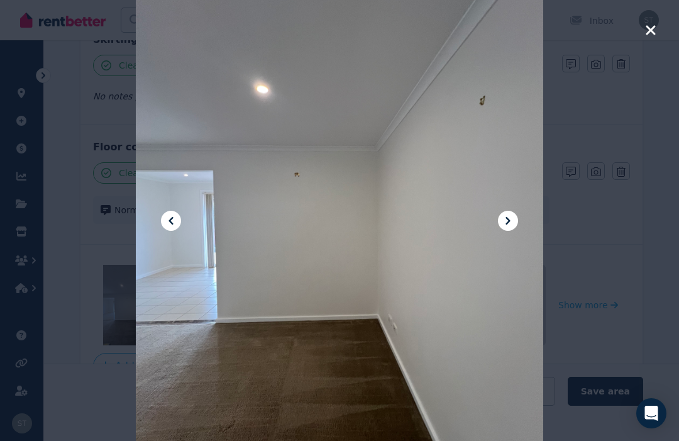
click at [504, 228] on icon at bounding box center [507, 220] width 15 height 15
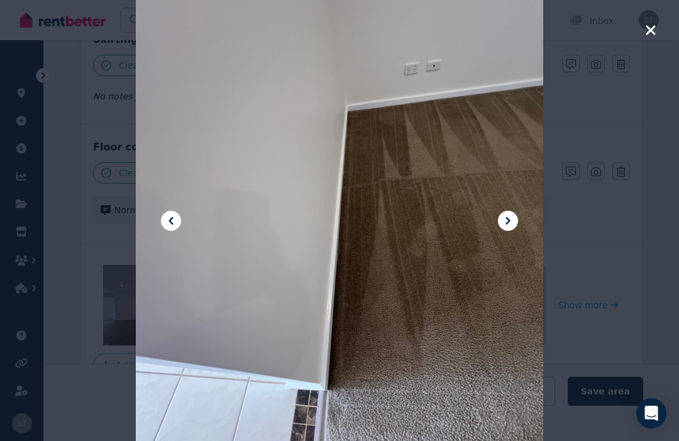
click at [512, 228] on icon at bounding box center [507, 220] width 15 height 15
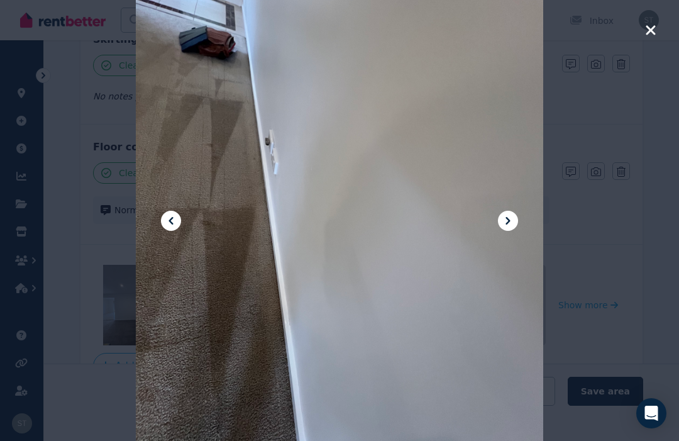
click at [502, 228] on icon at bounding box center [507, 220] width 15 height 15
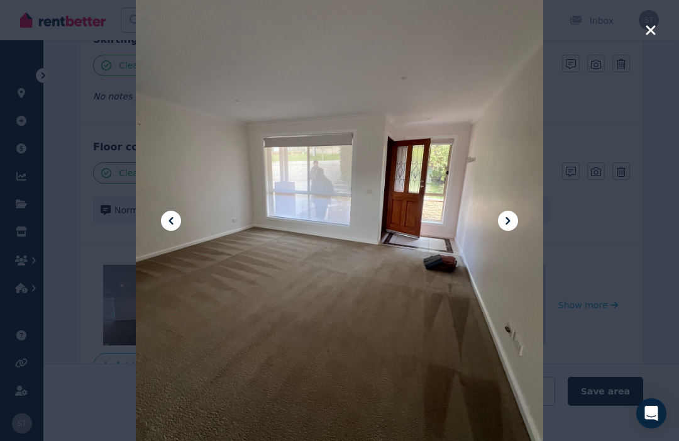
click at [509, 231] on button at bounding box center [508, 221] width 20 height 20
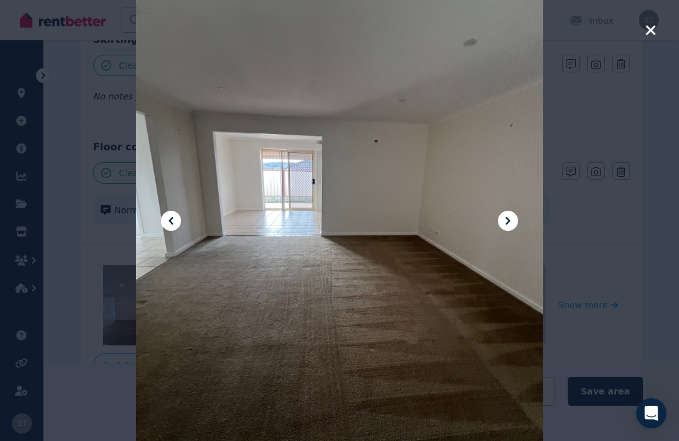
click at [516, 231] on button at bounding box center [508, 221] width 20 height 20
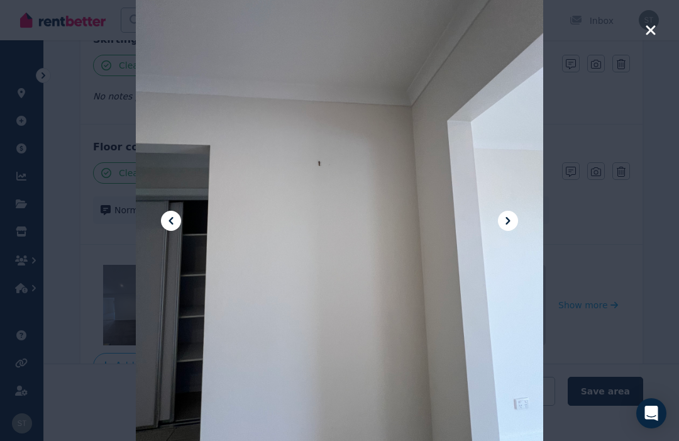
click at [512, 228] on icon at bounding box center [507, 220] width 15 height 15
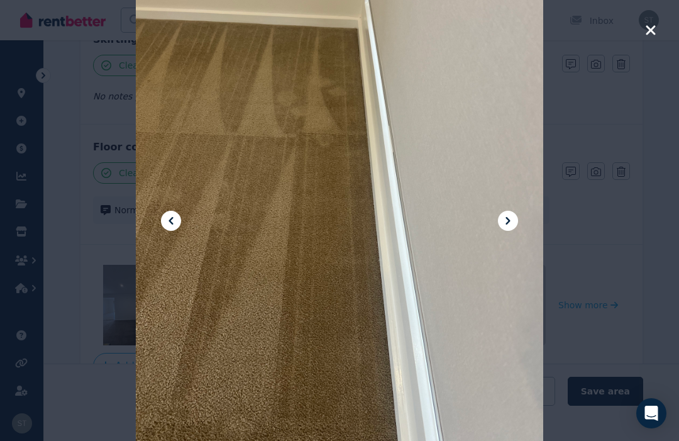
click at [511, 228] on icon at bounding box center [507, 220] width 15 height 15
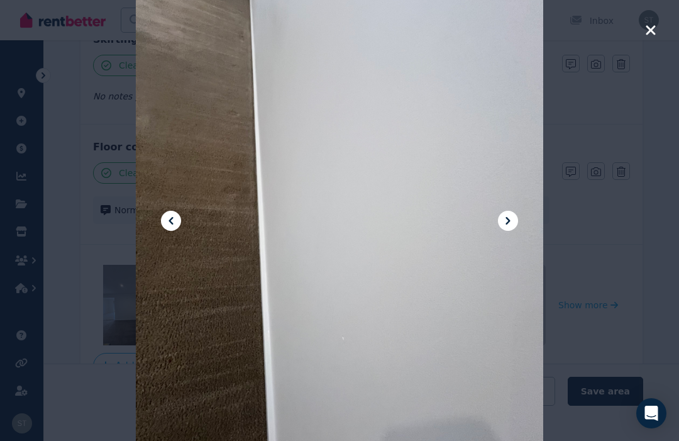
click at [511, 261] on div at bounding box center [339, 220] width 407 height 543
click at [504, 228] on icon at bounding box center [507, 220] width 15 height 15
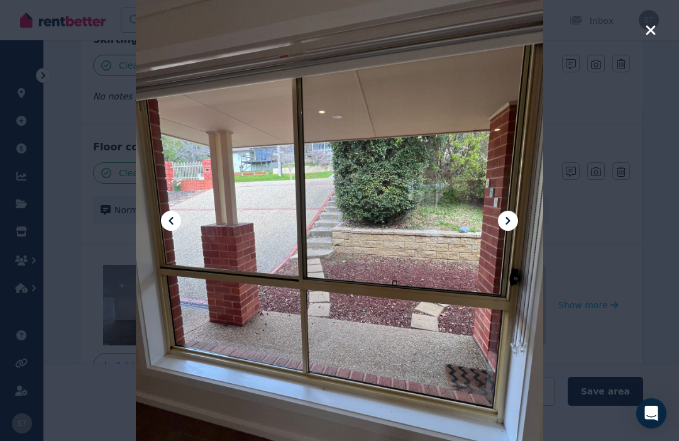
click at [509, 224] on icon at bounding box center [508, 221] width 4 height 8
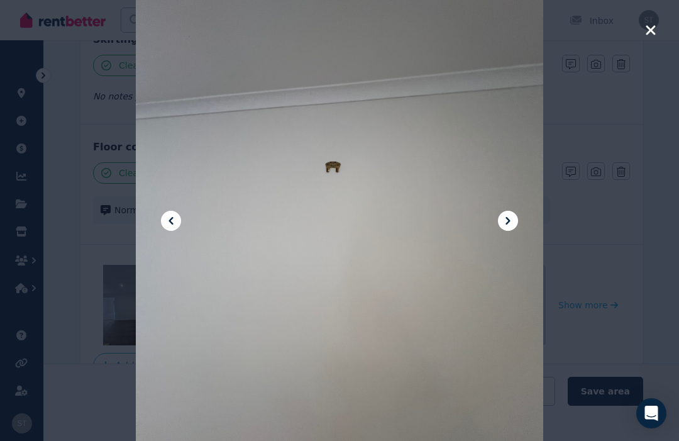
click at [511, 228] on icon at bounding box center [507, 220] width 15 height 15
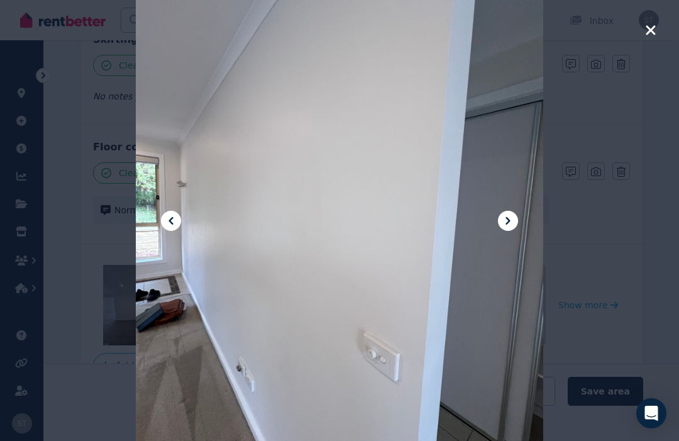
click at [506, 228] on icon at bounding box center [507, 220] width 15 height 15
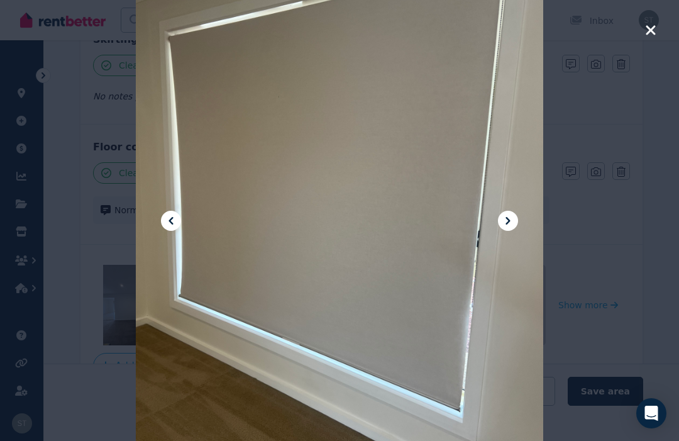
click at [512, 228] on icon at bounding box center [507, 220] width 15 height 15
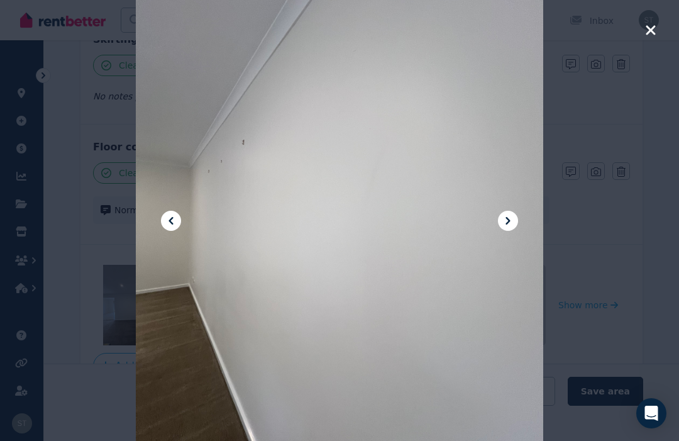
click at [509, 228] on icon at bounding box center [507, 220] width 15 height 15
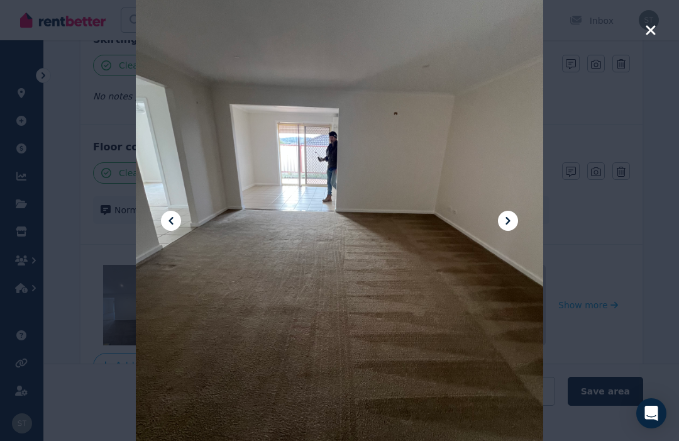
click at [511, 228] on icon at bounding box center [507, 220] width 15 height 15
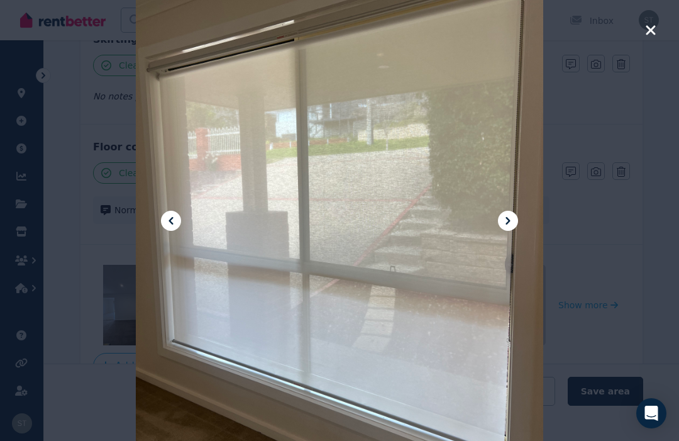
click at [509, 228] on icon at bounding box center [507, 220] width 15 height 15
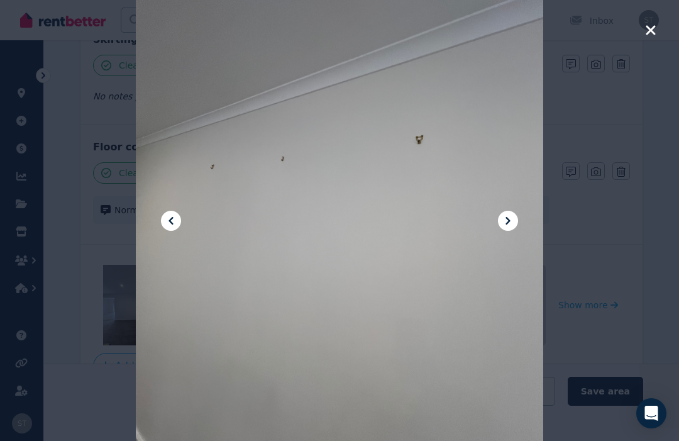
click at [512, 228] on icon at bounding box center [507, 220] width 15 height 15
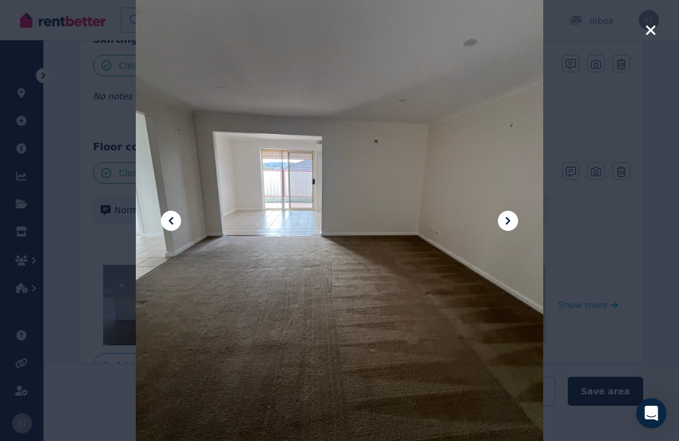
click at [516, 231] on button at bounding box center [508, 221] width 20 height 20
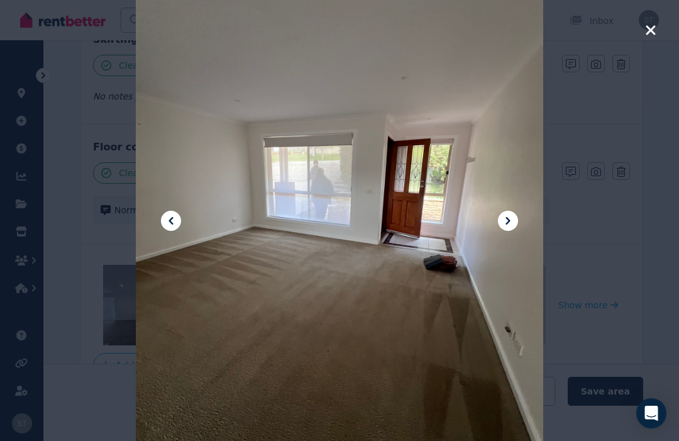
click at [509, 228] on icon at bounding box center [507, 220] width 15 height 15
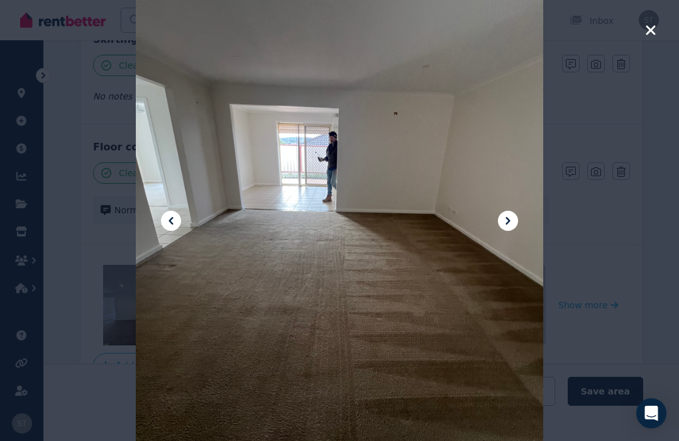
click at [507, 228] on icon at bounding box center [507, 220] width 15 height 15
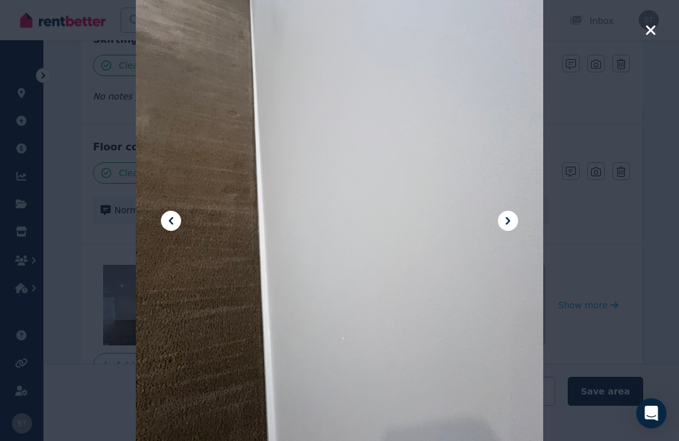
click at [505, 228] on icon at bounding box center [507, 220] width 15 height 15
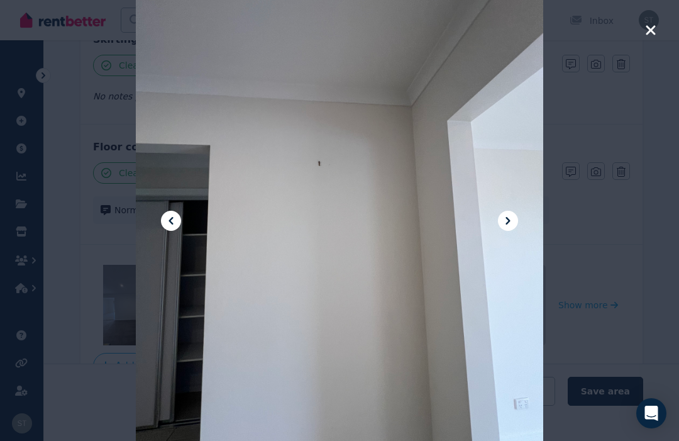
click at [511, 228] on icon at bounding box center [507, 220] width 15 height 15
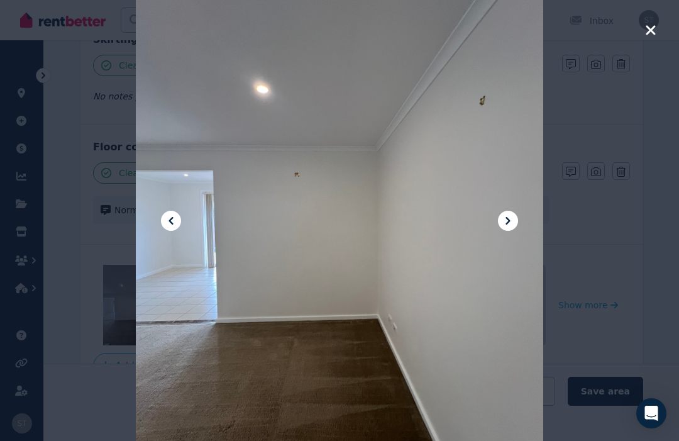
click at [656, 33] on icon "button" at bounding box center [650, 30] width 11 height 15
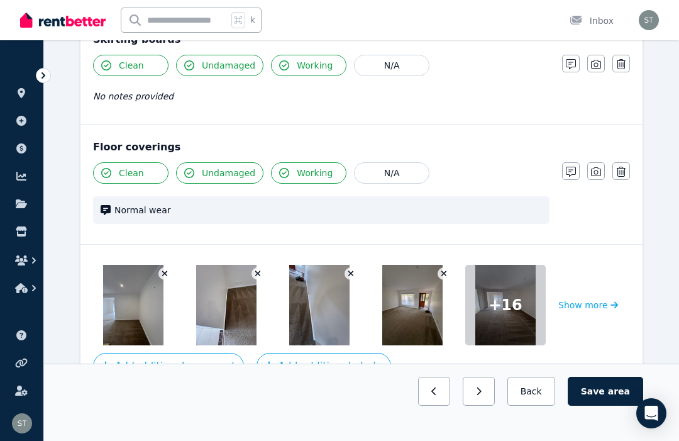
click at [603, 406] on button "Save area" at bounding box center [605, 391] width 75 height 29
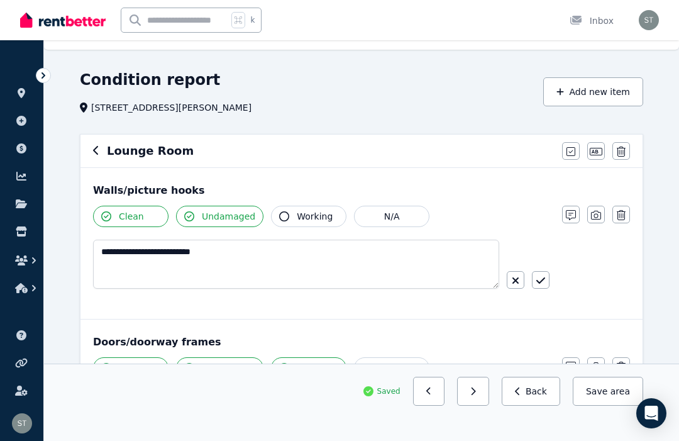
scroll to position [0, 0]
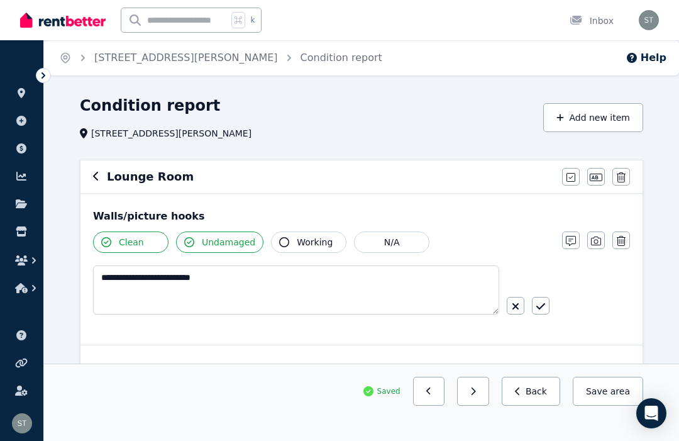
click at [97, 179] on icon "button" at bounding box center [96, 176] width 6 height 10
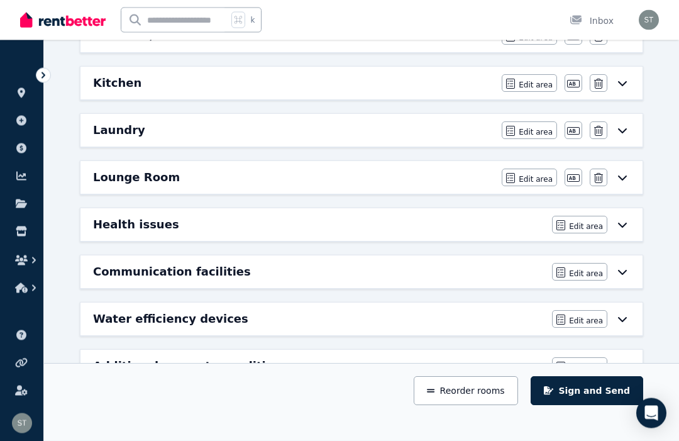
scroll to position [393, 0]
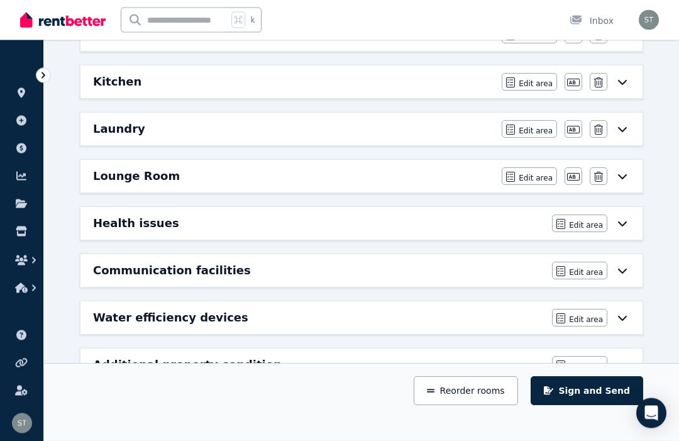
click at [626, 221] on icon at bounding box center [622, 224] width 15 height 10
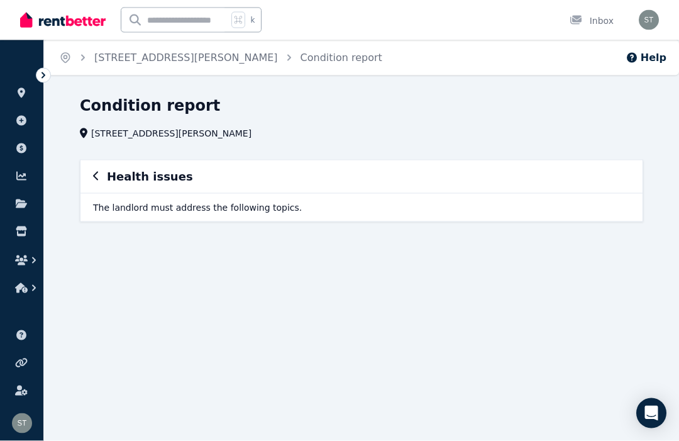
scroll to position [0, 0]
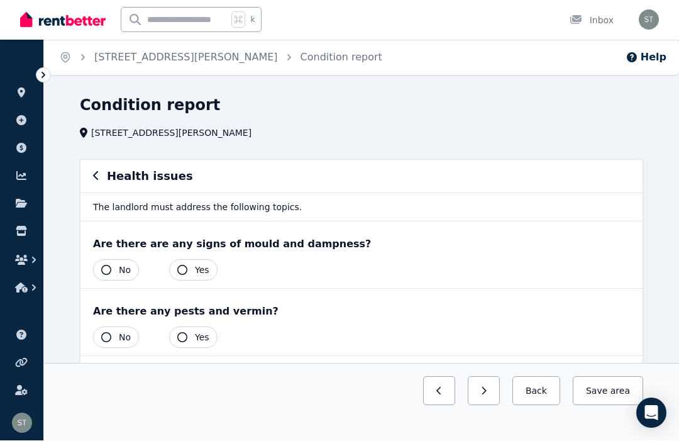
click at [110, 268] on icon "button" at bounding box center [106, 270] width 10 height 10
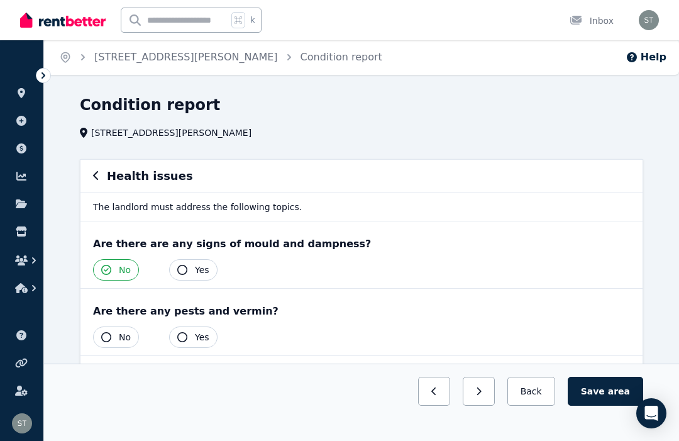
click at [110, 337] on icon "button" at bounding box center [106, 337] width 10 height 10
click at [605, 384] on button "Save area" at bounding box center [605, 391] width 75 height 29
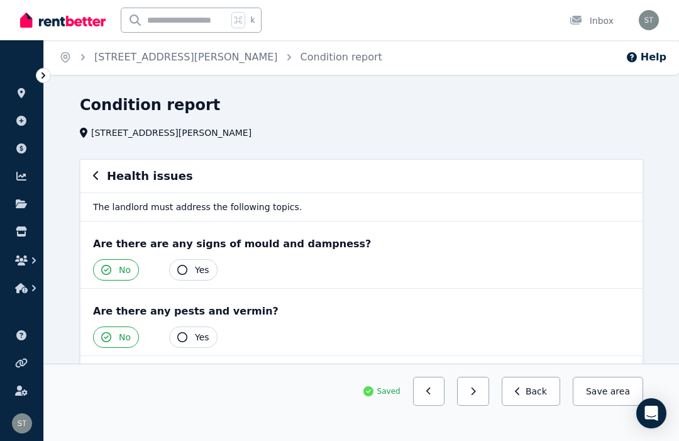
click at [87, 104] on h1 "Condition report" at bounding box center [150, 105] width 140 height 20
click at [98, 177] on icon "button" at bounding box center [96, 176] width 6 height 10
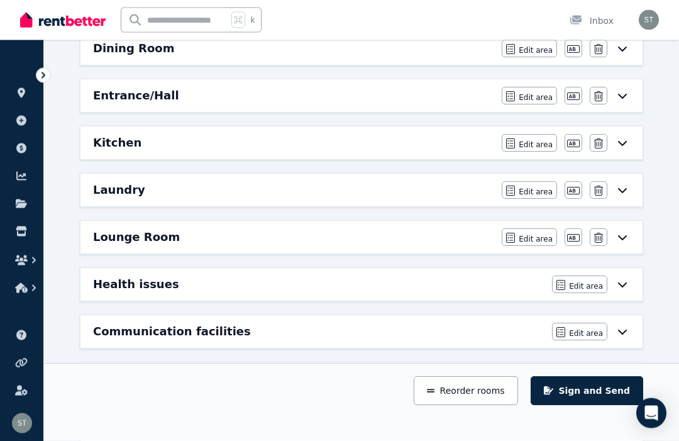
scroll to position [334, 0]
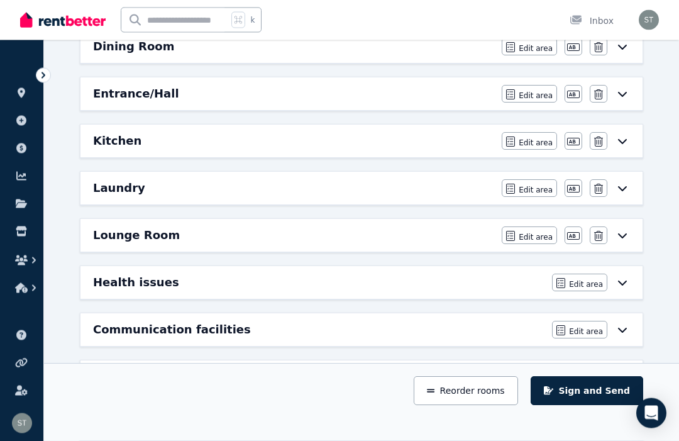
click at [201, 329] on h6 "Communication facilities" at bounding box center [172, 330] width 158 height 18
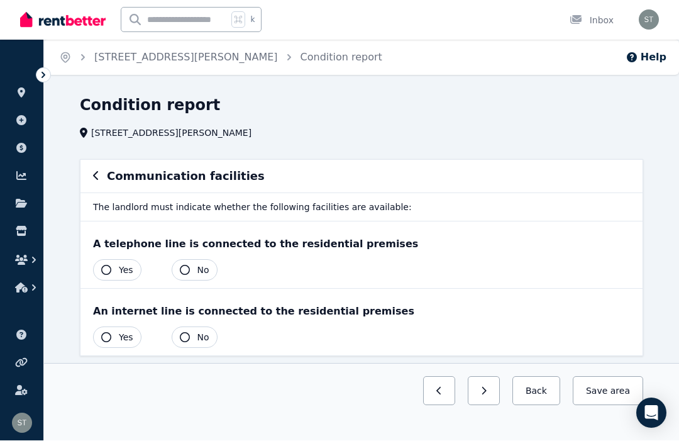
scroll to position [1, 0]
click at [113, 278] on button "Yes" at bounding box center [117, 269] width 48 height 21
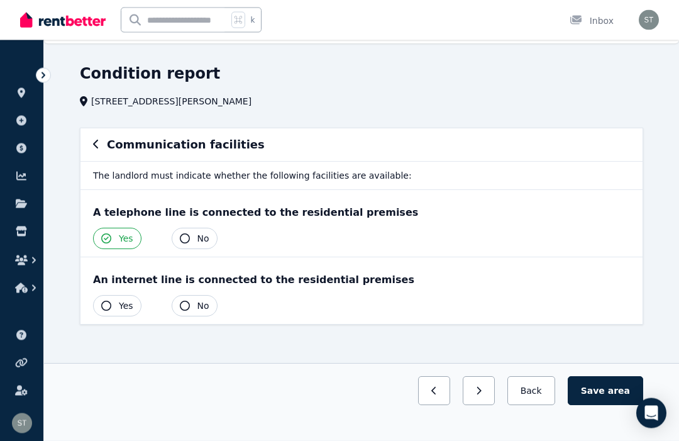
scroll to position [38, 0]
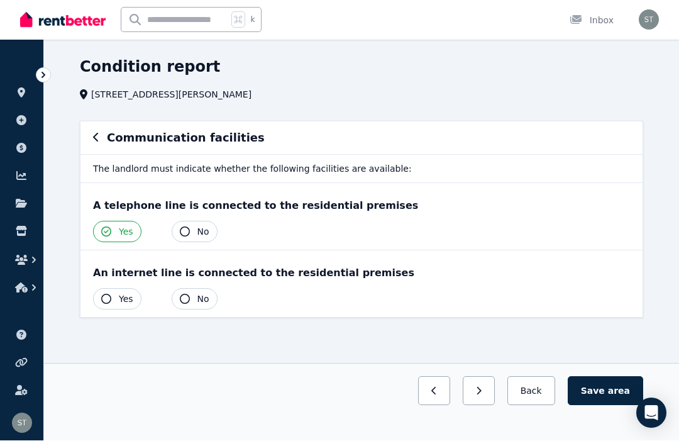
click at [193, 227] on button "No" at bounding box center [195, 231] width 46 height 21
click at [191, 235] on button "No" at bounding box center [195, 231] width 46 height 21
click at [184, 230] on icon "button" at bounding box center [185, 232] width 10 height 10
click at [178, 231] on button "No" at bounding box center [195, 231] width 46 height 21
click at [109, 232] on icon "button" at bounding box center [106, 232] width 10 height 10
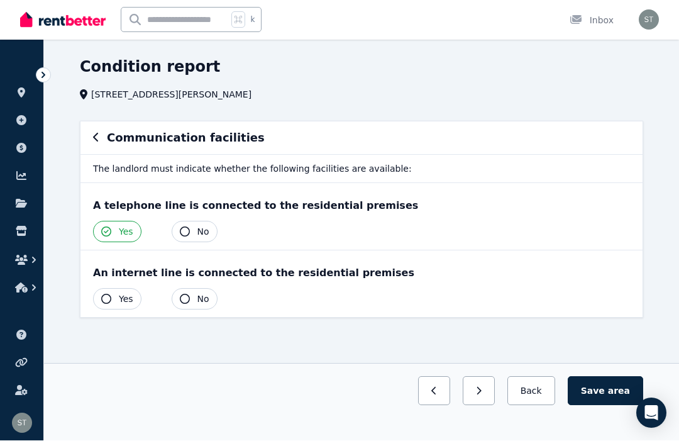
click at [190, 231] on icon "button" at bounding box center [185, 232] width 10 height 10
click at [189, 235] on icon "button" at bounding box center [185, 232] width 10 height 10
click at [183, 233] on icon "button" at bounding box center [185, 232] width 10 height 10
click at [187, 234] on icon "button" at bounding box center [185, 232] width 10 height 10
click at [187, 233] on icon "button" at bounding box center [185, 232] width 10 height 10
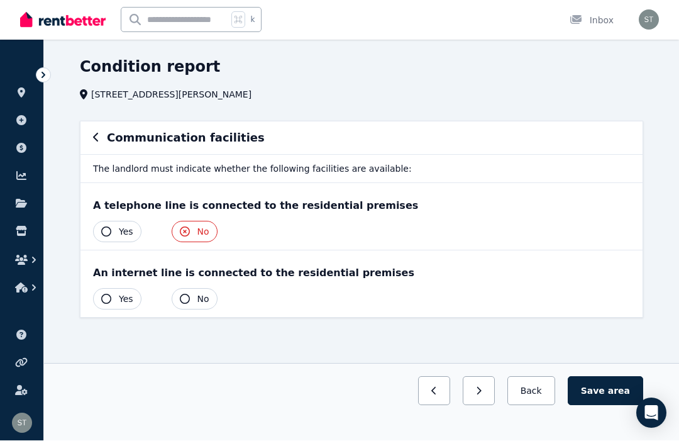
click at [111, 233] on icon "button" at bounding box center [106, 232] width 10 height 10
click at [184, 302] on icon "button" at bounding box center [185, 299] width 10 height 10
click at [185, 300] on icon "button" at bounding box center [185, 299] width 10 height 10
click at [179, 292] on button "No" at bounding box center [195, 299] width 46 height 21
click at [188, 296] on icon "button" at bounding box center [185, 299] width 10 height 10
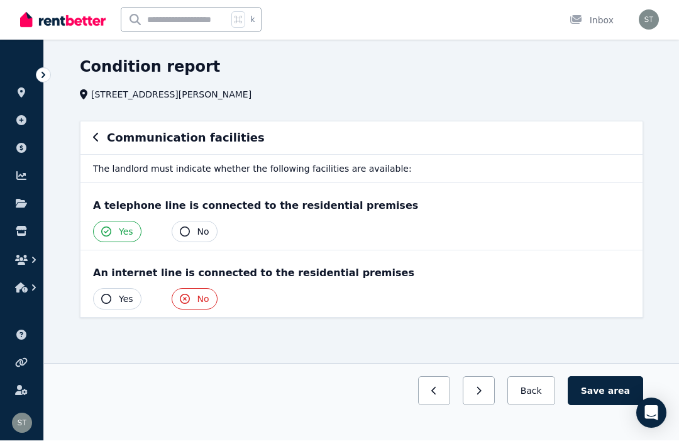
click at [186, 296] on icon "button" at bounding box center [185, 299] width 10 height 10
click at [188, 302] on icon "button" at bounding box center [185, 299] width 10 height 10
click at [106, 296] on icon "button" at bounding box center [106, 299] width 10 height 10
click at [611, 389] on span "area" at bounding box center [619, 391] width 22 height 13
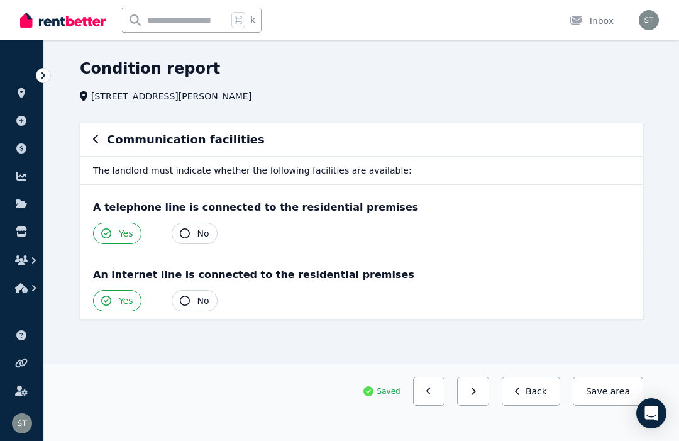
click at [93, 137] on icon "button" at bounding box center [96, 139] width 6 height 10
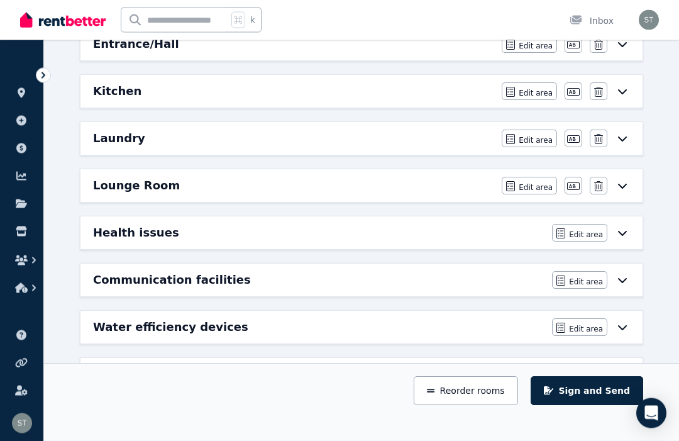
scroll to position [393, 0]
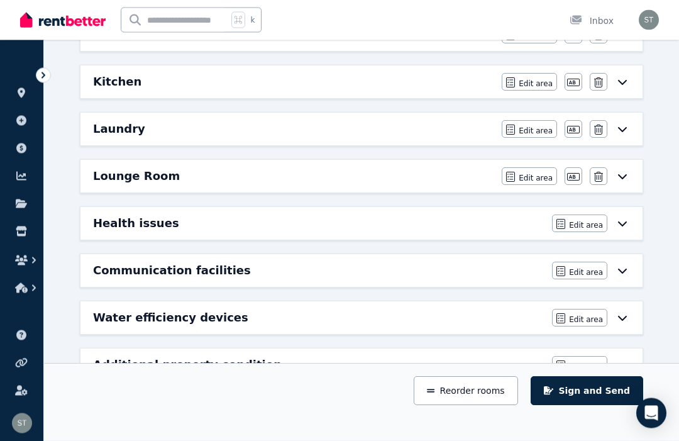
click at [226, 319] on h6 "Water efficiency devices" at bounding box center [170, 318] width 155 height 18
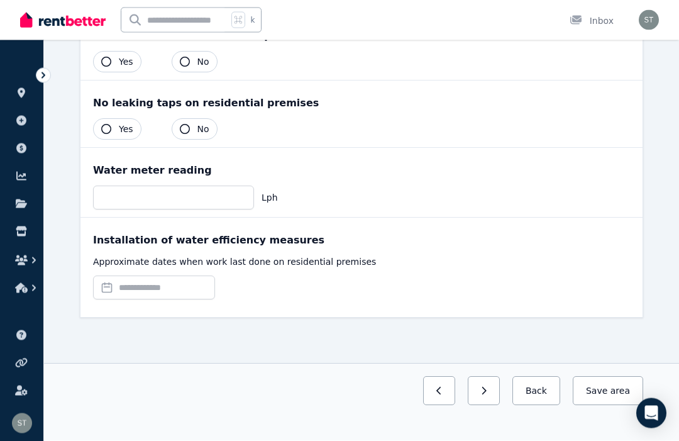
scroll to position [0, 0]
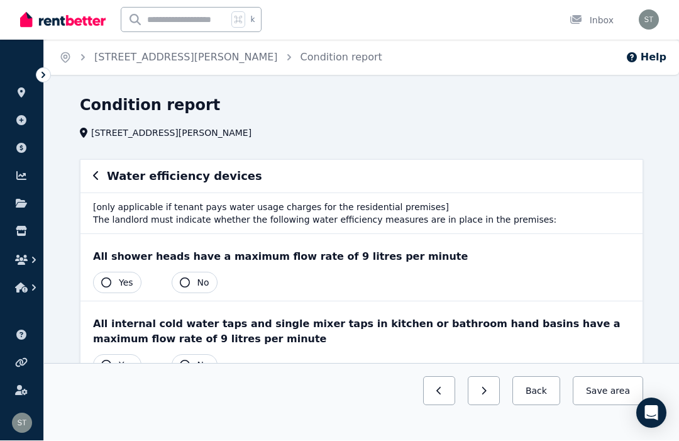
click at [106, 284] on icon "button" at bounding box center [106, 283] width 10 height 10
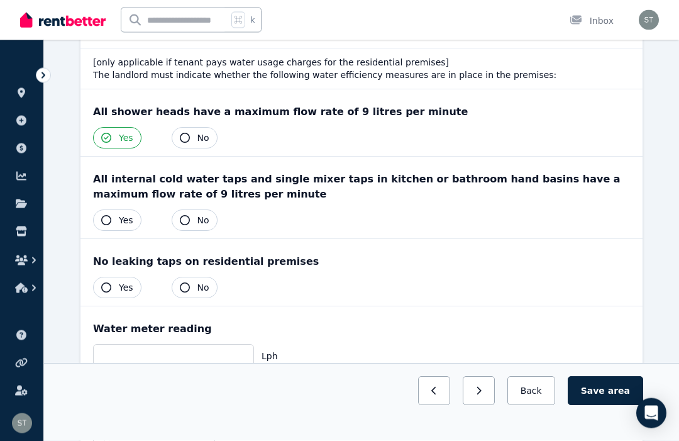
scroll to position [145, 0]
click at [110, 221] on icon "button" at bounding box center [106, 220] width 10 height 10
click at [106, 287] on icon "button" at bounding box center [106, 287] width 10 height 10
click at [190, 288] on icon "button" at bounding box center [185, 287] width 10 height 10
click at [108, 288] on icon "button" at bounding box center [106, 287] width 10 height 10
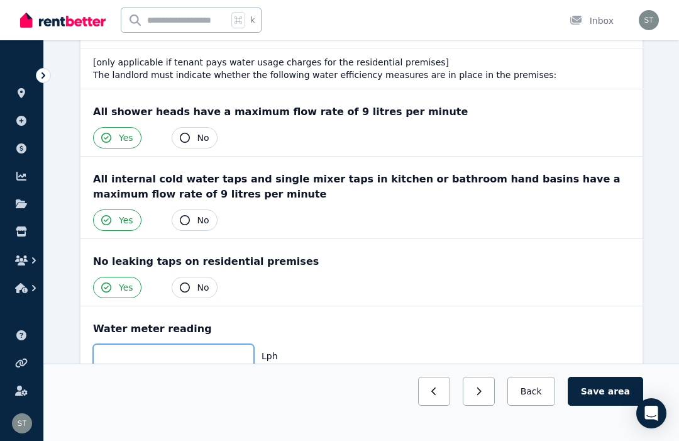
click at [147, 354] on input "text" at bounding box center [173, 356] width 161 height 24
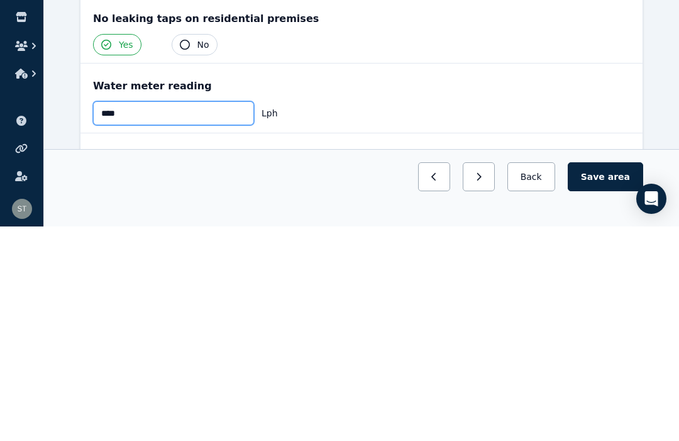
type input "****"
click at [603, 377] on button "Save area" at bounding box center [605, 391] width 75 height 29
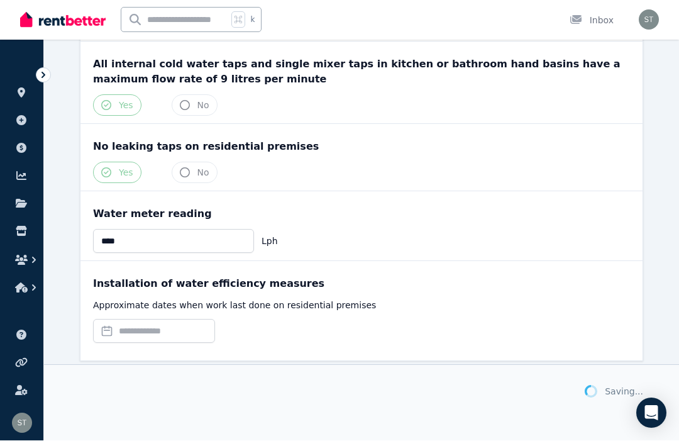
scroll to position [260, 0]
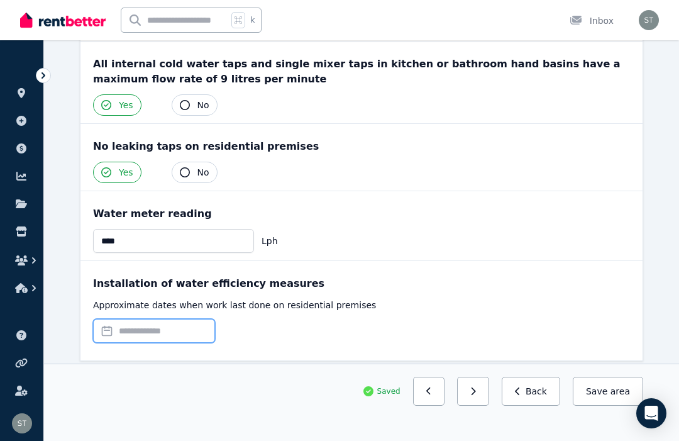
click at [108, 336] on input "text" at bounding box center [154, 331] width 122 height 24
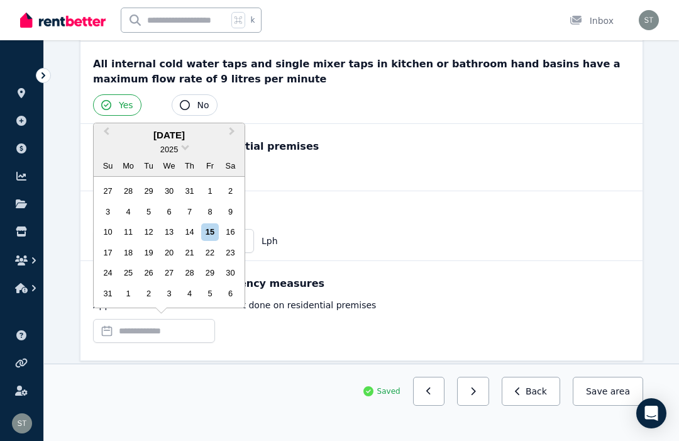
click at [110, 145] on button "Previous Month" at bounding box center [105, 134] width 20 height 20
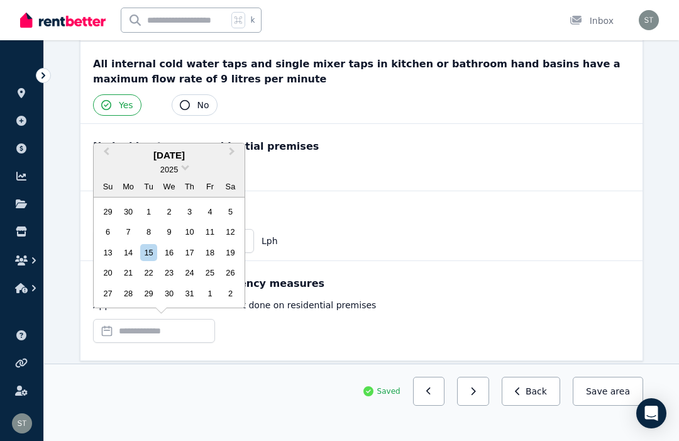
click at [102, 165] on button "Previous Month" at bounding box center [105, 155] width 20 height 20
click at [108, 165] on button "Previous Month" at bounding box center [105, 155] width 20 height 20
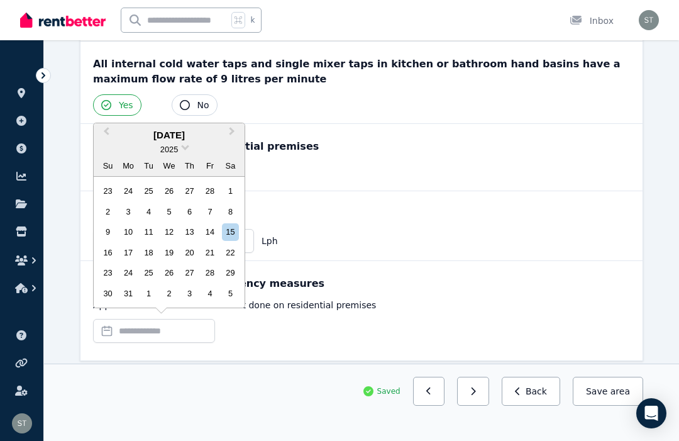
click at [108, 174] on div "Su" at bounding box center [107, 165] width 17 height 17
click at [178, 154] on span "2025" at bounding box center [169, 149] width 18 height 9
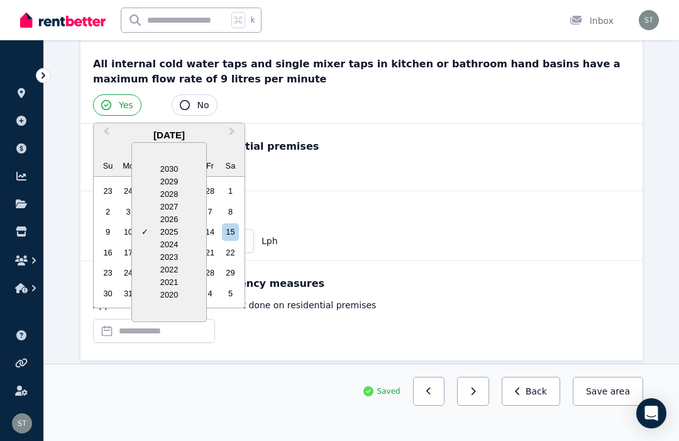
click at [165, 251] on div "2024" at bounding box center [169, 244] width 74 height 13
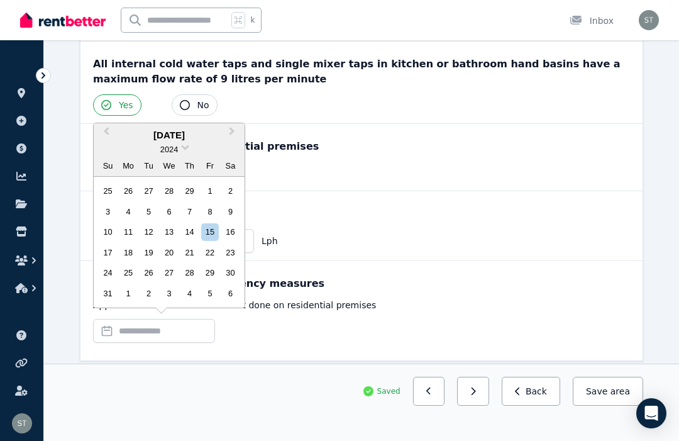
click at [209, 240] on div "15" at bounding box center [209, 231] width 17 height 17
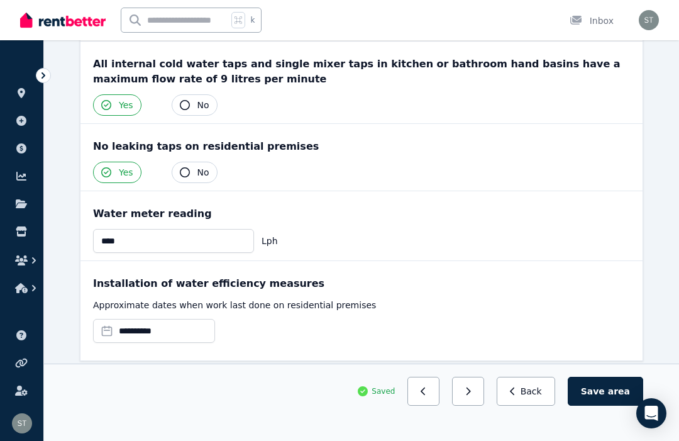
click at [602, 406] on button "Save area" at bounding box center [605, 391] width 75 height 29
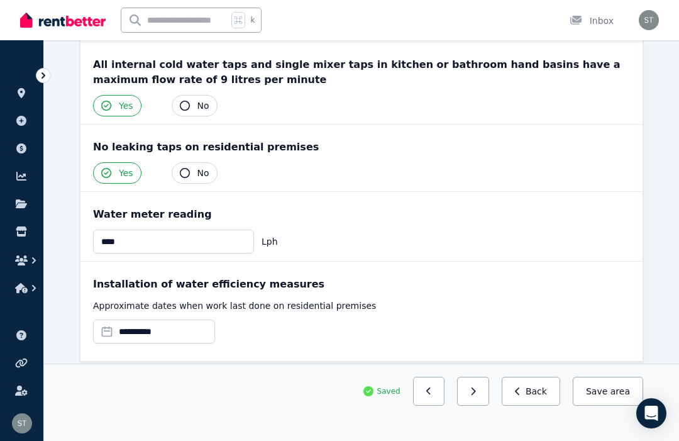
click at [604, 406] on button "Save area" at bounding box center [608, 391] width 70 height 29
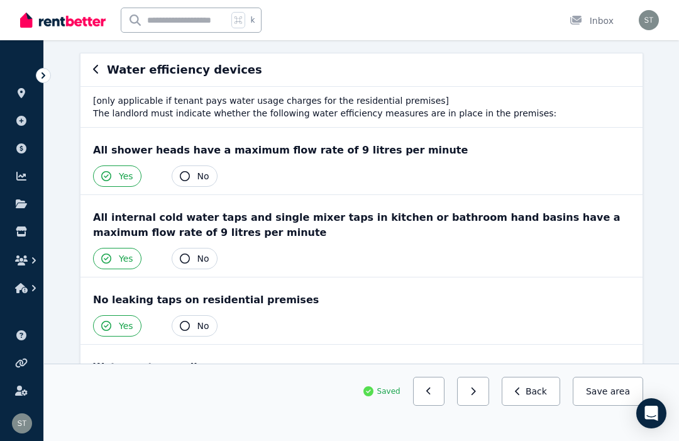
scroll to position [0, 0]
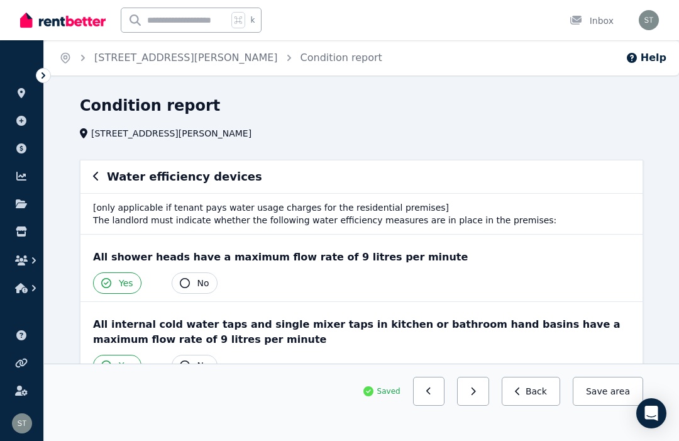
click at [97, 175] on icon "button" at bounding box center [96, 176] width 6 height 10
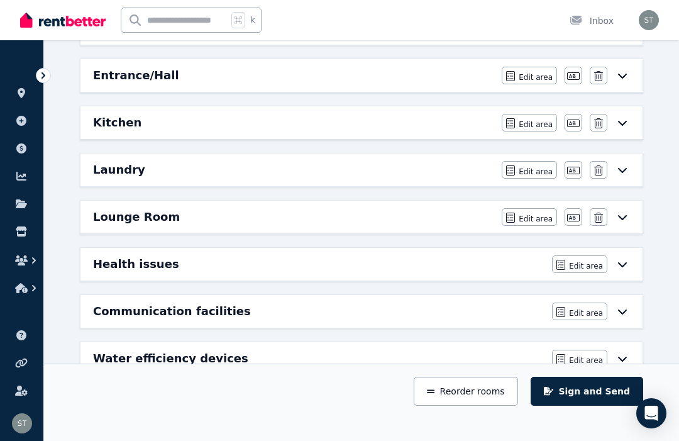
scroll to position [393, 0]
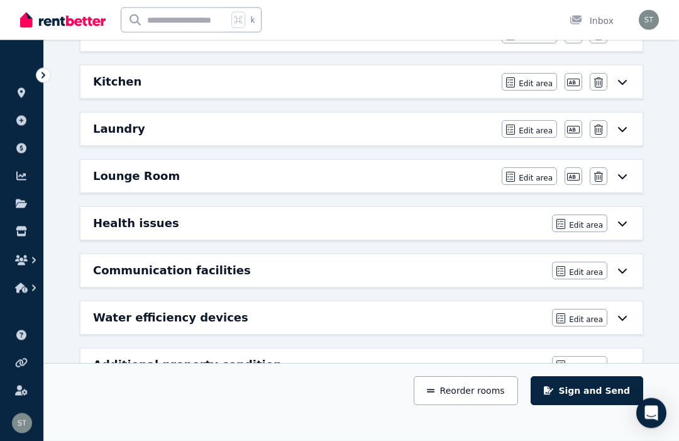
click at [624, 375] on div "Additional property condition Edit area Edit area" at bounding box center [361, 365] width 562 height 33
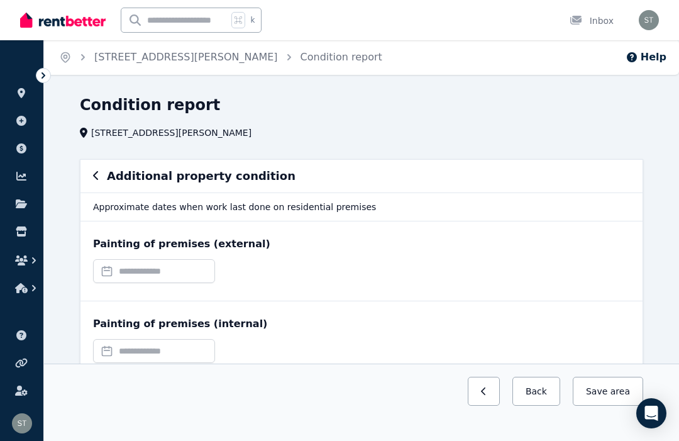
scroll to position [14, 0]
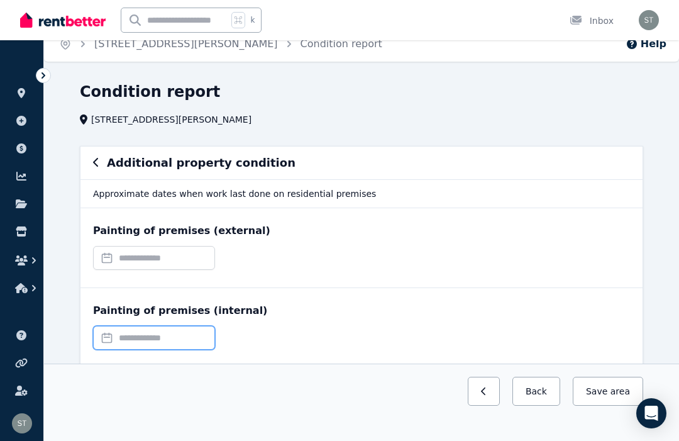
click at [126, 339] on input "text" at bounding box center [154, 338] width 122 height 24
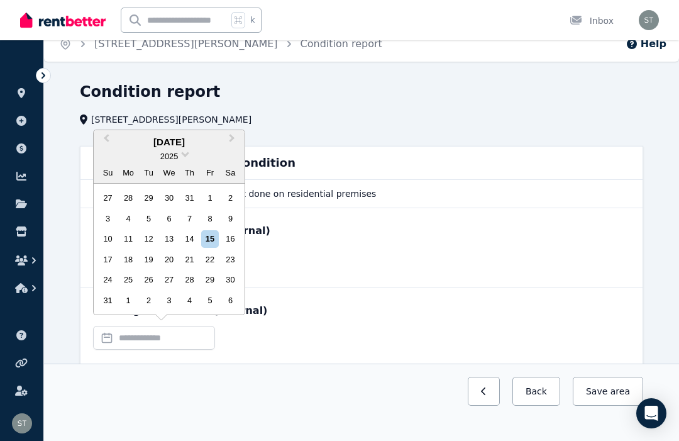
click at [184, 157] on span at bounding box center [185, 153] width 8 height 8
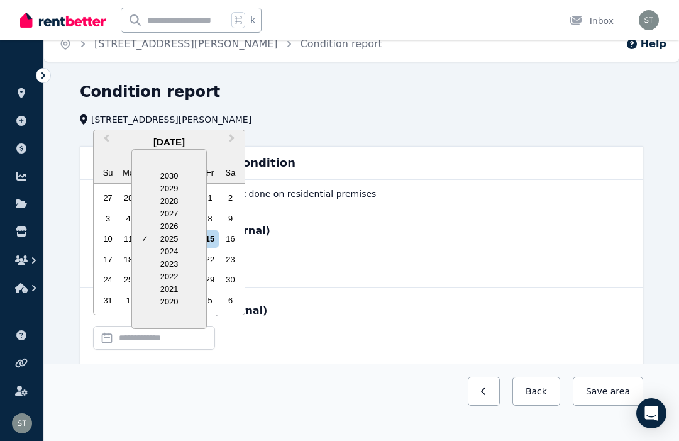
click at [166, 270] on div "2023" at bounding box center [169, 264] width 74 height 13
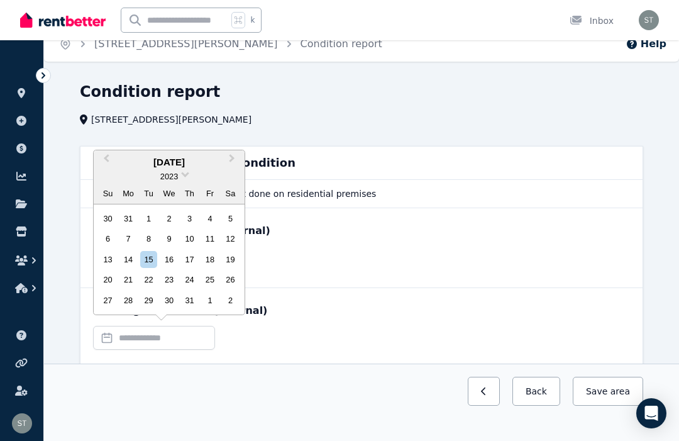
click at [109, 172] on button "Previous Month" at bounding box center [105, 162] width 20 height 20
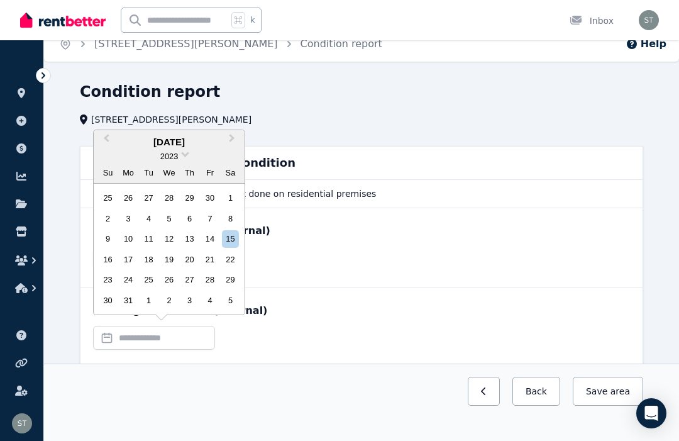
click at [106, 150] on span "Previous Month" at bounding box center [106, 140] width 0 height 19
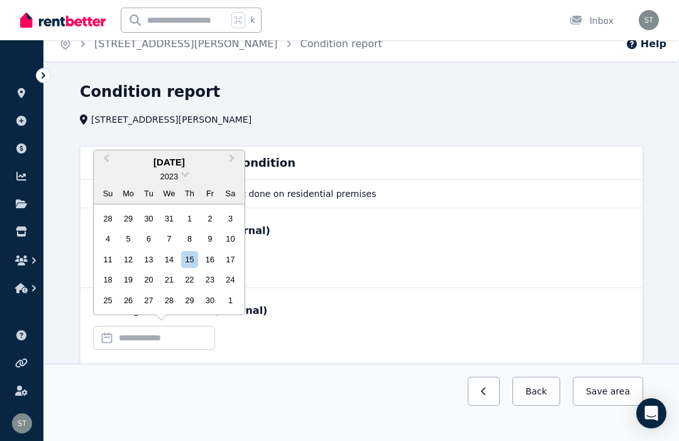
click at [106, 172] on button "Previous Month" at bounding box center [105, 162] width 20 height 20
click at [106, 170] on span "Previous Month" at bounding box center [106, 161] width 0 height 19
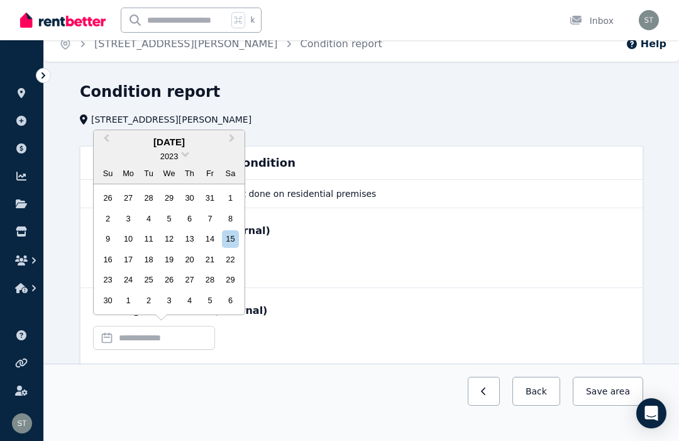
click at [108, 152] on button "Previous Month" at bounding box center [105, 141] width 20 height 20
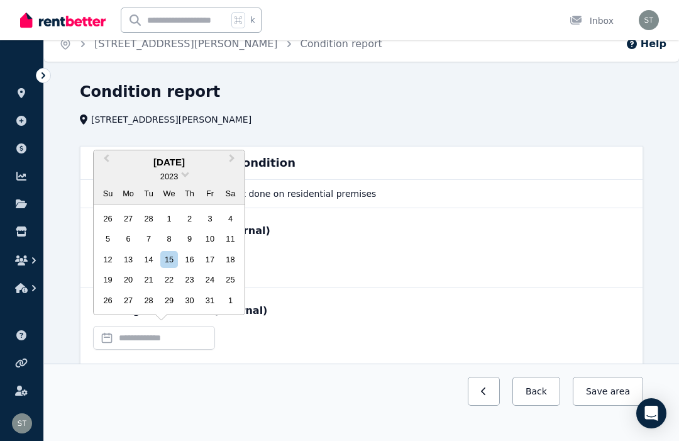
click at [106, 172] on button "Previous Month" at bounding box center [105, 162] width 20 height 20
click at [106, 247] on div "8" at bounding box center [107, 238] width 17 height 17
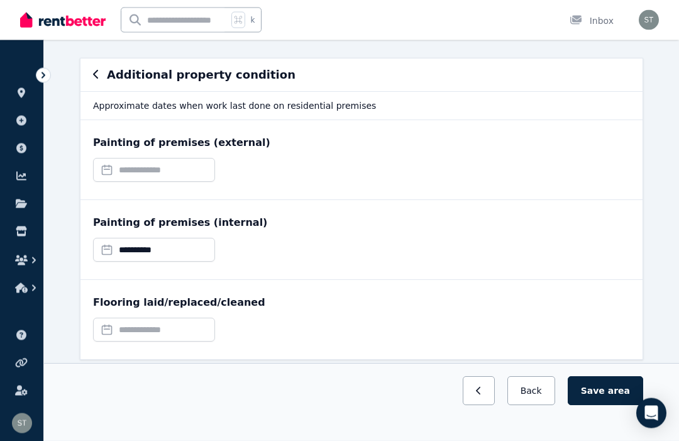
scroll to position [101, 0]
click at [148, 331] on input "text" at bounding box center [154, 330] width 122 height 24
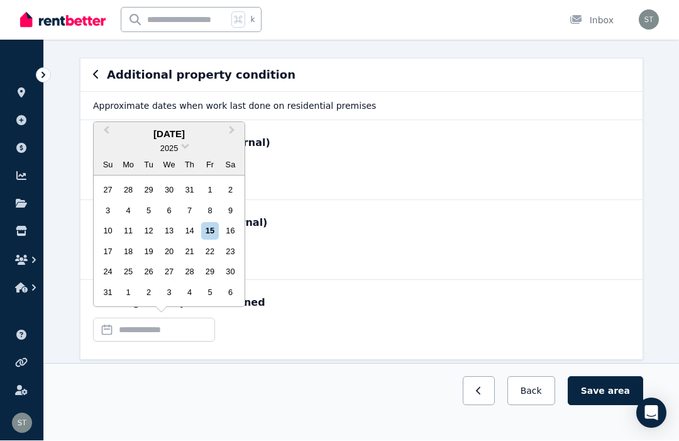
click at [192, 240] on div "14" at bounding box center [189, 231] width 17 height 17
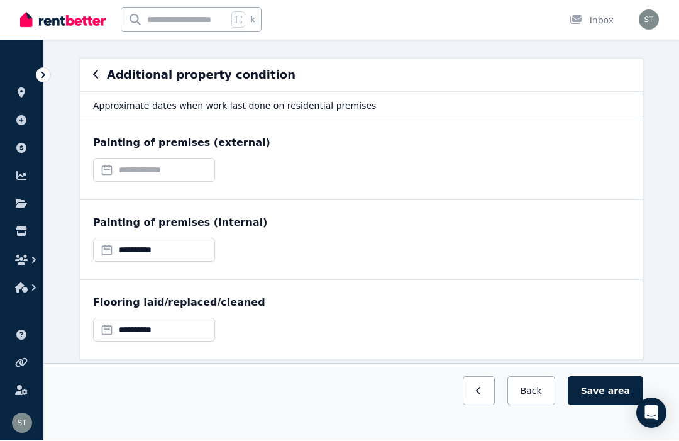
click at [598, 406] on button "Save area" at bounding box center [605, 391] width 75 height 29
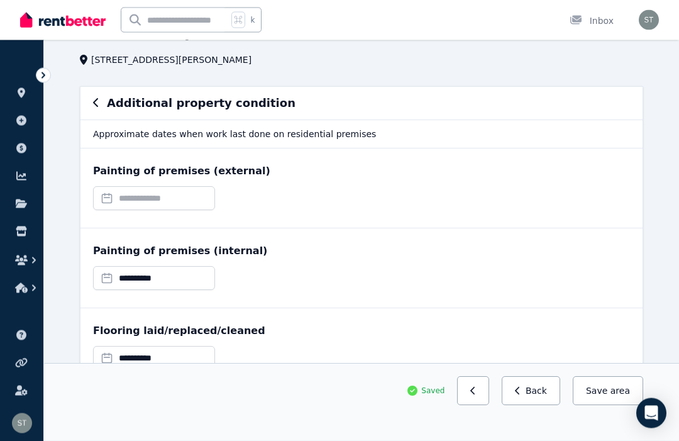
scroll to position [0, 0]
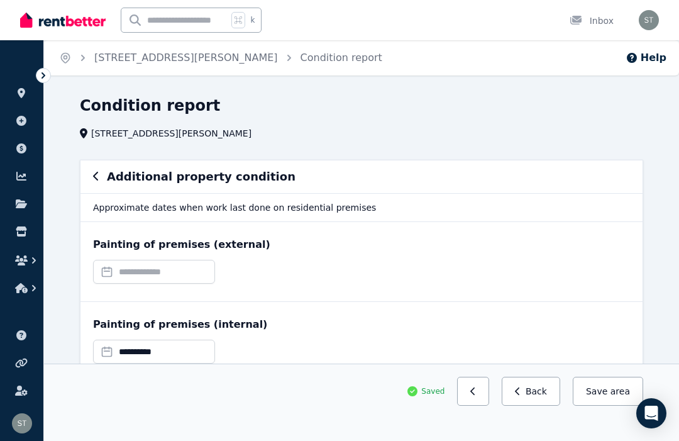
click at [106, 177] on div "Additional property condition" at bounding box center [361, 177] width 537 height 18
click at [95, 172] on icon "button" at bounding box center [96, 176] width 6 height 10
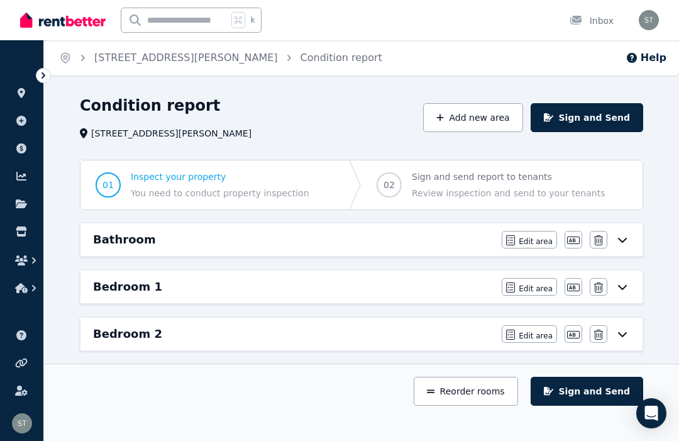
click at [465, 123] on button "Add new area" at bounding box center [472, 117] width 99 height 29
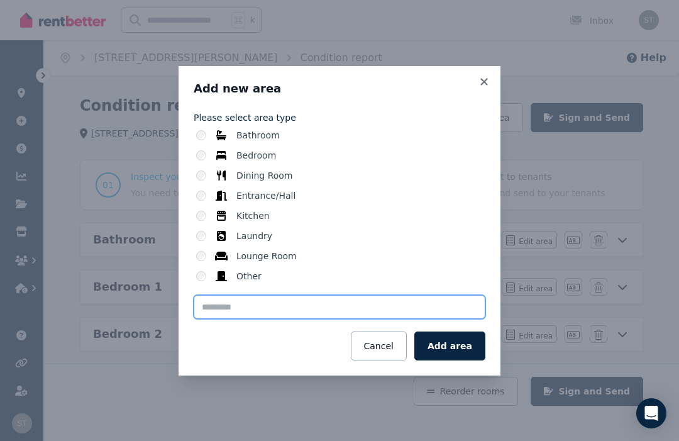
click at [240, 309] on input "text" at bounding box center [340, 307] width 292 height 24
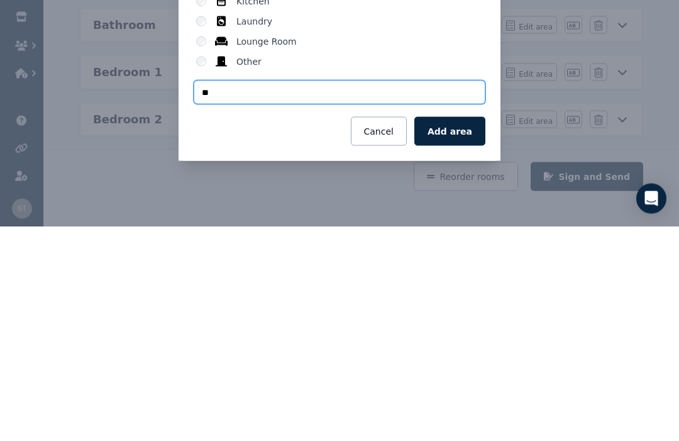
type input "*"
type input "****"
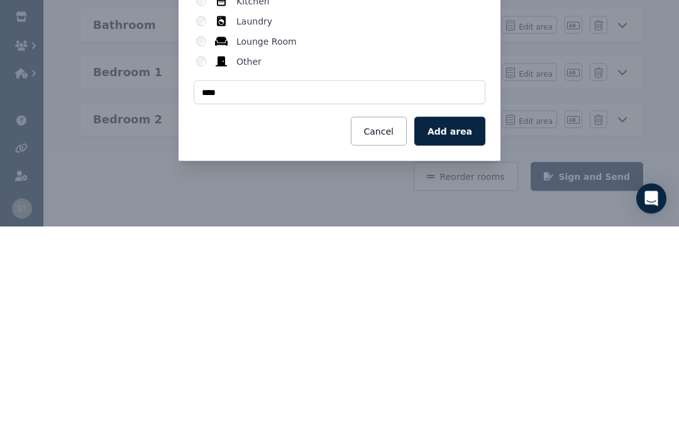
click at [450, 331] on button "Add area" at bounding box center [449, 345] width 71 height 29
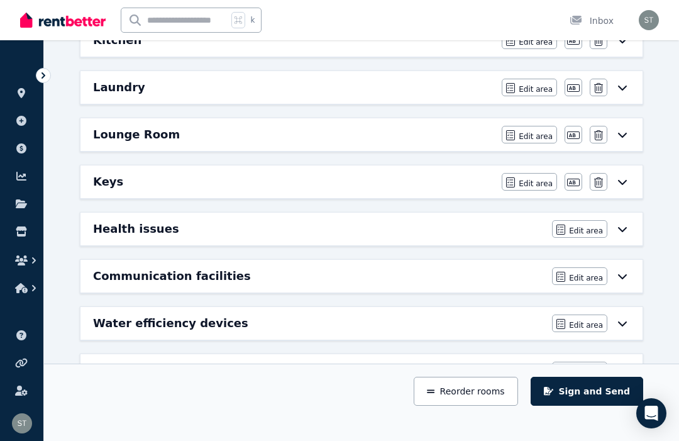
scroll to position [440, 0]
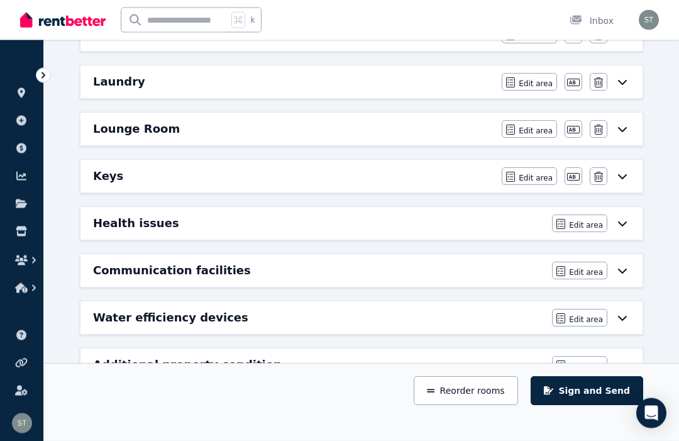
click at [132, 180] on div "Keys" at bounding box center [293, 177] width 401 height 18
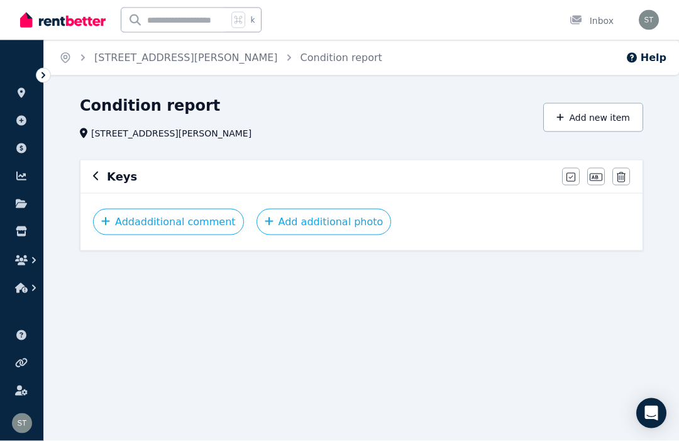
scroll to position [0, 0]
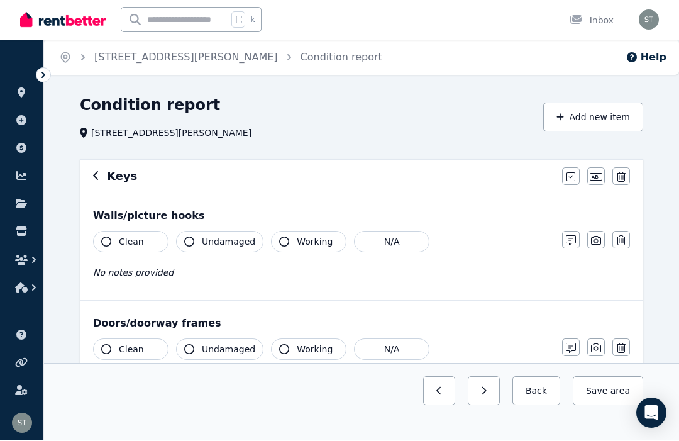
click at [625, 242] on icon "button" at bounding box center [621, 241] width 9 height 10
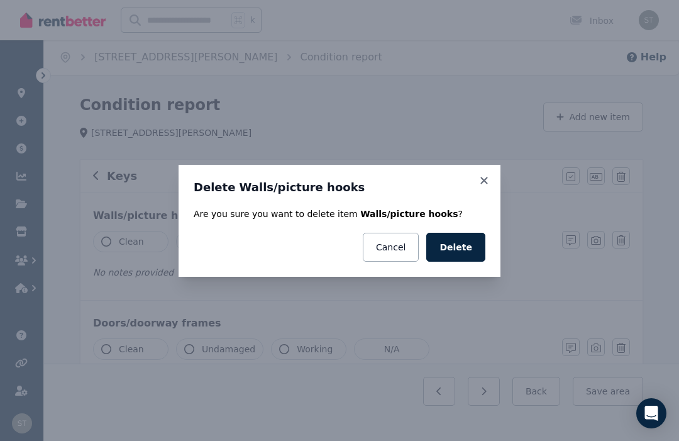
click at [459, 243] on button "Delete" at bounding box center [455, 247] width 59 height 29
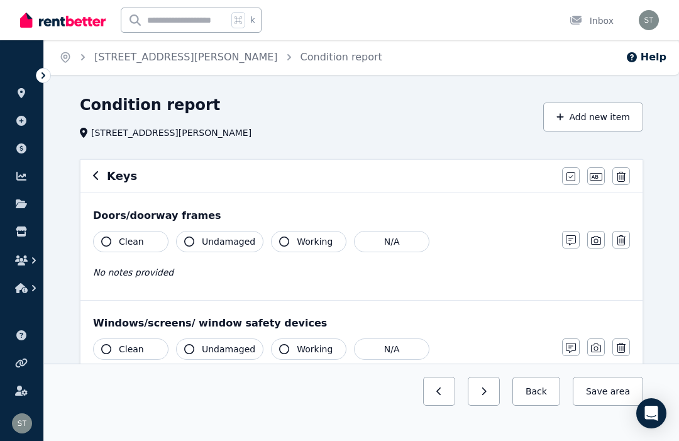
click at [622, 233] on button "button" at bounding box center [621, 240] width 18 height 18
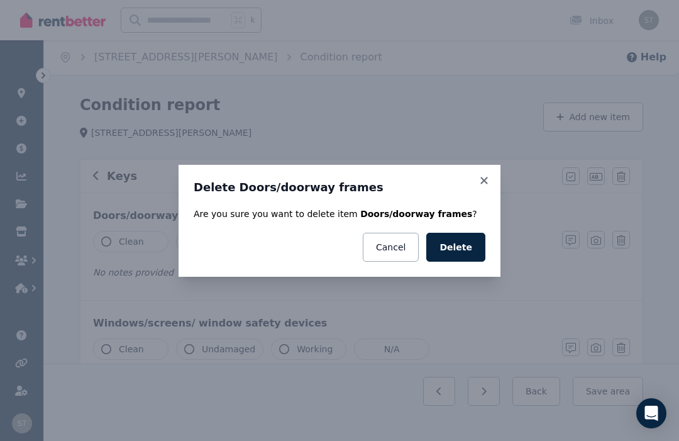
click at [455, 252] on button "Delete" at bounding box center [455, 247] width 59 height 29
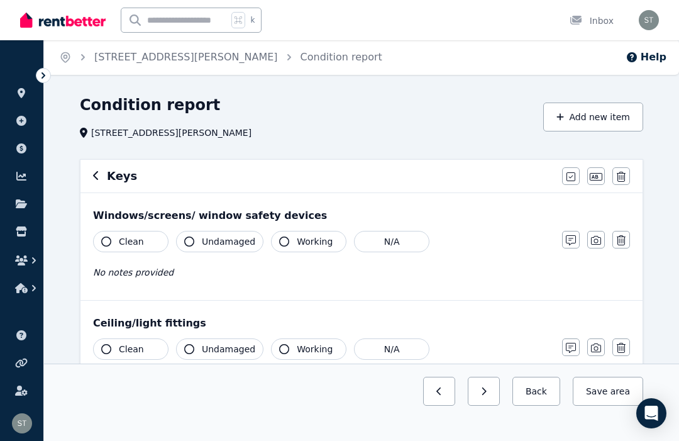
click at [625, 239] on icon "button" at bounding box center [621, 240] width 9 height 10
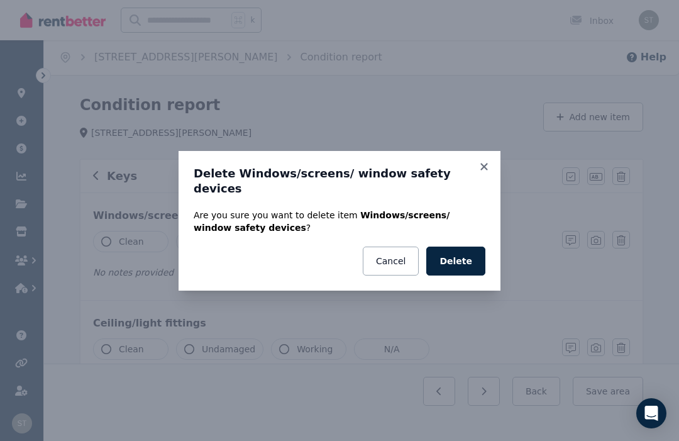
click at [457, 252] on button "Delete" at bounding box center [455, 260] width 59 height 29
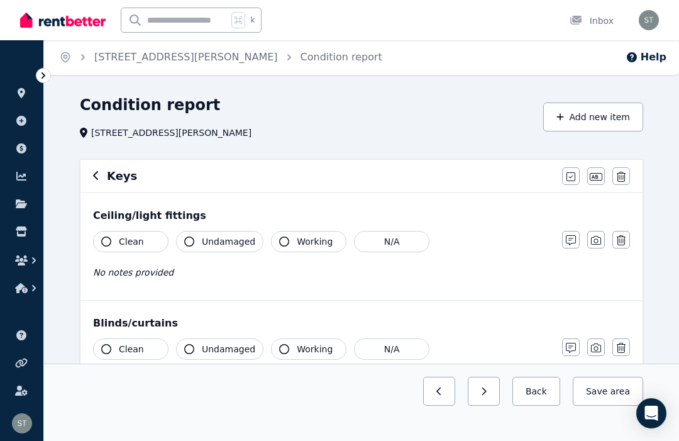
click at [626, 243] on button "button" at bounding box center [621, 240] width 18 height 18
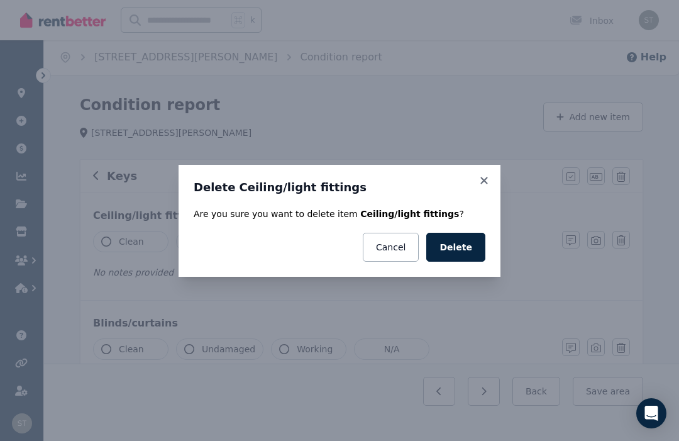
click at [459, 250] on button "Delete" at bounding box center [455, 247] width 59 height 29
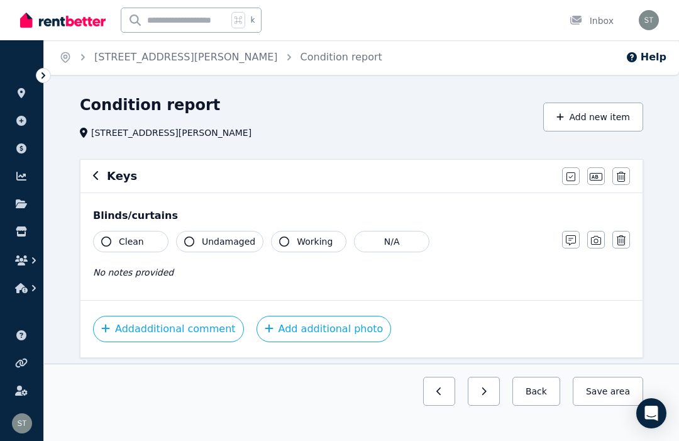
click at [629, 240] on button "button" at bounding box center [621, 240] width 18 height 18
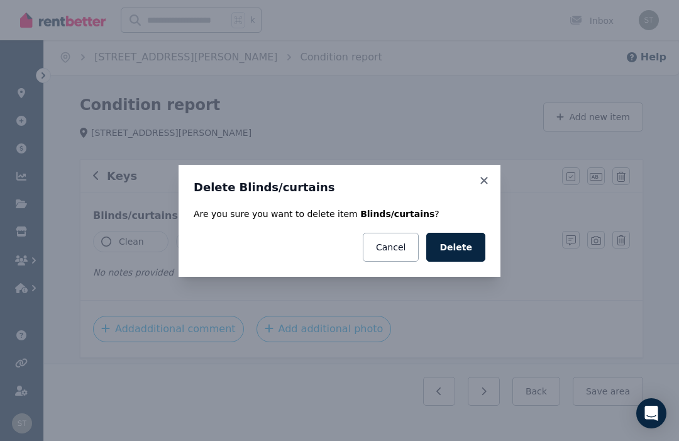
click at [453, 246] on button "Delete" at bounding box center [455, 247] width 59 height 29
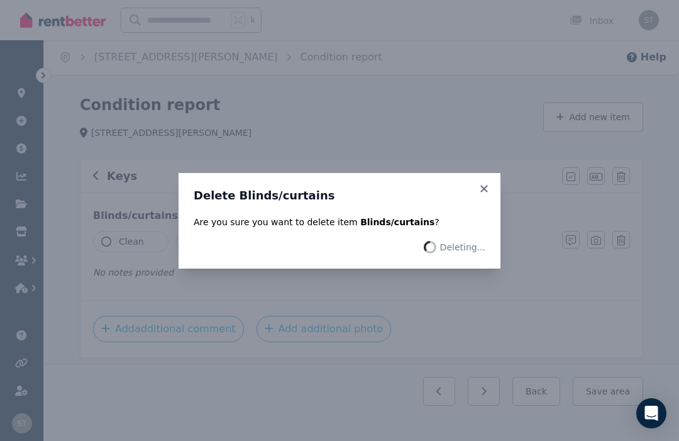
scroll to position [0, 0]
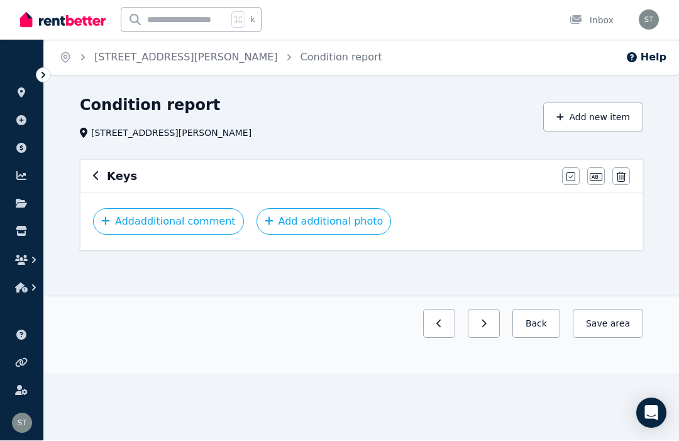
click at [296, 221] on button "Add additional photo" at bounding box center [324, 222] width 135 height 26
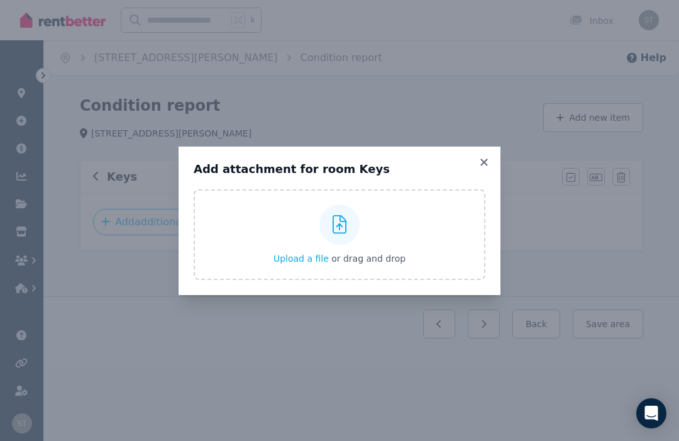
click at [292, 248] on div "Upload a file or drag and drop" at bounding box center [340, 234] width 132 height 75
click at [0, 0] on input "Upload a file or drag and drop" at bounding box center [0, 0] width 0 height 0
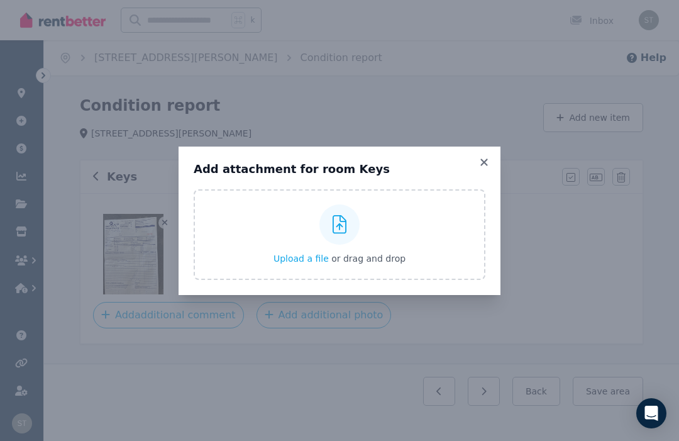
click at [494, 159] on div "Add attachment for room Keys Upload a file or drag and drop Uploaded " IMG_2559…" at bounding box center [340, 220] width 322 height 148
click at [488, 158] on icon at bounding box center [484, 162] width 13 height 11
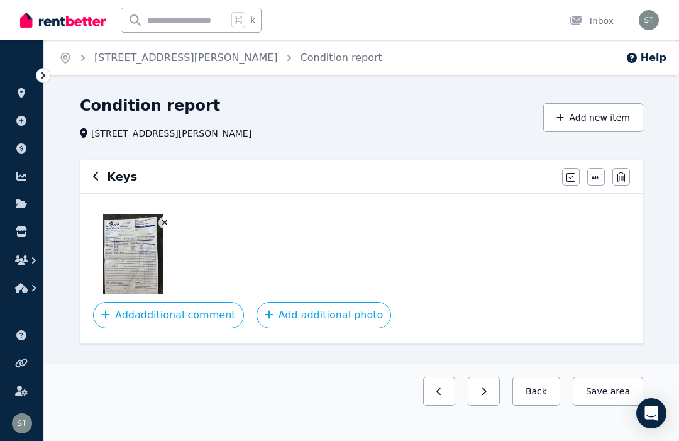
scroll to position [26, 0]
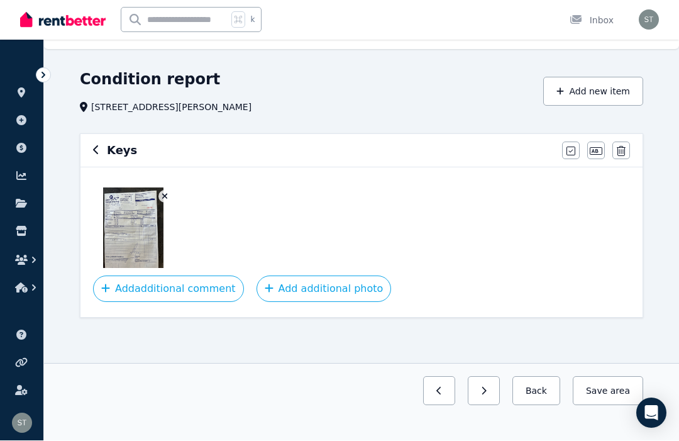
click at [304, 298] on button "Add additional photo" at bounding box center [324, 289] width 135 height 26
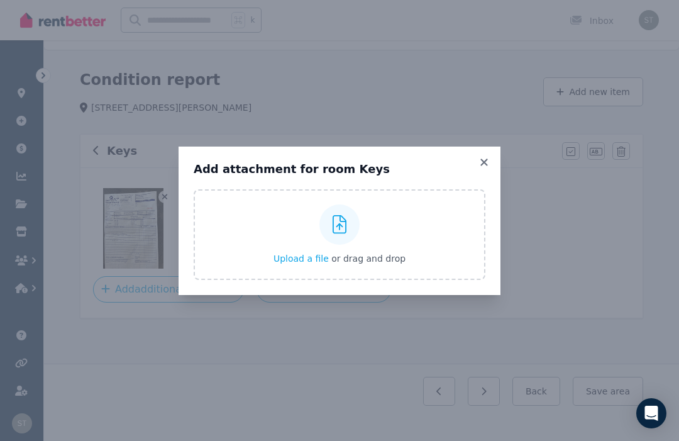
click at [294, 233] on div "Upload a file or drag and drop" at bounding box center [340, 234] width 132 height 75
click at [0, 0] on input "Upload a file or drag and drop" at bounding box center [0, 0] width 0 height 0
click at [490, 157] on icon at bounding box center [484, 162] width 13 height 11
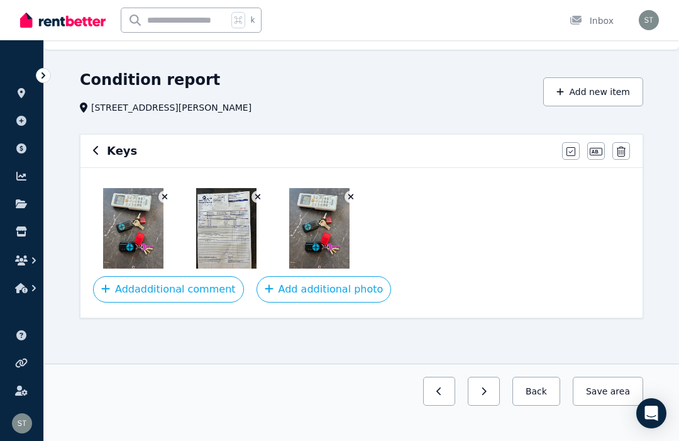
click at [351, 192] on icon "button" at bounding box center [351, 196] width 7 height 9
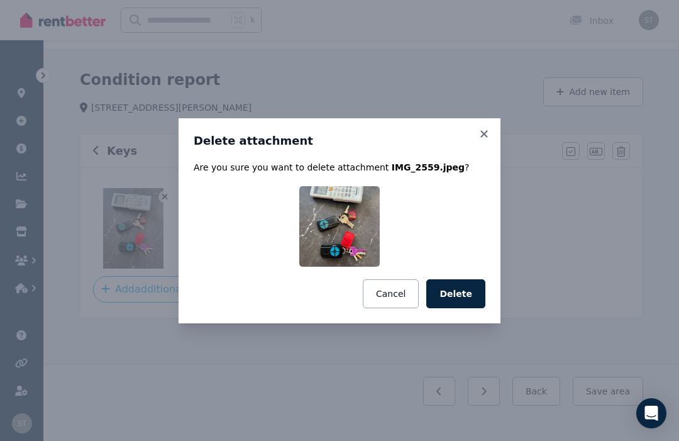
click at [463, 291] on button "Delete" at bounding box center [455, 293] width 59 height 29
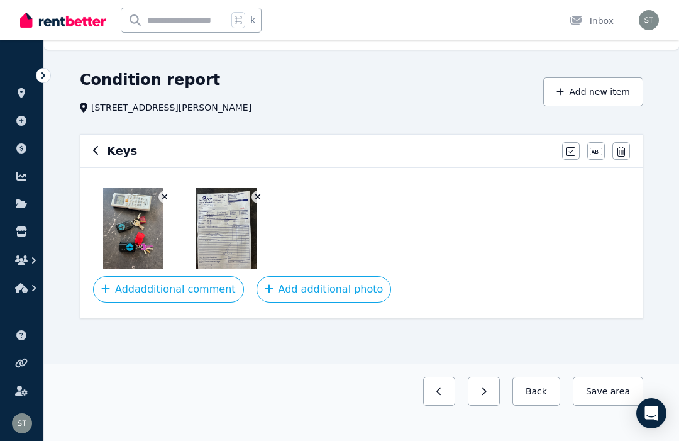
click at [607, 389] on button "Save area" at bounding box center [608, 391] width 70 height 29
click at [608, 395] on button "Save area" at bounding box center [608, 391] width 70 height 29
click at [71, 144] on div "Condition report [STREET_ADDRESS][PERSON_NAME] Add new item [PERSON_NAME] all i…" at bounding box center [361, 255] width 635 height 371
click at [98, 152] on icon "button" at bounding box center [96, 150] width 6 height 10
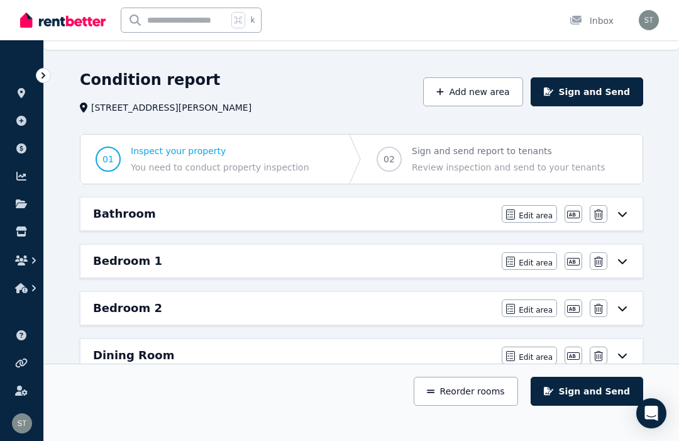
click at [490, 98] on button "Add new area" at bounding box center [472, 91] width 99 height 29
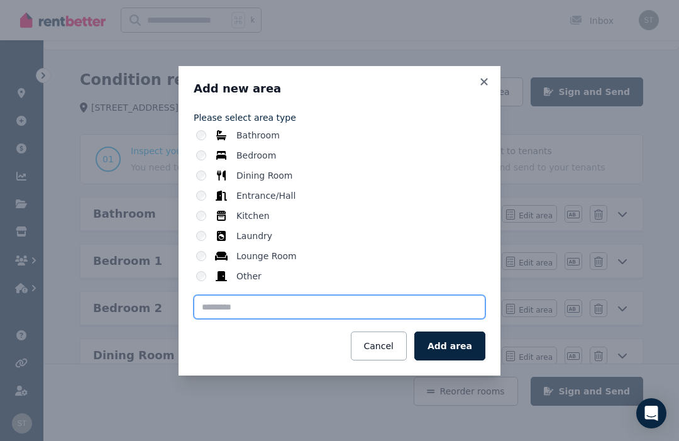
click at [235, 304] on input "text" at bounding box center [340, 307] width 292 height 24
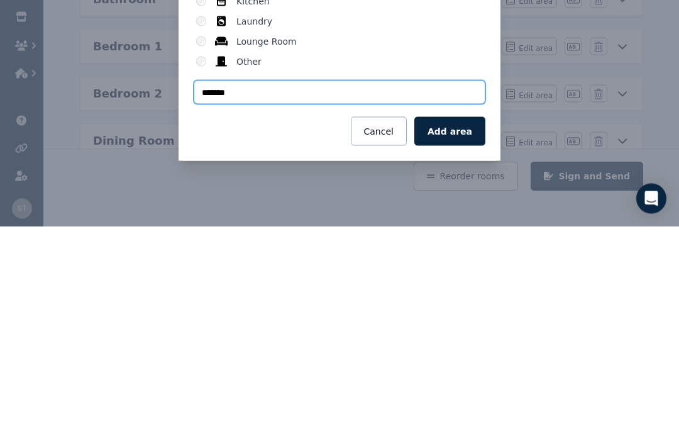
type input "*******"
click at [455, 331] on button "Add area" at bounding box center [449, 345] width 71 height 29
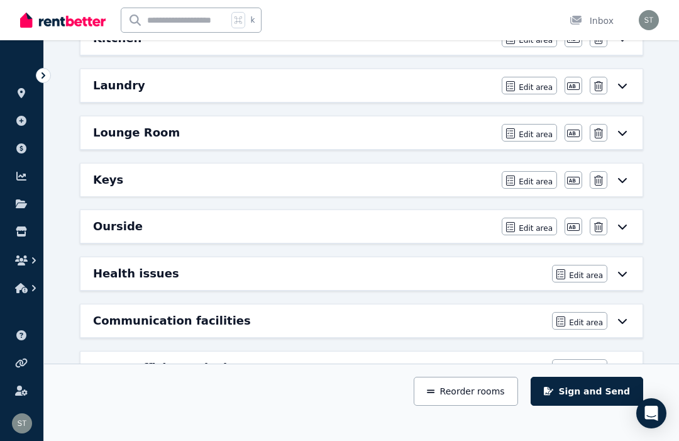
scroll to position [410, 0]
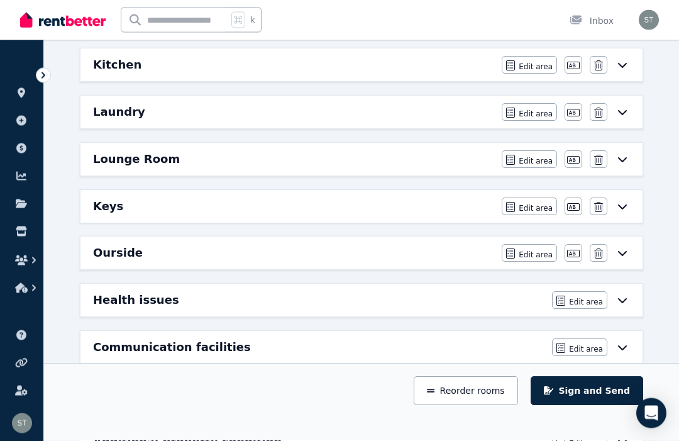
click at [119, 248] on h6 "Ourside" at bounding box center [118, 254] width 50 height 18
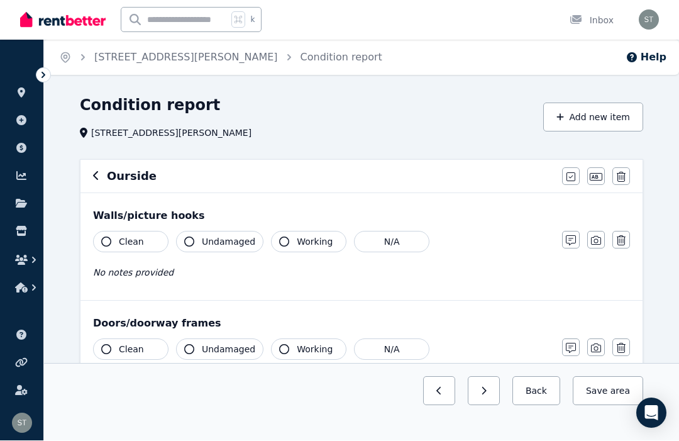
click at [123, 182] on h6 "Ourside" at bounding box center [132, 177] width 50 height 18
click at [568, 178] on icon "button" at bounding box center [570, 177] width 9 height 10
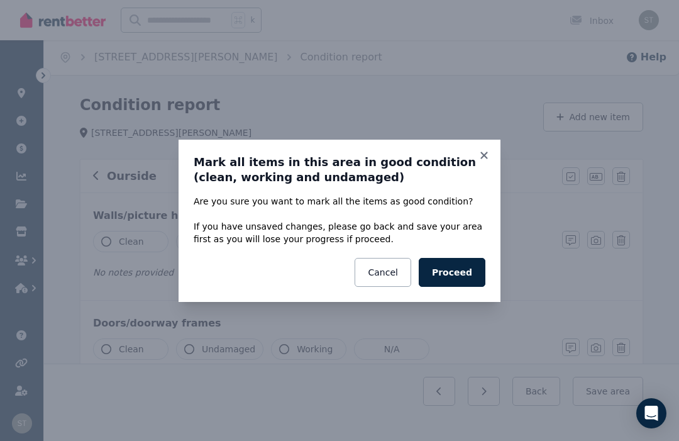
click at [484, 153] on icon at bounding box center [484, 155] width 13 height 11
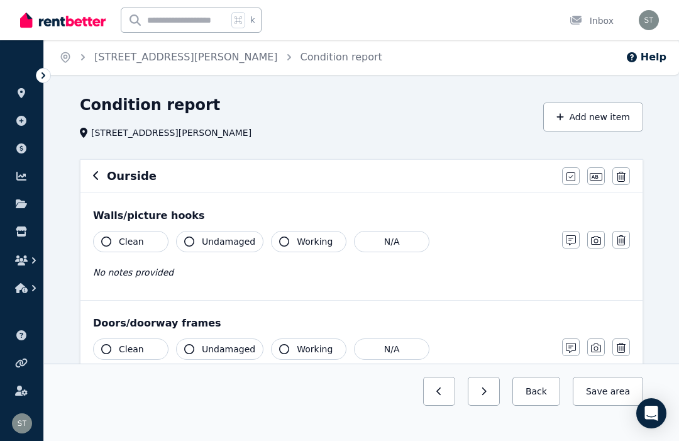
click at [626, 175] on button "button" at bounding box center [621, 176] width 18 height 18
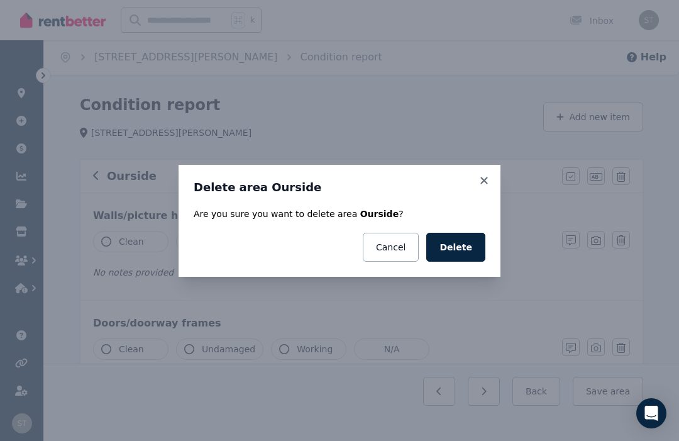
click at [460, 243] on button "Delete" at bounding box center [455, 247] width 59 height 29
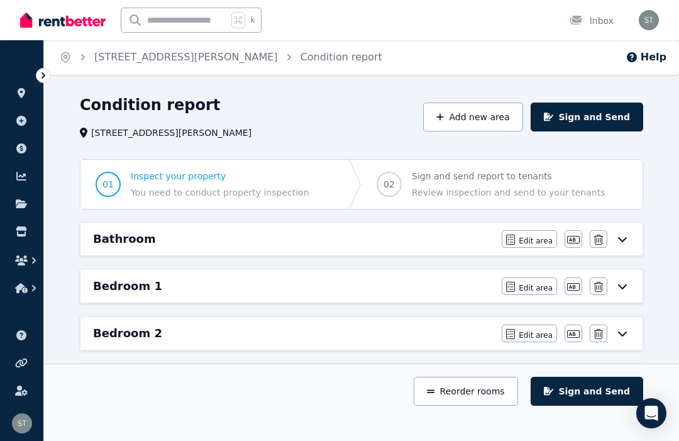
click at [491, 122] on button "Add new area" at bounding box center [472, 116] width 99 height 29
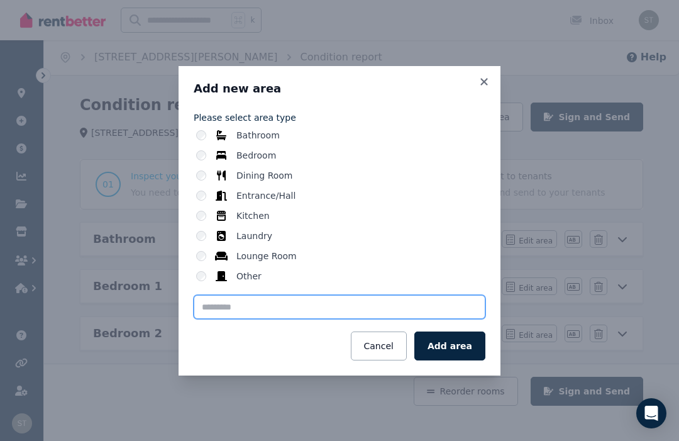
click at [228, 307] on input "text" at bounding box center [340, 307] width 292 height 24
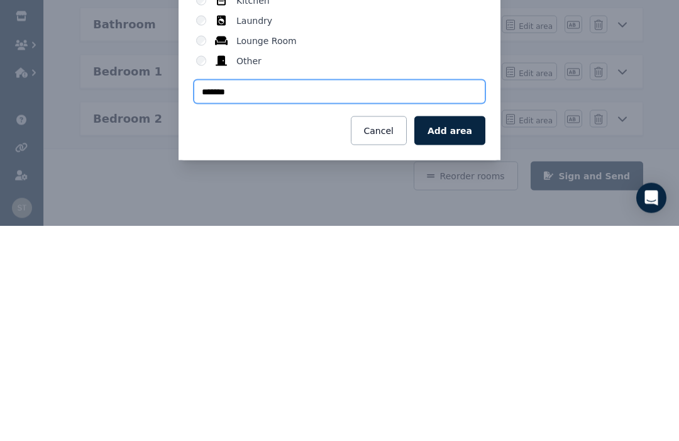
type input "*******"
click at [457, 331] on button "Add area" at bounding box center [449, 345] width 71 height 29
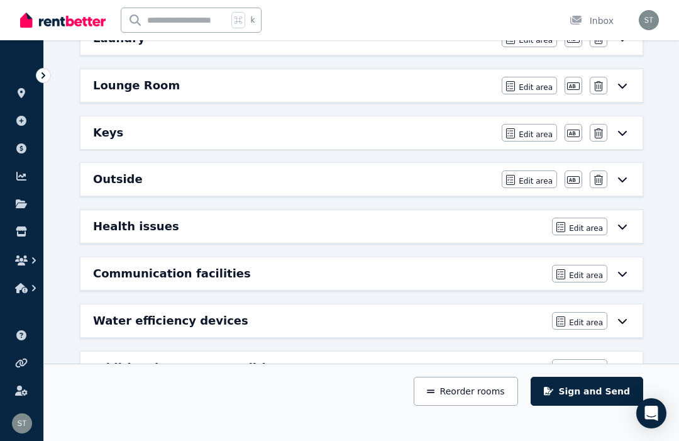
scroll to position [487, 0]
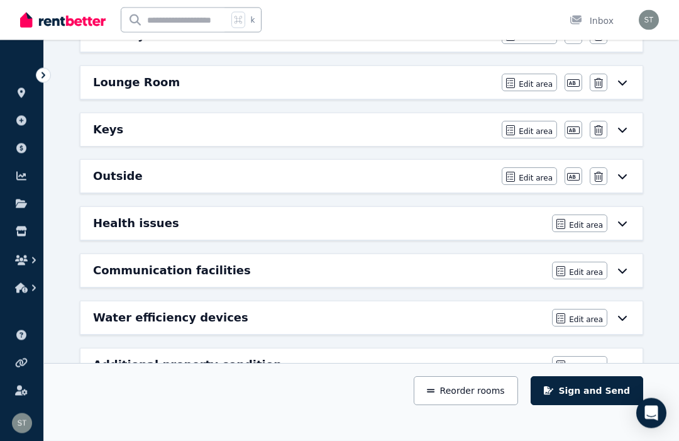
click at [624, 179] on icon at bounding box center [622, 177] width 15 height 10
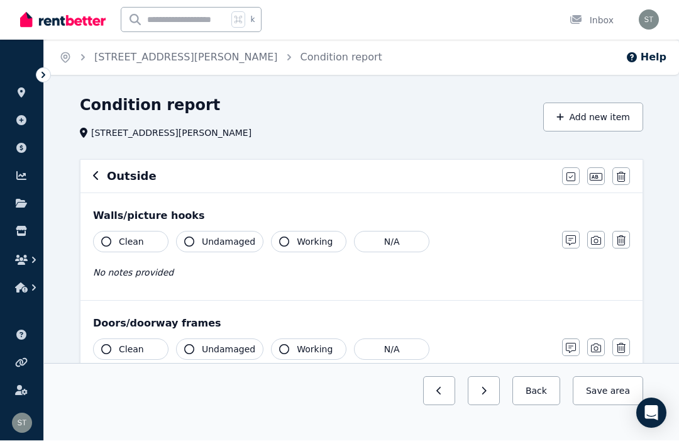
click at [626, 239] on button "button" at bounding box center [621, 240] width 18 height 18
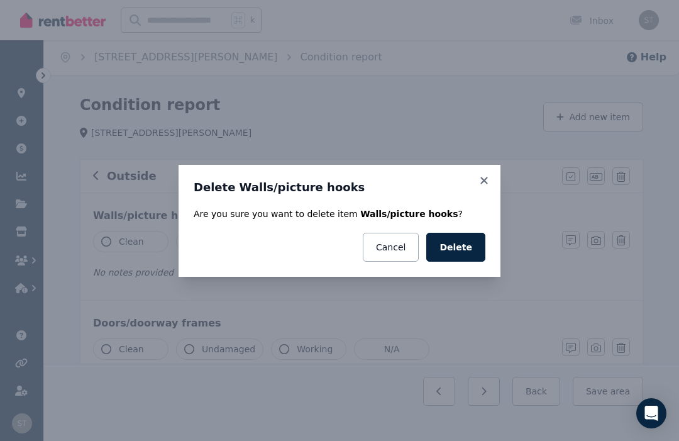
click at [458, 252] on button "Delete" at bounding box center [455, 247] width 59 height 29
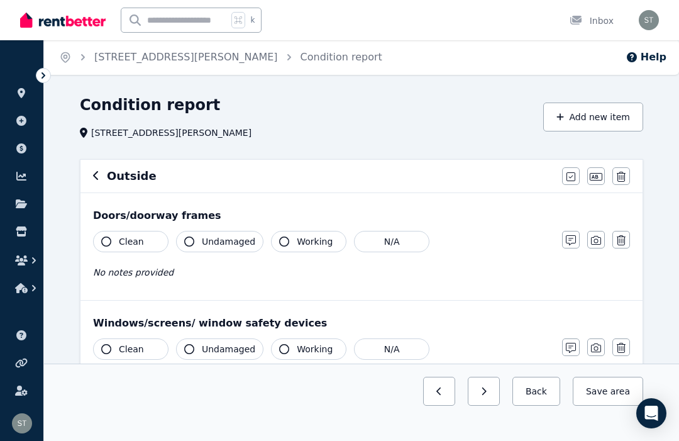
click at [624, 245] on icon "button" at bounding box center [621, 240] width 9 height 10
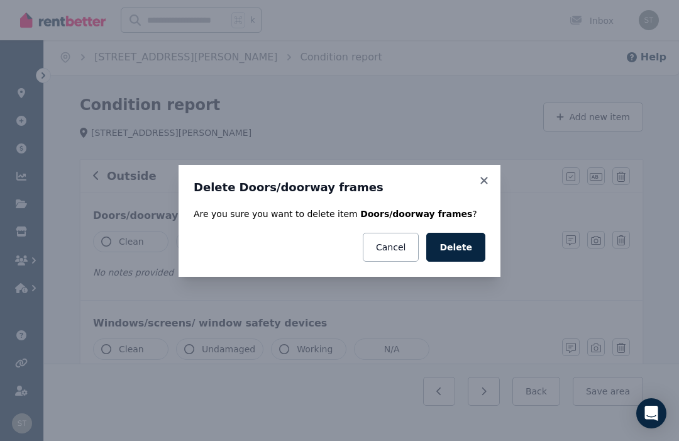
click at [459, 238] on button "Delete" at bounding box center [455, 247] width 59 height 29
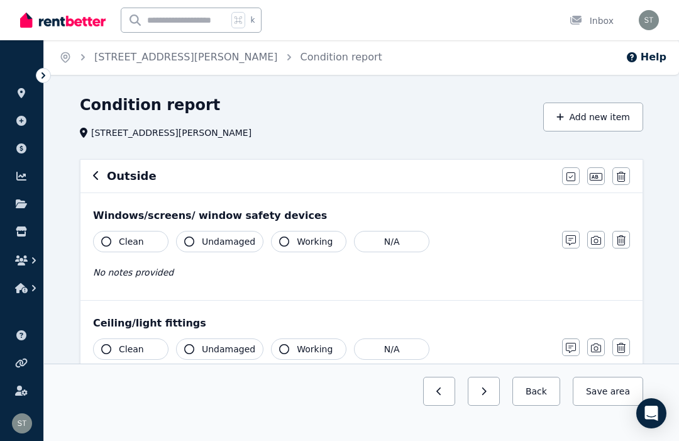
click at [624, 240] on icon "button" at bounding box center [621, 240] width 9 height 10
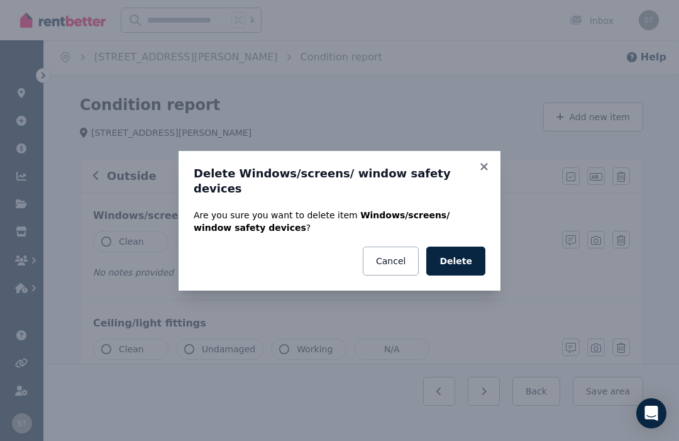
click at [460, 253] on button "Delete" at bounding box center [455, 260] width 59 height 29
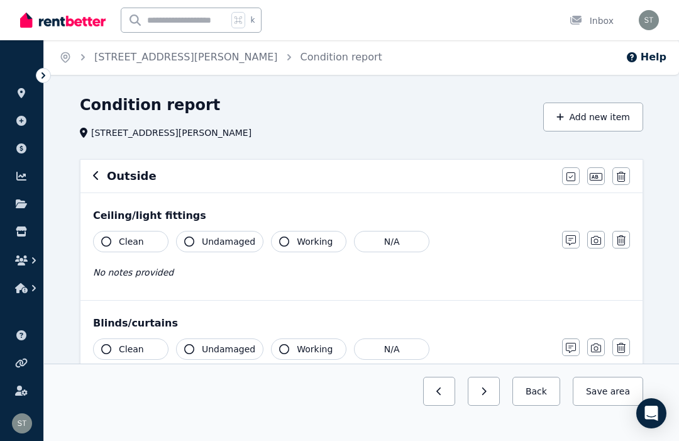
click at [626, 241] on button "button" at bounding box center [621, 240] width 18 height 18
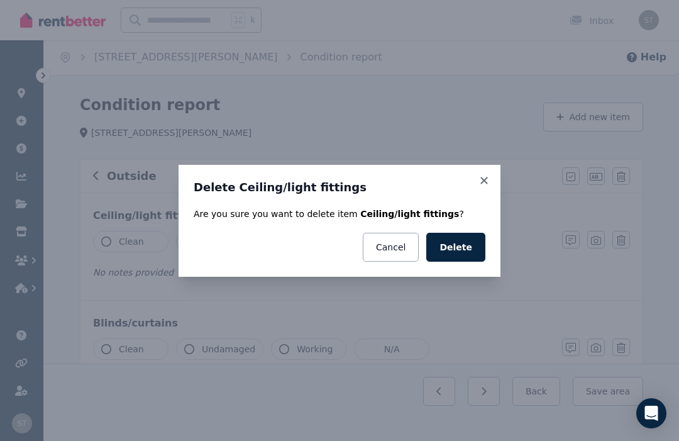
click at [462, 248] on button "Delete" at bounding box center [455, 247] width 59 height 29
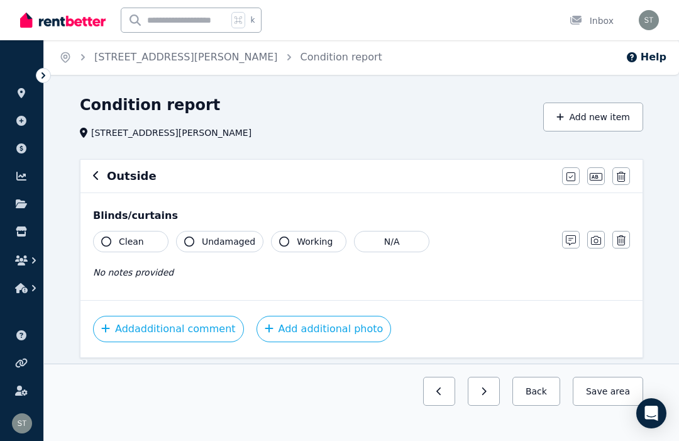
click at [627, 235] on button "button" at bounding box center [621, 240] width 18 height 18
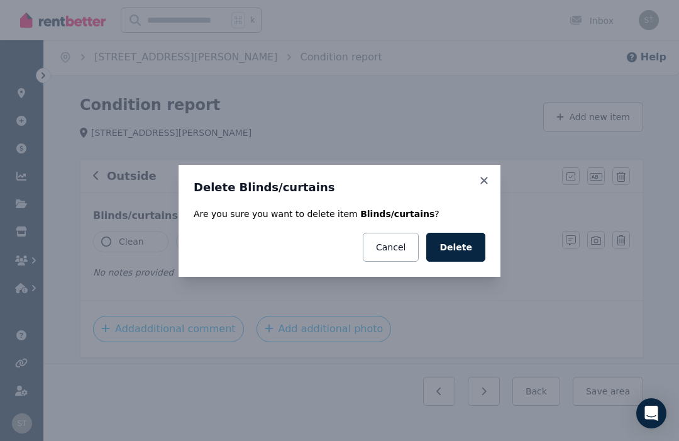
click at [455, 246] on button "Delete" at bounding box center [455, 247] width 59 height 29
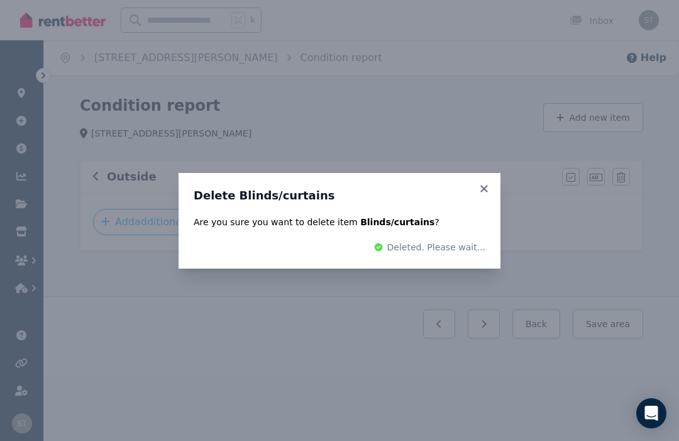
scroll to position [0, 0]
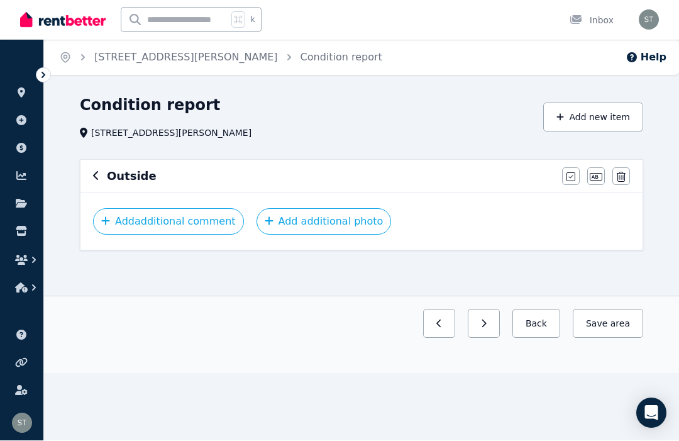
click at [294, 228] on button "Add additional photo" at bounding box center [324, 222] width 135 height 26
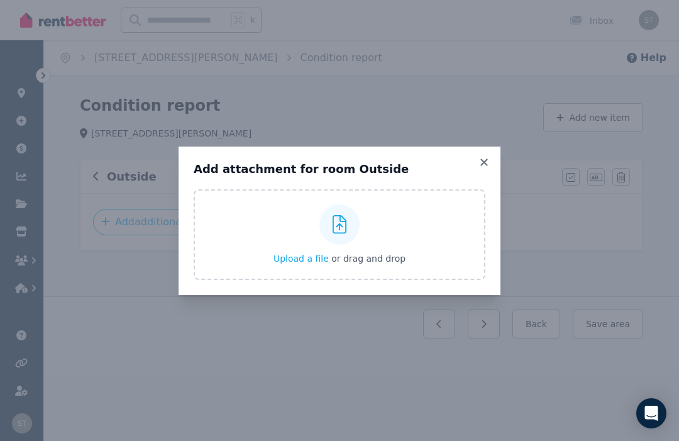
click at [269, 246] on label "Upload a file or drag and drop" at bounding box center [340, 234] width 292 height 91
click at [0, 0] on input "Upload a file or drag and drop" at bounding box center [0, 0] width 0 height 0
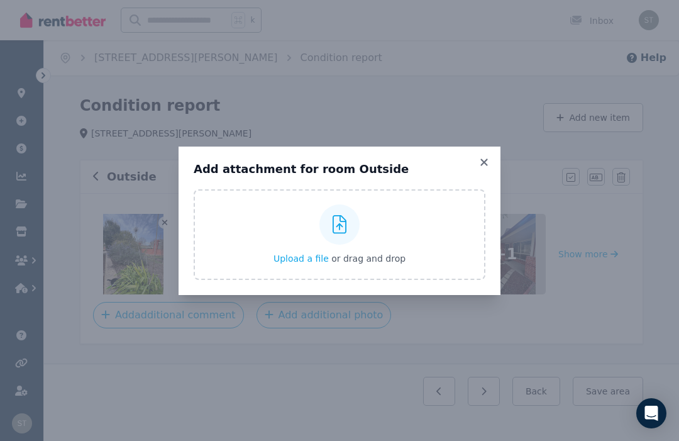
click at [489, 157] on icon at bounding box center [484, 162] width 13 height 11
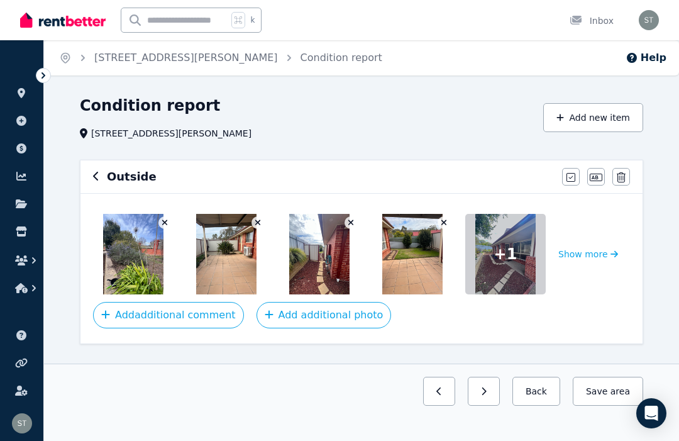
click at [602, 382] on button "Save area" at bounding box center [608, 391] width 70 height 29
click at [600, 387] on button "Save area" at bounding box center [608, 391] width 70 height 29
click at [98, 179] on icon "button" at bounding box center [96, 176] width 6 height 10
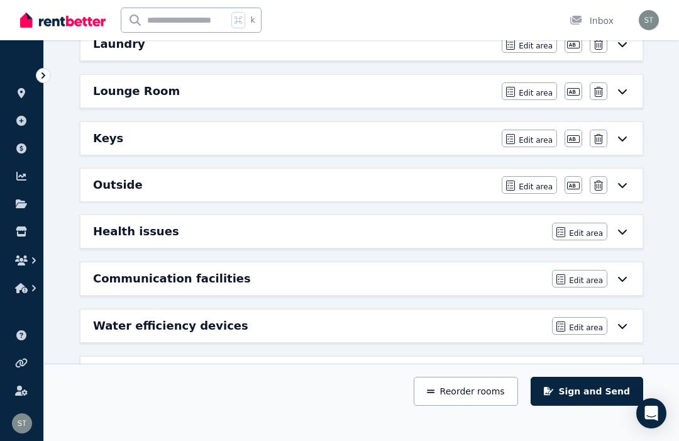
scroll to position [486, 0]
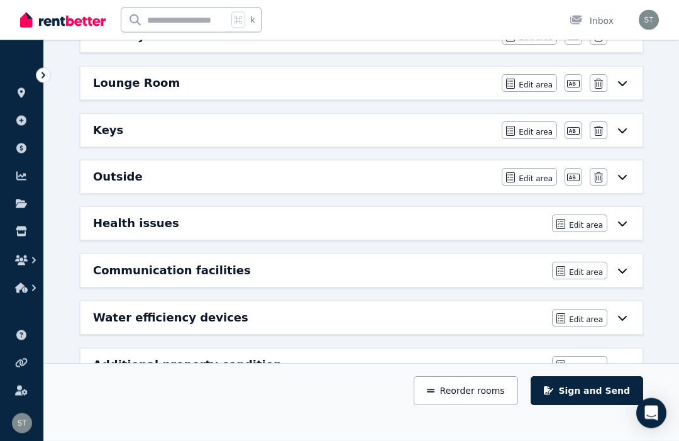
click at [119, 177] on h6 "Outside" at bounding box center [118, 178] width 50 height 18
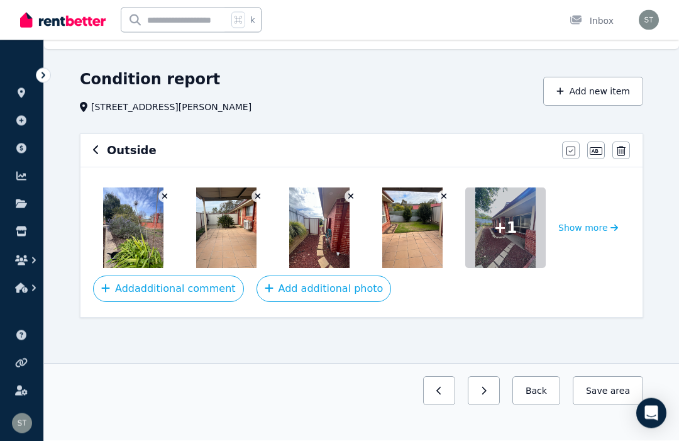
scroll to position [0, 0]
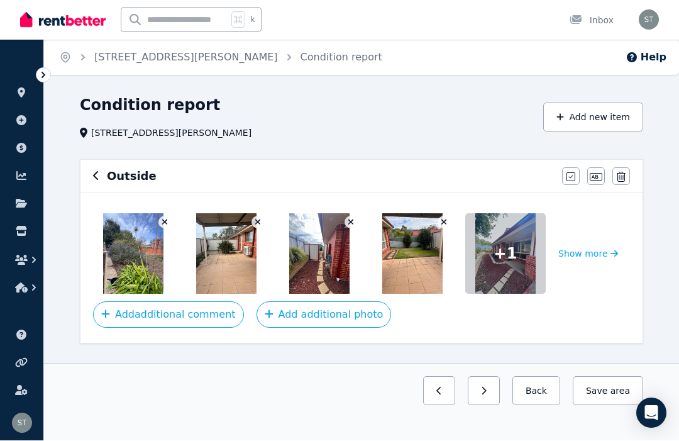
click at [622, 121] on button "Add new item" at bounding box center [593, 117] width 100 height 29
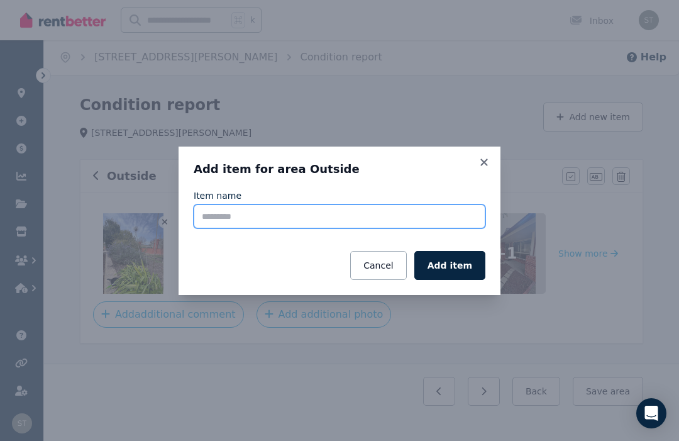
click at [230, 212] on input "Item name" at bounding box center [340, 216] width 292 height 24
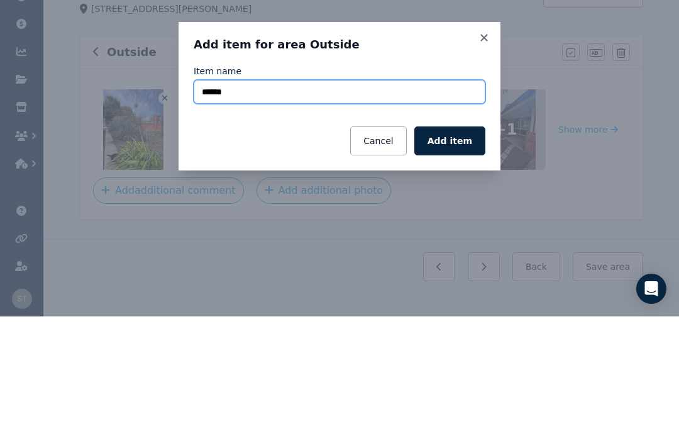
type input "******"
click at [466, 251] on button "Add item" at bounding box center [449, 265] width 71 height 29
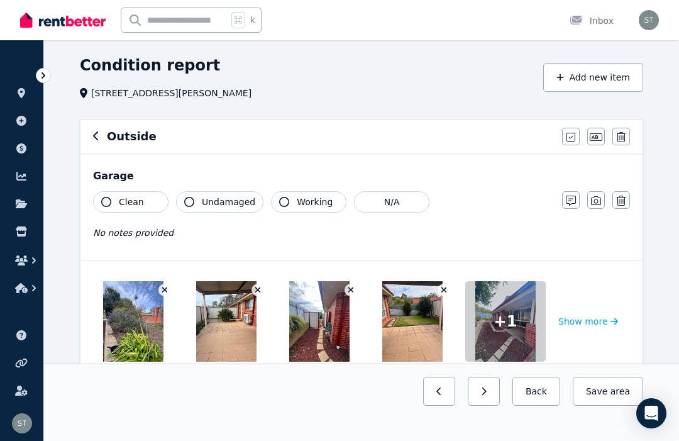
scroll to position [44, 0]
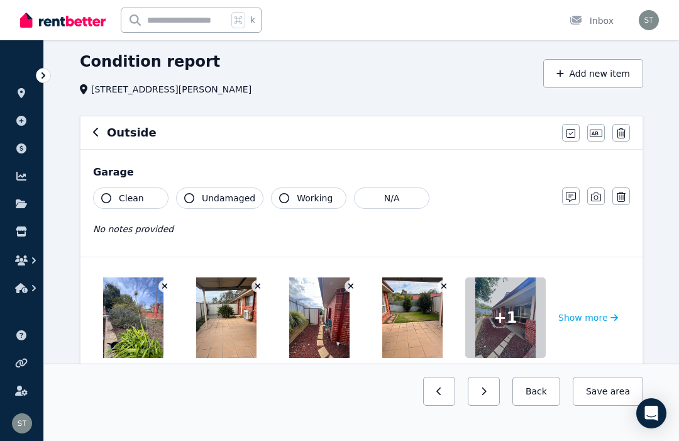
click at [296, 376] on button "Add additional photo" at bounding box center [324, 378] width 135 height 26
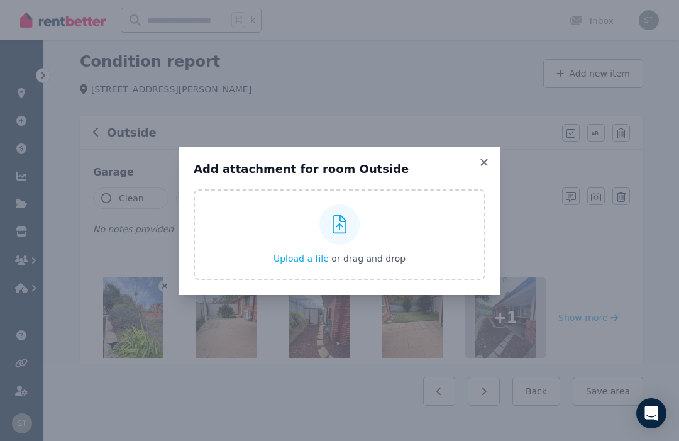
click at [274, 270] on label "Upload a file or drag and drop" at bounding box center [340, 234] width 292 height 91
click at [0, 0] on input "Upload a file or drag and drop" at bounding box center [0, 0] width 0 height 0
click at [478, 174] on div "Add attachment for room Outside Upload a file or drag and drop Uploaded " IMG_2…" at bounding box center [340, 220] width 322 height 148
click at [478, 168] on icon at bounding box center [484, 162] width 13 height 11
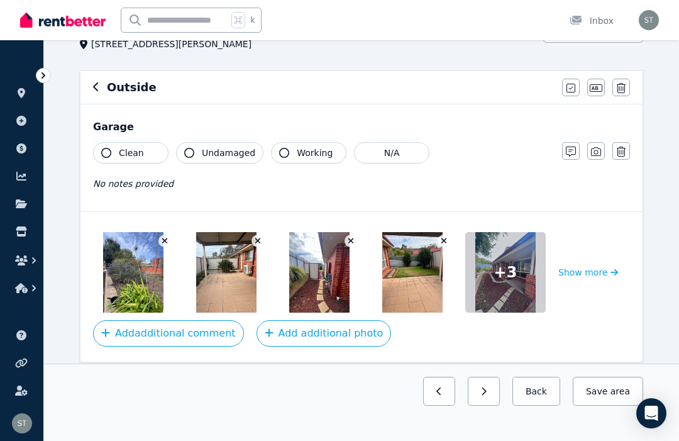
scroll to position [91, 0]
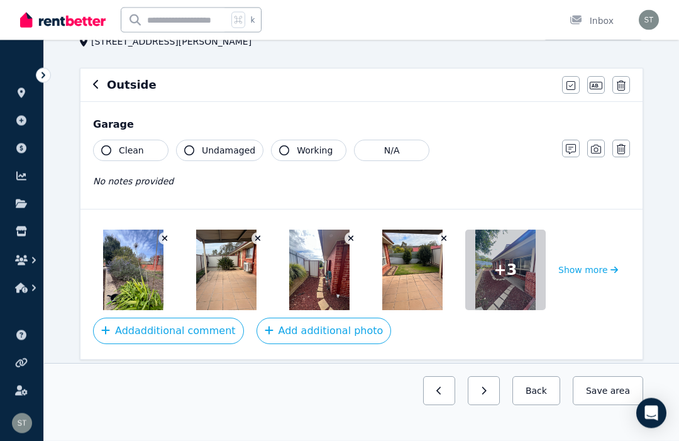
click at [496, 274] on span "+ 3" at bounding box center [505, 270] width 23 height 20
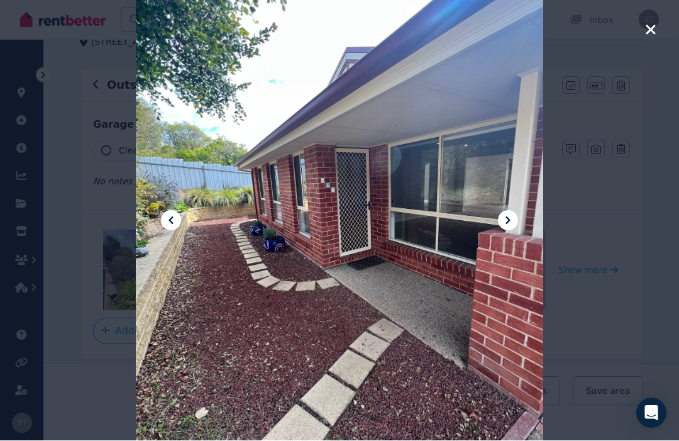
click at [512, 231] on button at bounding box center [508, 221] width 20 height 20
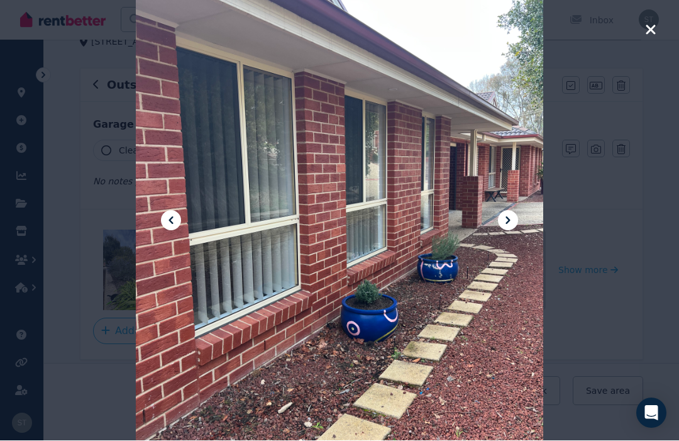
click at [516, 231] on button at bounding box center [508, 221] width 20 height 20
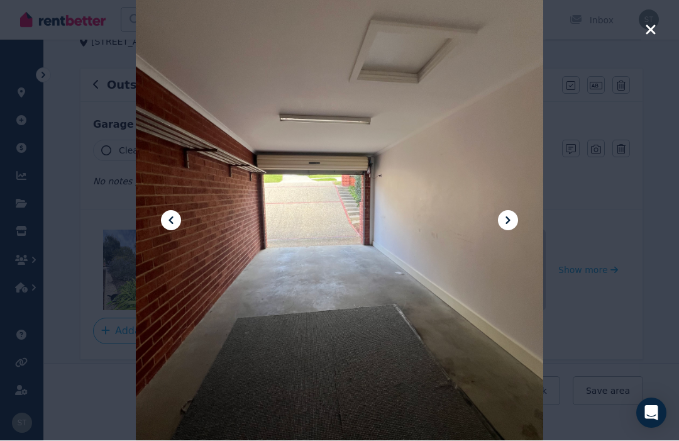
click at [512, 231] on button at bounding box center [508, 221] width 20 height 20
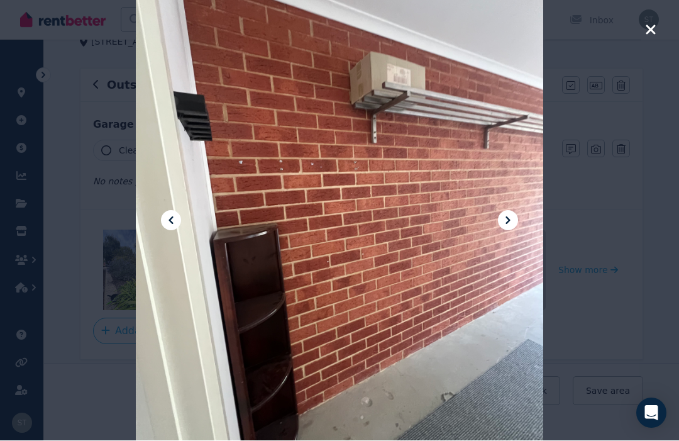
click at [509, 231] on button at bounding box center [508, 221] width 20 height 20
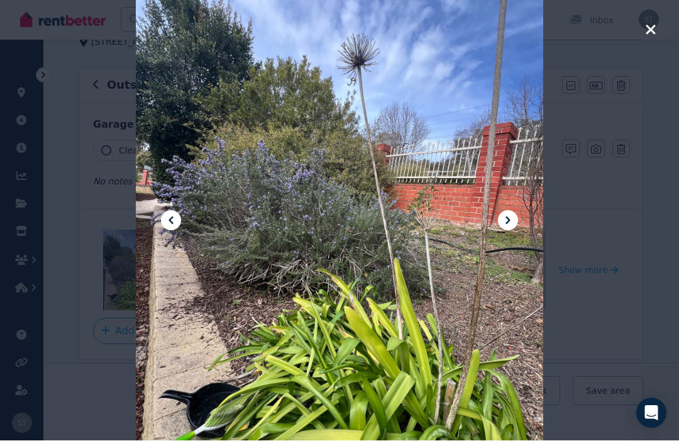
click at [511, 231] on button at bounding box center [508, 221] width 20 height 20
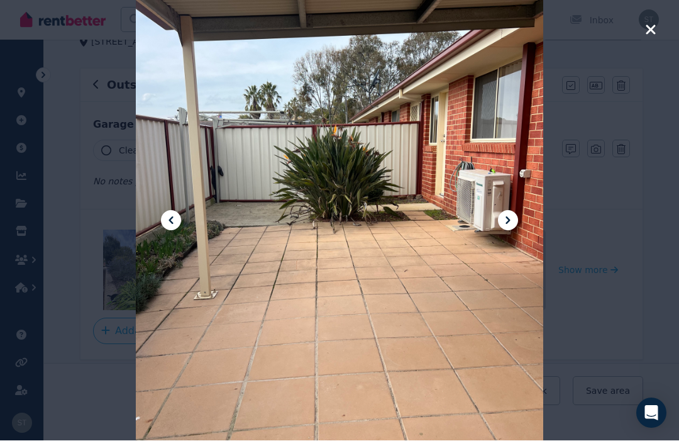
click at [508, 231] on button at bounding box center [508, 221] width 20 height 20
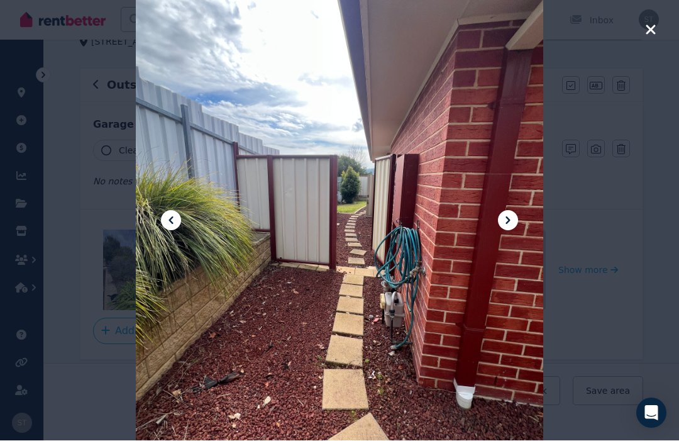
click at [502, 228] on icon at bounding box center [507, 220] width 15 height 15
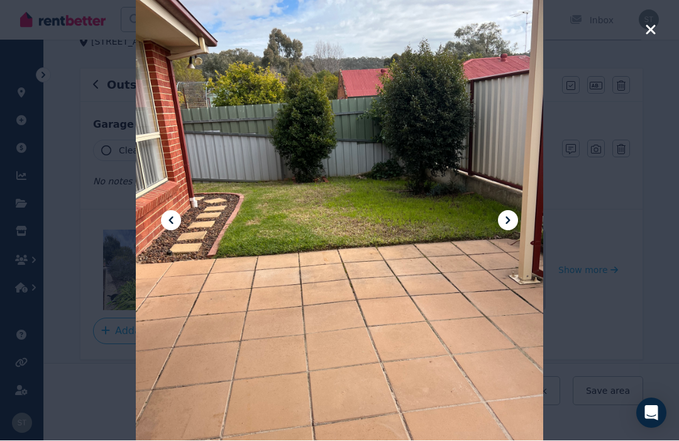
click at [505, 228] on icon at bounding box center [507, 220] width 15 height 15
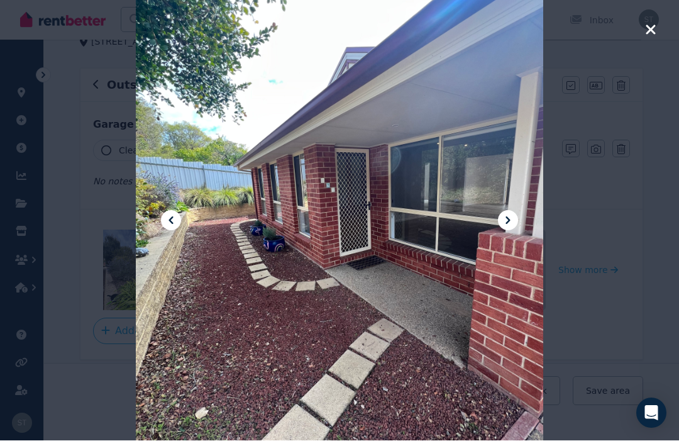
click at [500, 231] on button at bounding box center [508, 221] width 20 height 20
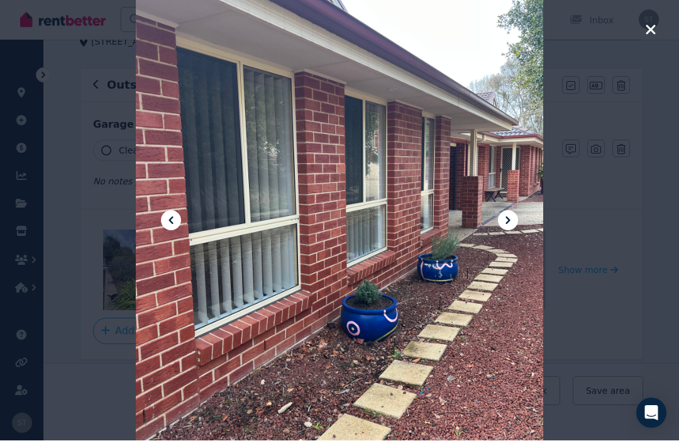
click at [651, 31] on icon "button" at bounding box center [650, 29] width 9 height 9
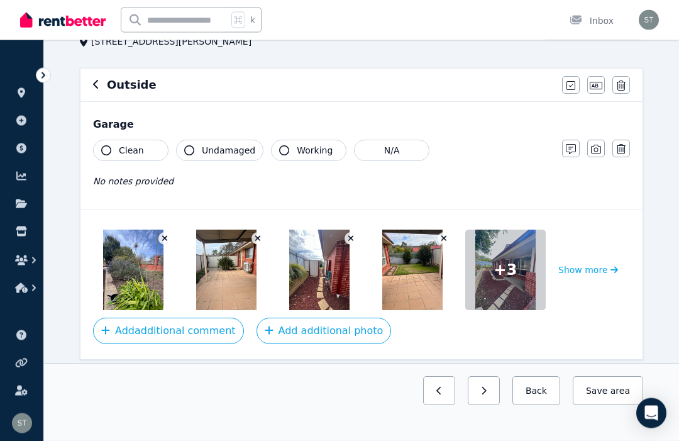
click at [99, 86] on icon "button" at bounding box center [96, 85] width 6 height 10
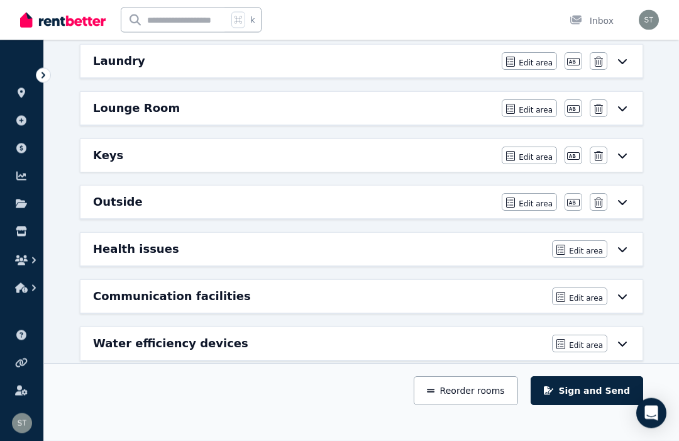
scroll to position [487, 0]
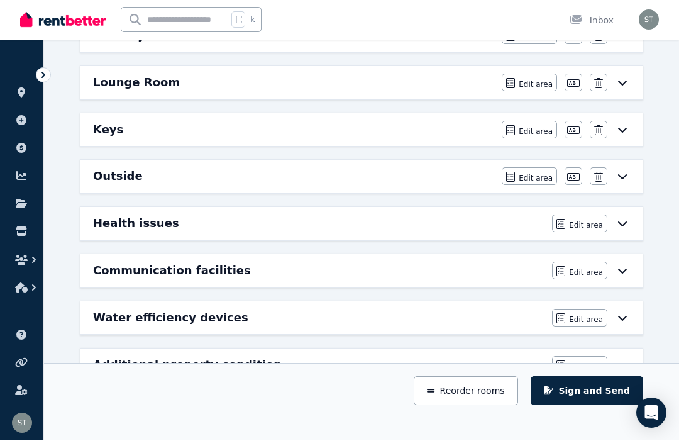
click at [591, 406] on button "Sign and Send" at bounding box center [587, 391] width 113 height 29
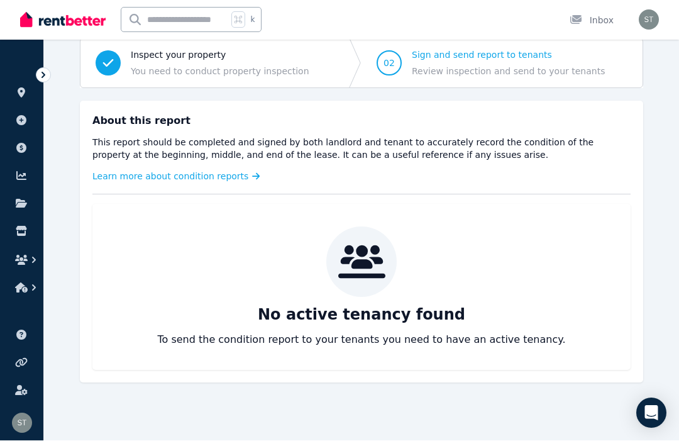
scroll to position [31, 0]
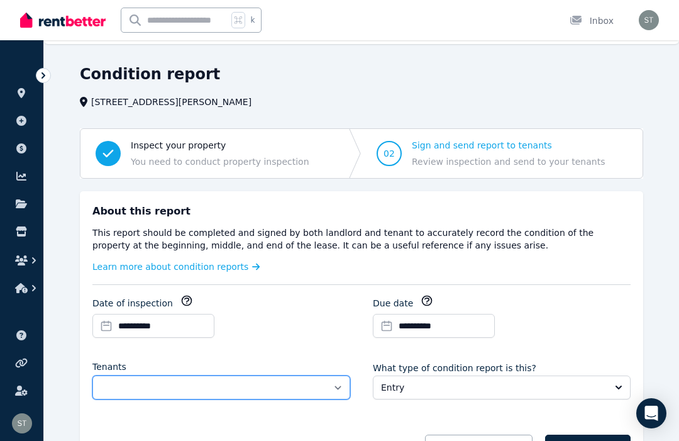
click at [218, 388] on select "**********" at bounding box center [221, 387] width 258 height 24
select select "**********"
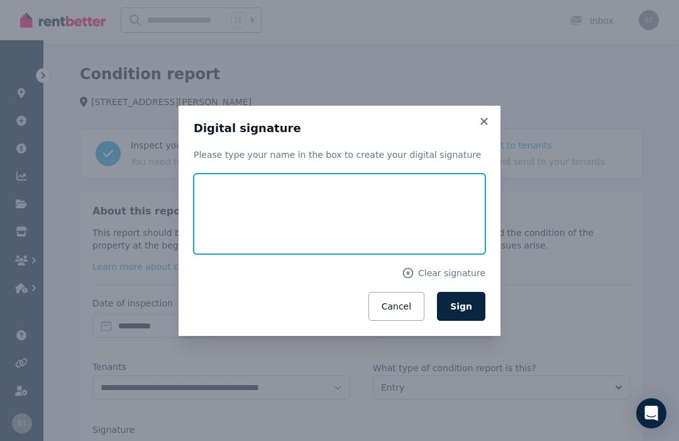
click at [258, 240] on input "text" at bounding box center [340, 214] width 292 height 80
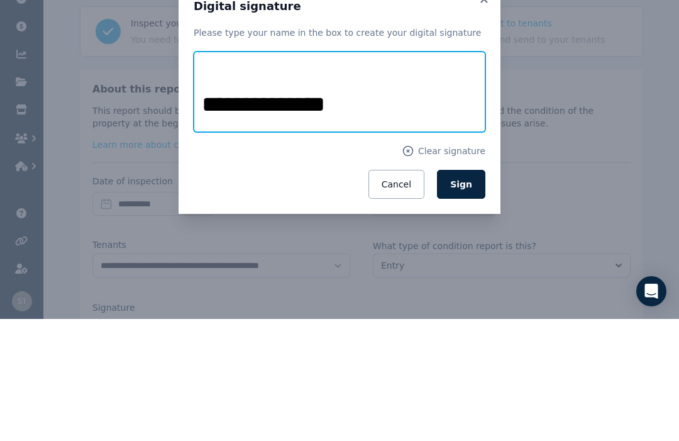
type input "**********"
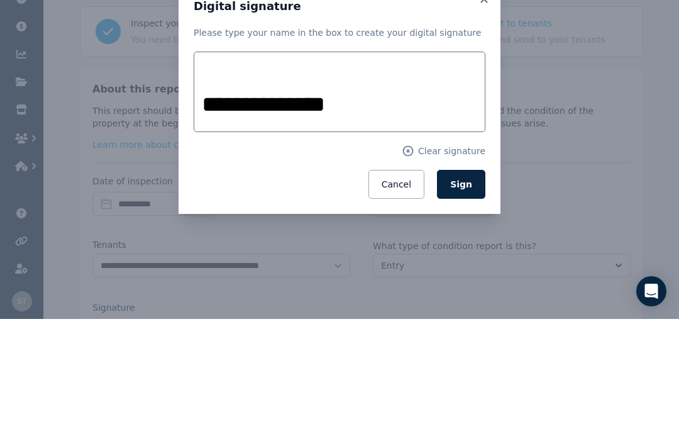
click at [467, 301] on span "Sign" at bounding box center [461, 306] width 22 height 10
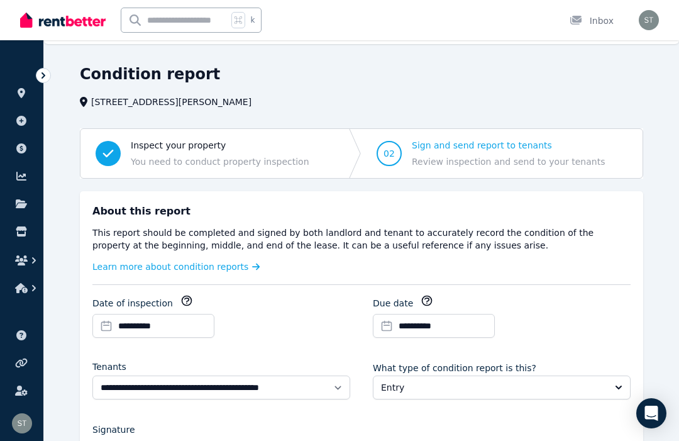
scroll to position [150, 0]
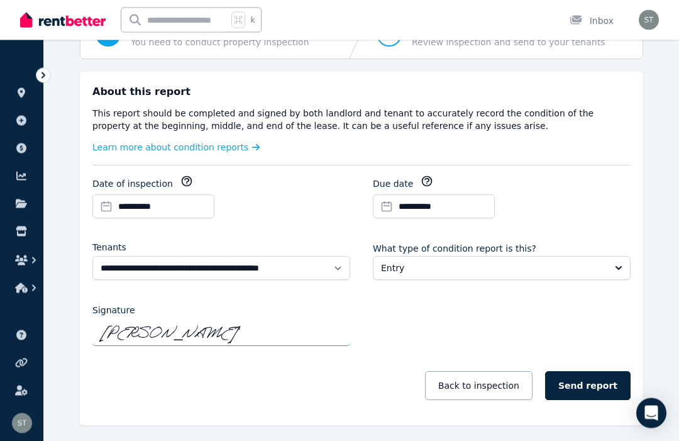
click at [589, 384] on button "Send report" at bounding box center [588, 386] width 86 height 29
